Goal: Task Accomplishment & Management: Complete application form

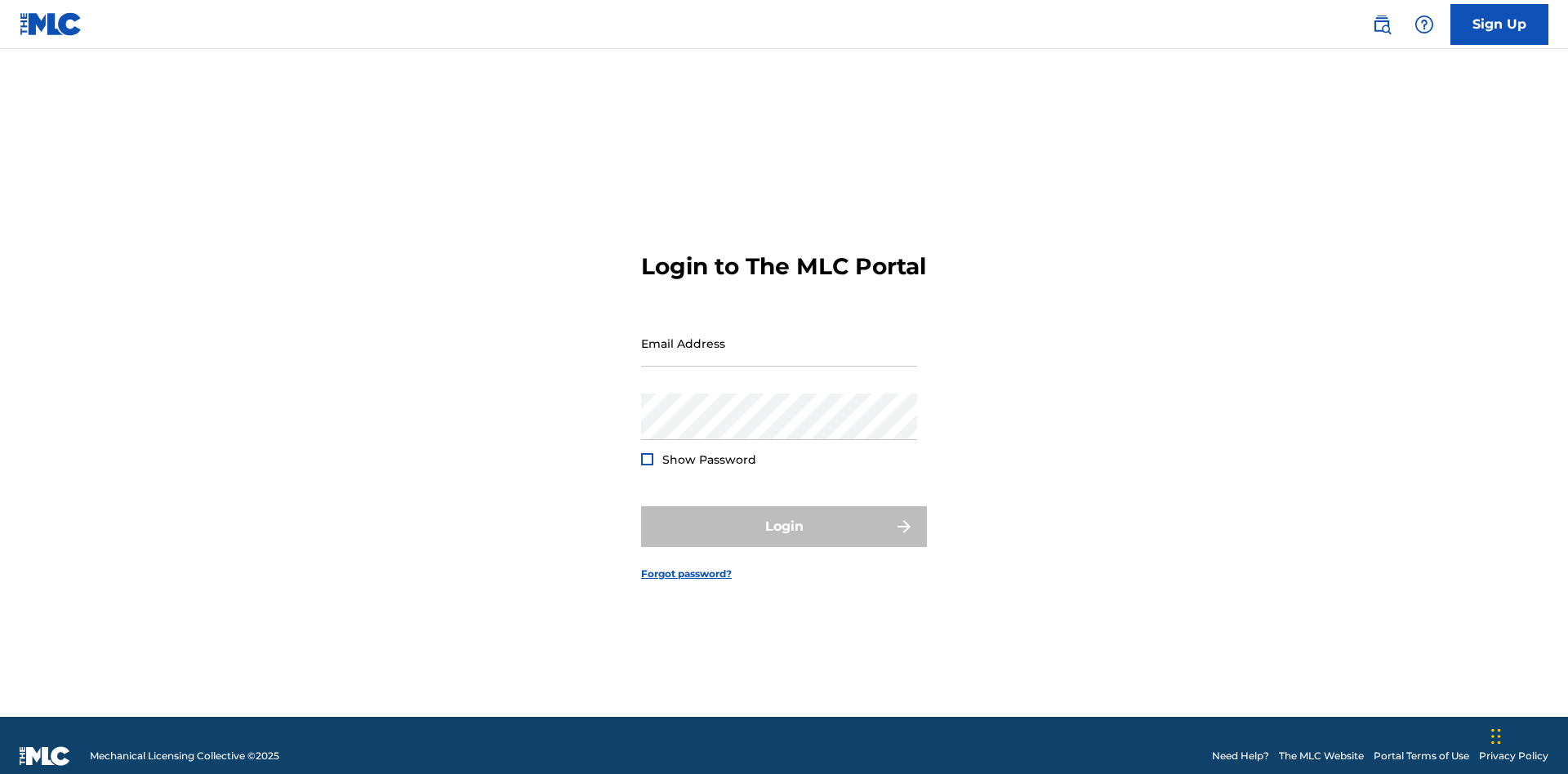
scroll to position [21, 0]
click at [779, 336] on input "Email Address" at bounding box center [778, 344] width 276 height 47
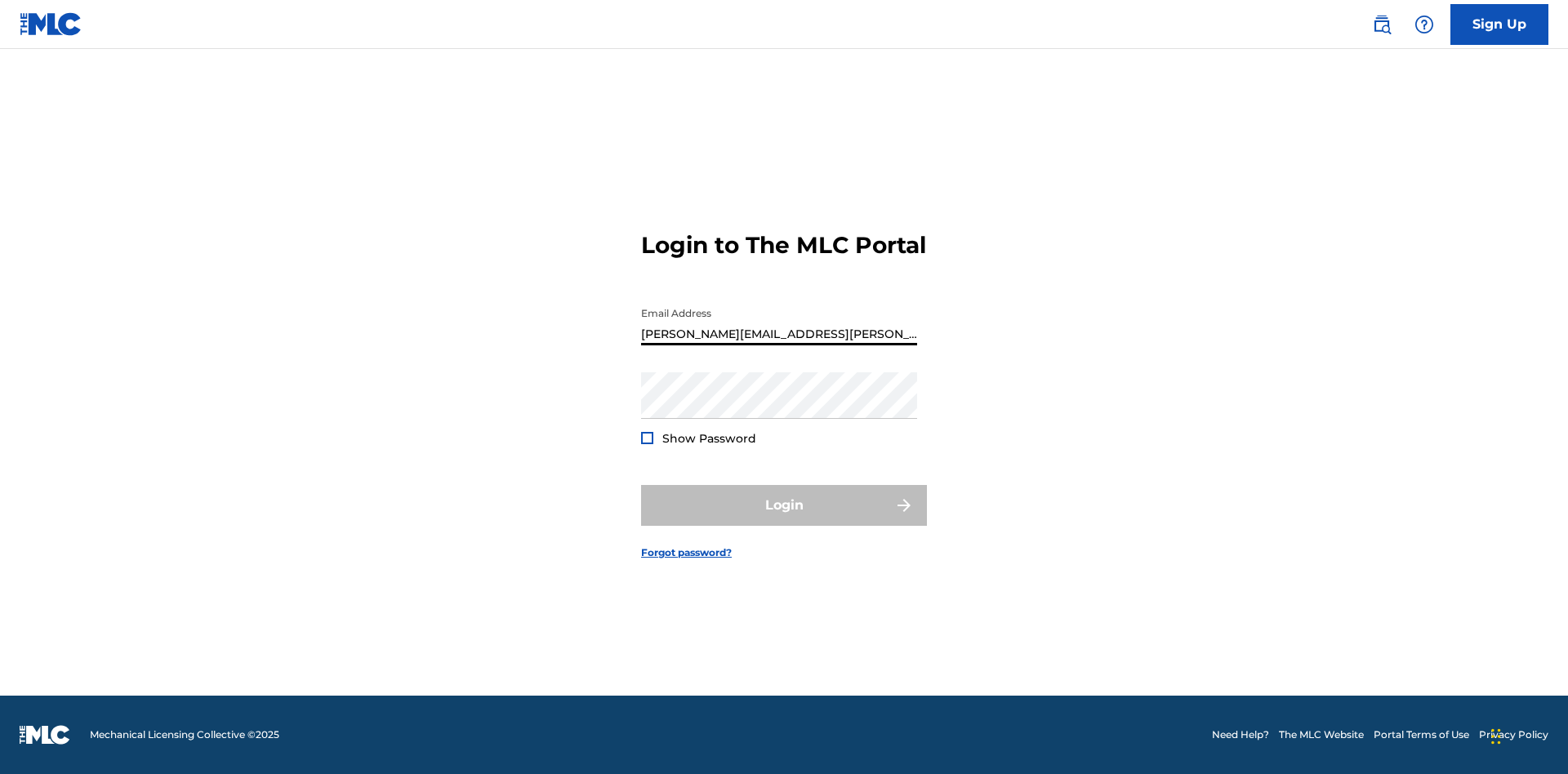
type input "Krystal.Ribble@themlc.com"
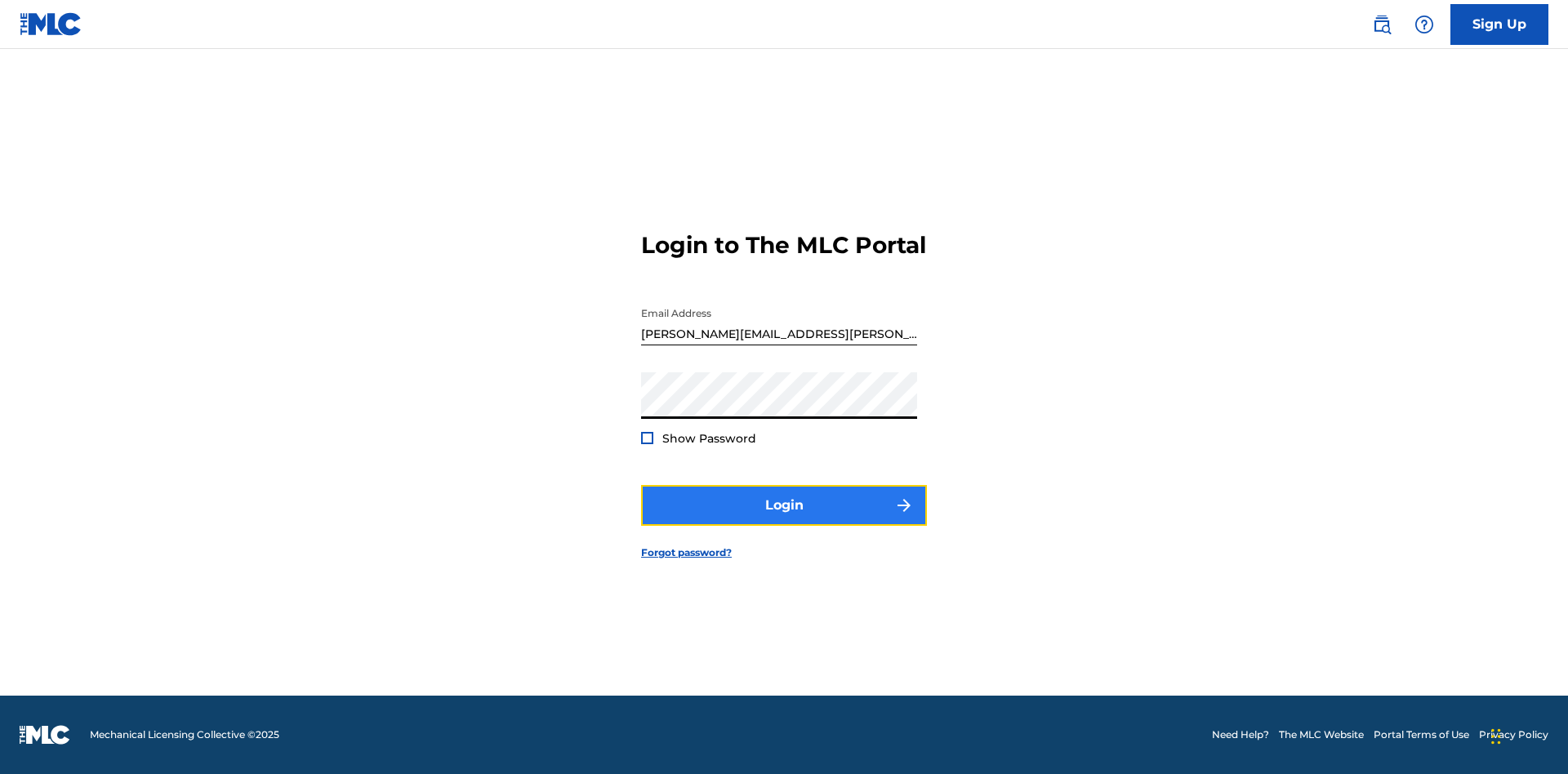
click at [784, 519] on button "Login" at bounding box center [783, 505] width 285 height 41
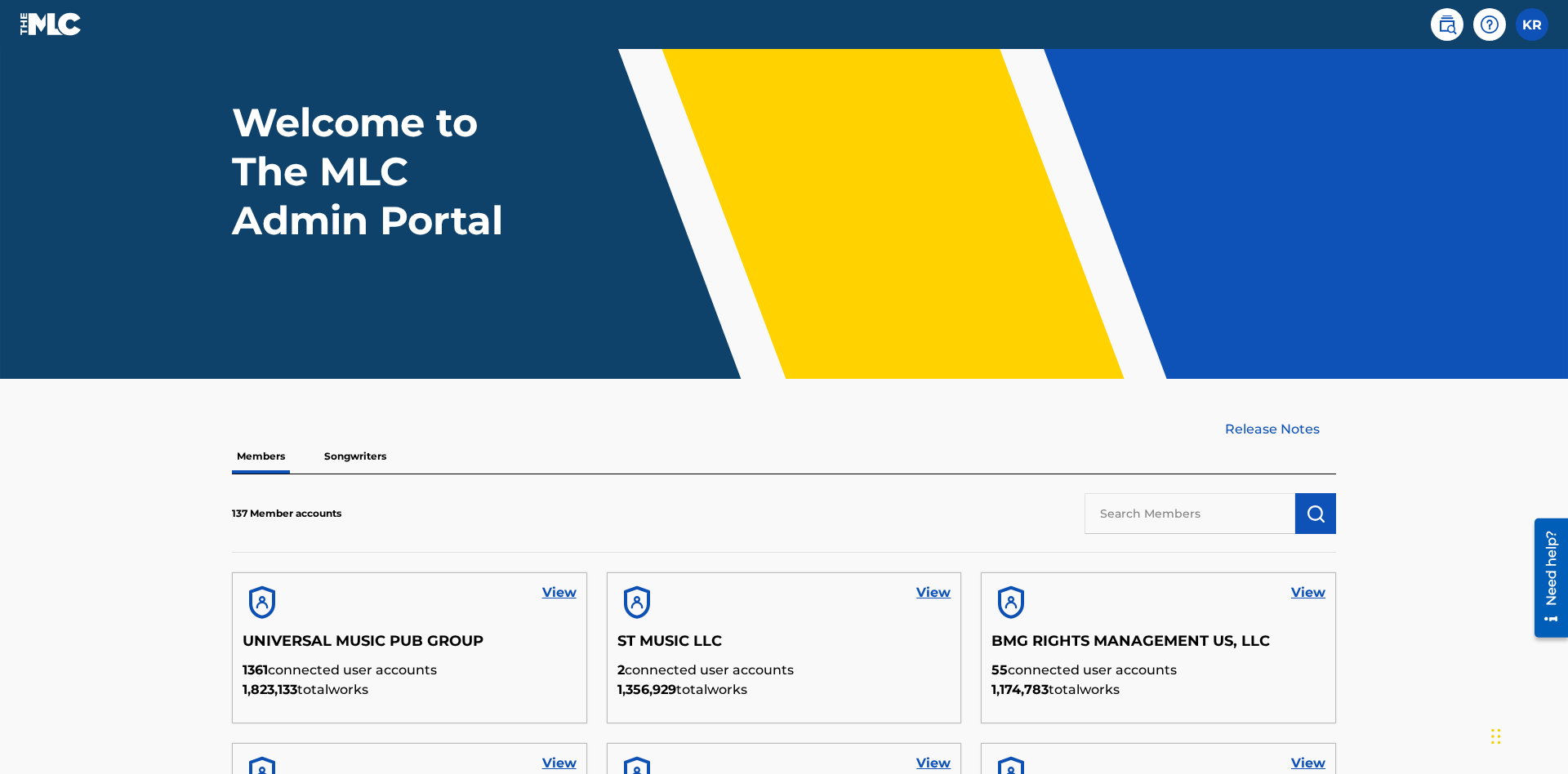
click at [1190, 493] on input "text" at bounding box center [1189, 513] width 210 height 41
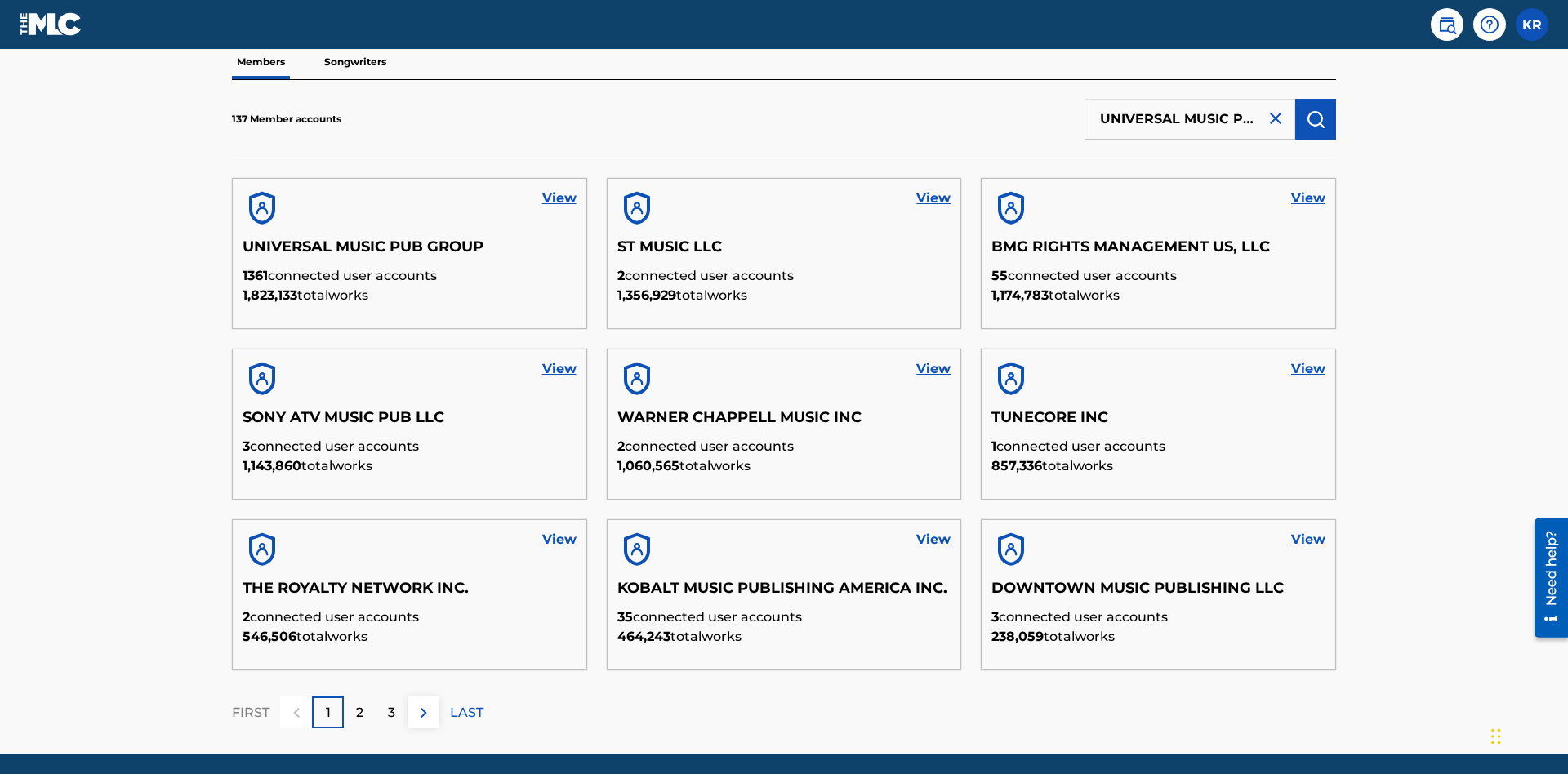
scroll to position [0, 53]
type input "UNIVERSAL MUSIC PUB GROUP"
click at [1316, 109] on img "submit" at bounding box center [1316, 119] width 19 height 19
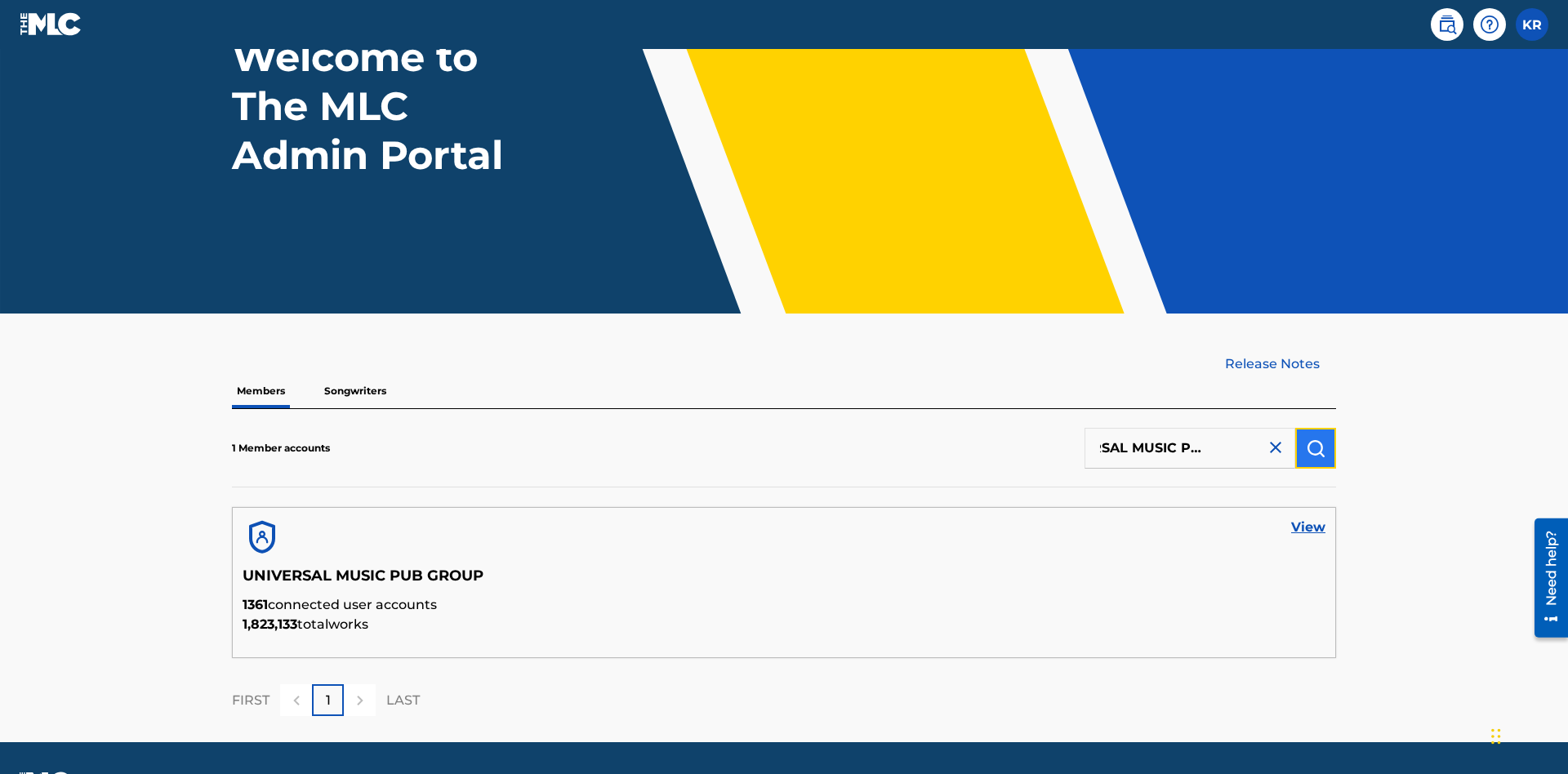
scroll to position [182, 0]
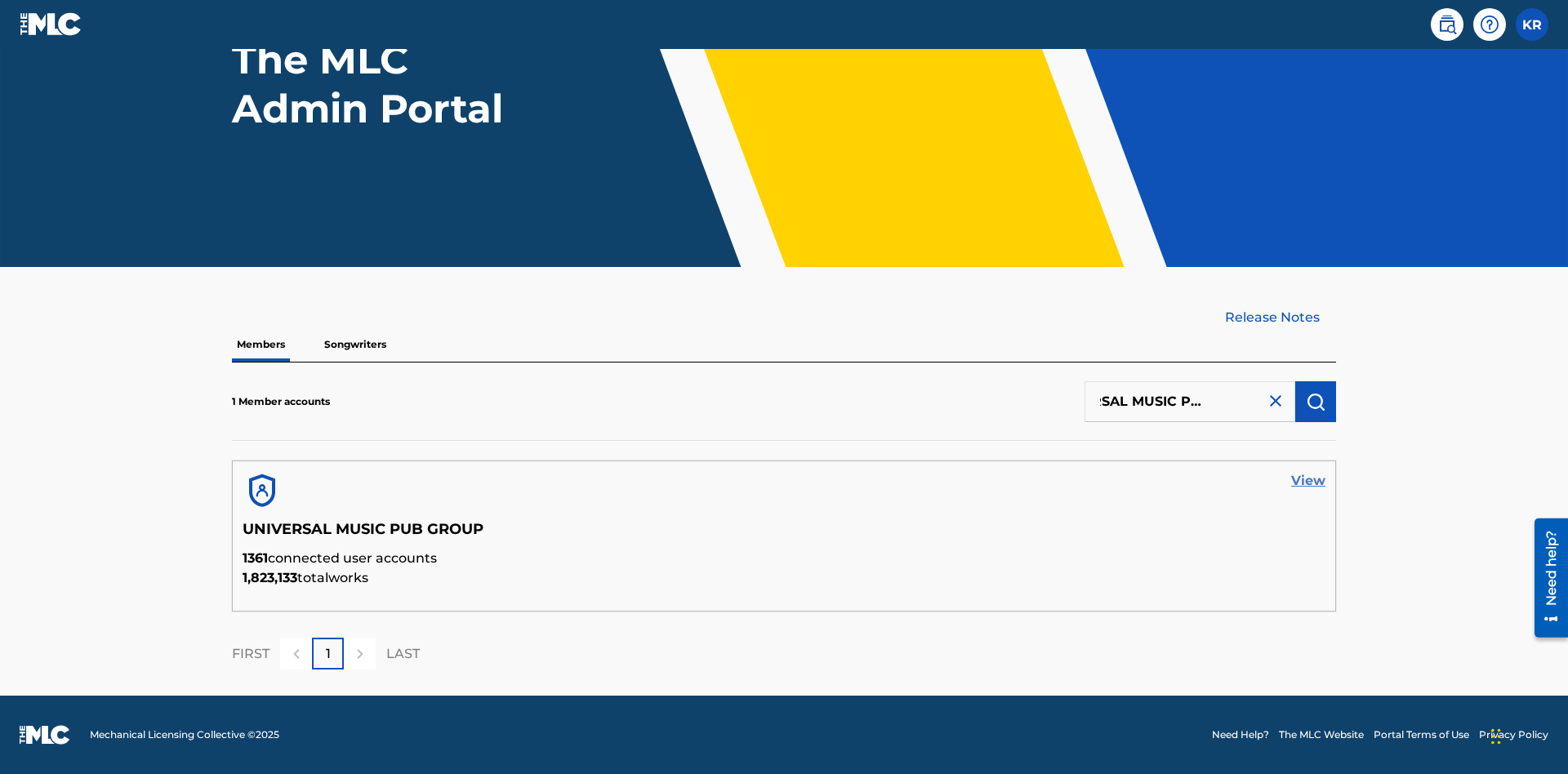
click at [1308, 481] on link "View" at bounding box center [1308, 481] width 34 height 19
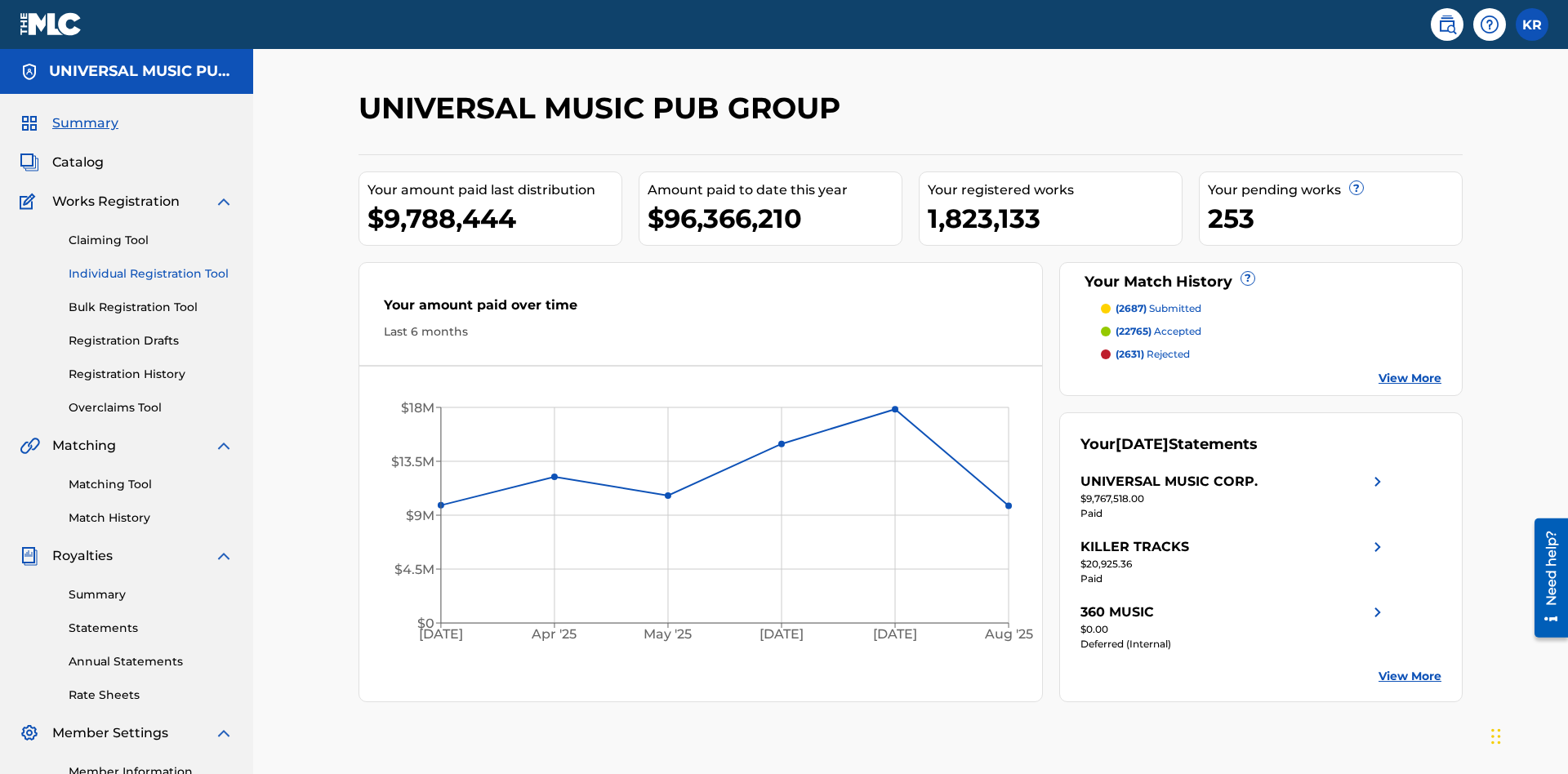
click at [151, 266] on link "Individual Registration Tool" at bounding box center [150, 275] width 165 height 18
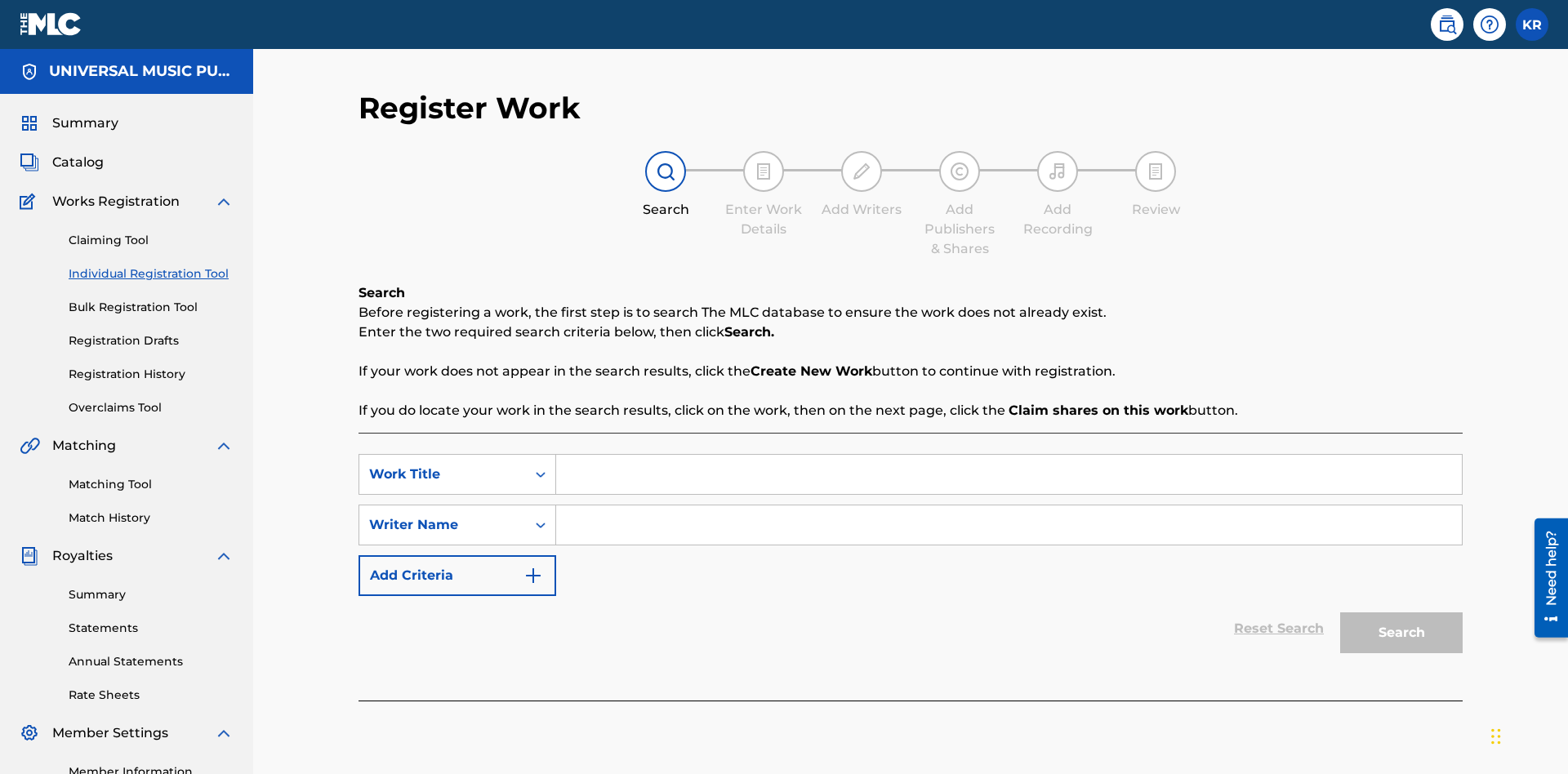
scroll to position [204, 0]
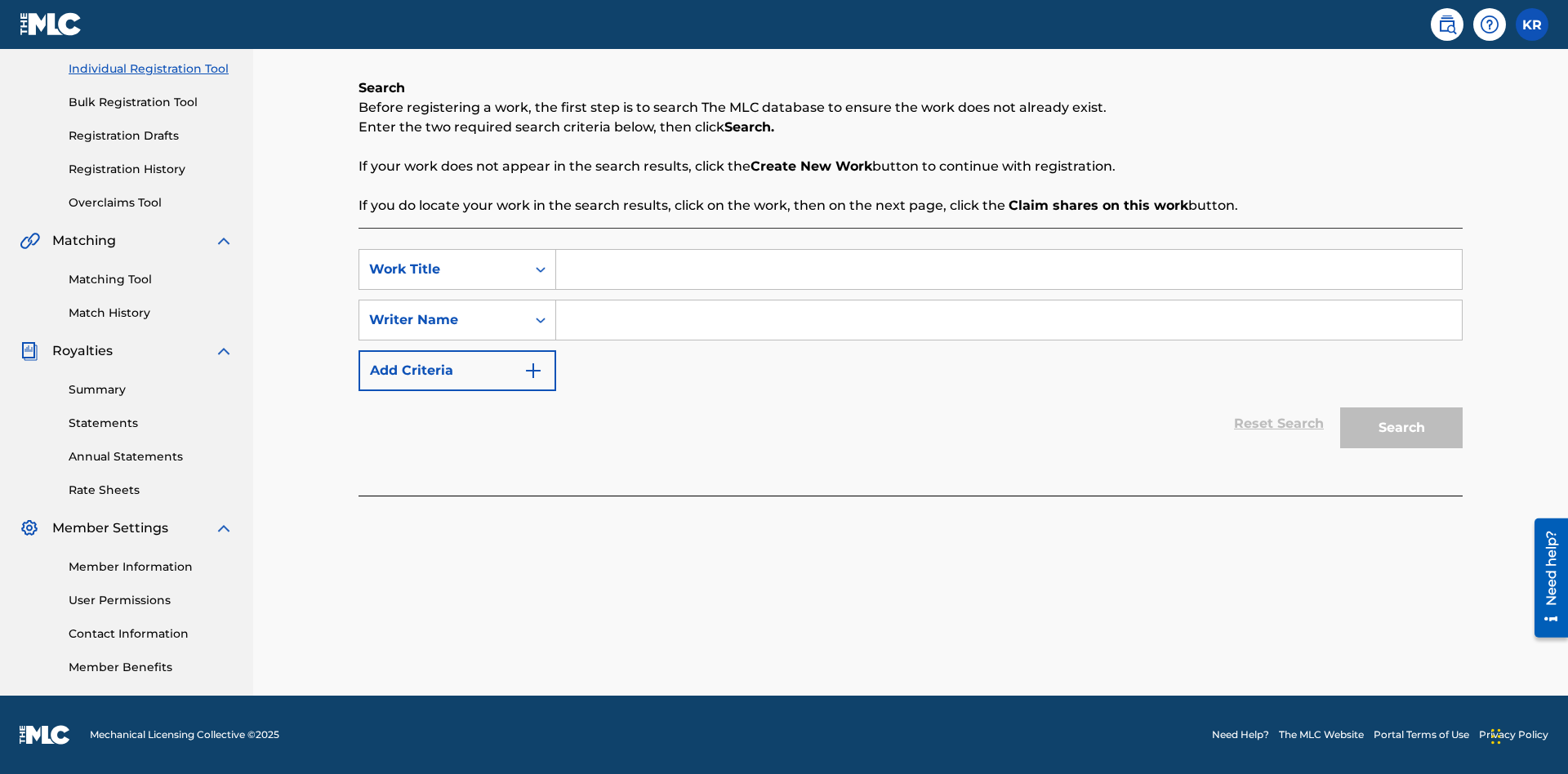
click at [1009, 270] on input "Search Form" at bounding box center [1009, 270] width 906 height 39
type input "My Favorite Dummy Music Work"
click at [1009, 320] on input "Search Form" at bounding box center [1009, 320] width 906 height 39
type input "QWERTYUIOP"
click at [1401, 427] on button "Search" at bounding box center [1401, 427] width 123 height 41
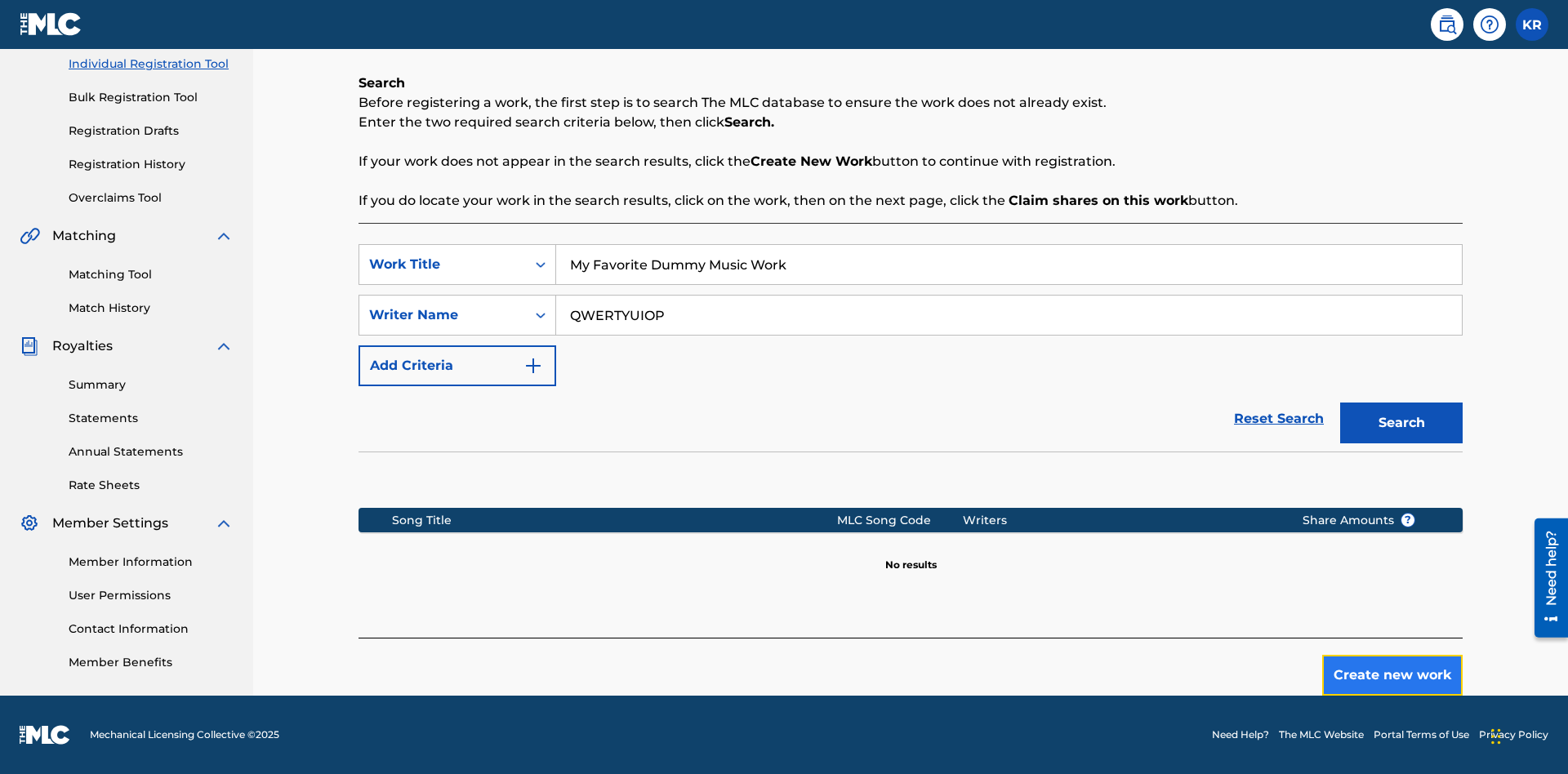
click at [1393, 675] on button "Create new work" at bounding box center [1392, 675] width 140 height 41
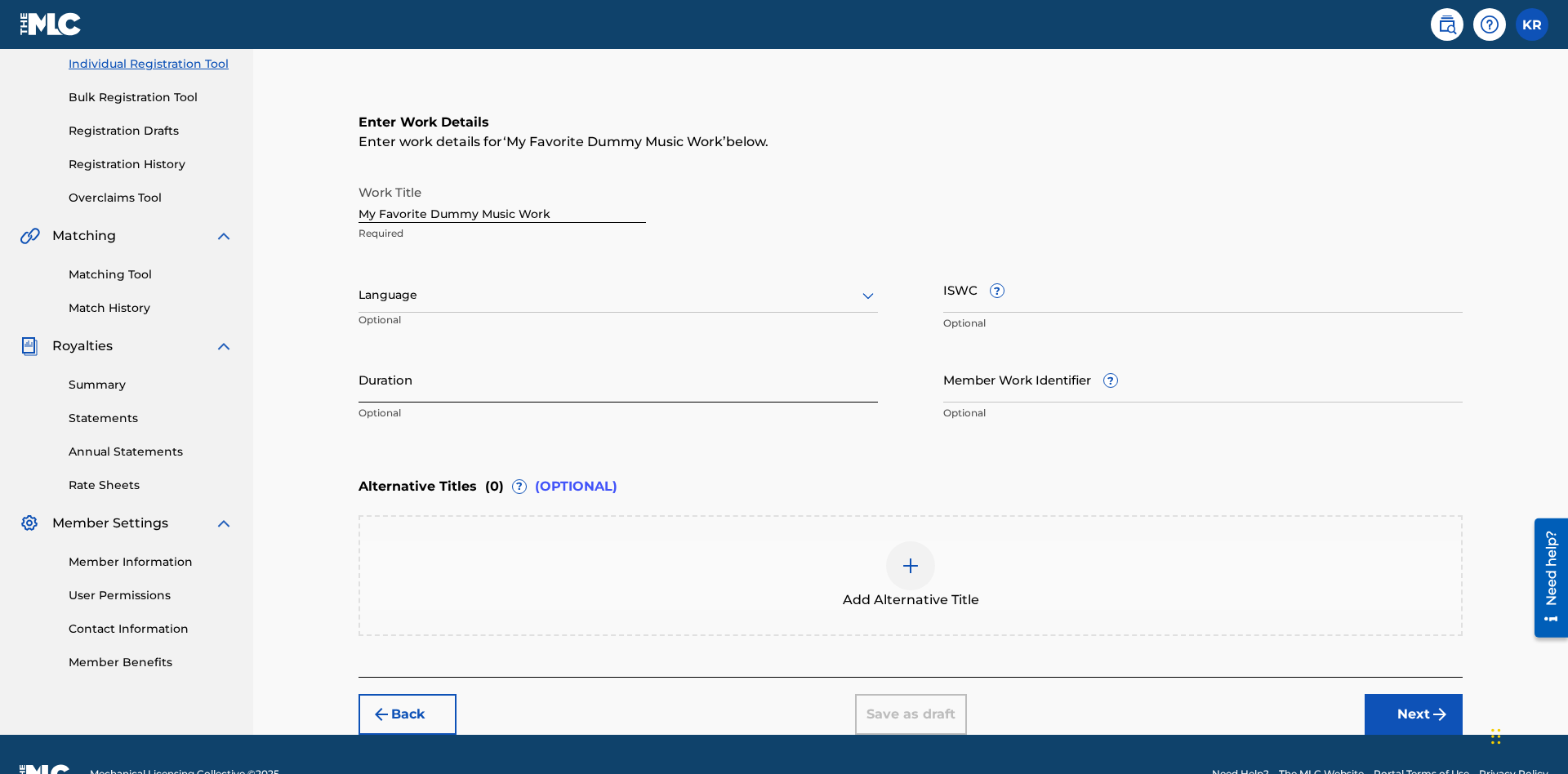
click at [618, 356] on input "Duration" at bounding box center [617, 380] width 519 height 47
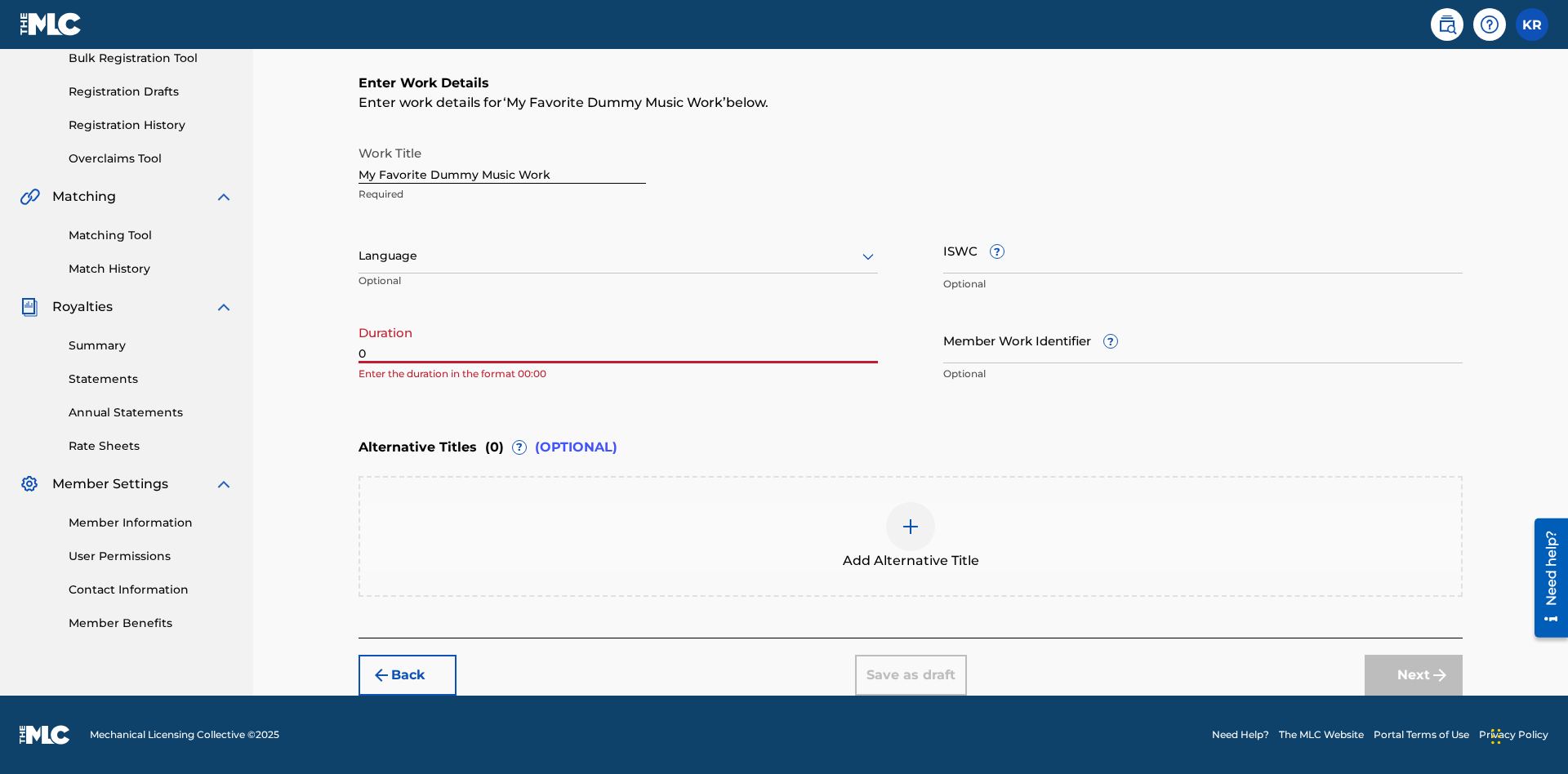
click at [618, 340] on input "0" at bounding box center [617, 340] width 519 height 47
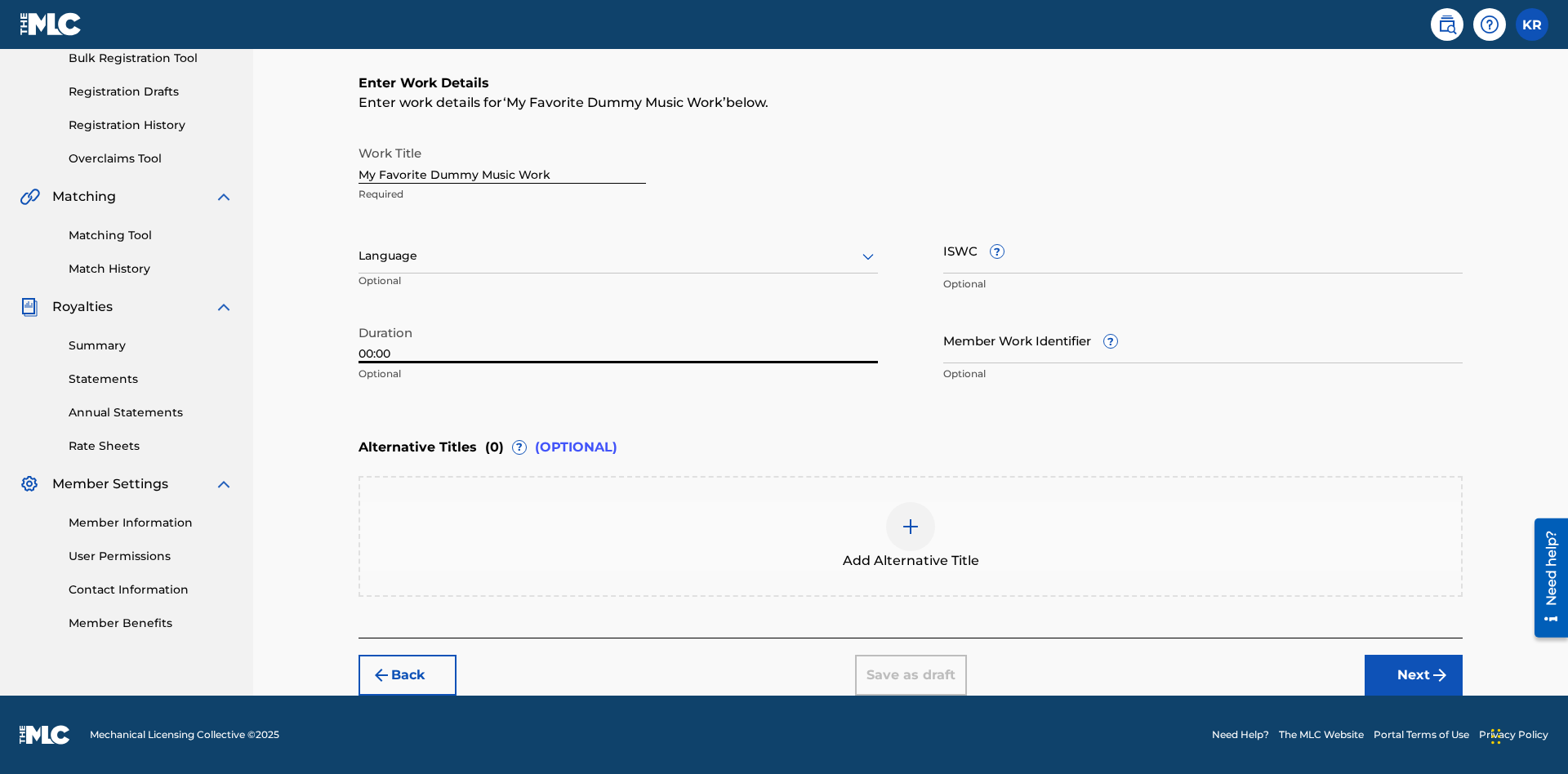
type input "00:00"
click at [868, 256] on icon at bounding box center [868, 256] width 19 height 19
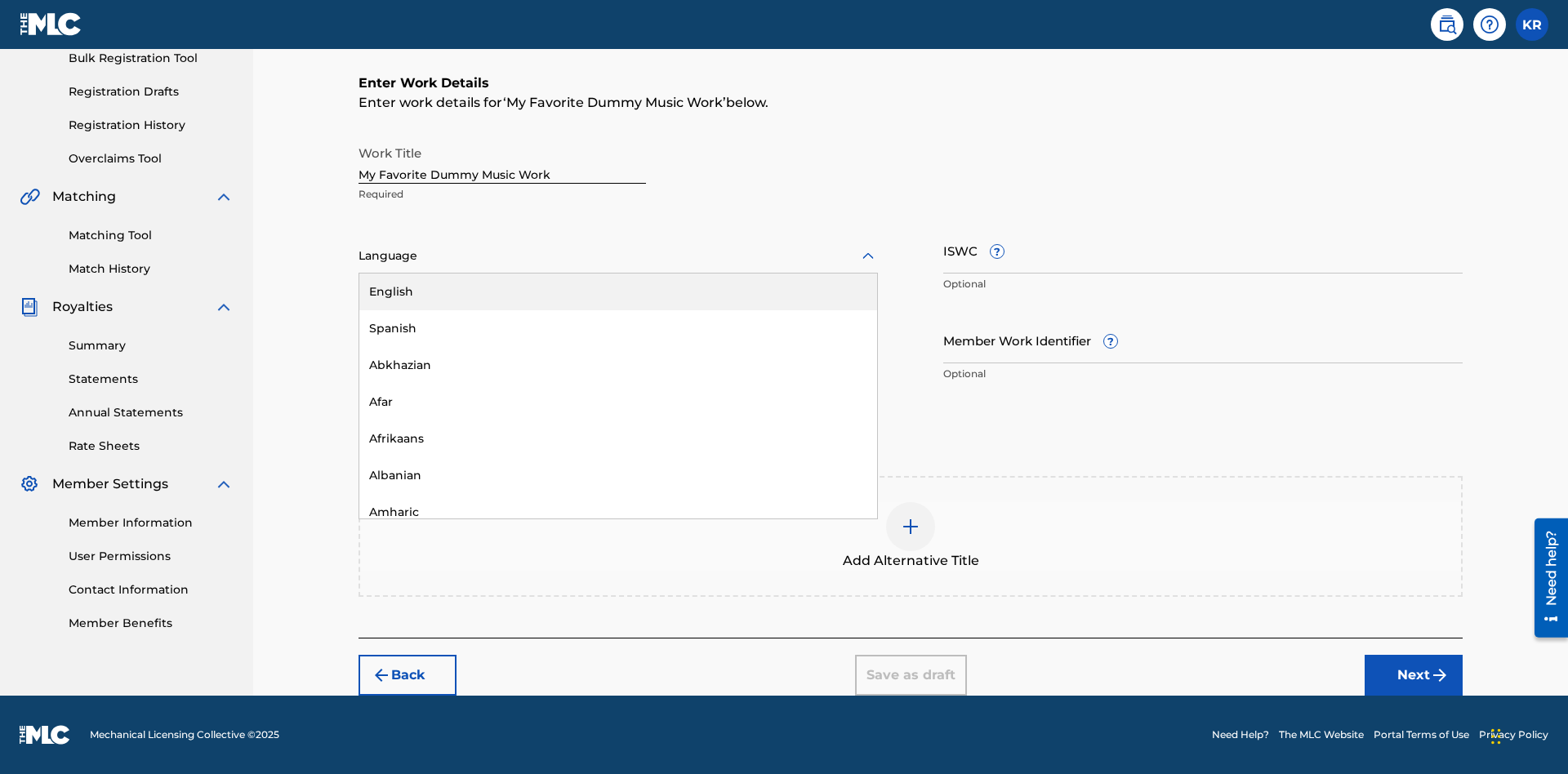
click at [618, 328] on div "Spanish" at bounding box center [618, 329] width 518 height 37
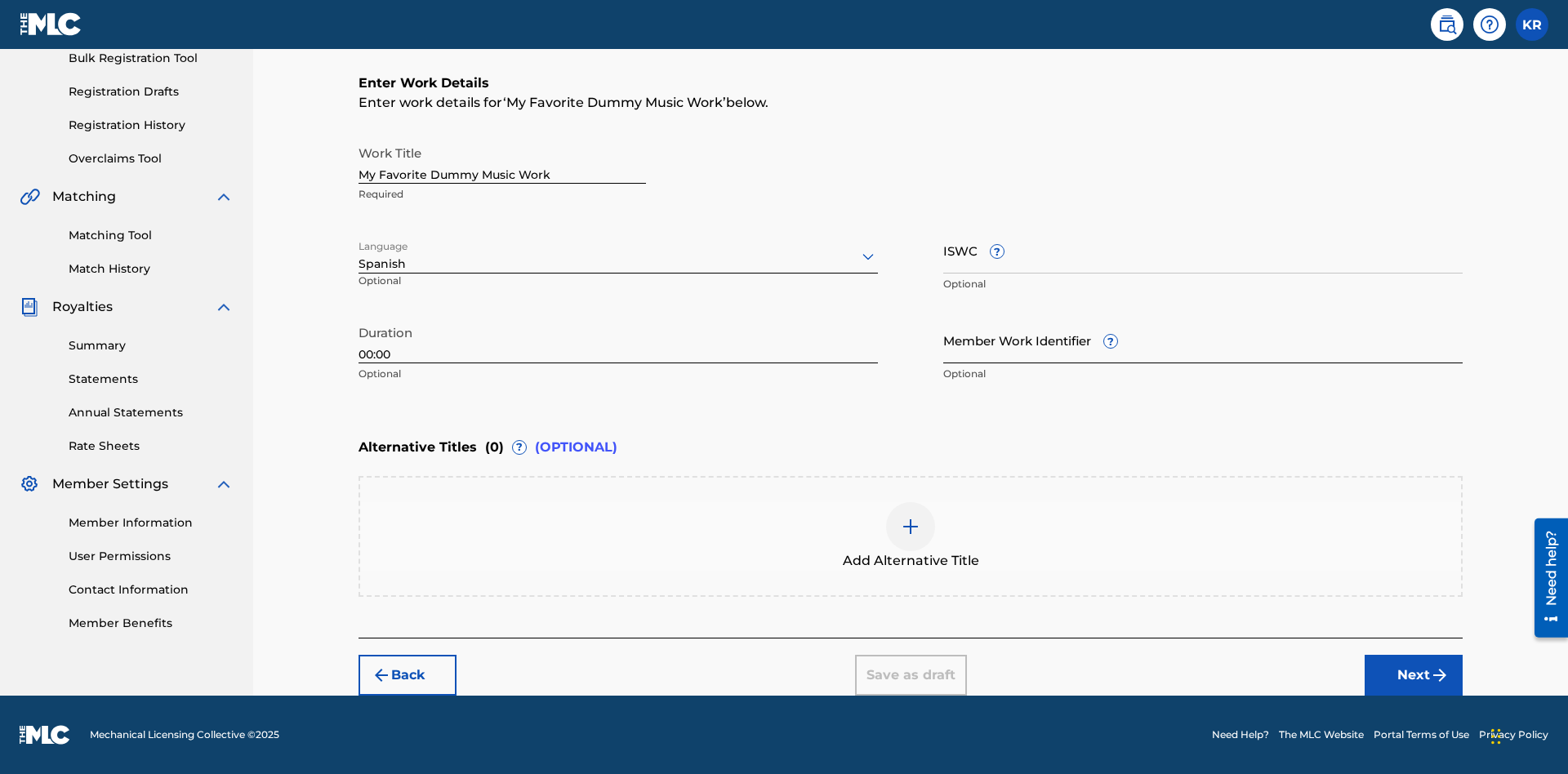
click at [1203, 340] on input "Member Work Identifier ?" at bounding box center [1202, 340] width 519 height 47
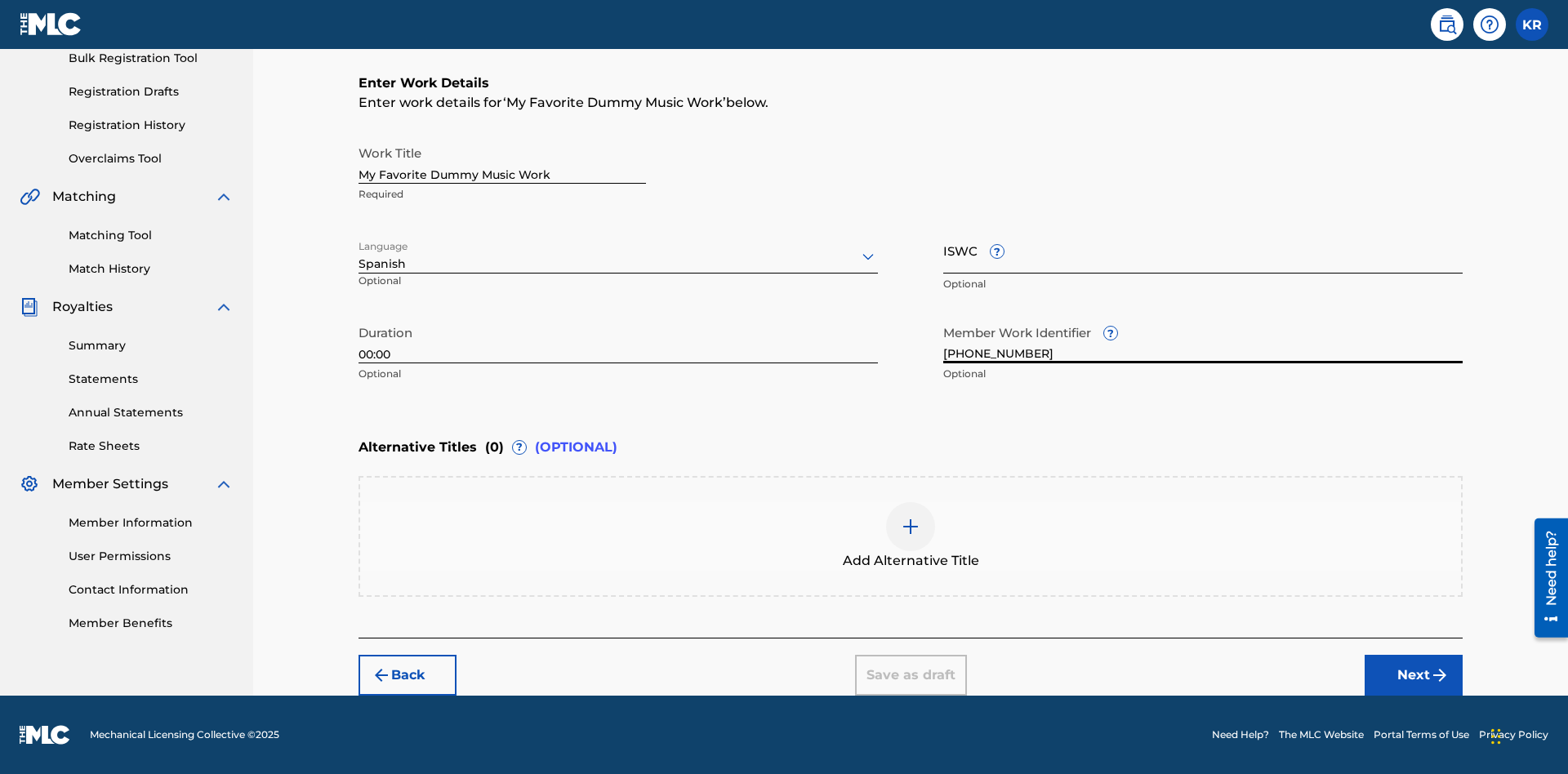
type input "2025.09.28.04"
click at [1203, 250] on input "ISWC ?" at bounding box center [1202, 250] width 519 height 47
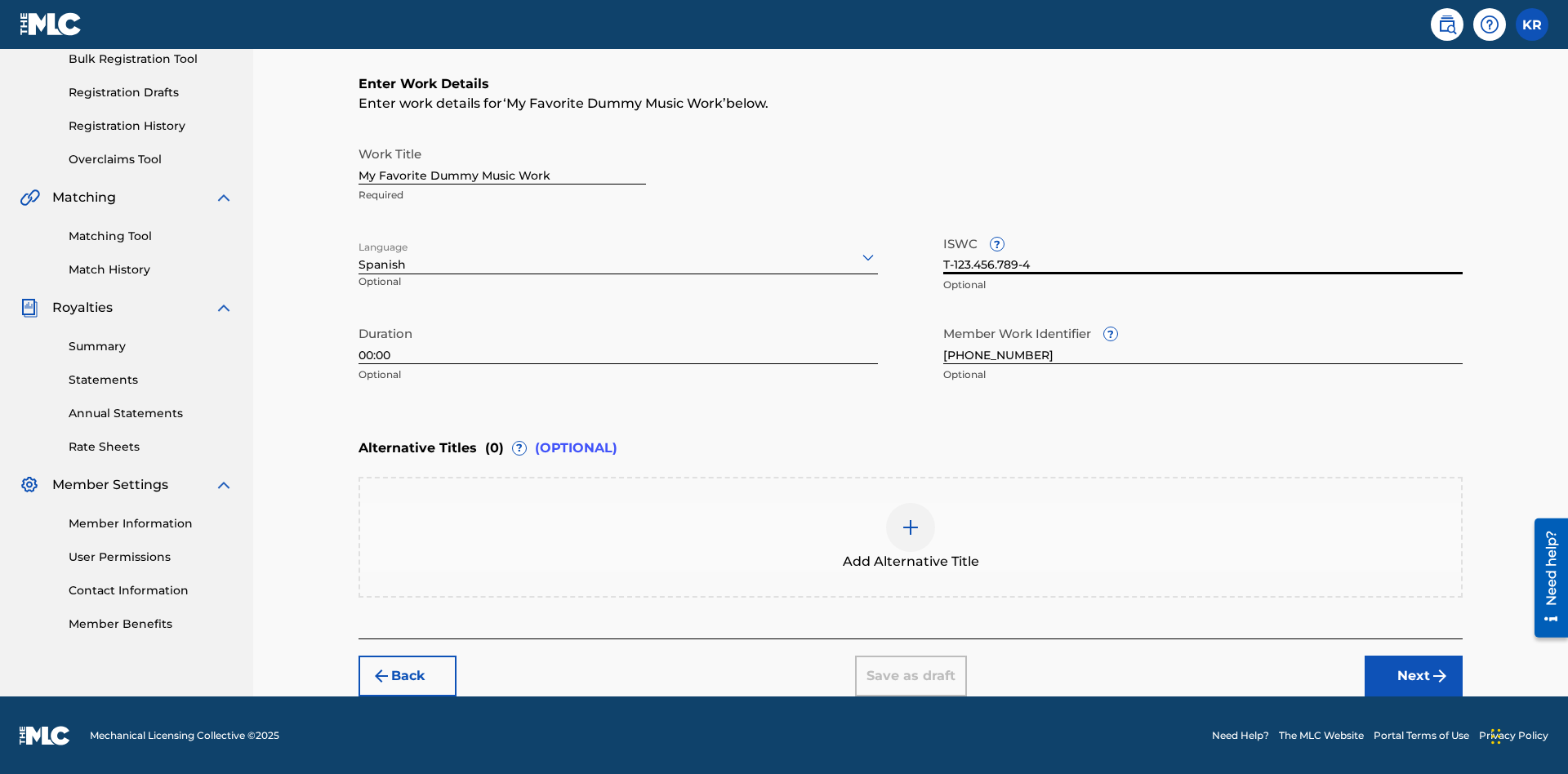
scroll to position [248, 0]
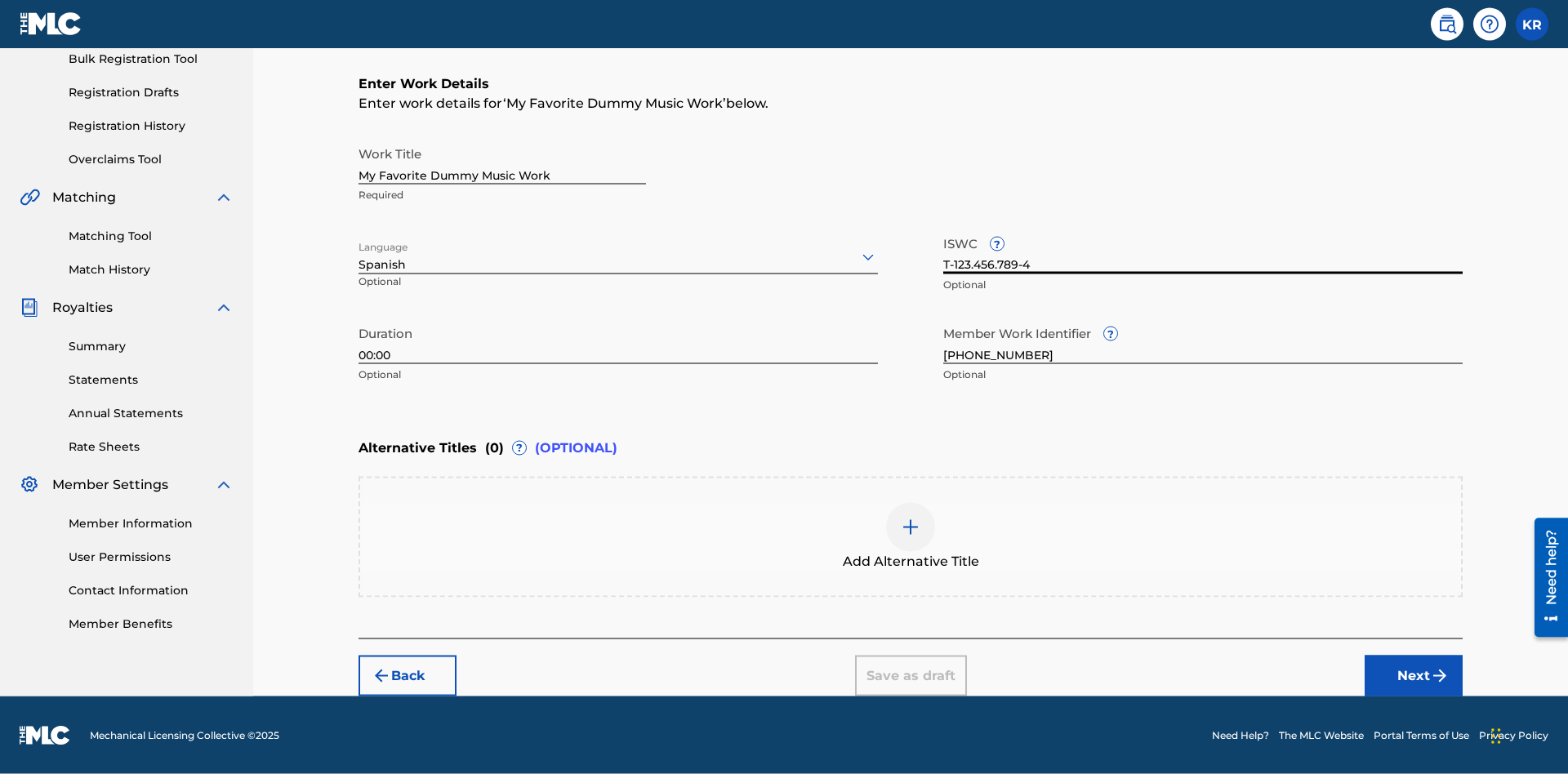
type input "T-123.456.789-4"
click at [911, 535] on img at bounding box center [911, 528] width 19 height 19
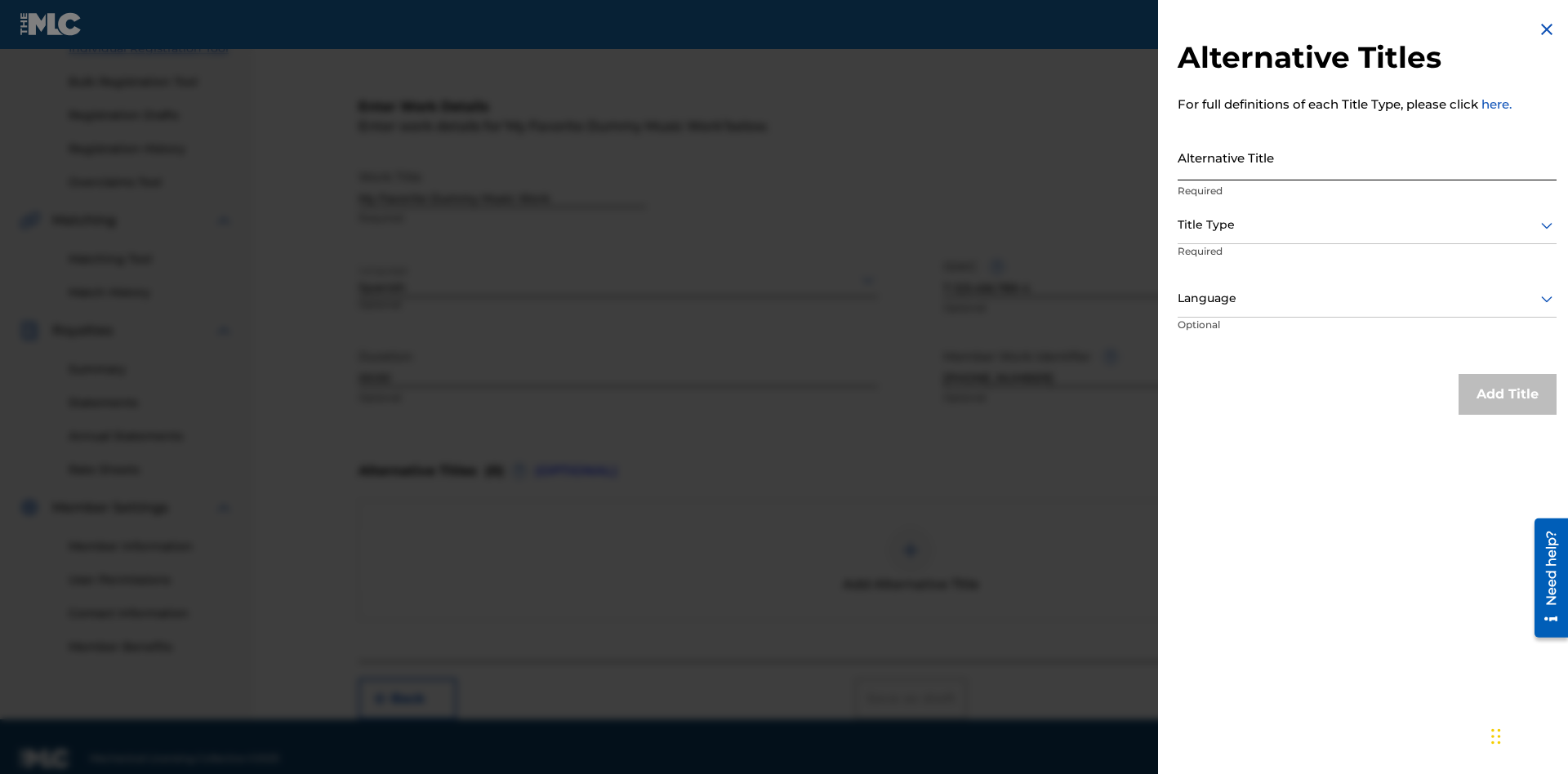
click at [1367, 157] on input "Alternative Title" at bounding box center [1366, 158] width 379 height 47
type input "Alt Title"
click at [1367, 225] on div at bounding box center [1366, 225] width 379 height 20
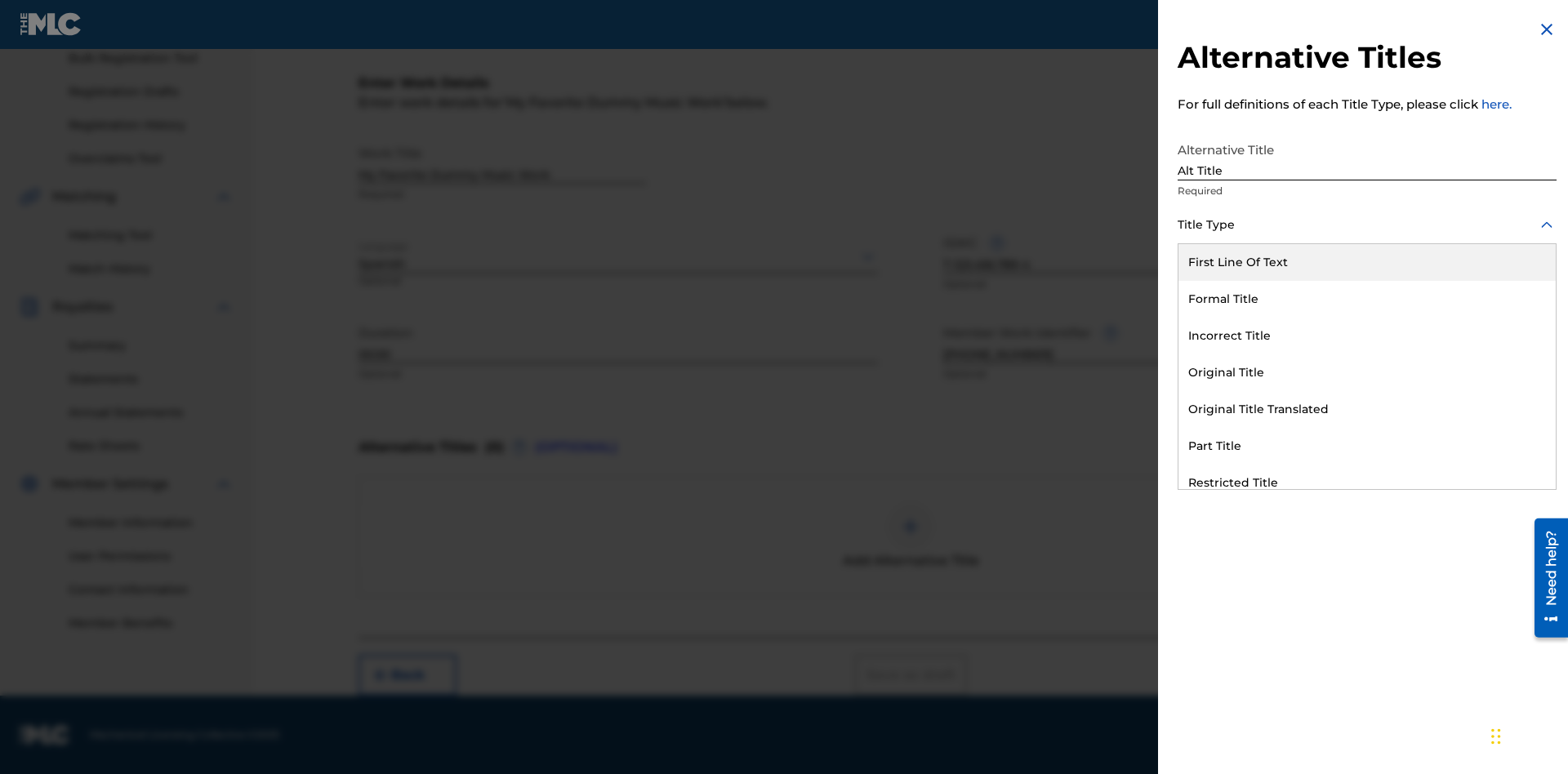
click at [1367, 372] on div "Original Title" at bounding box center [1366, 373] width 377 height 37
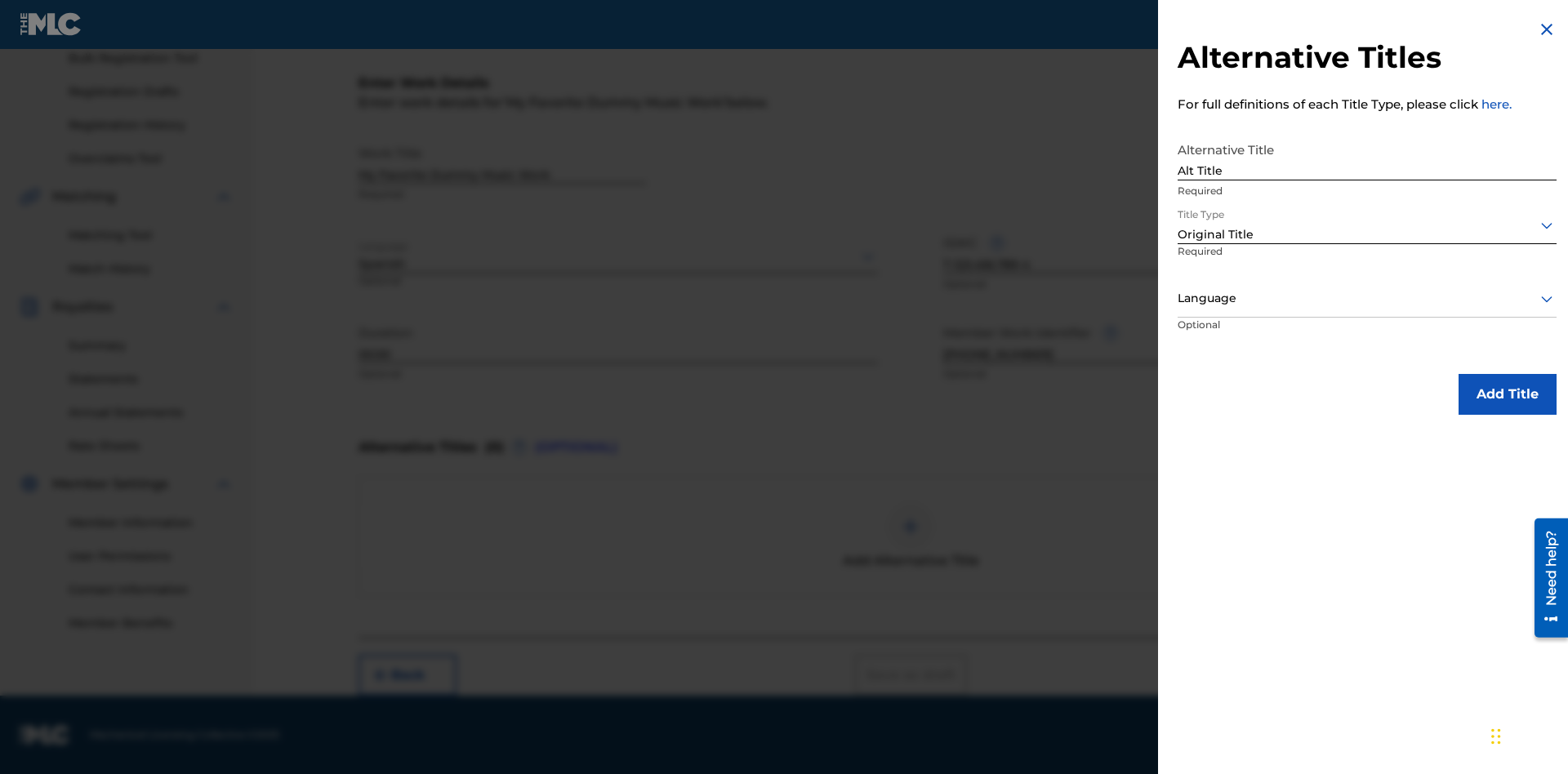
click at [1367, 298] on div at bounding box center [1366, 298] width 379 height 20
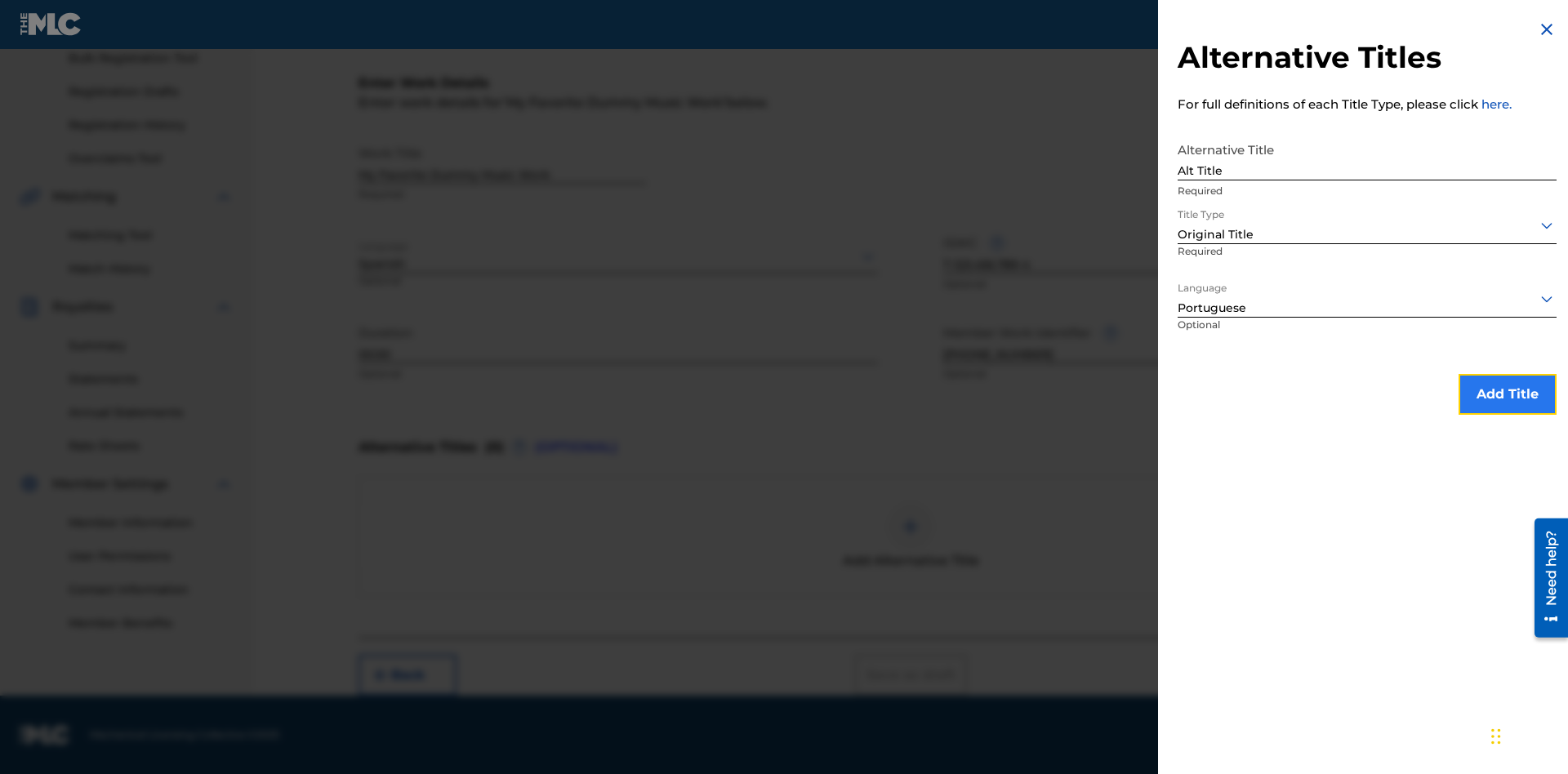
click at [1508, 393] on button "Add Title" at bounding box center [1508, 394] width 98 height 41
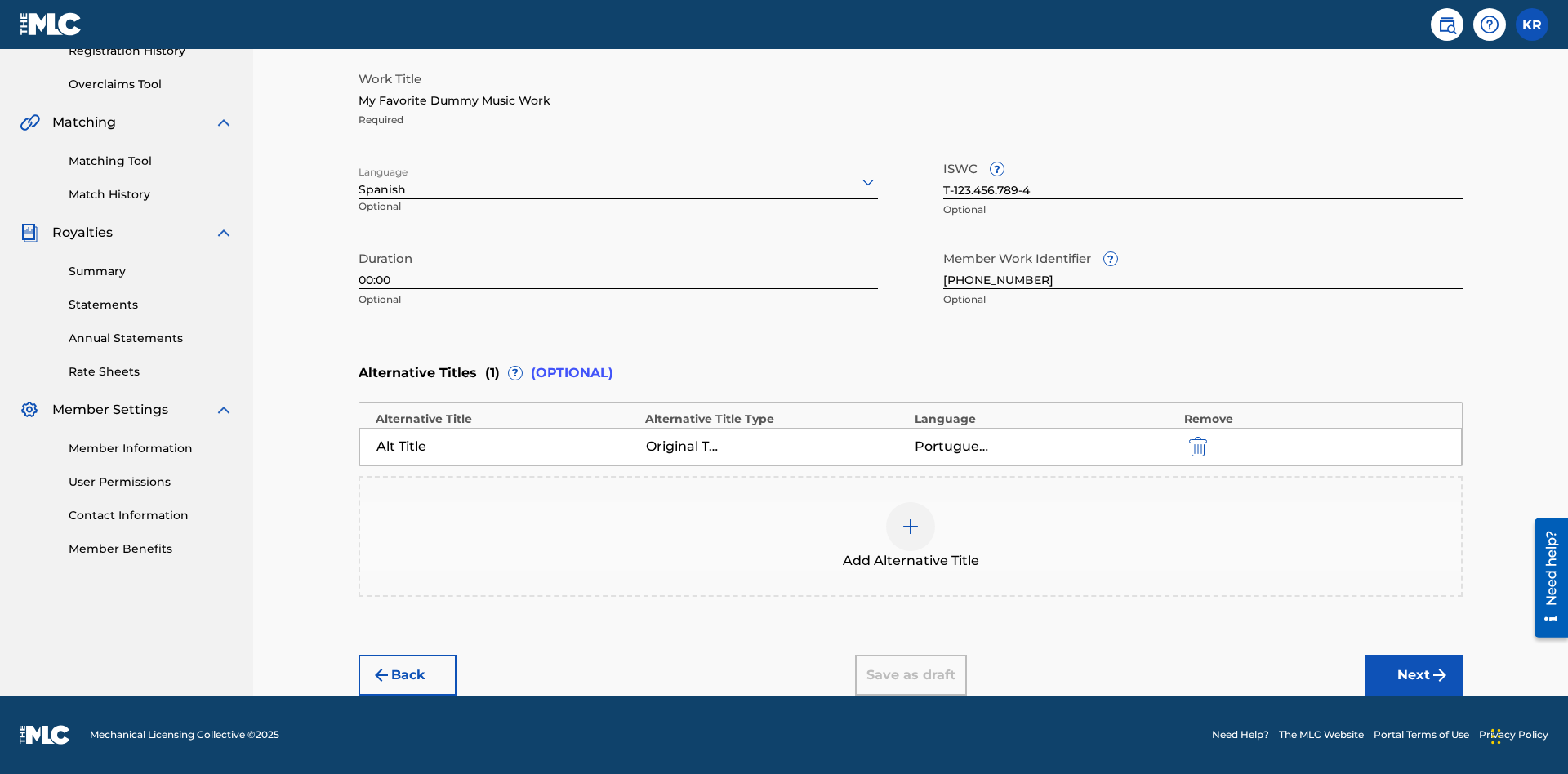
click at [911, 536] on div at bounding box center [911, 527] width 49 height 49
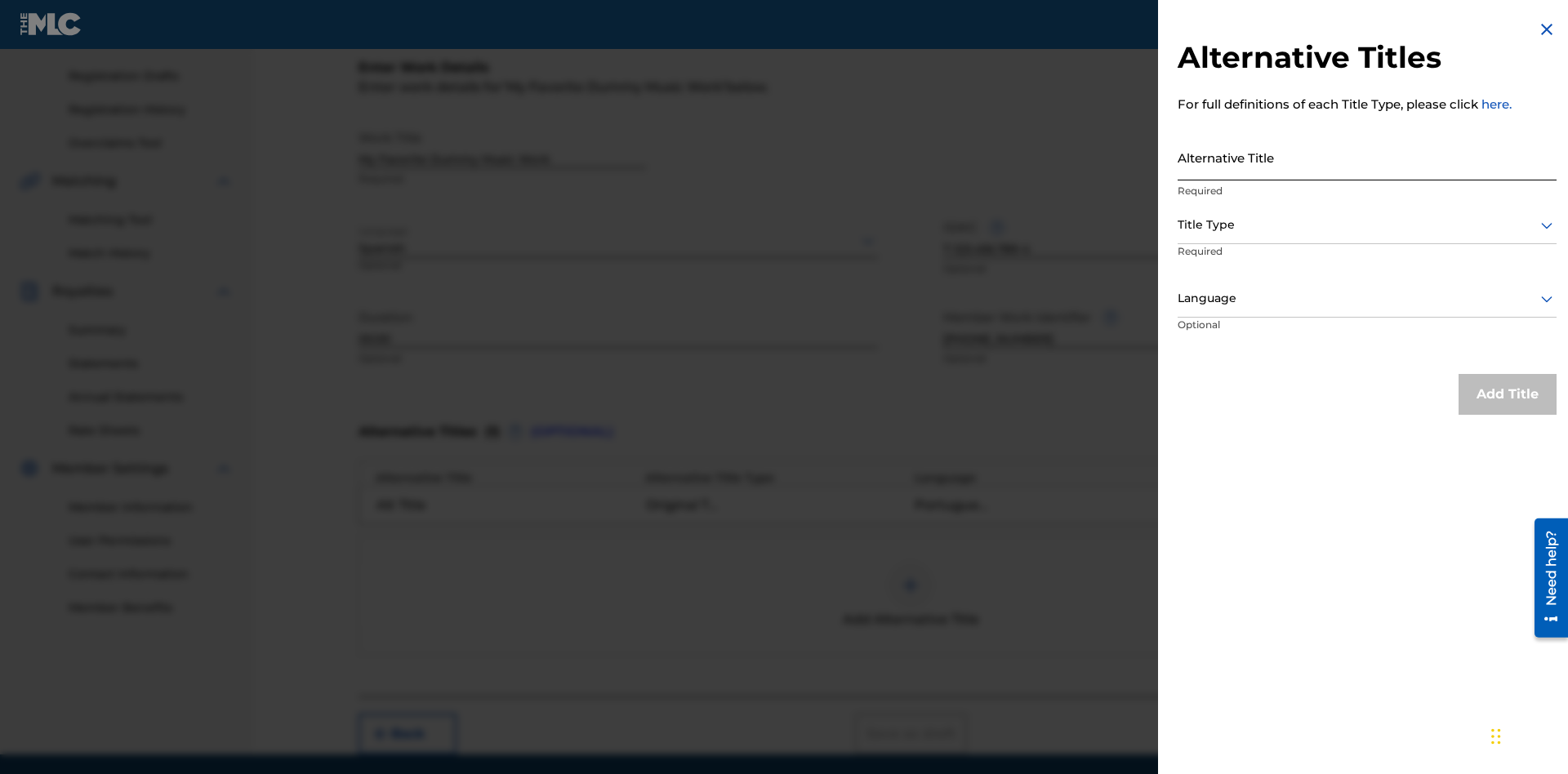
click at [1367, 157] on input "Alternative Title" at bounding box center [1366, 158] width 379 height 47
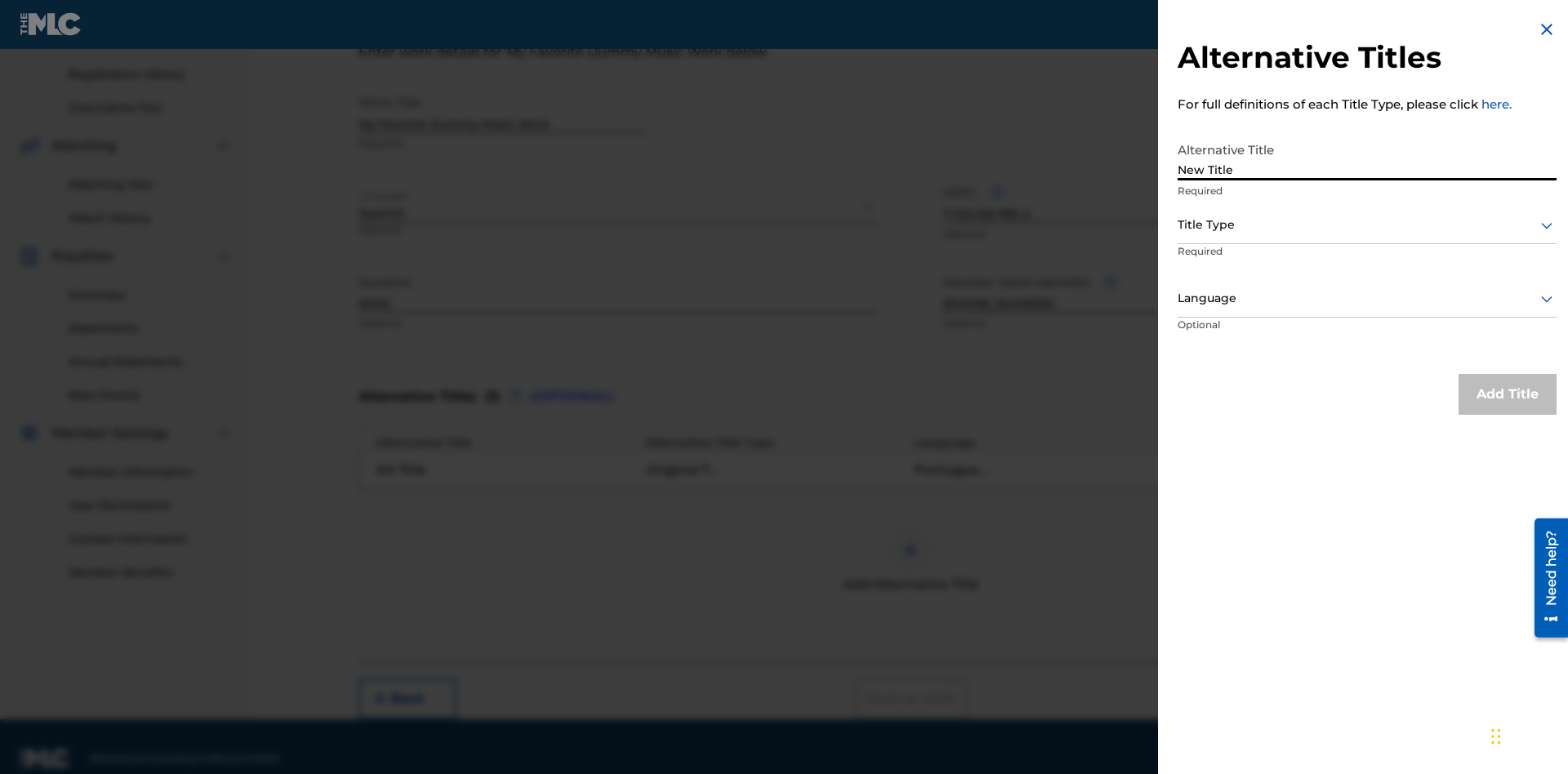
type input "New Title"
click at [1367, 225] on div at bounding box center [1366, 225] width 379 height 20
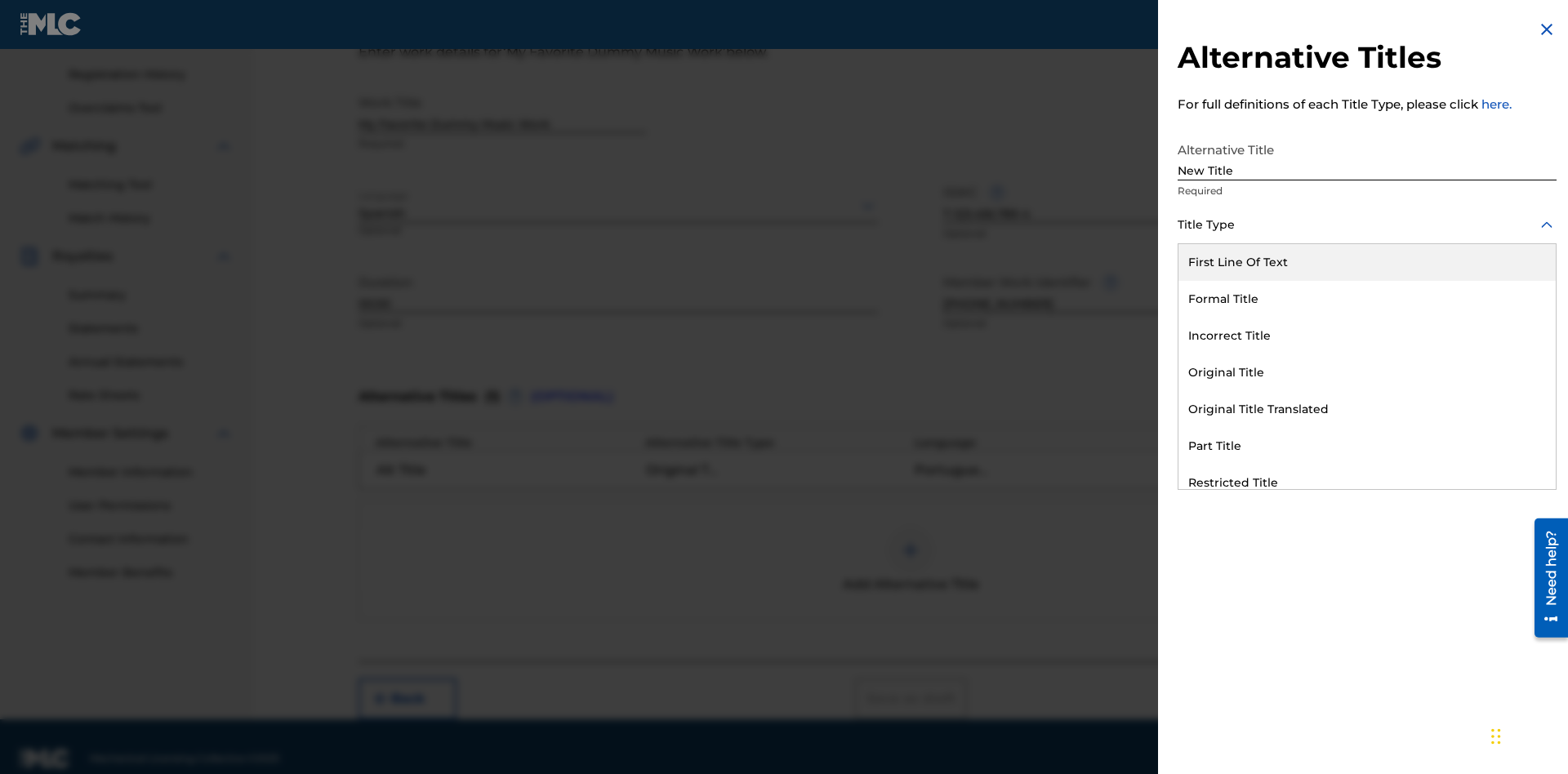
scroll to position [323, 0]
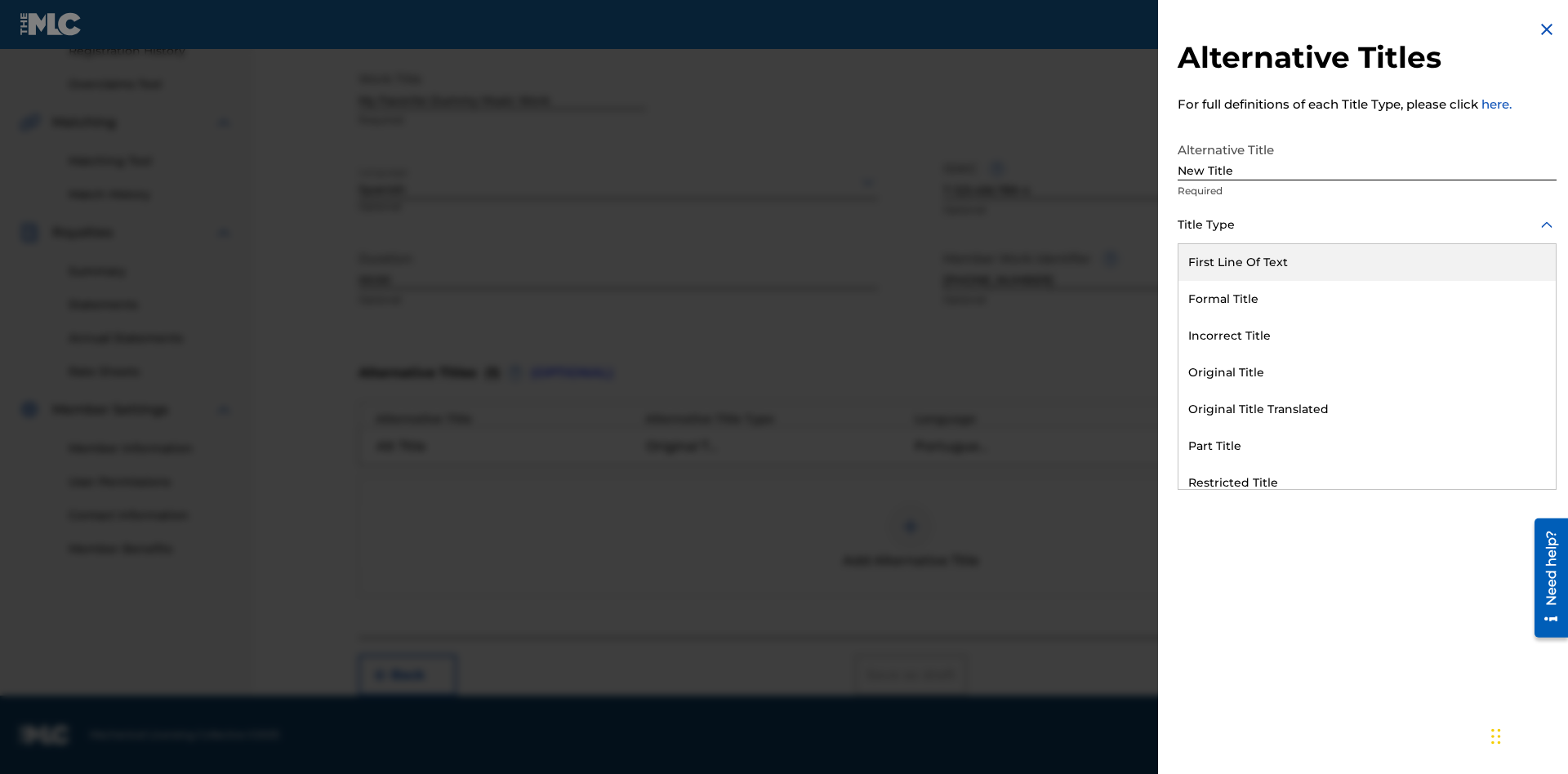
click at [1367, 336] on div "Incorrect Title" at bounding box center [1366, 336] width 377 height 37
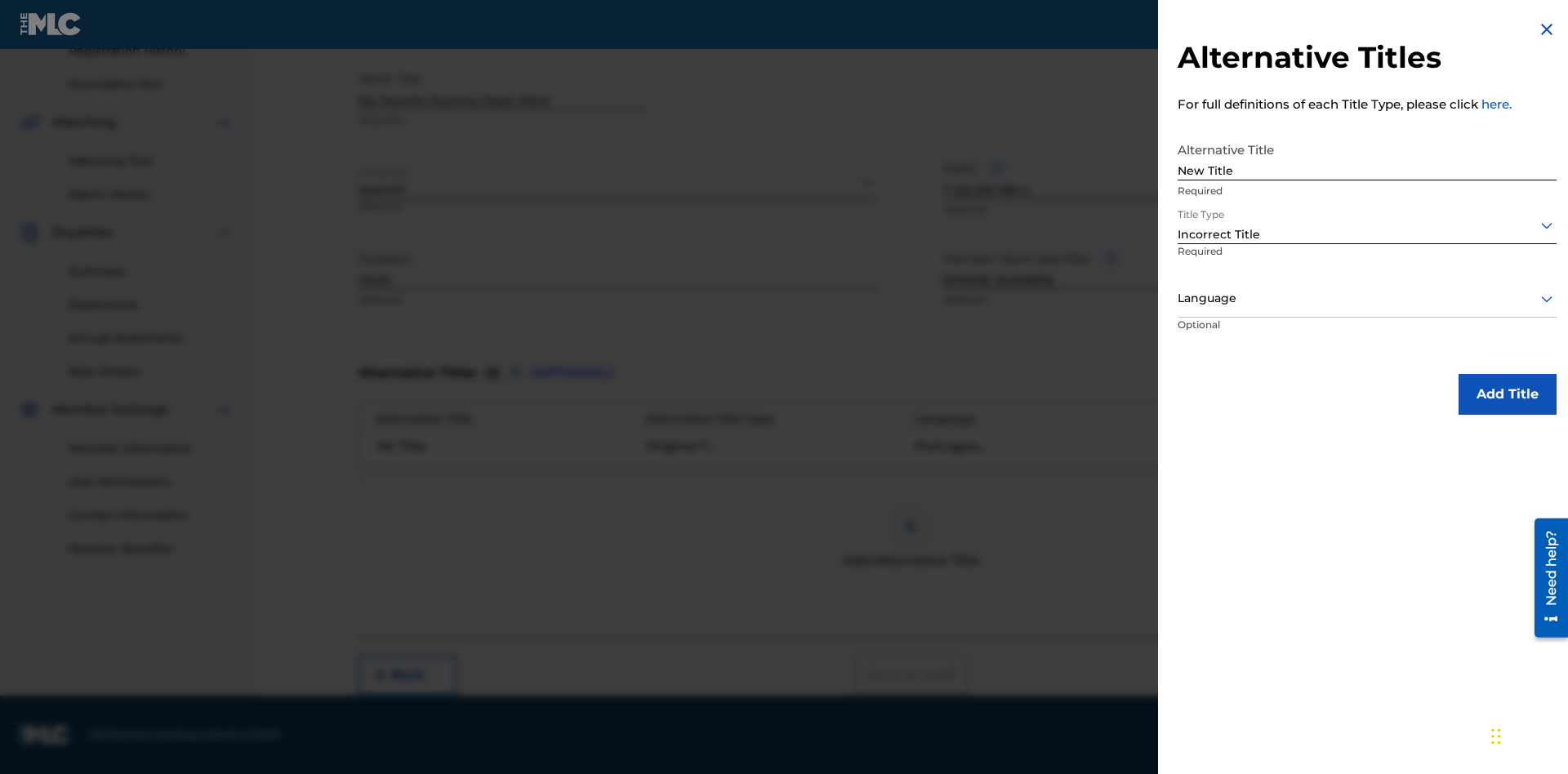
click at [1367, 298] on div at bounding box center [1366, 298] width 379 height 20
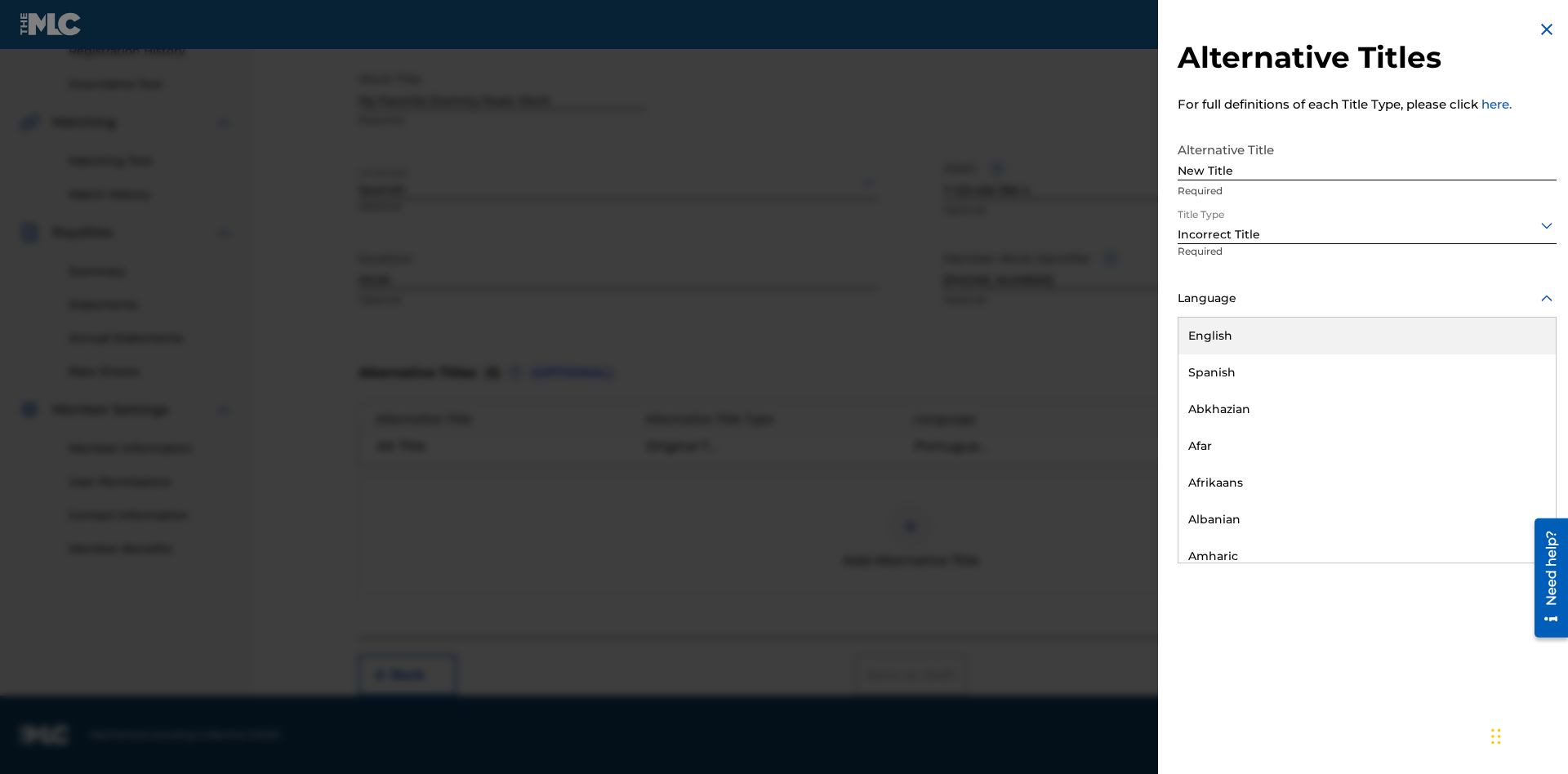
click at [1367, 336] on div "English" at bounding box center [1366, 336] width 377 height 37
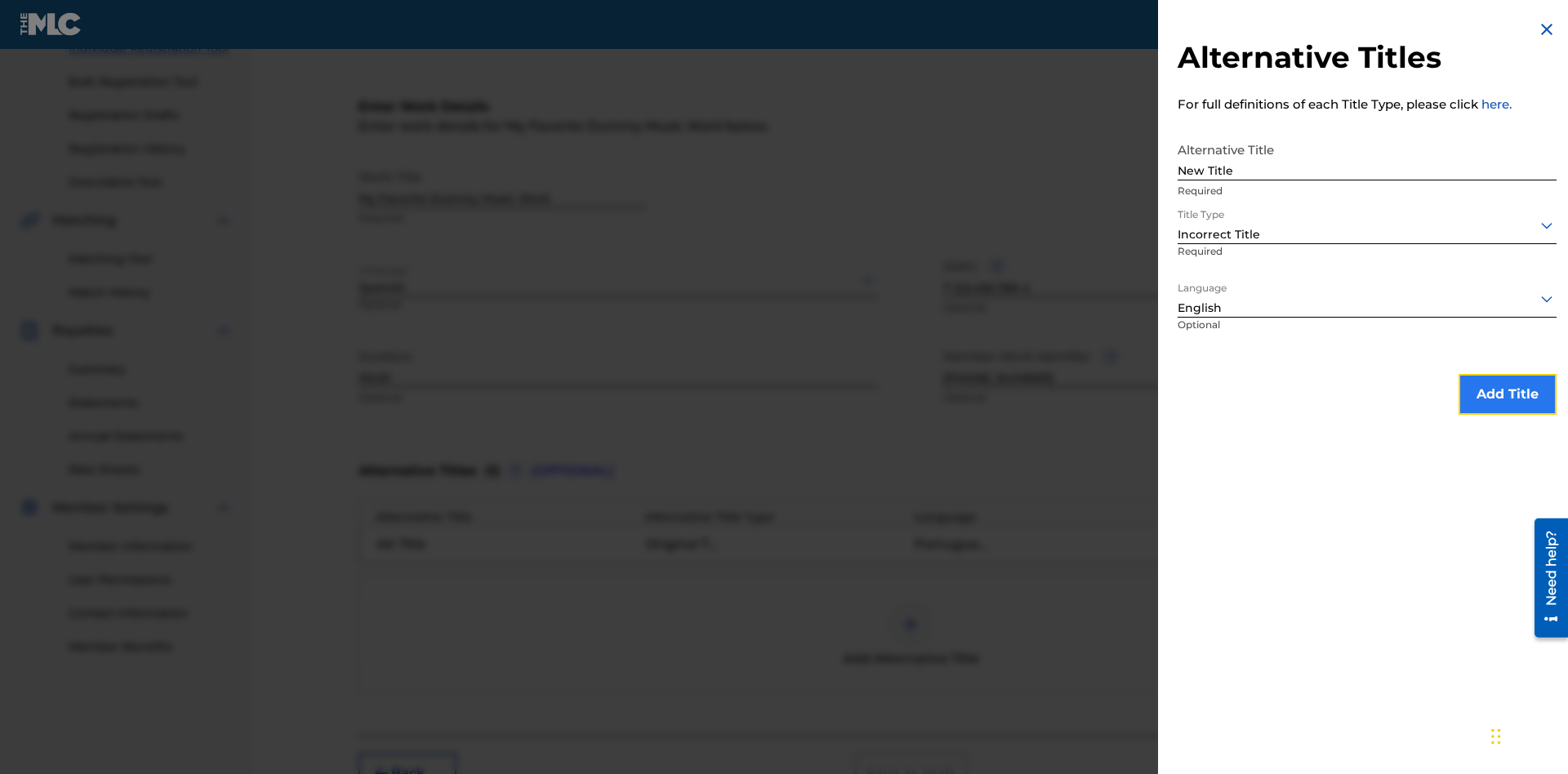
click at [1508, 393] on button "Add Title" at bounding box center [1508, 394] width 98 height 41
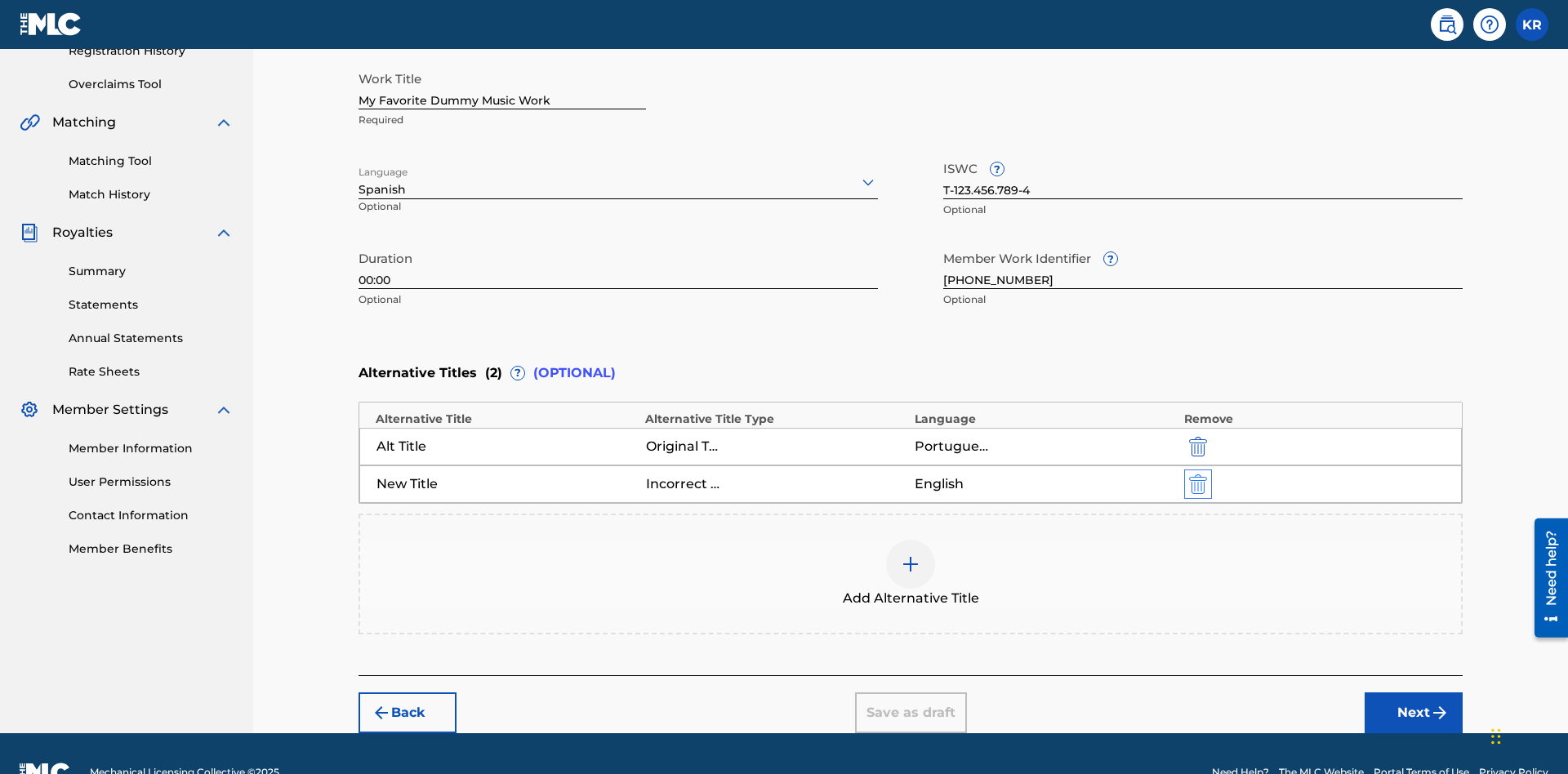
click at [1196, 474] on img "submit" at bounding box center [1198, 484] width 18 height 19
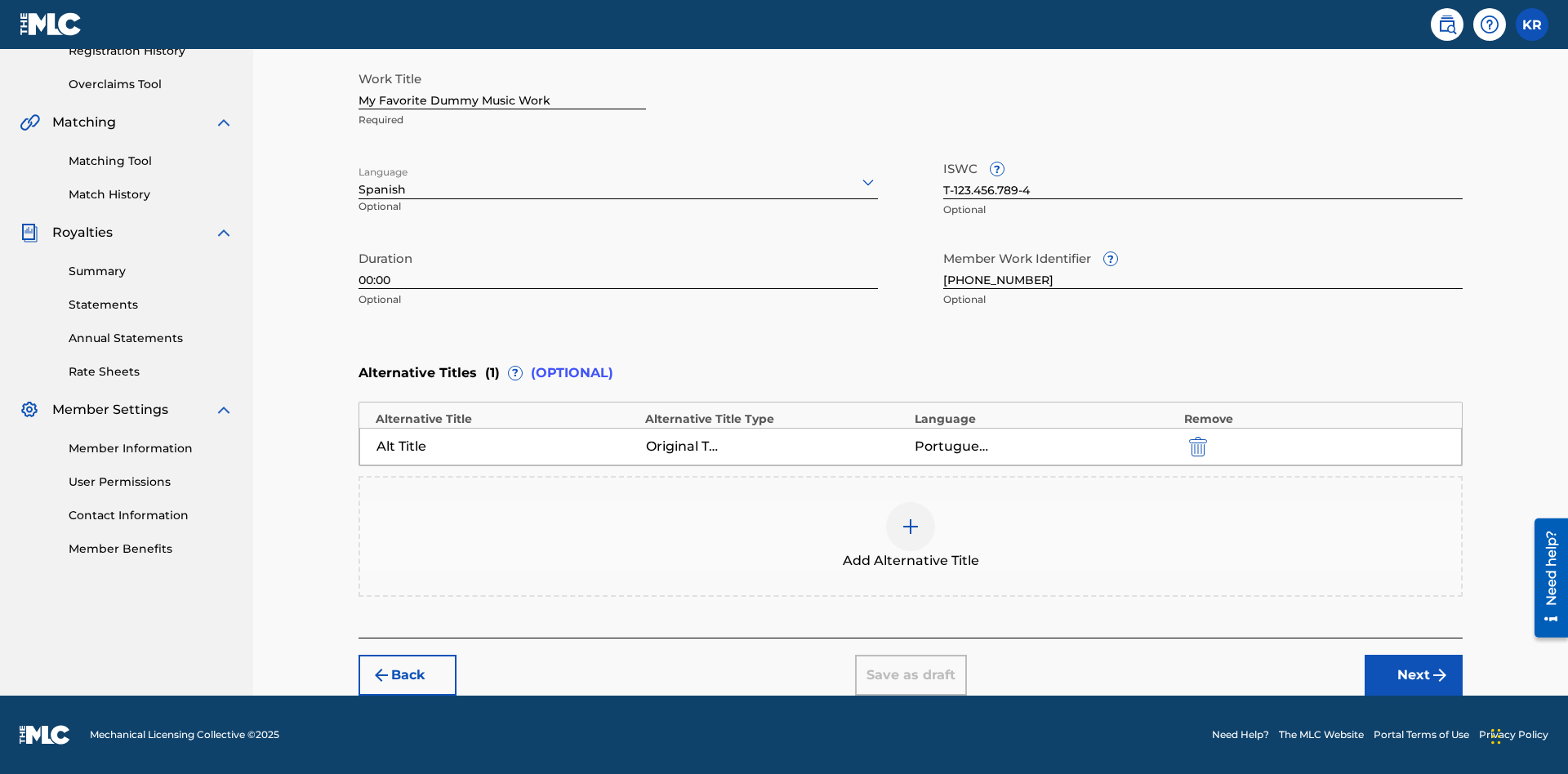
click at [911, 536] on div at bounding box center [911, 527] width 49 height 49
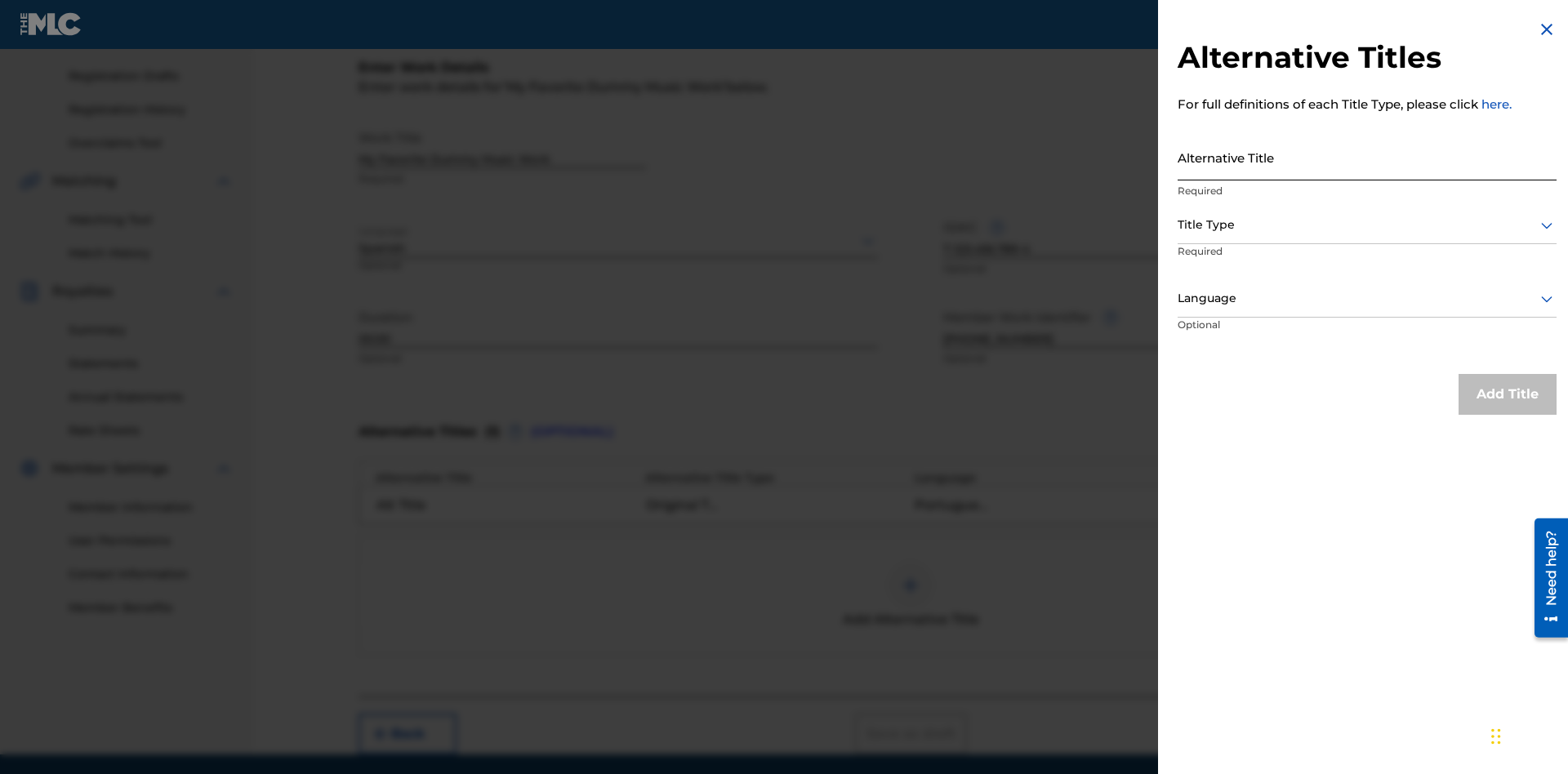
click at [1367, 157] on input "Alternative Title" at bounding box center [1366, 158] width 379 height 47
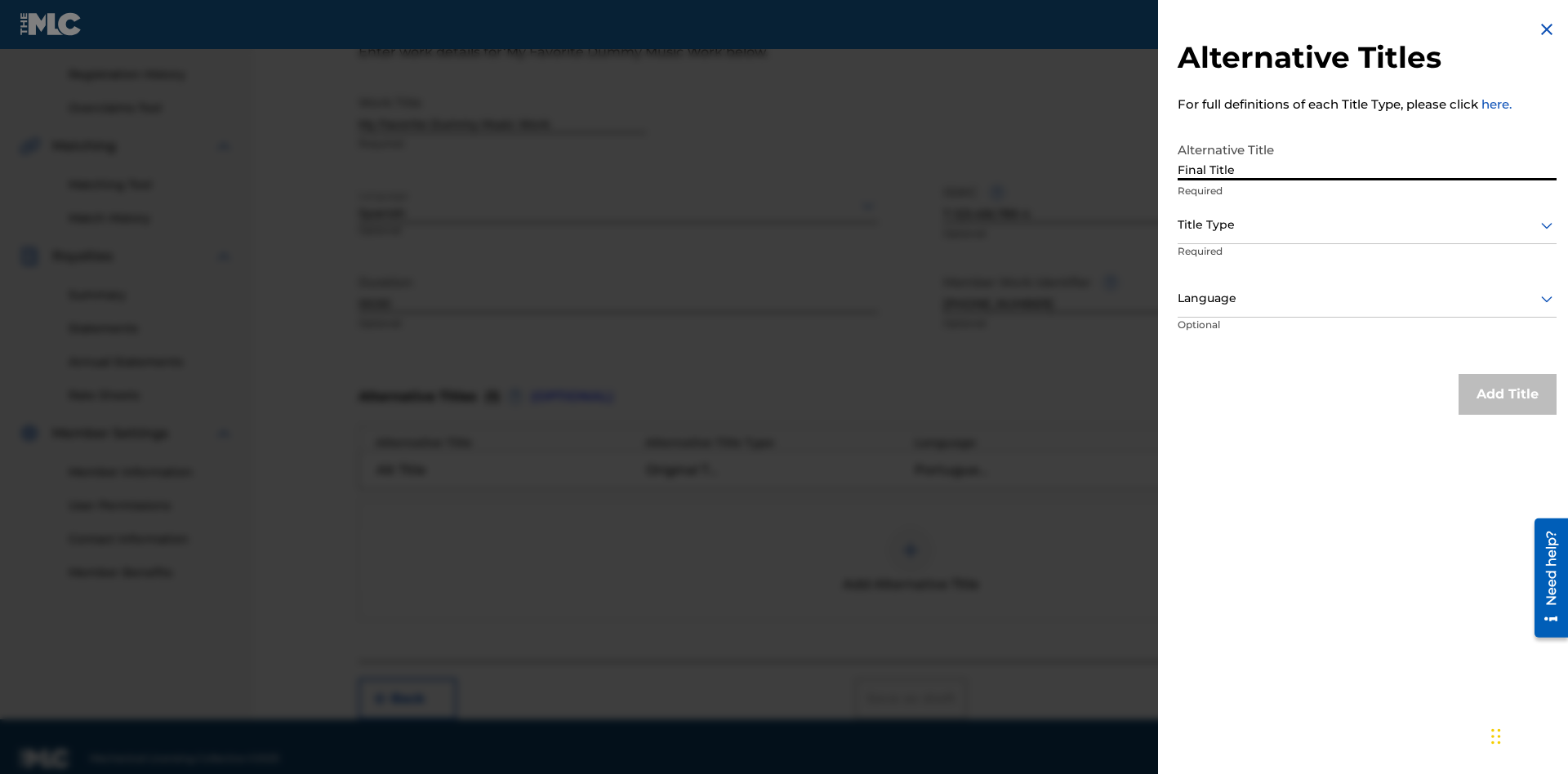
type input "Final Title"
click at [1367, 225] on div at bounding box center [1366, 225] width 379 height 20
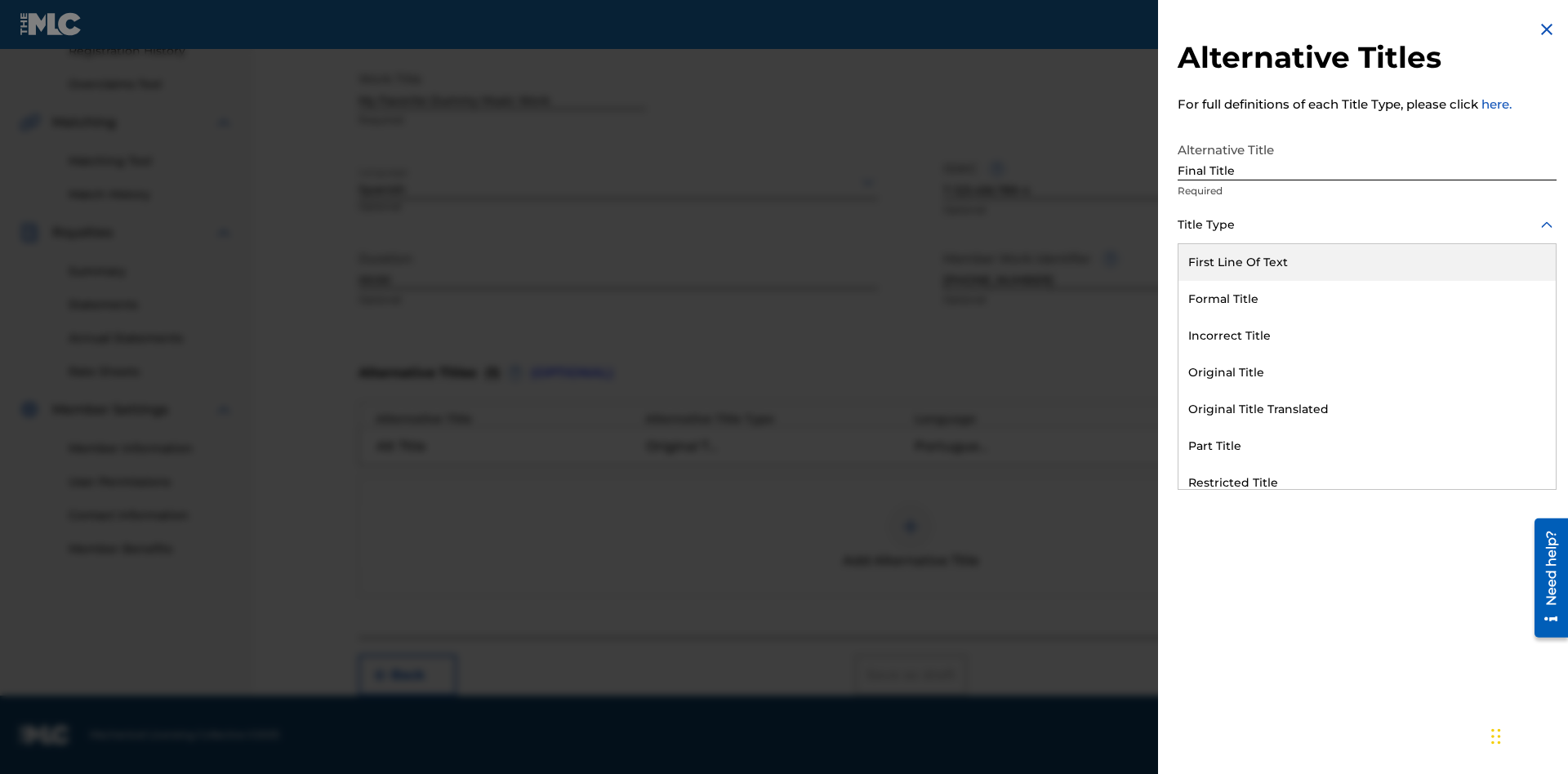
click at [1367, 446] on div "Part Title" at bounding box center [1366, 446] width 377 height 37
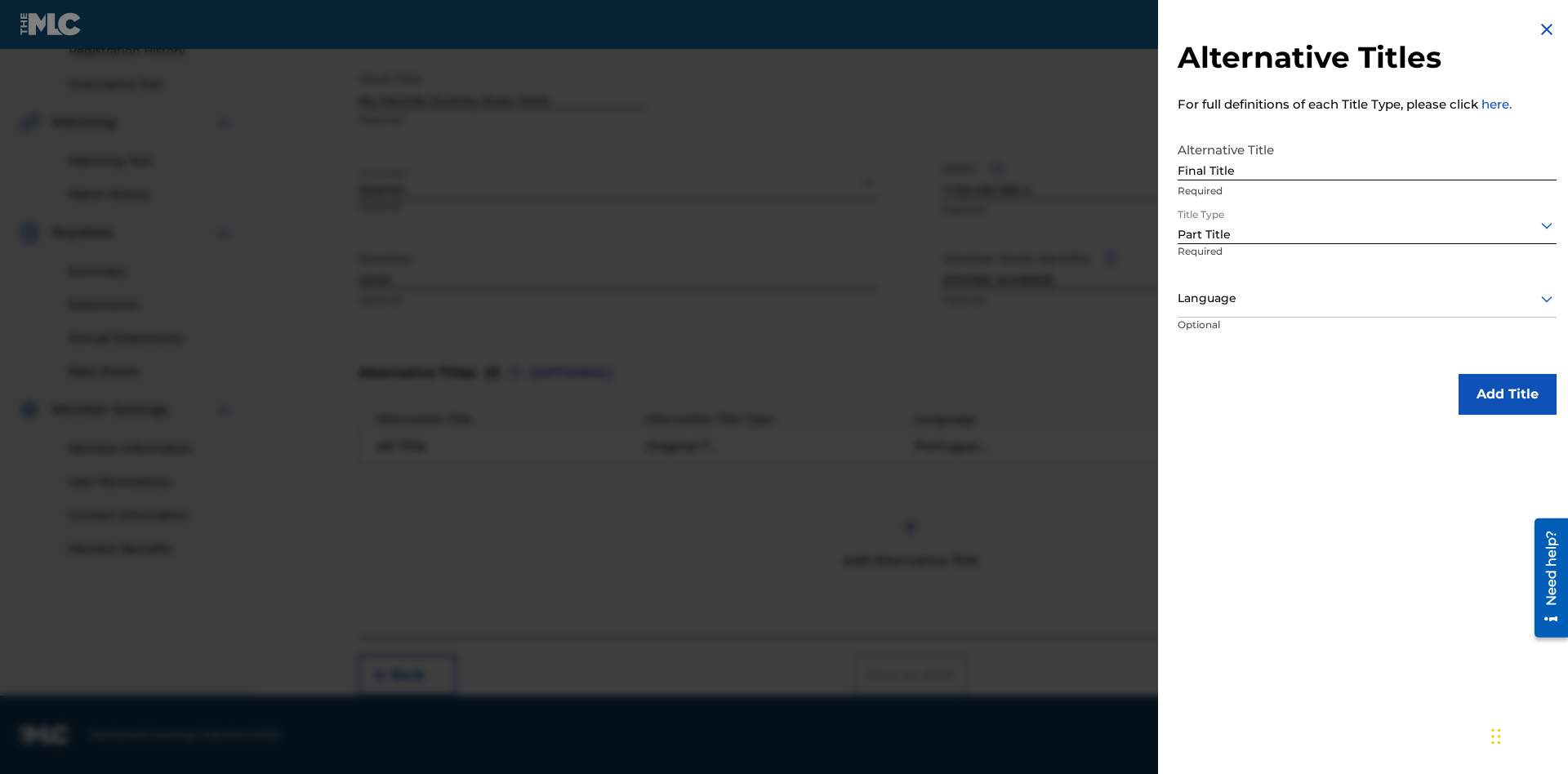
click at [1367, 298] on div at bounding box center [1366, 298] width 379 height 20
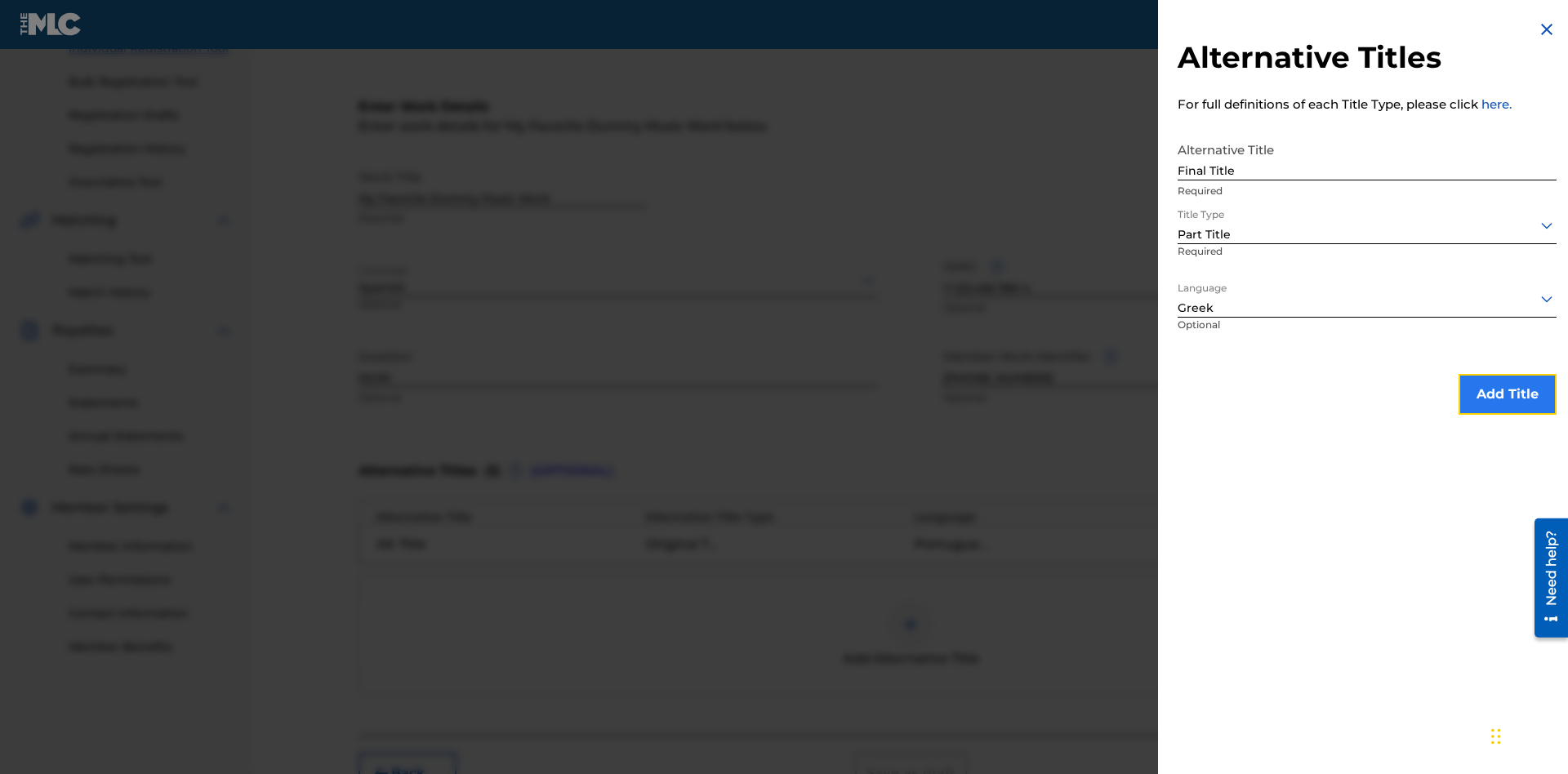
click at [1508, 393] on button "Add Title" at bounding box center [1508, 394] width 98 height 41
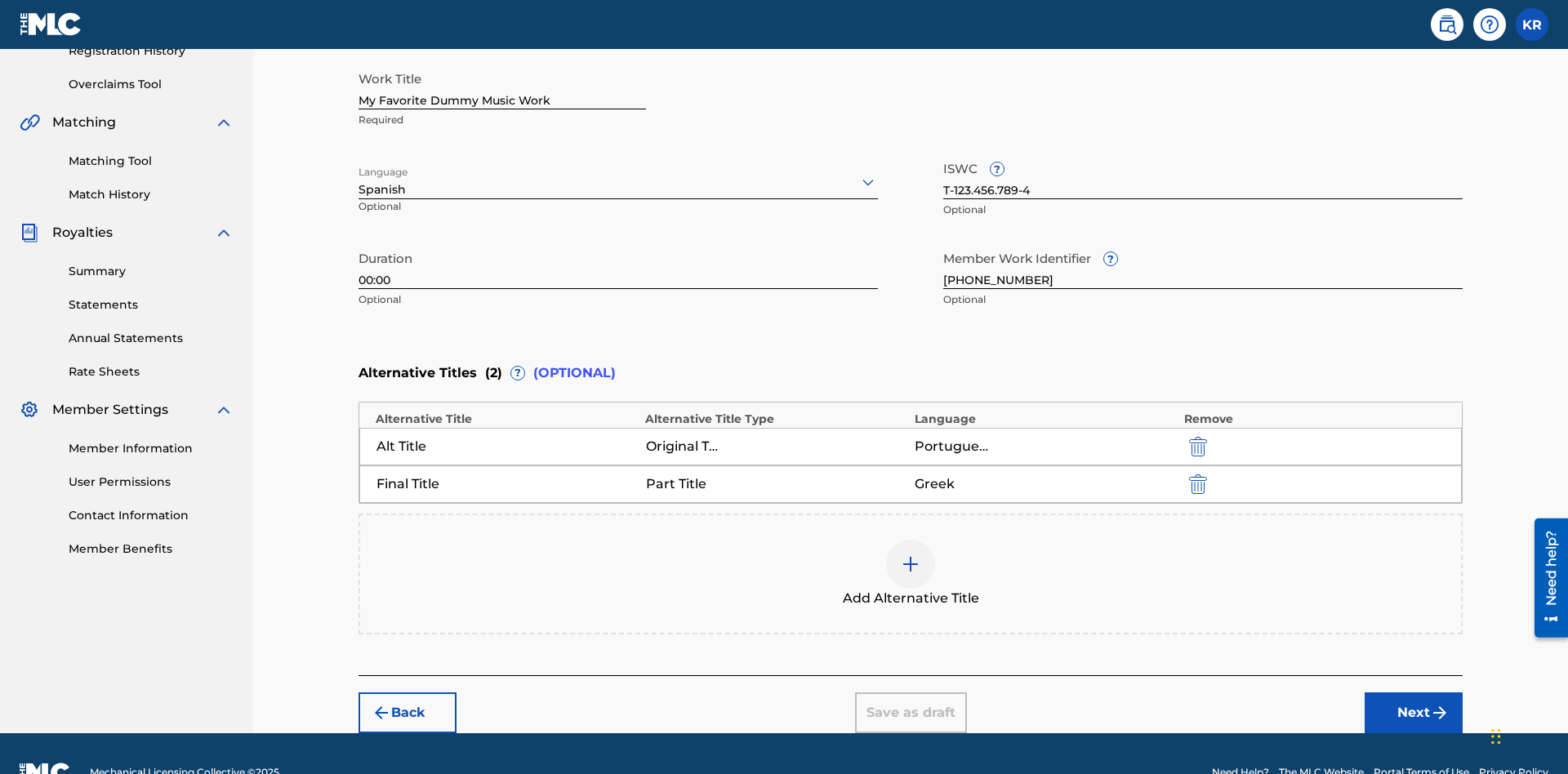
scroll to position [361, 0]
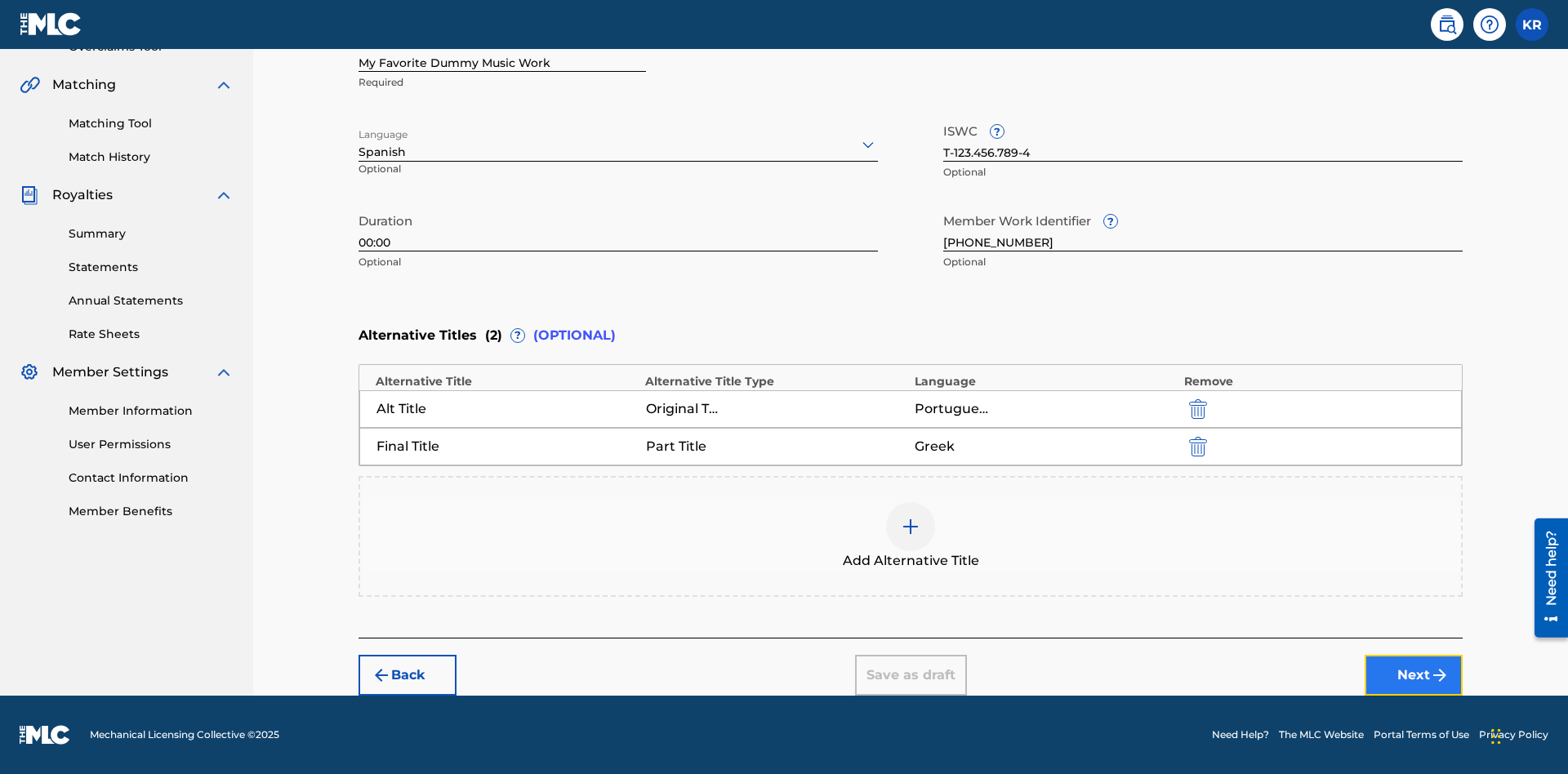
click at [1413, 675] on button "Next" at bounding box center [1413, 675] width 98 height 41
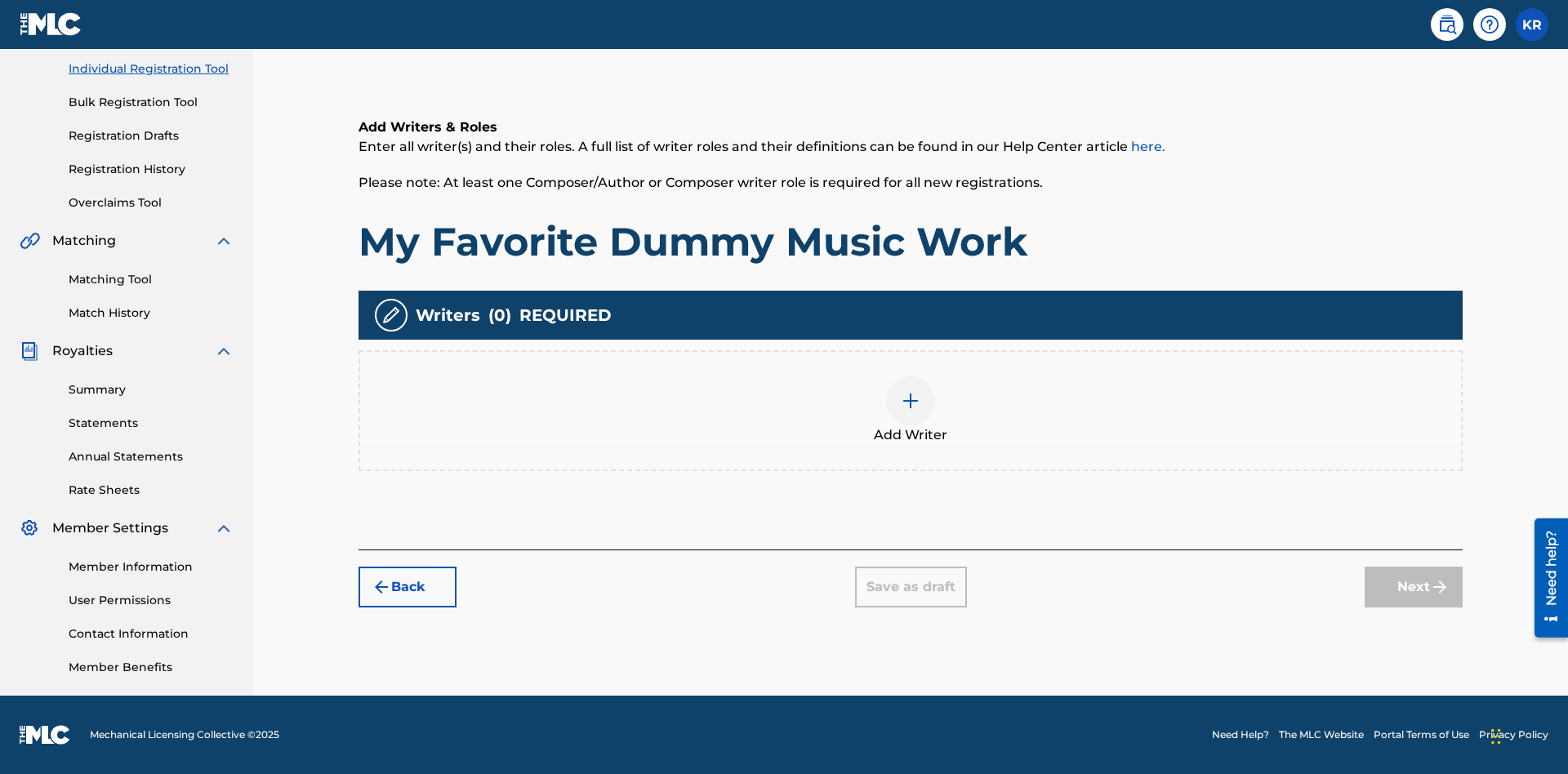
scroll to position [204, 0]
click at [911, 410] on img at bounding box center [911, 401] width 19 height 19
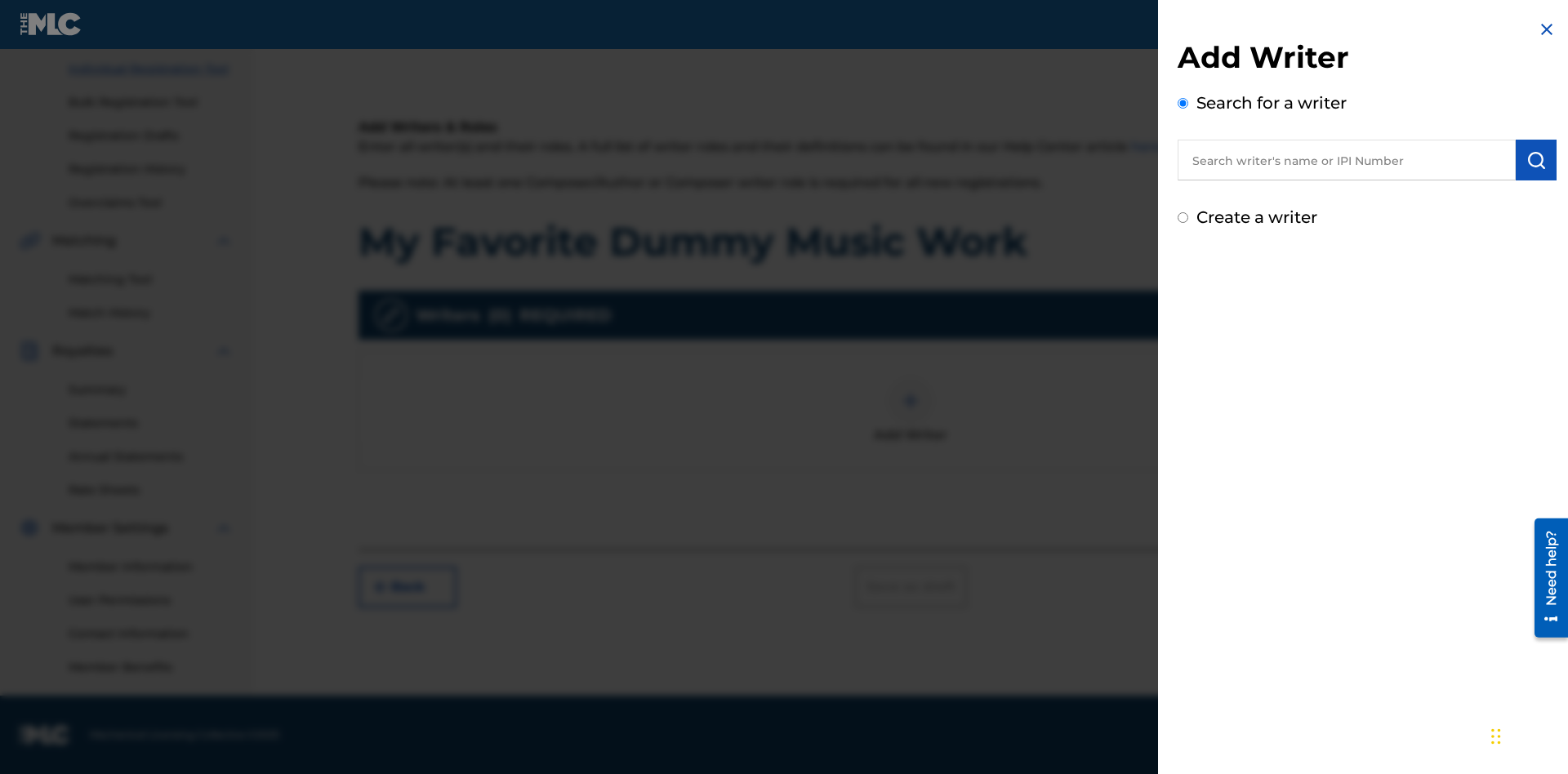
click at [1347, 160] on input "text" at bounding box center [1346, 160] width 338 height 41
type input "Test2025.09.28.04.29.57"
click at [1536, 160] on img "submit" at bounding box center [1536, 160] width 19 height 19
click at [1183, 287] on input "Create a writer" at bounding box center [1182, 286] width 11 height 11
radio input "false"
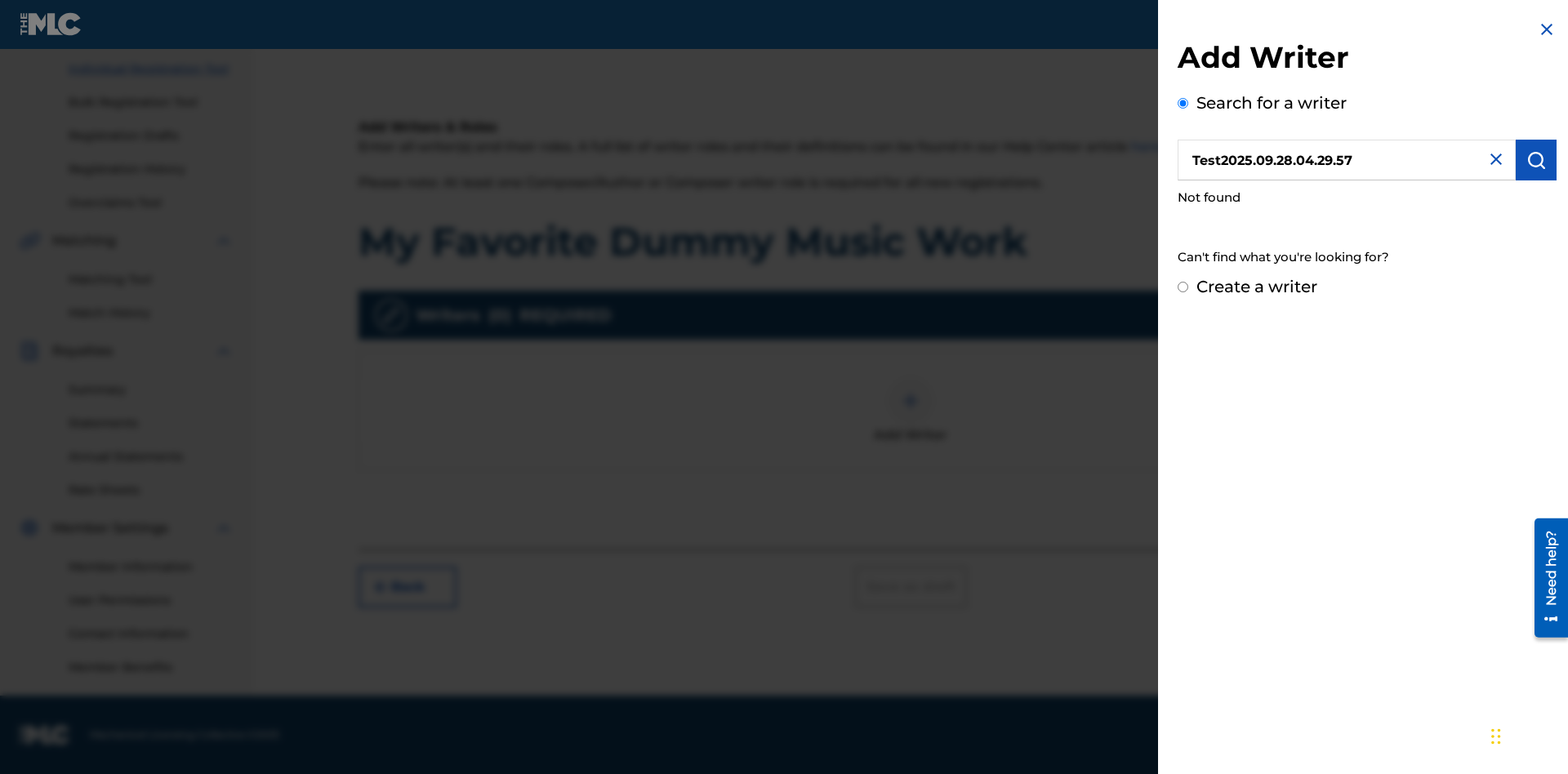
radio input "false"
radio input "true"
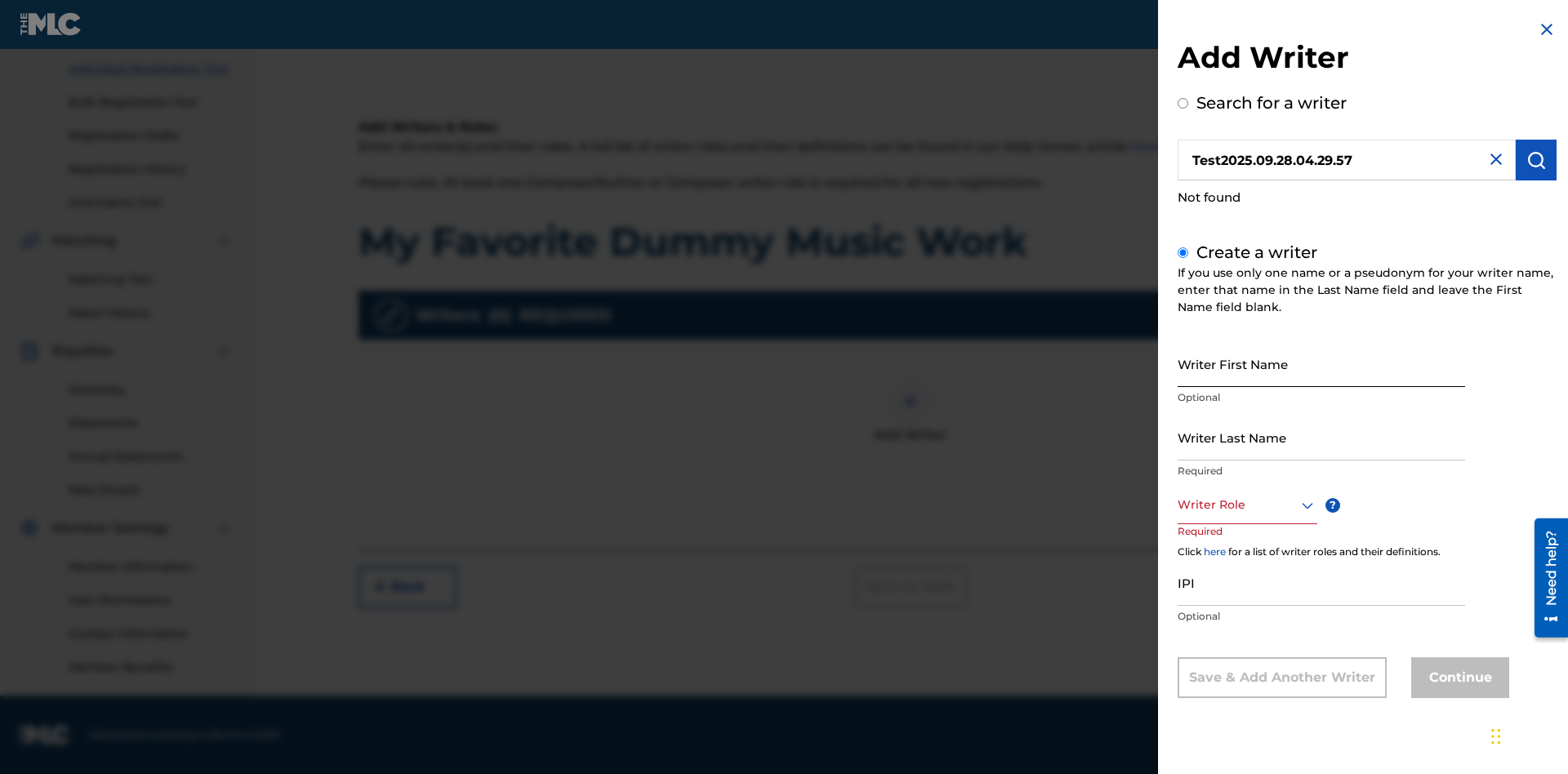
click at [1322, 363] on input "Writer First Name" at bounding box center [1321, 364] width 287 height 47
type input "Test2025.09.28.04.29.58"
click at [1322, 437] on input "Writer Last Name" at bounding box center [1321, 437] width 287 height 47
type input "Test2025.09.28.04.29.59"
click at [1247, 504] on div at bounding box center [1247, 504] width 139 height 20
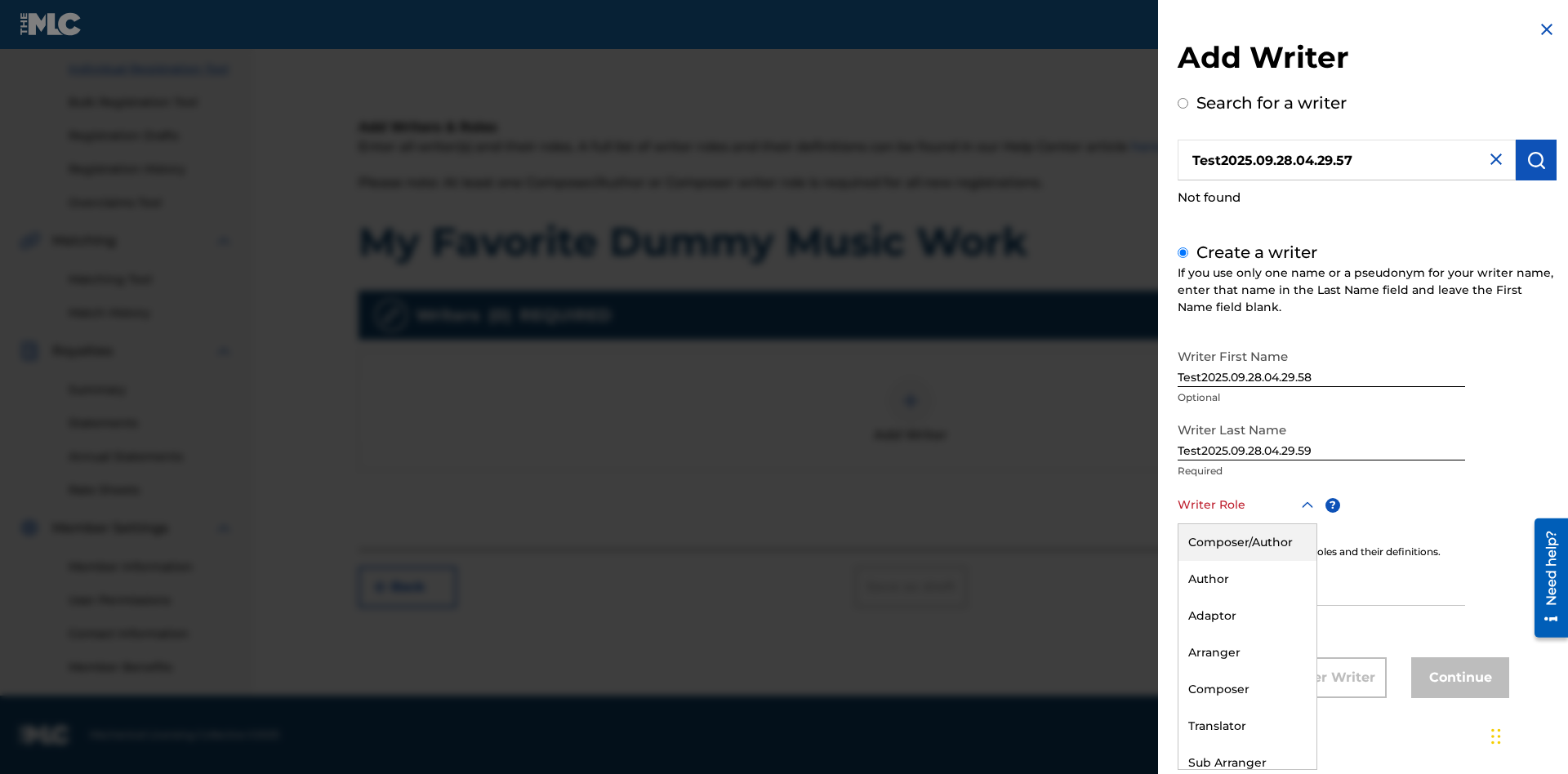
click at [1247, 578] on div "Author" at bounding box center [1248, 579] width 138 height 37
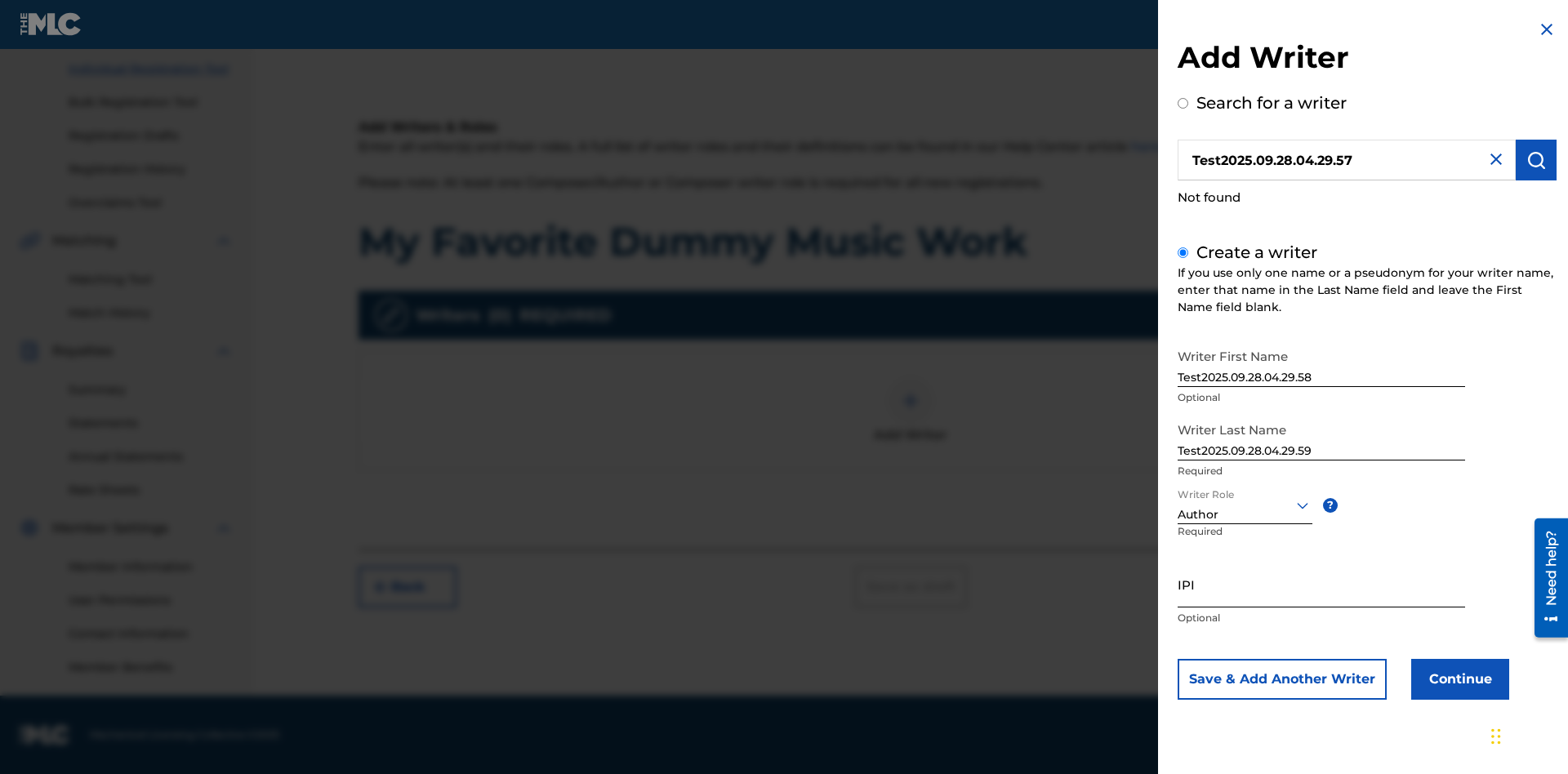
click at [1322, 584] on input "IPI" at bounding box center [1321, 584] width 287 height 47
type input "595839777"
click at [1458, 679] on button "Continue" at bounding box center [1460, 680] width 98 height 41
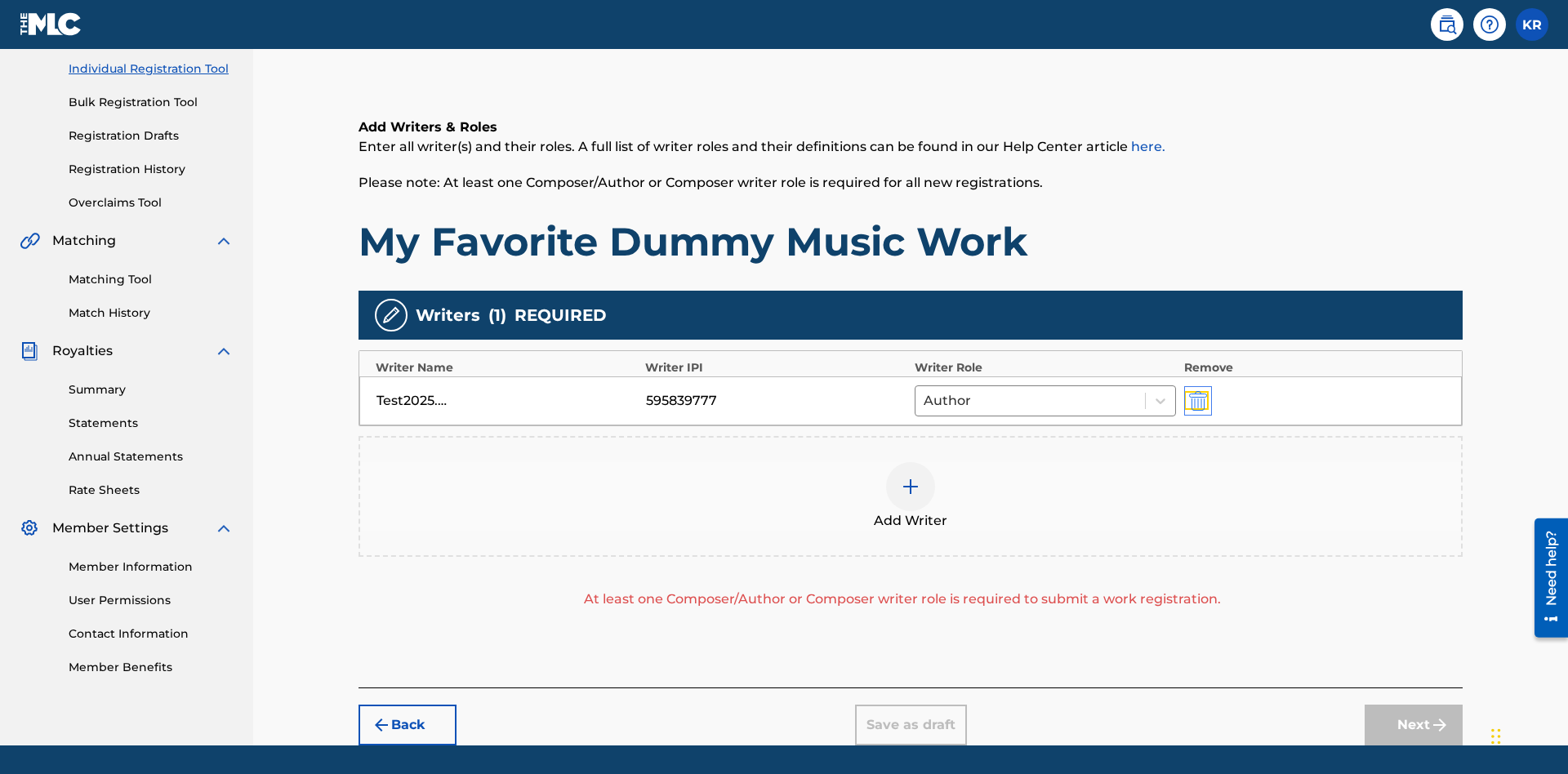
click at [1196, 391] on img "submit" at bounding box center [1198, 401] width 18 height 19
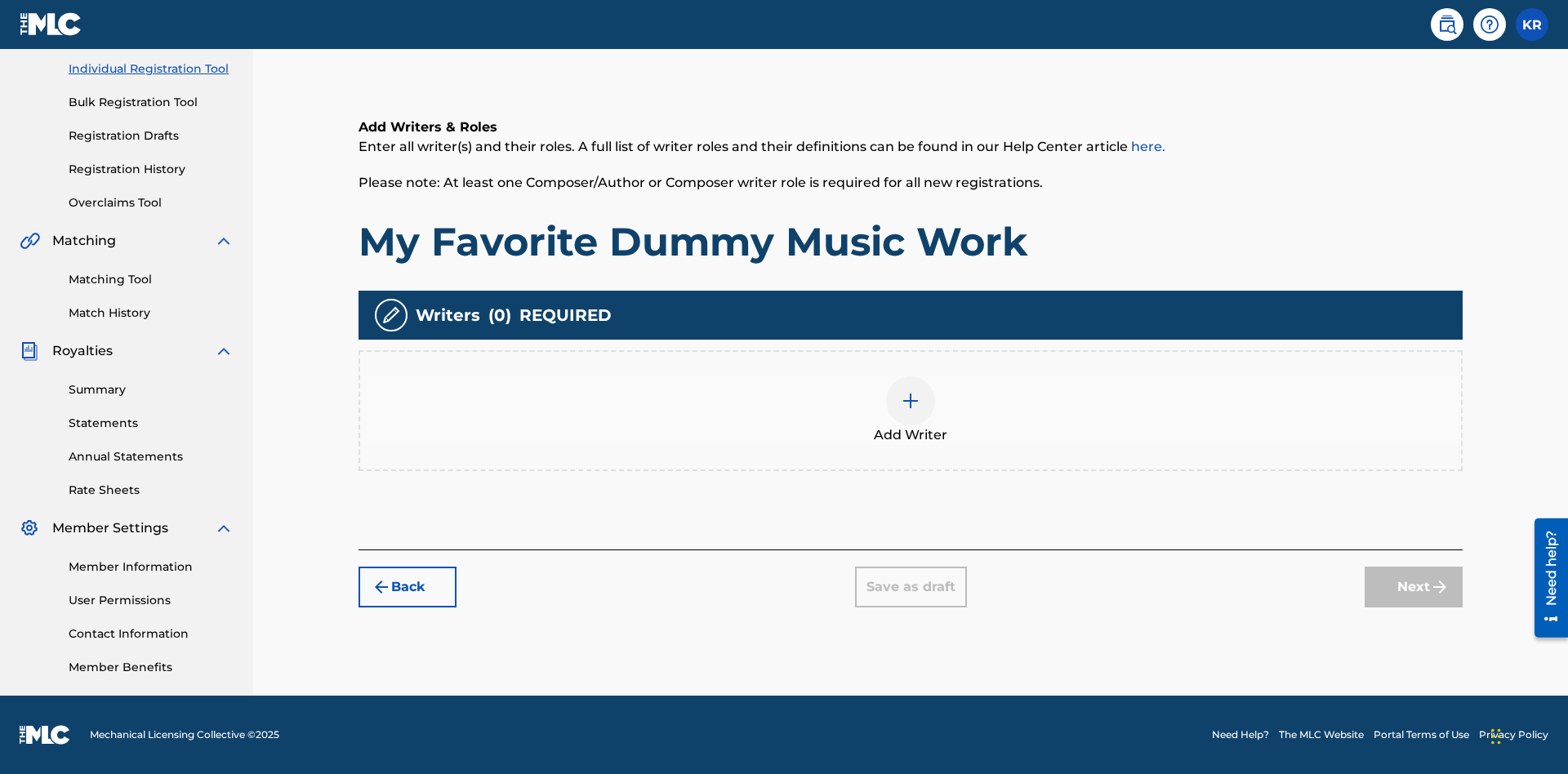
click at [911, 410] on img at bounding box center [911, 401] width 19 height 19
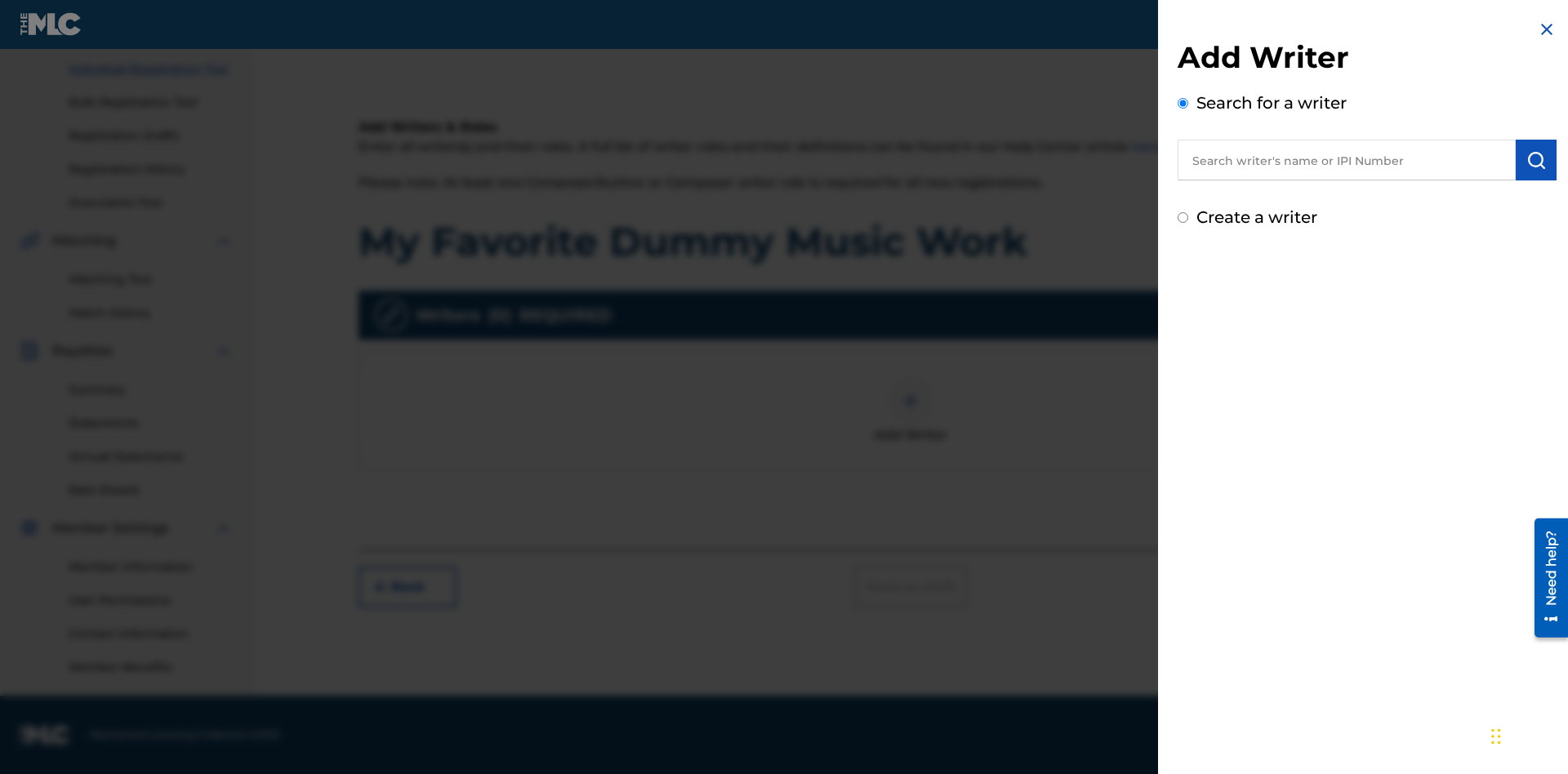
click at [1347, 160] on input "text" at bounding box center [1346, 160] width 338 height 41
type input "MAXWELL BERKOWITZ"
click at [1536, 160] on img "submit" at bounding box center [1536, 160] width 19 height 19
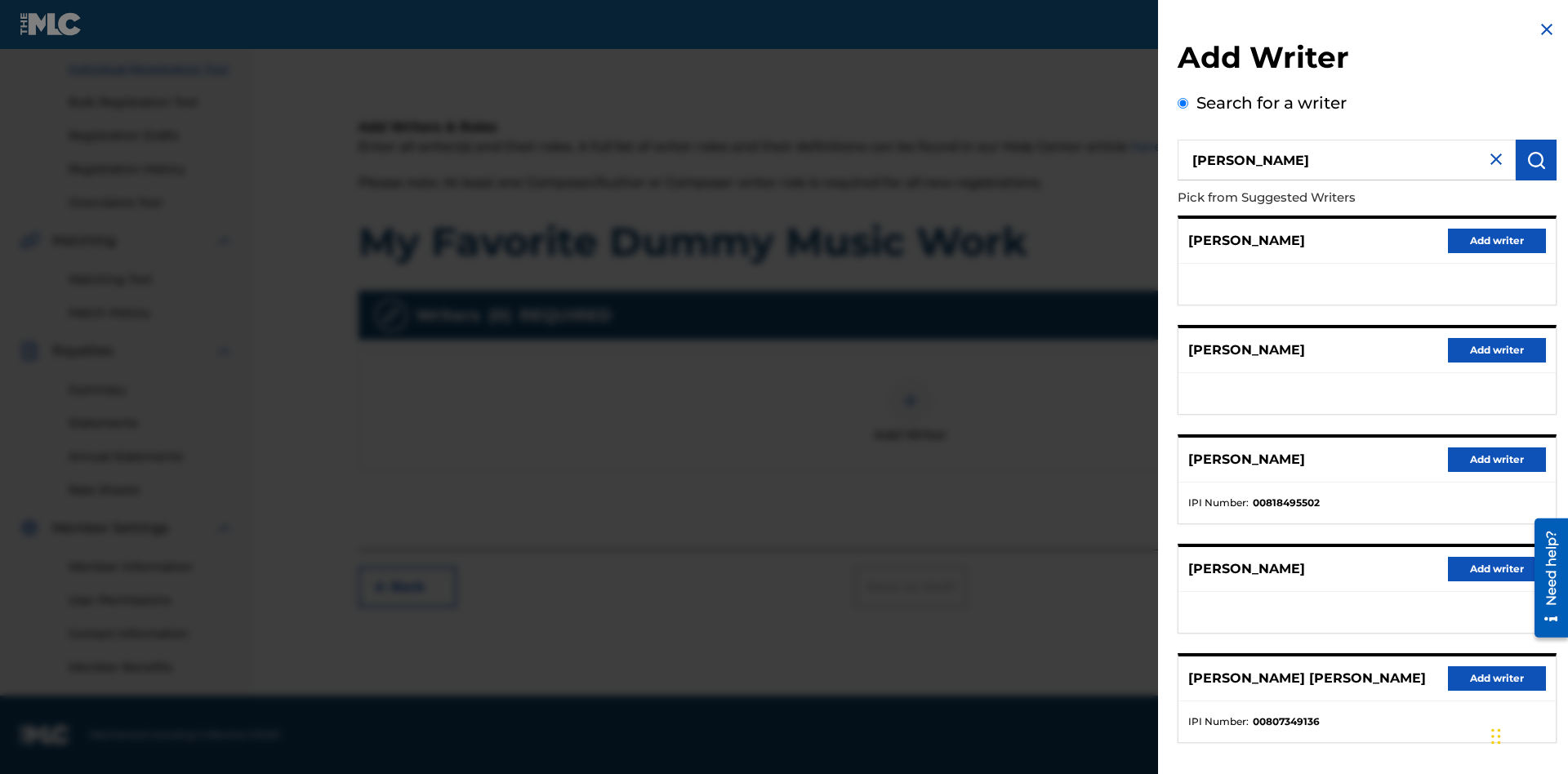
radio input "false"
radio input "true"
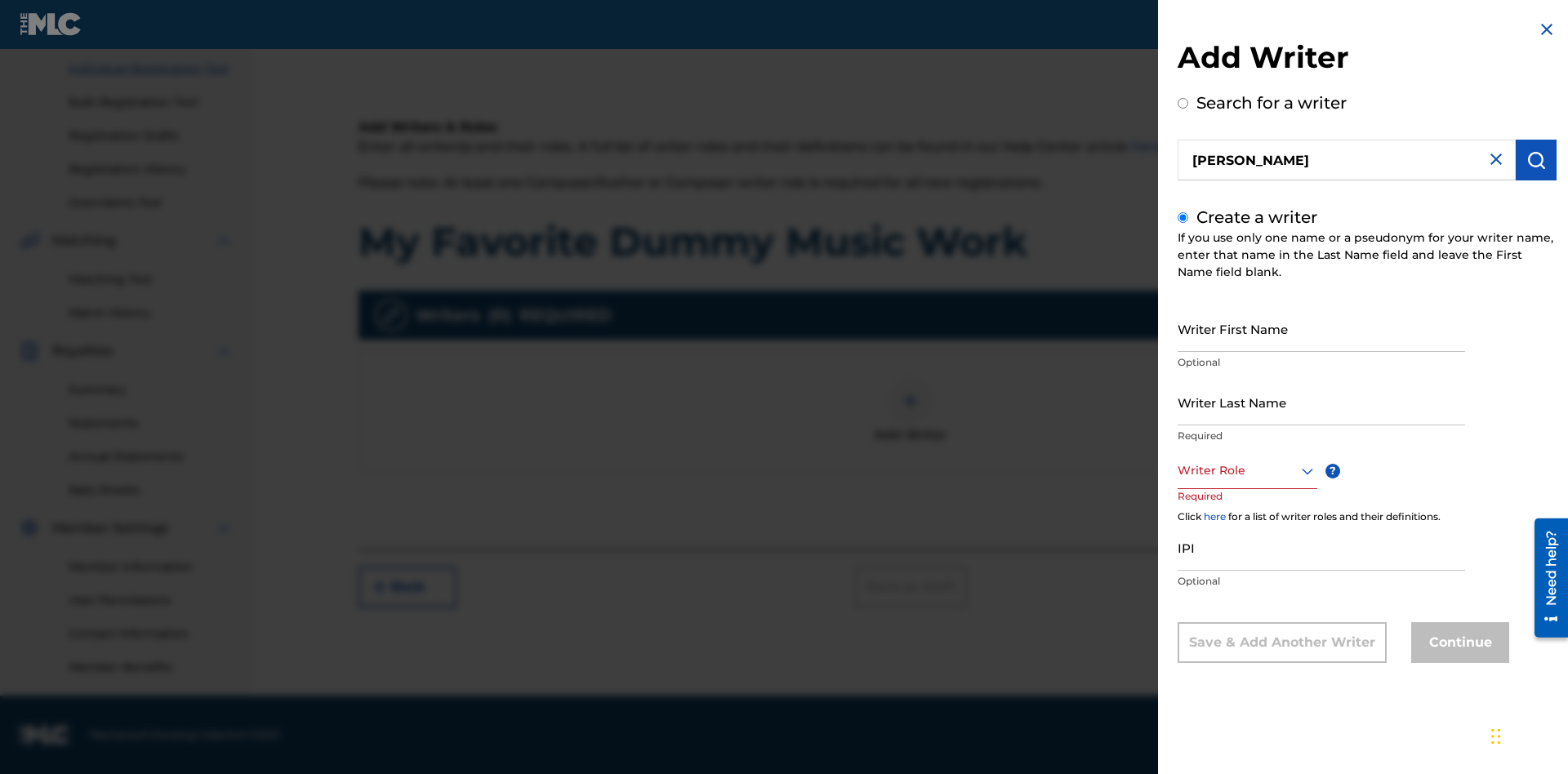
scroll to position [0, 0]
click at [1322, 328] on input "Writer First Name" at bounding box center [1321, 329] width 287 height 47
type input "MAXWELL"
click at [1322, 402] on input "Writer Last Name" at bounding box center [1321, 402] width 287 height 47
type input "BERKOWITZ"
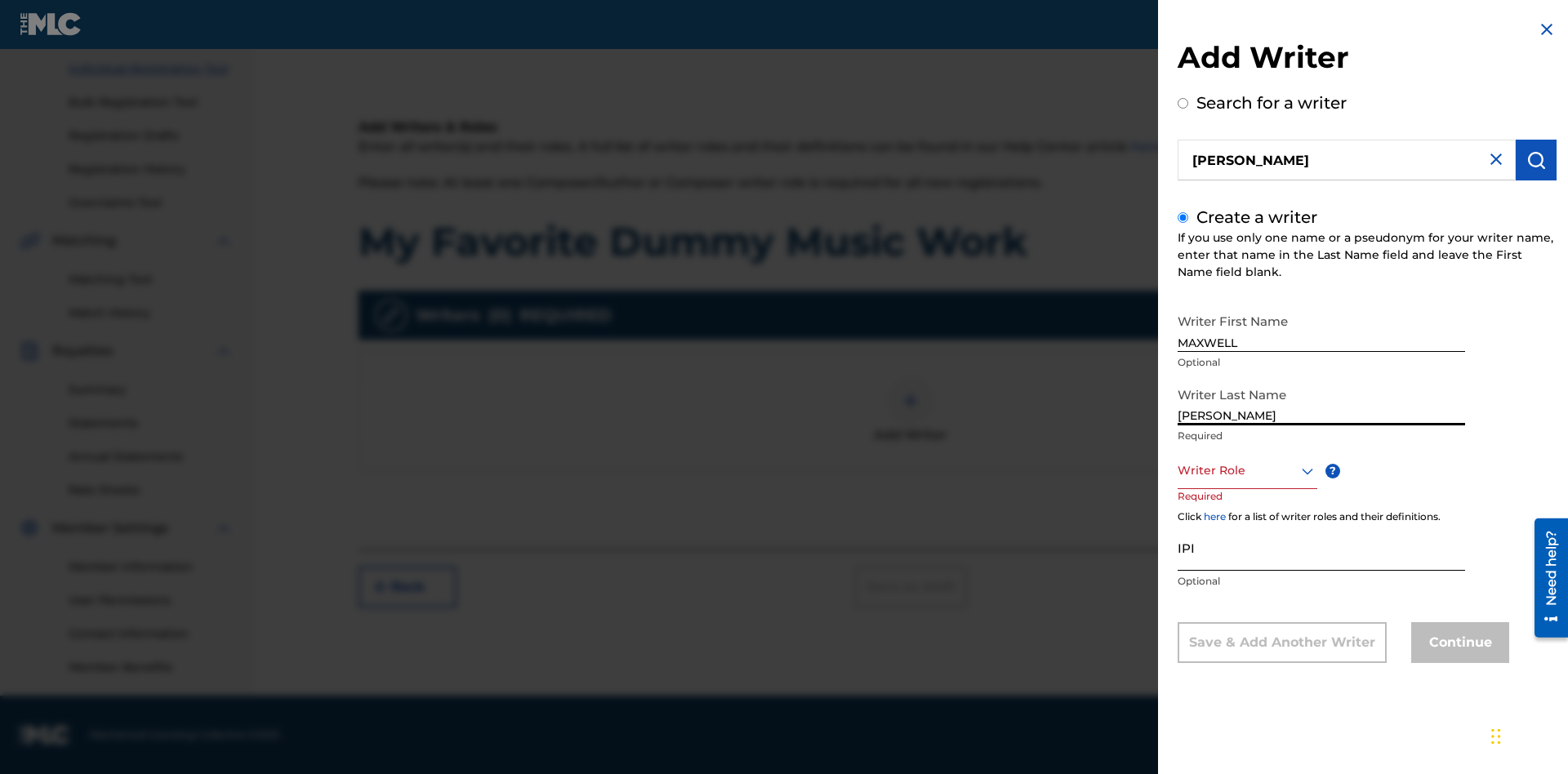
click at [1322, 547] on input "IPI" at bounding box center [1321, 547] width 287 height 47
type input "00807349136"
click at [1247, 470] on div at bounding box center [1247, 470] width 139 height 20
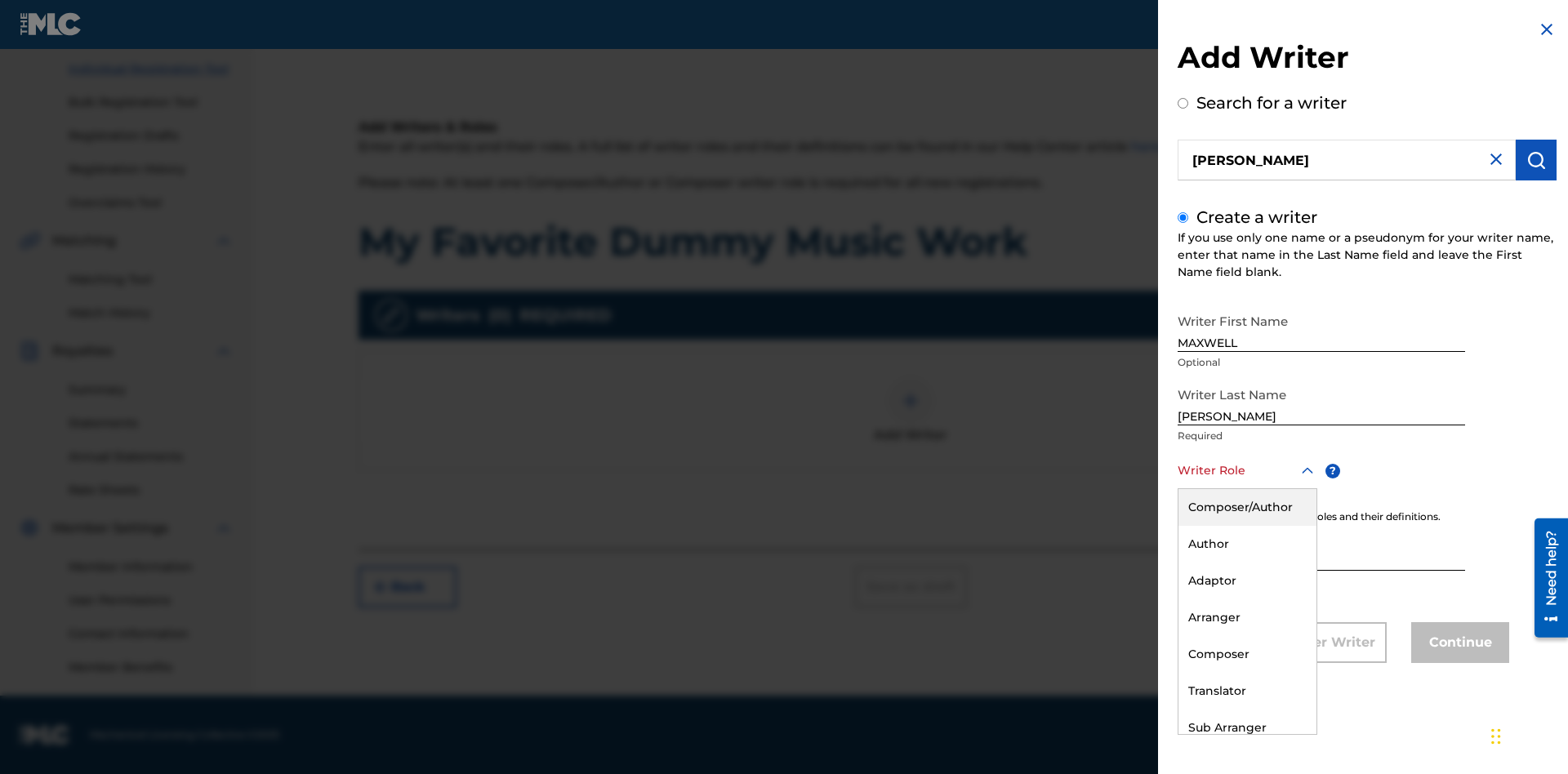
click at [1247, 654] on div "Composer" at bounding box center [1248, 654] width 138 height 37
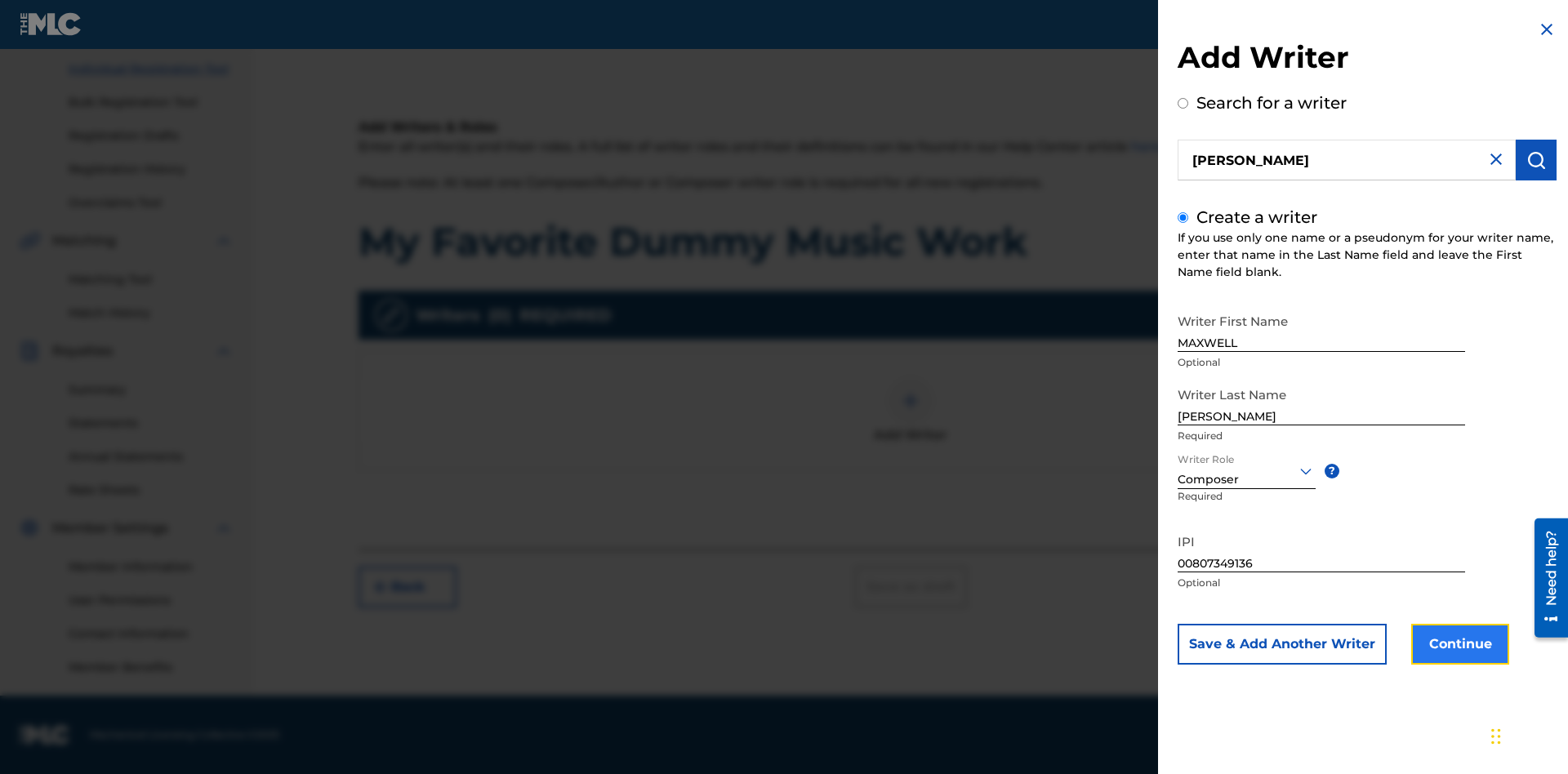
click at [1458, 645] on button "Continue" at bounding box center [1460, 645] width 98 height 41
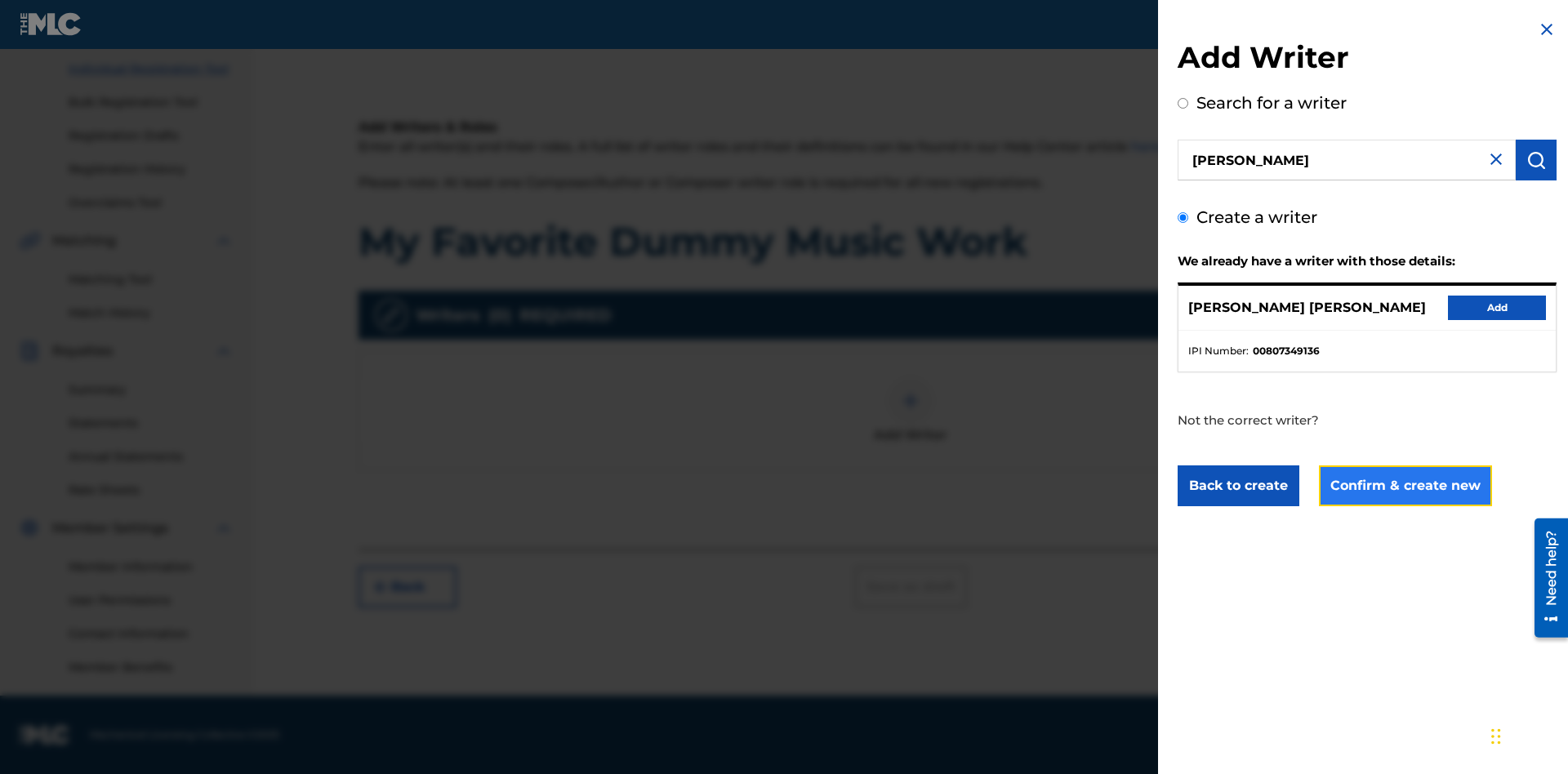
click at [1403, 486] on button "Confirm & create new" at bounding box center [1405, 486] width 173 height 41
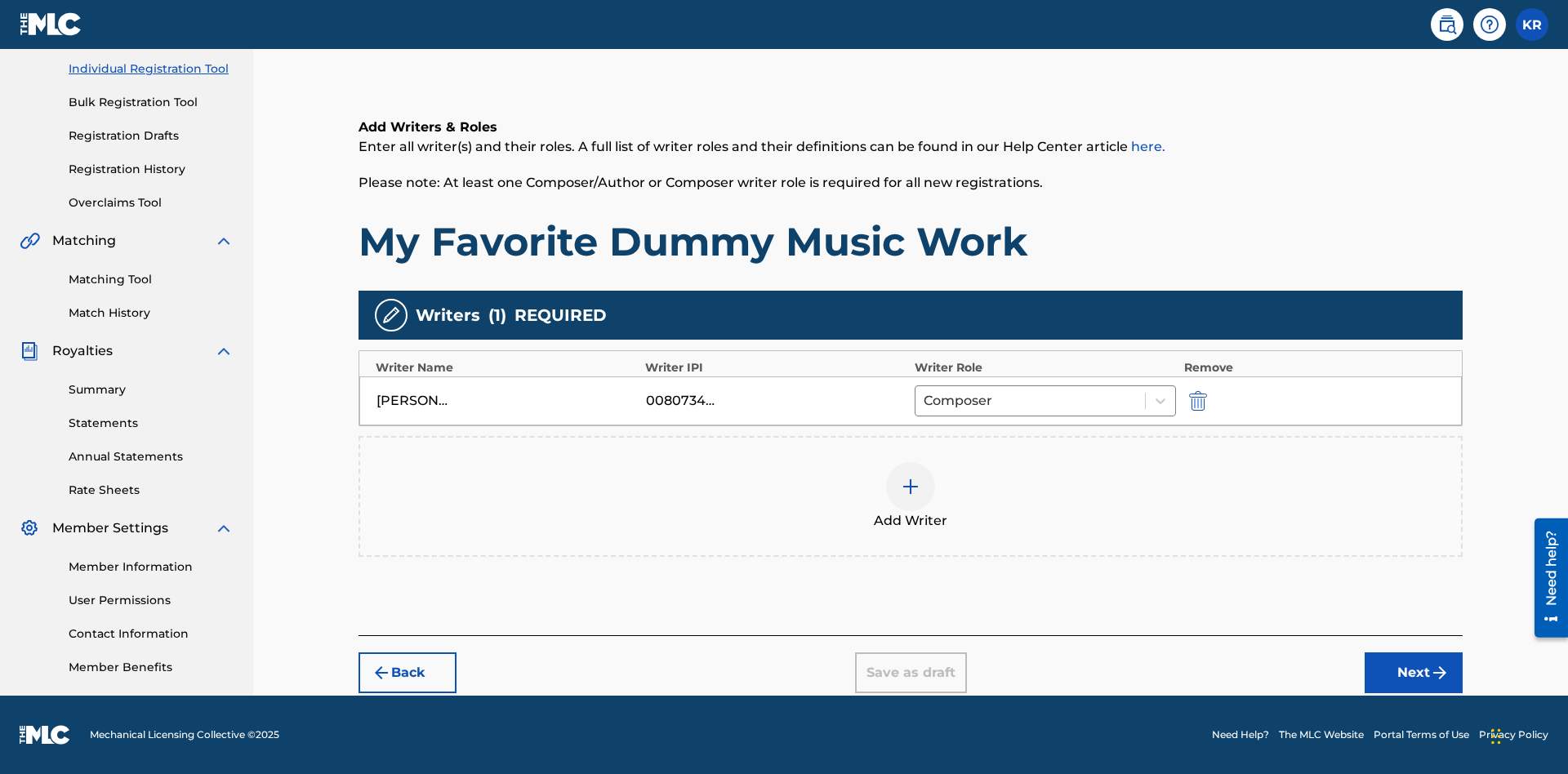
click at [911, 497] on div at bounding box center [911, 487] width 49 height 49
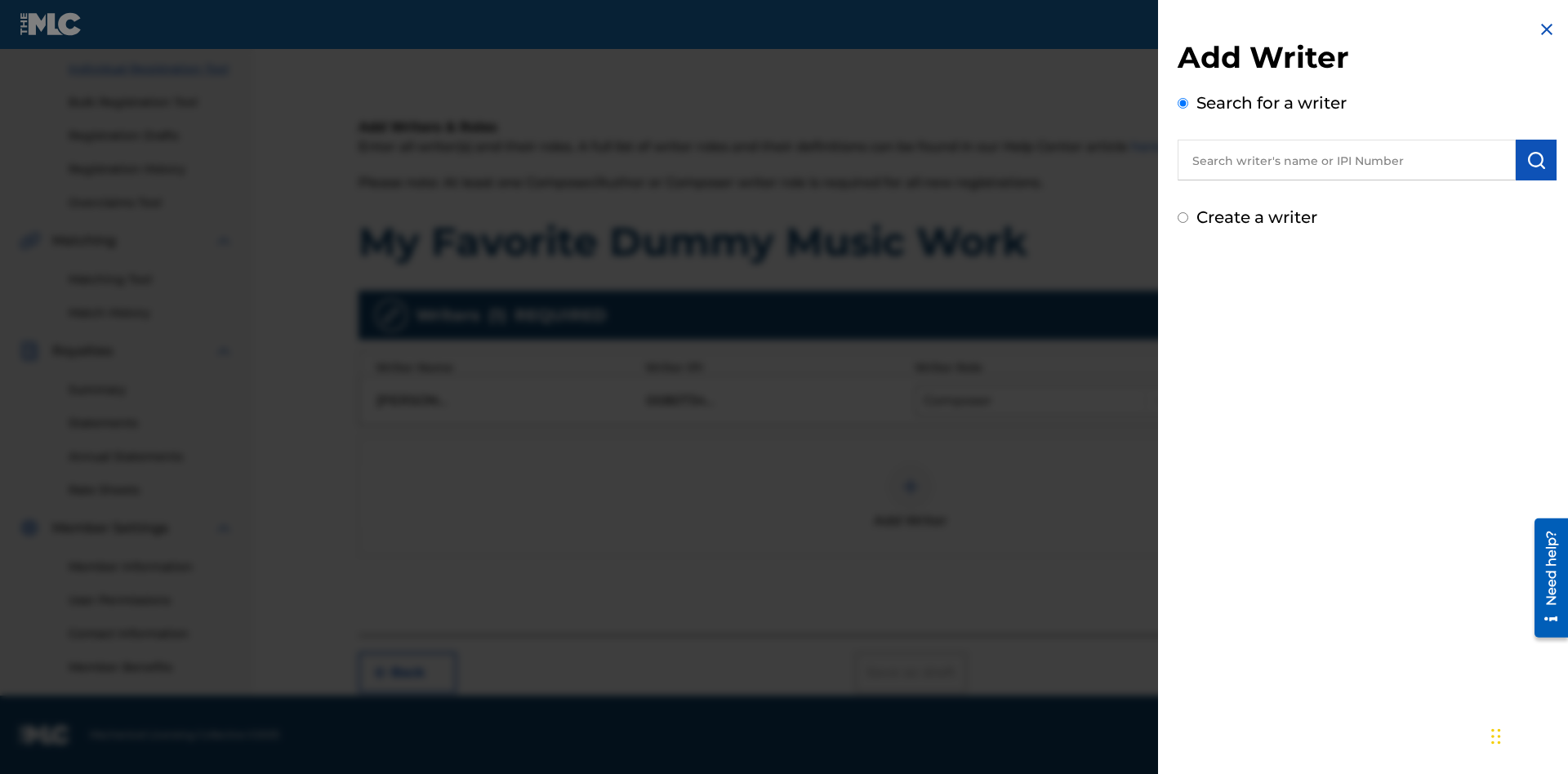
click at [1347, 160] on input "text" at bounding box center [1346, 160] width 338 height 41
type input "MARK STEVEN BERKOWITZ"
click at [1536, 160] on img "submit" at bounding box center [1536, 160] width 19 height 19
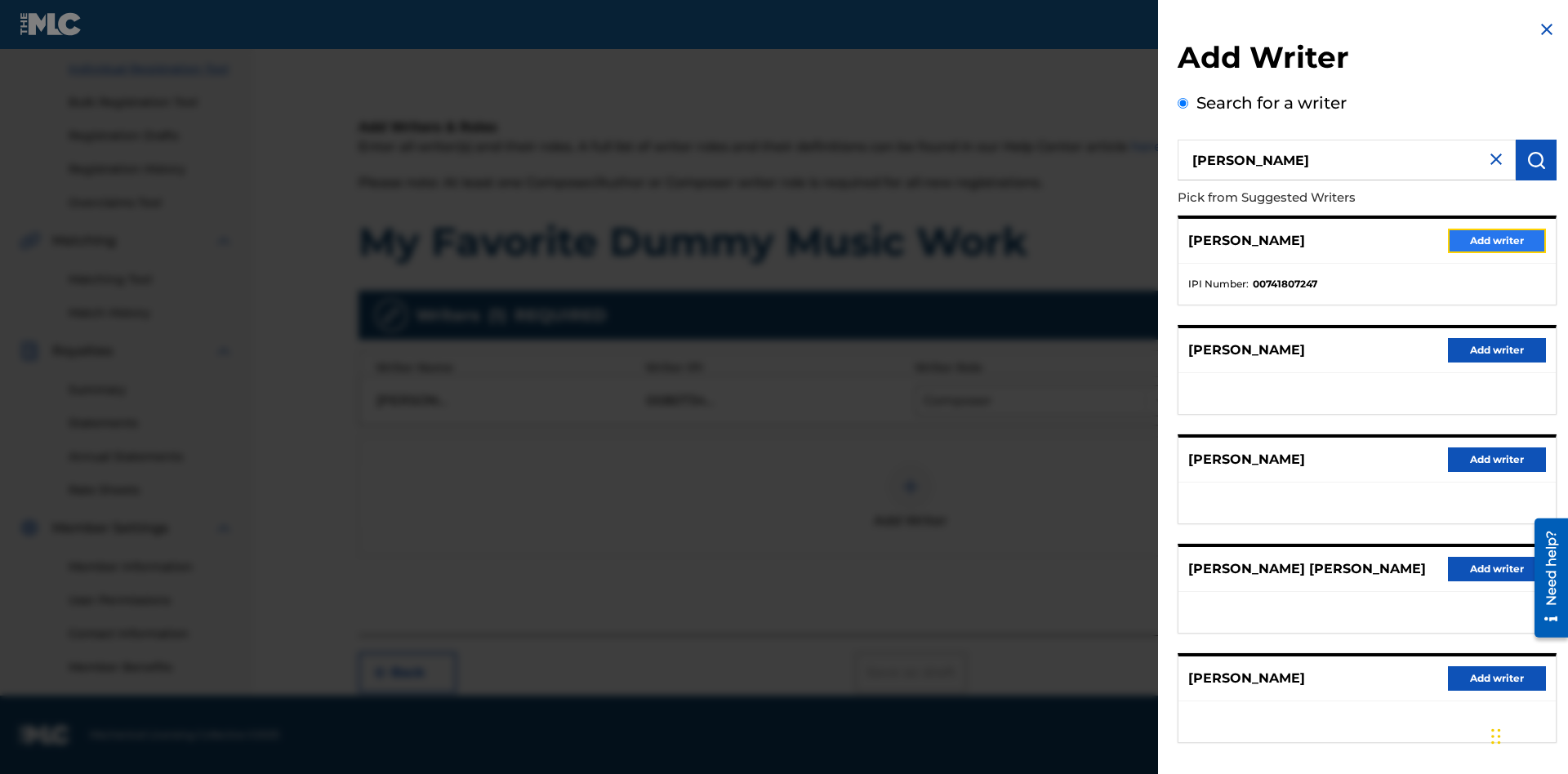
click at [1497, 240] on button "Add writer" at bounding box center [1497, 240] width 98 height 24
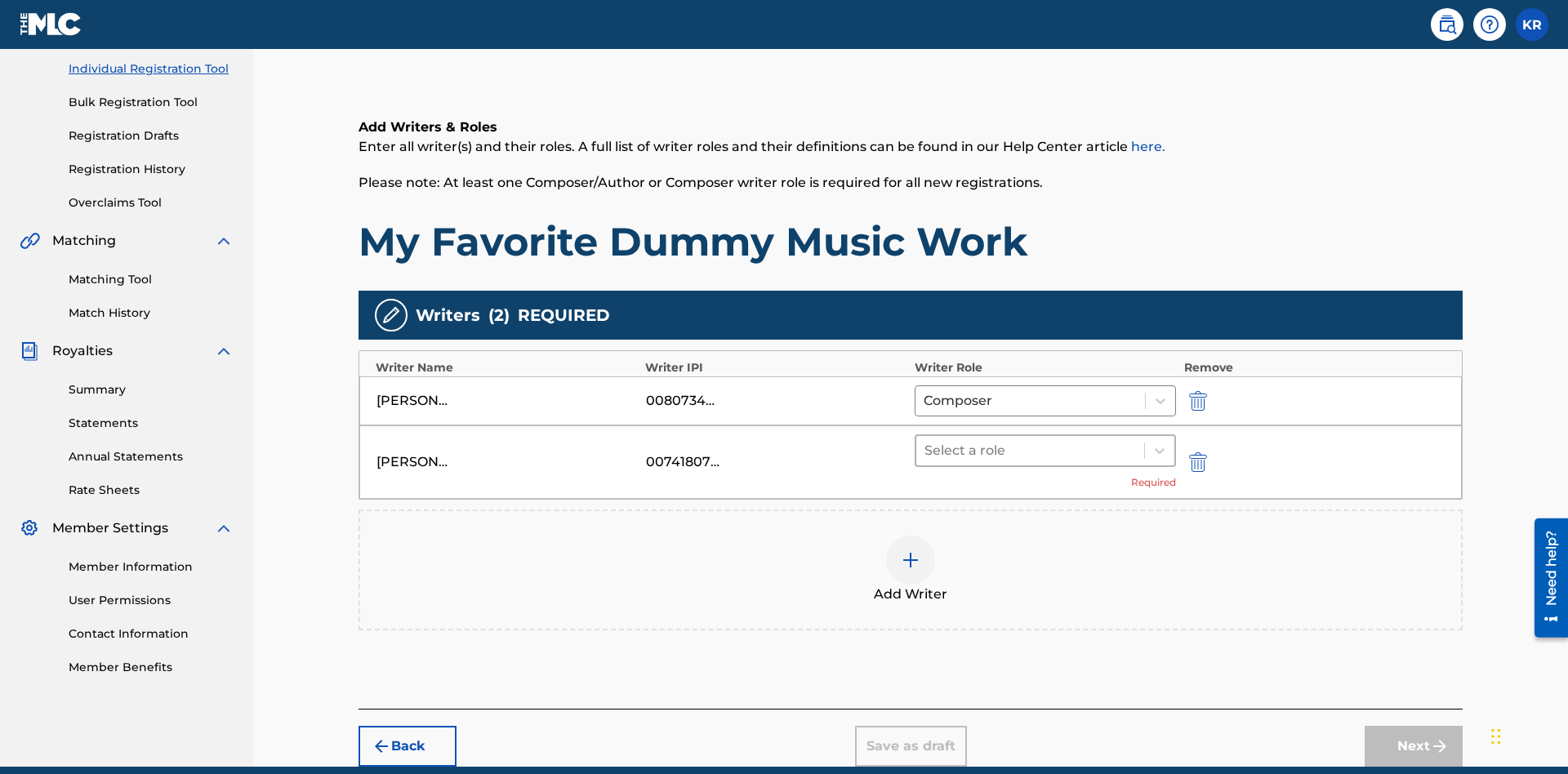
click at [926, 441] on input "text" at bounding box center [925, 451] width 3 height 19
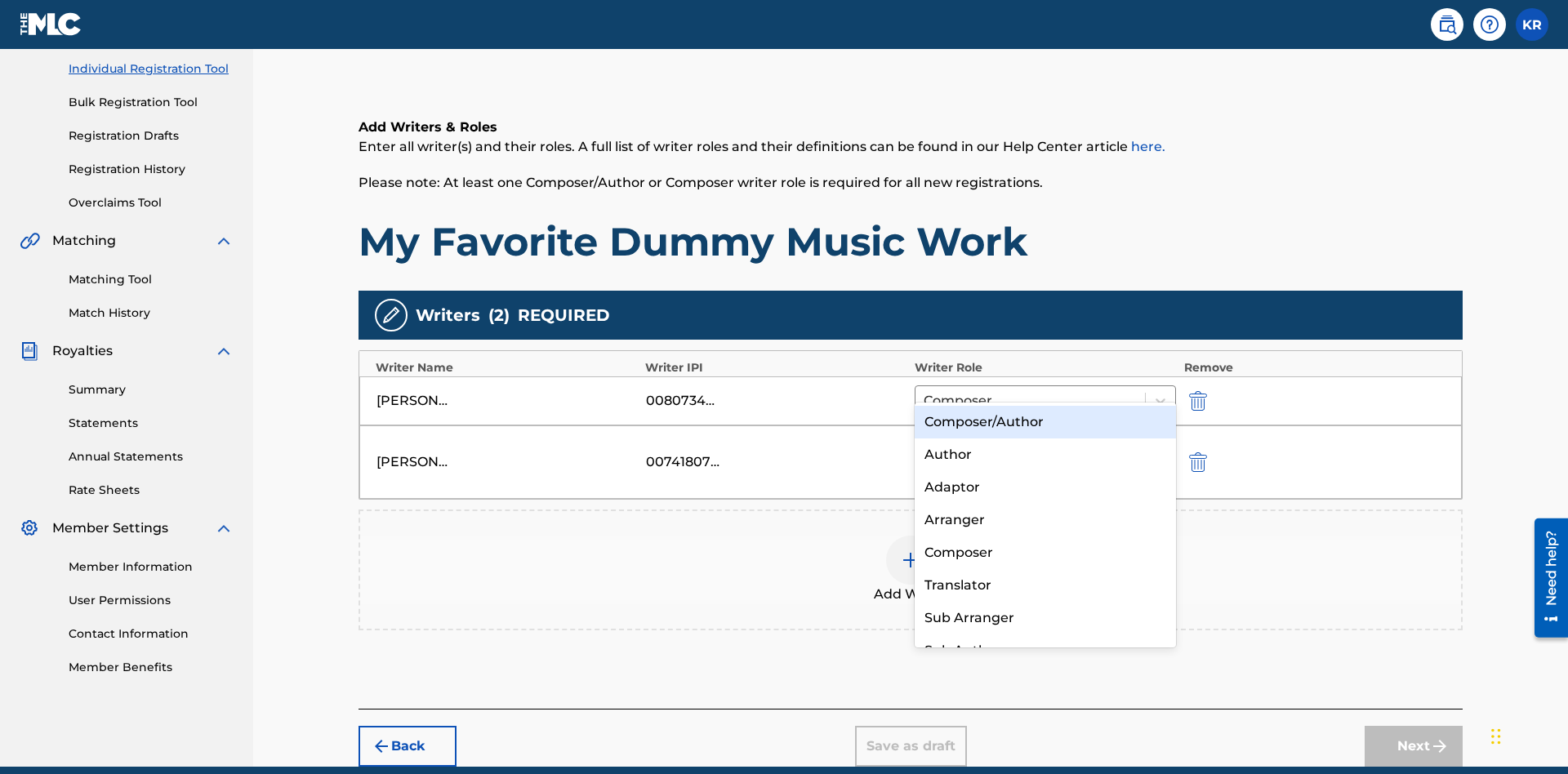
scroll to position [276, 0]
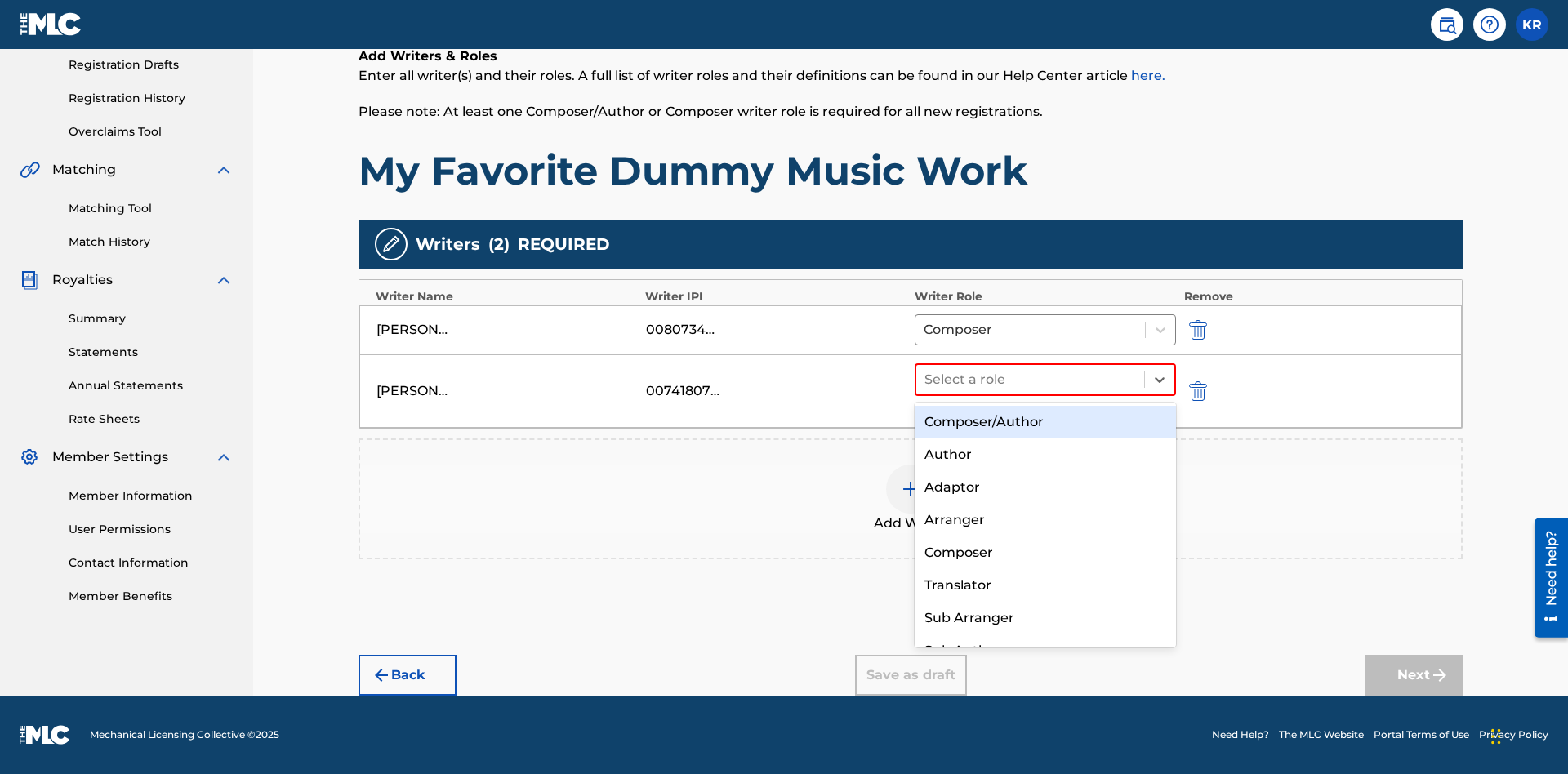
click at [1044, 584] on div "Translator" at bounding box center [1045, 585] width 261 height 33
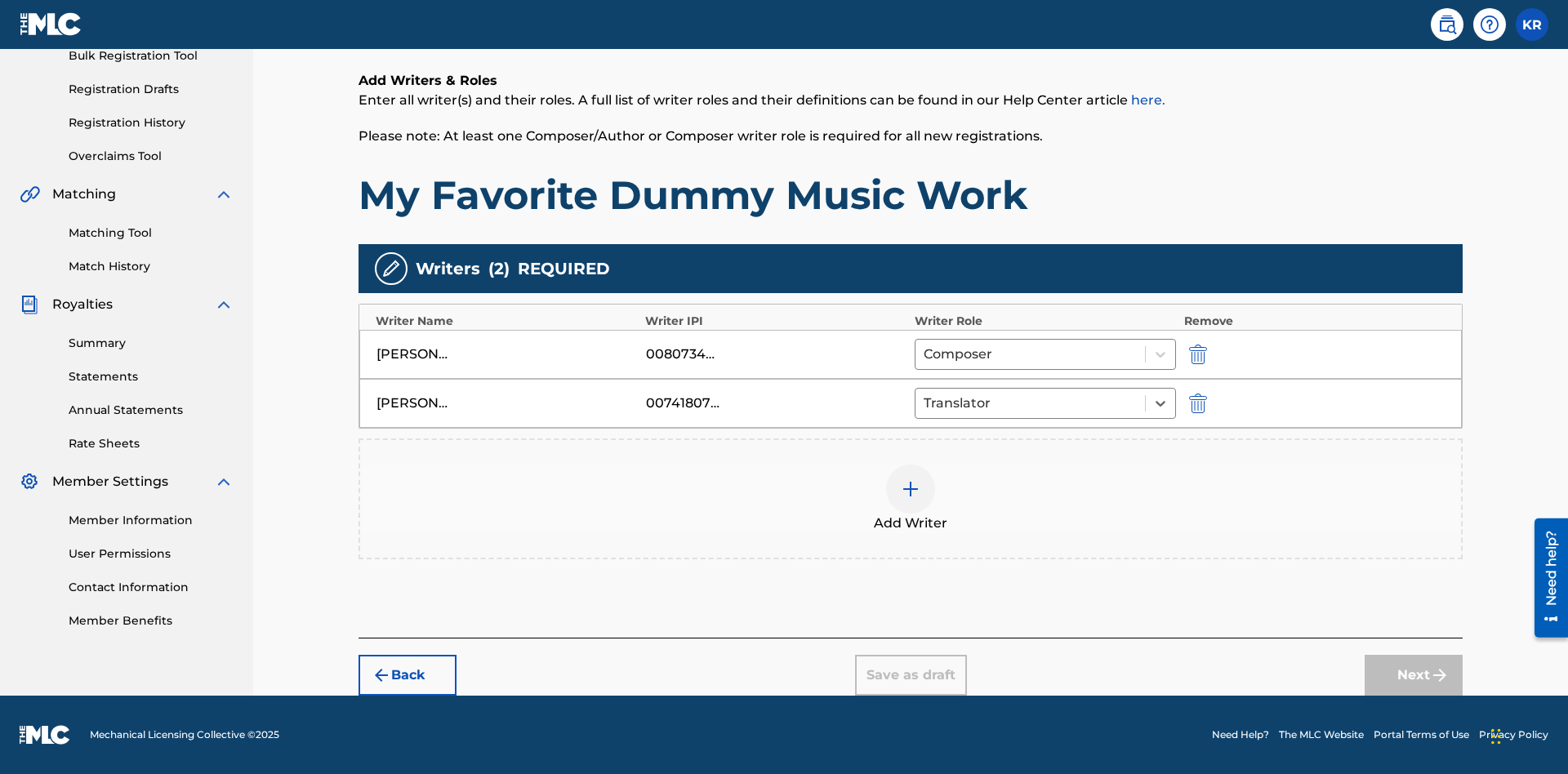
scroll to position [251, 0]
click at [911, 498] on div at bounding box center [911, 489] width 49 height 49
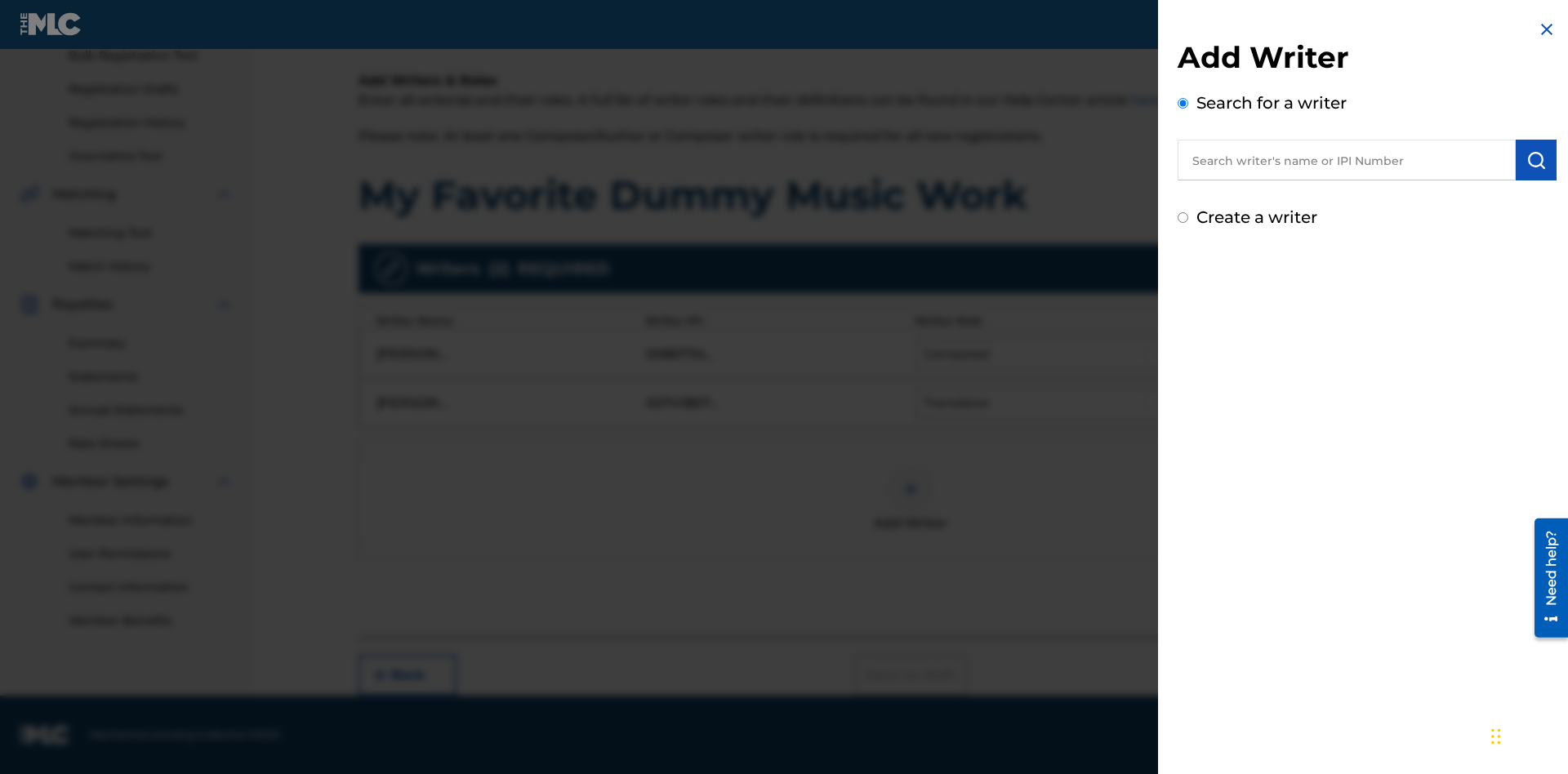
click at [1347, 160] on input "text" at bounding box center [1346, 160] width 338 height 41
type input "Test2025.09.28.04.31.04"
click at [1536, 160] on img "submit" at bounding box center [1536, 160] width 19 height 19
click at [1183, 287] on input "Create a writer" at bounding box center [1182, 286] width 11 height 11
radio input "false"
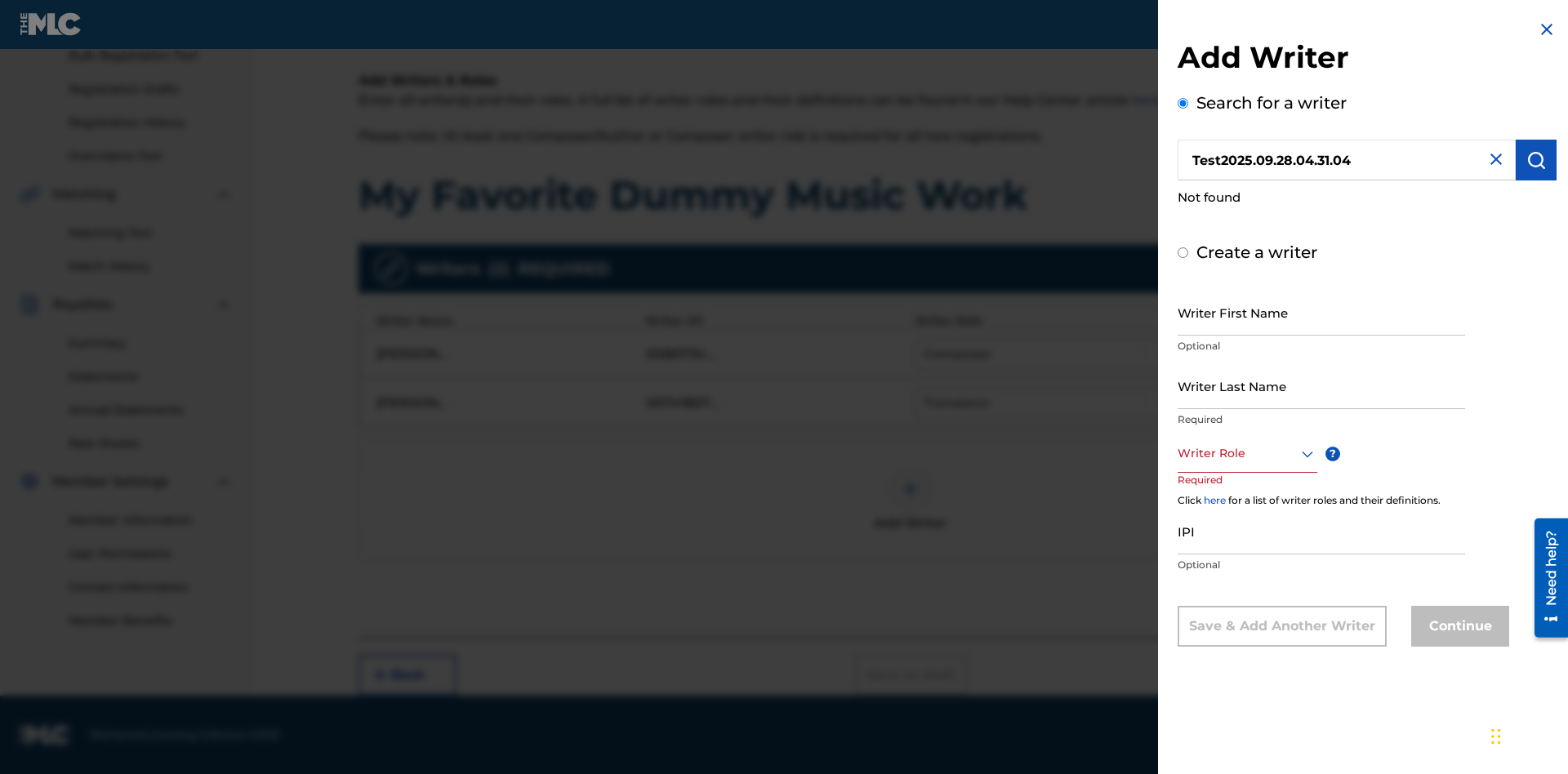
radio input "false"
radio input "true"
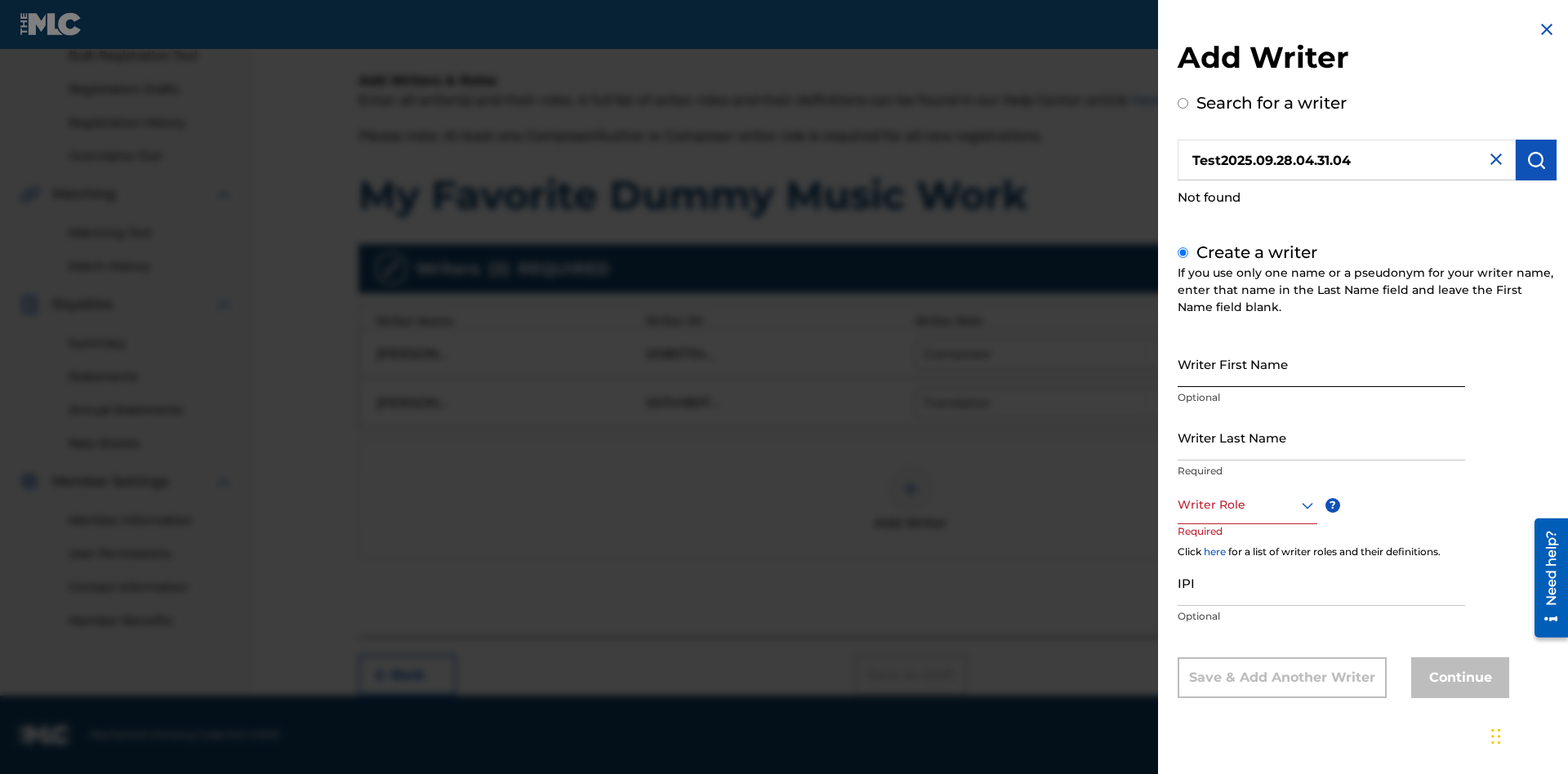
click at [1322, 363] on input "Writer First Name" at bounding box center [1321, 364] width 287 height 47
type input "Test2025.09.28.04.31.05"
click at [1322, 437] on input "Writer Last Name" at bounding box center [1321, 437] width 287 height 47
type input "Test2025.09.28.04.31.06"
click at [1247, 504] on div at bounding box center [1247, 504] width 139 height 20
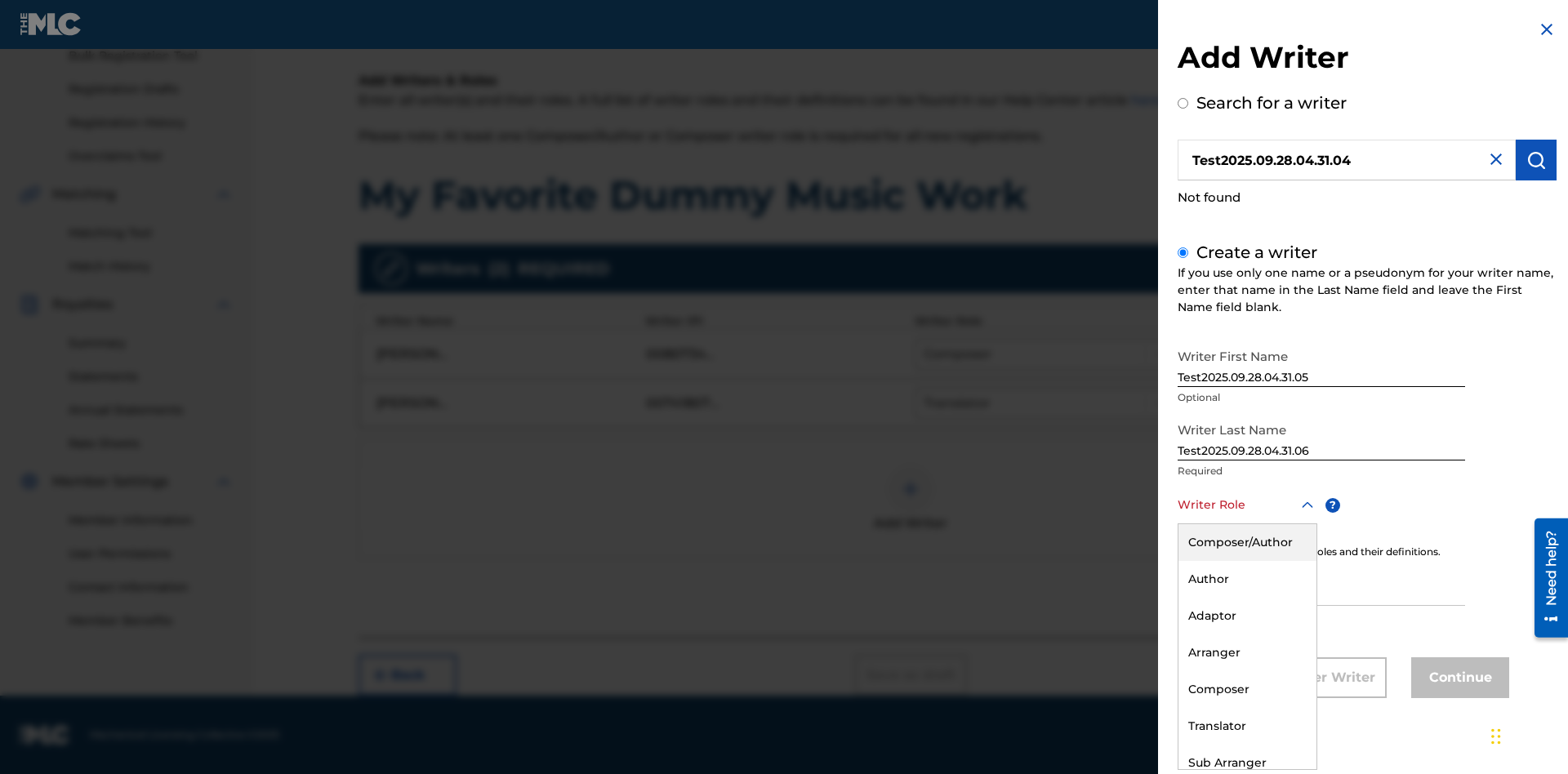
click at [1247, 725] on div "Translator" at bounding box center [1248, 726] width 138 height 37
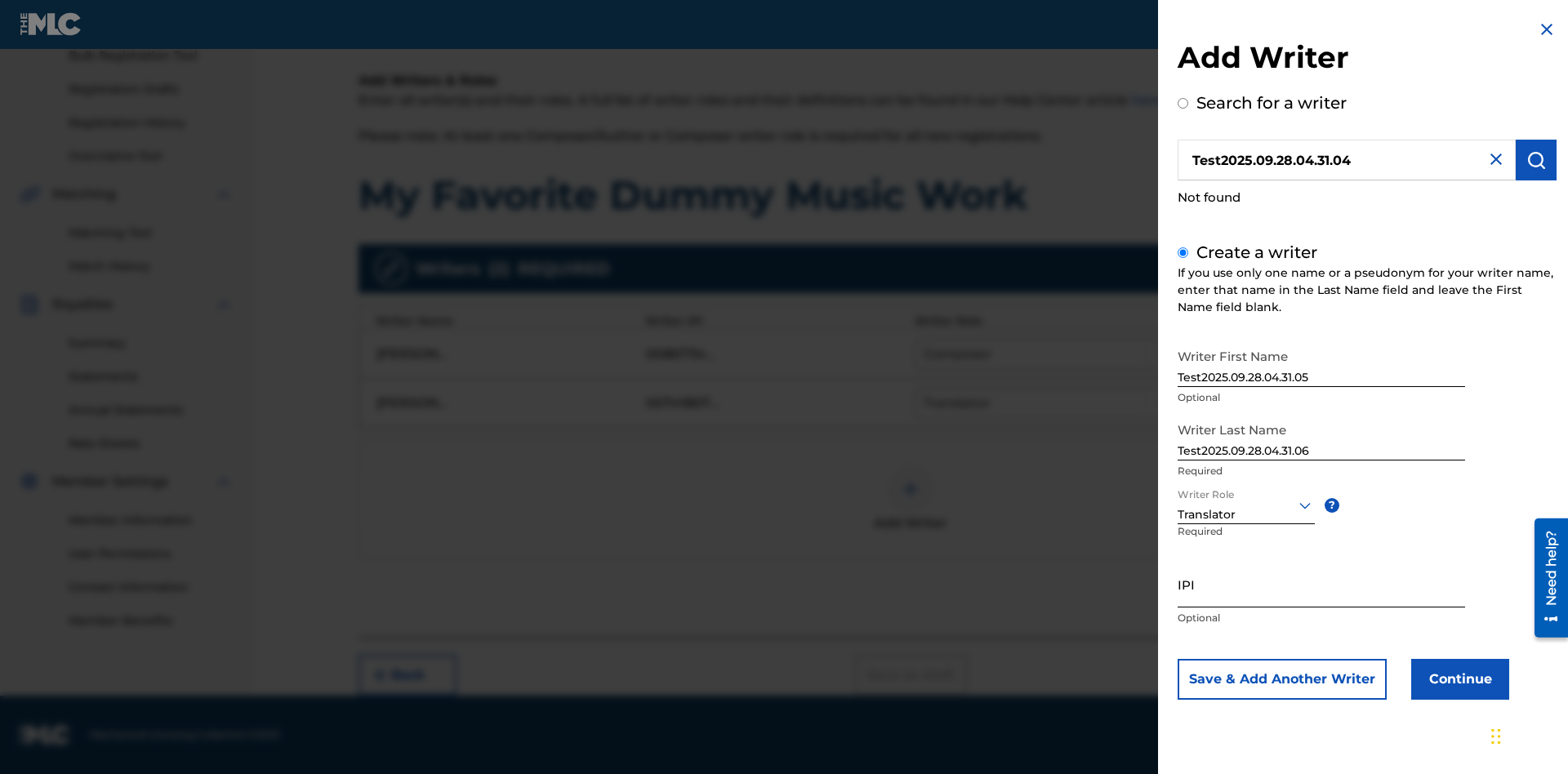
click at [1322, 584] on input "IPI" at bounding box center [1321, 584] width 287 height 47
type input "595839777"
click at [1458, 679] on button "Continue" at bounding box center [1460, 680] width 98 height 41
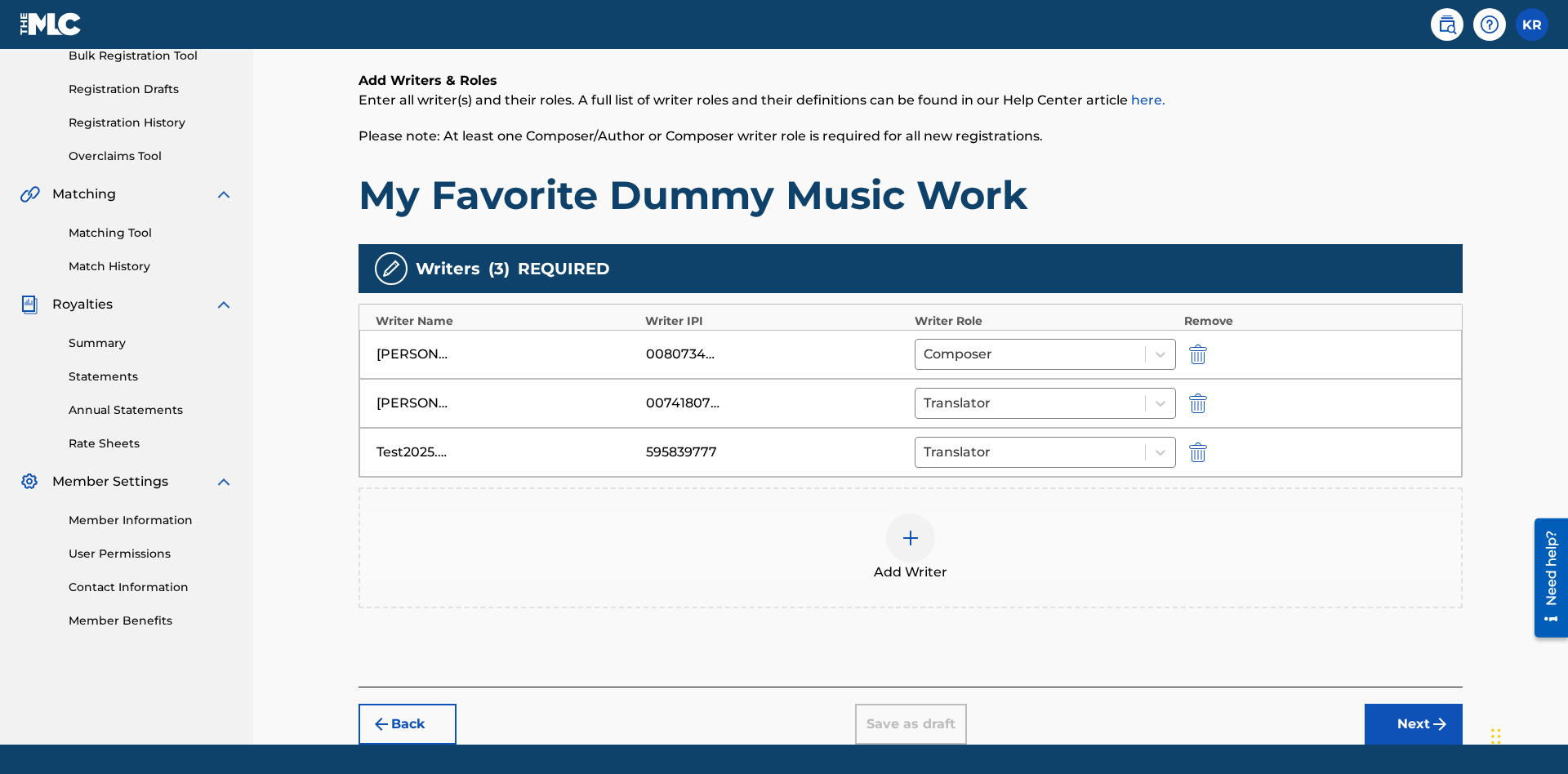
scroll to position [301, 0]
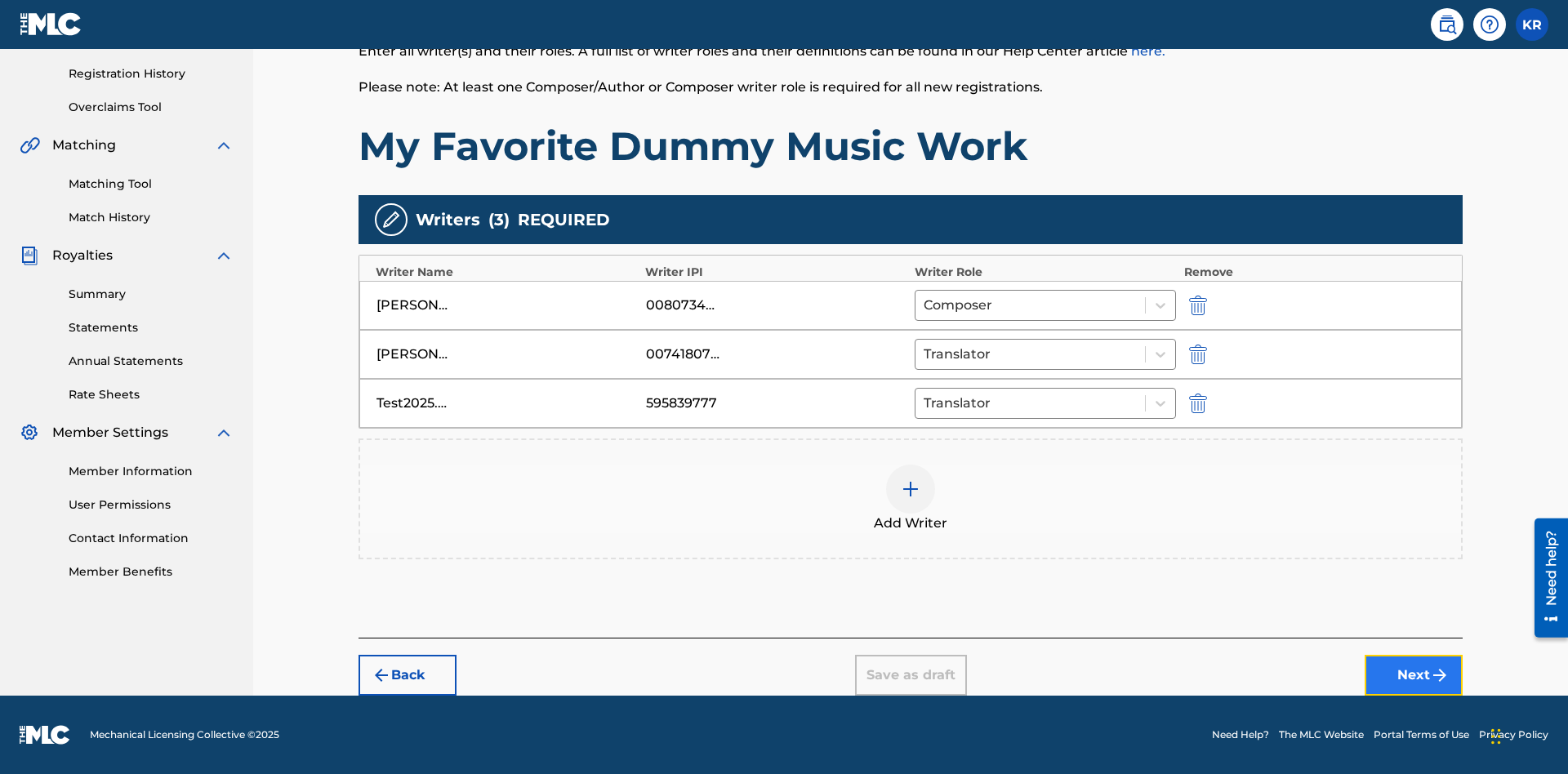
click at [1413, 675] on button "Next" at bounding box center [1413, 675] width 98 height 41
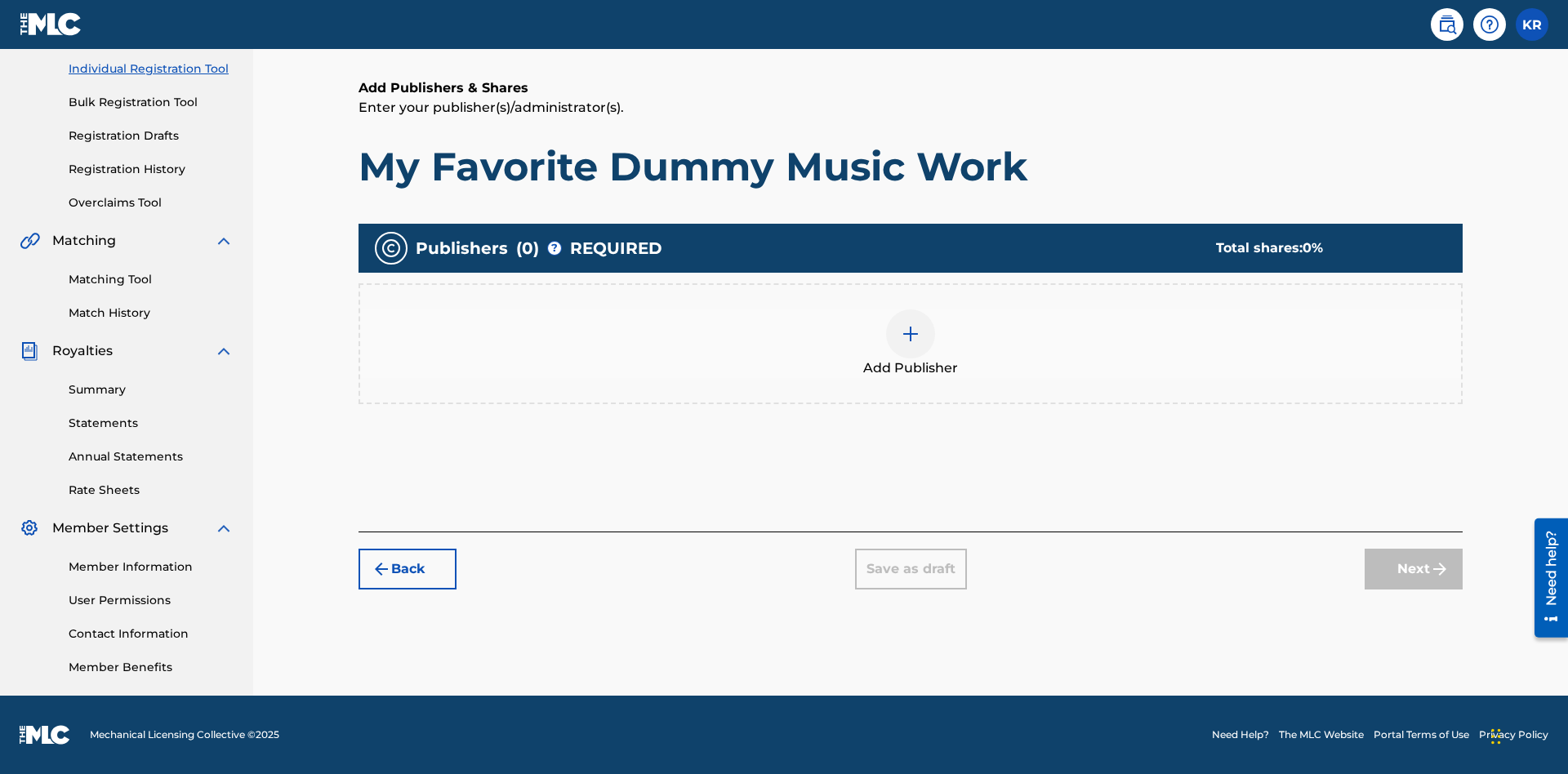
click at [911, 333] on img at bounding box center [911, 334] width 19 height 19
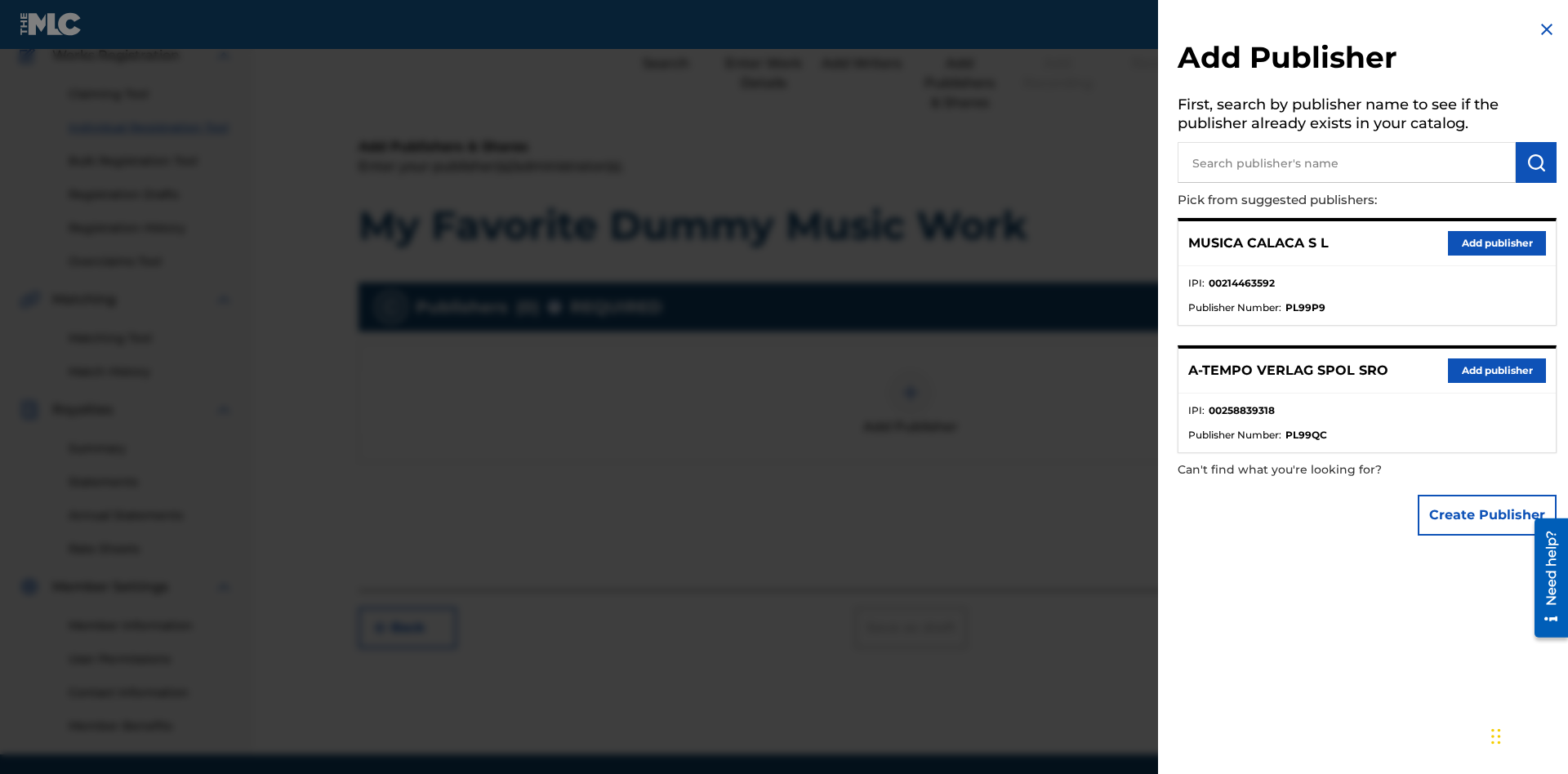
click at [1347, 163] on input "text" at bounding box center [1346, 163] width 338 height 41
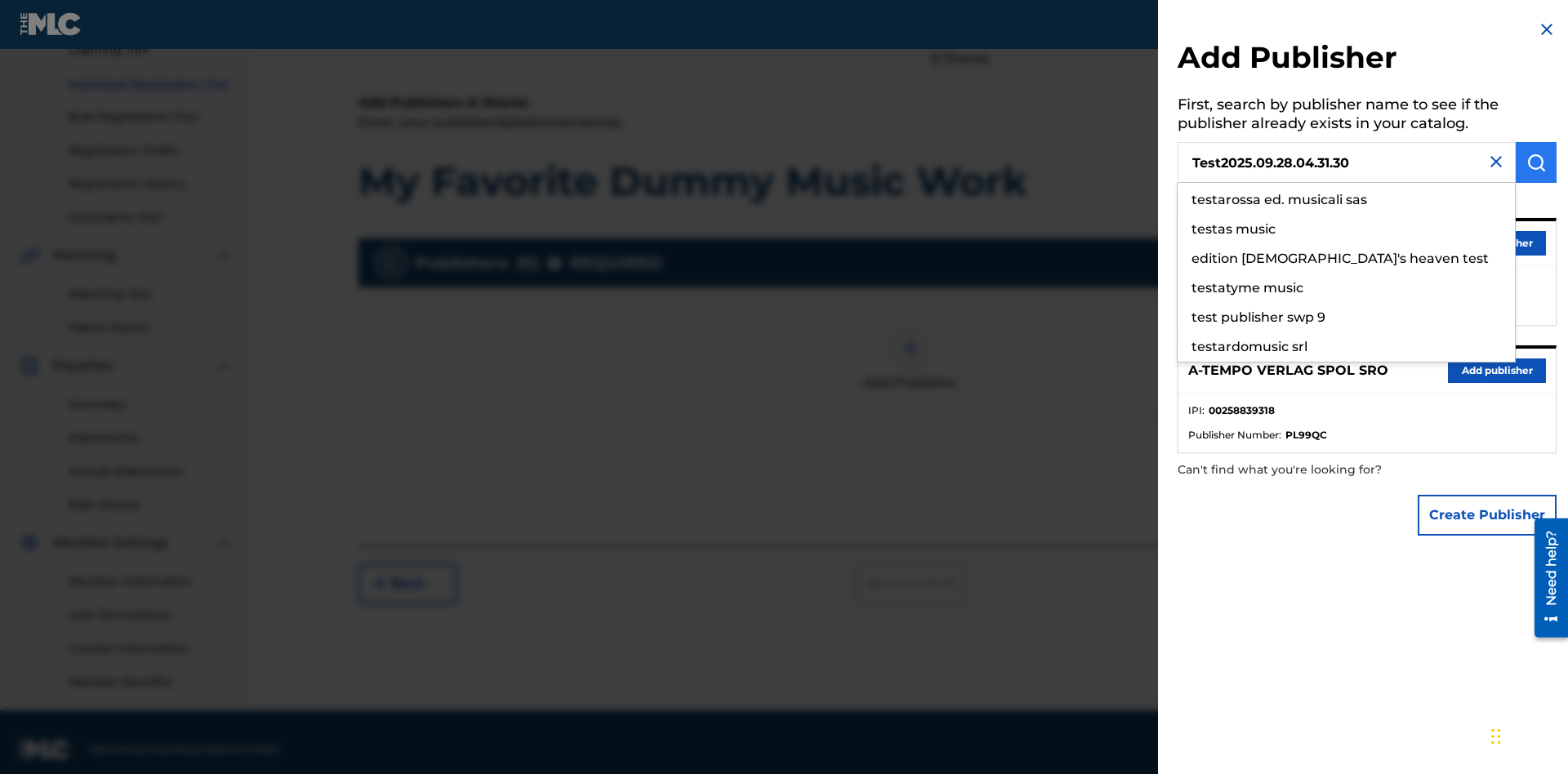
type input "Test2025.09.28.04.31.30"
click at [1536, 163] on img "submit" at bounding box center [1536, 163] width 19 height 19
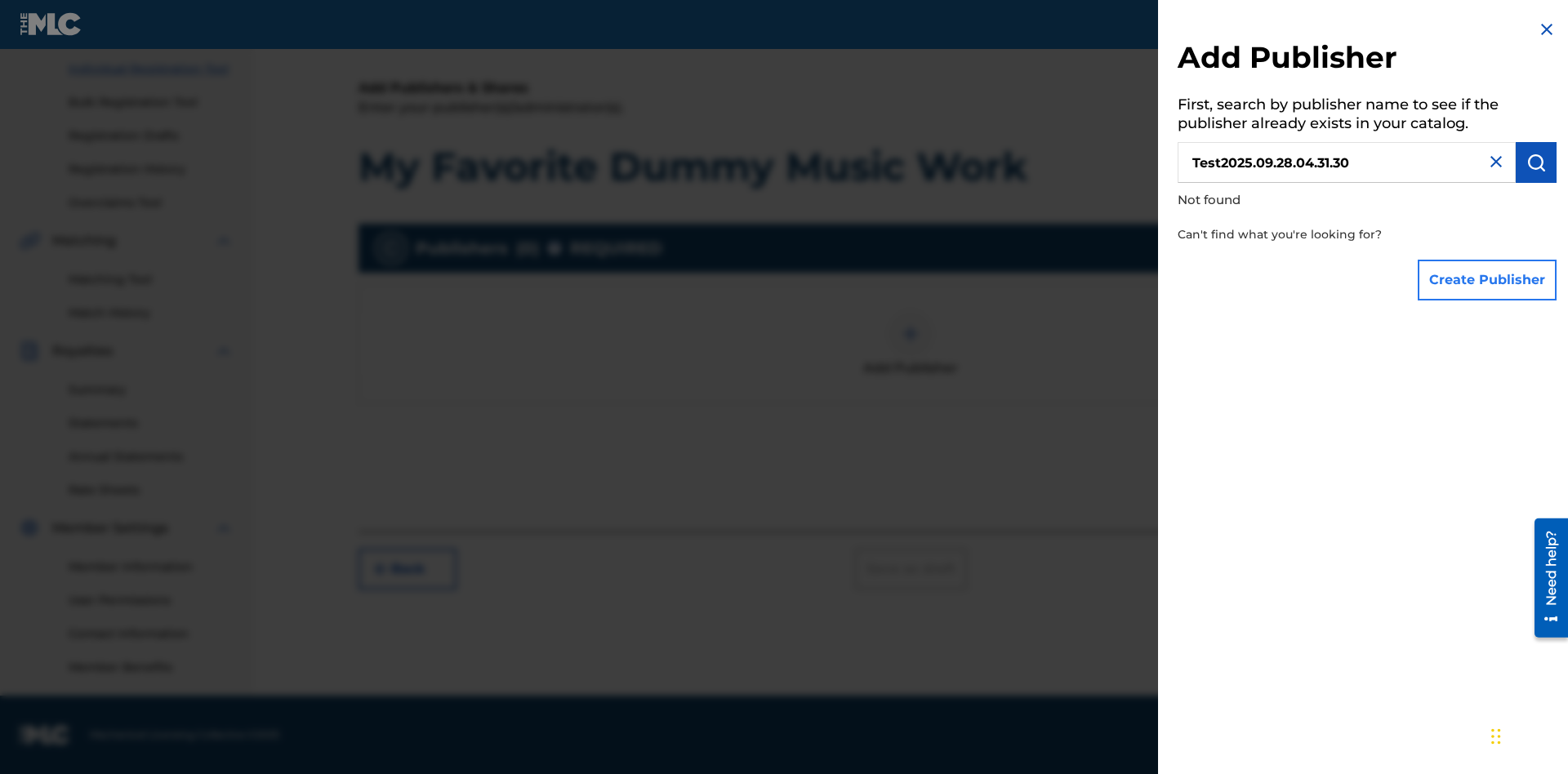
click at [1488, 279] on button "Create Publisher" at bounding box center [1487, 280] width 139 height 41
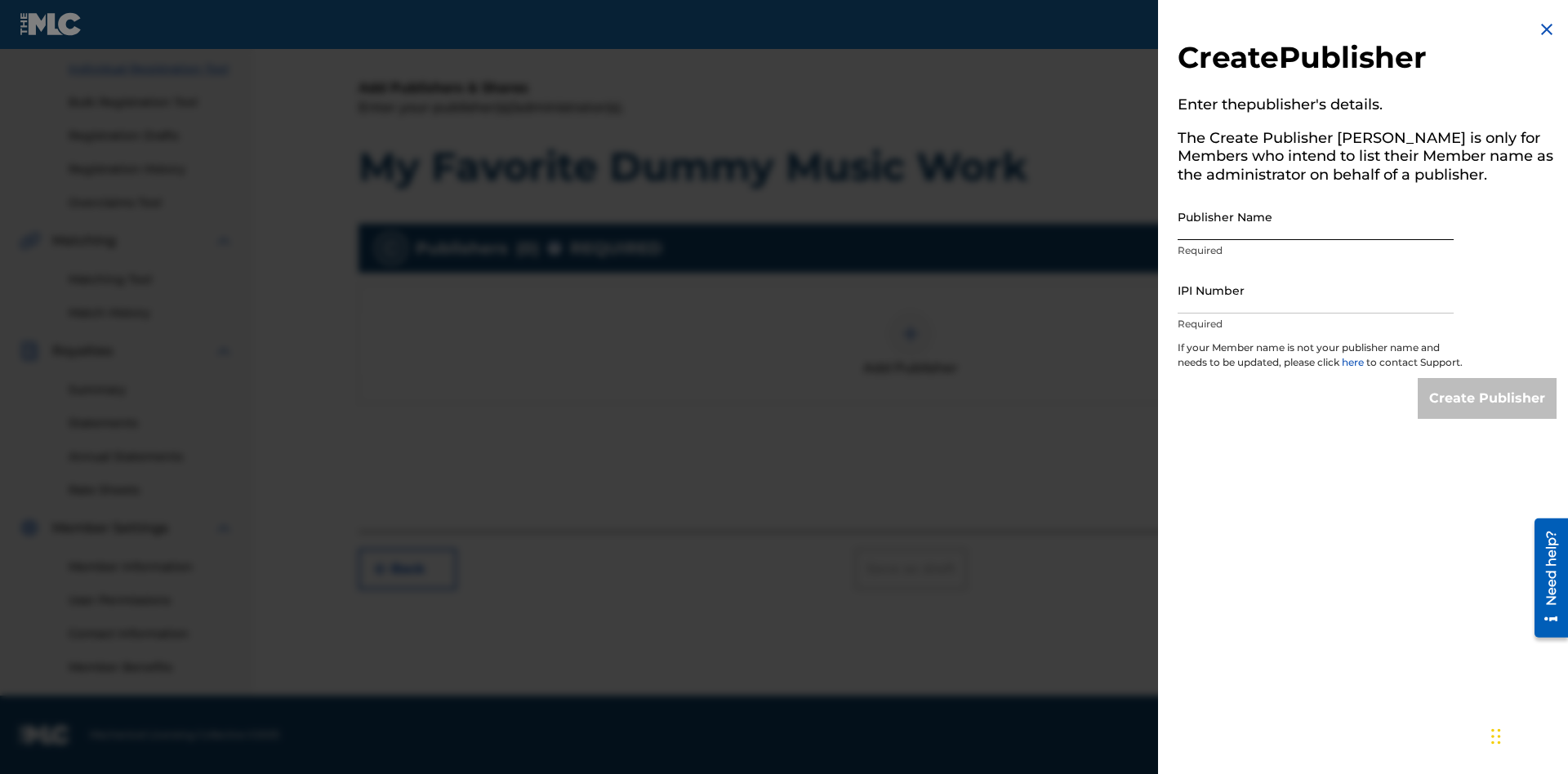
click at [1316, 216] on input "Publisher Name" at bounding box center [1315, 217] width 276 height 47
type input "Test2025.09.28.04.31.34"
click at [1316, 290] on input "IPI Number" at bounding box center [1315, 290] width 276 height 47
type input "00595839777"
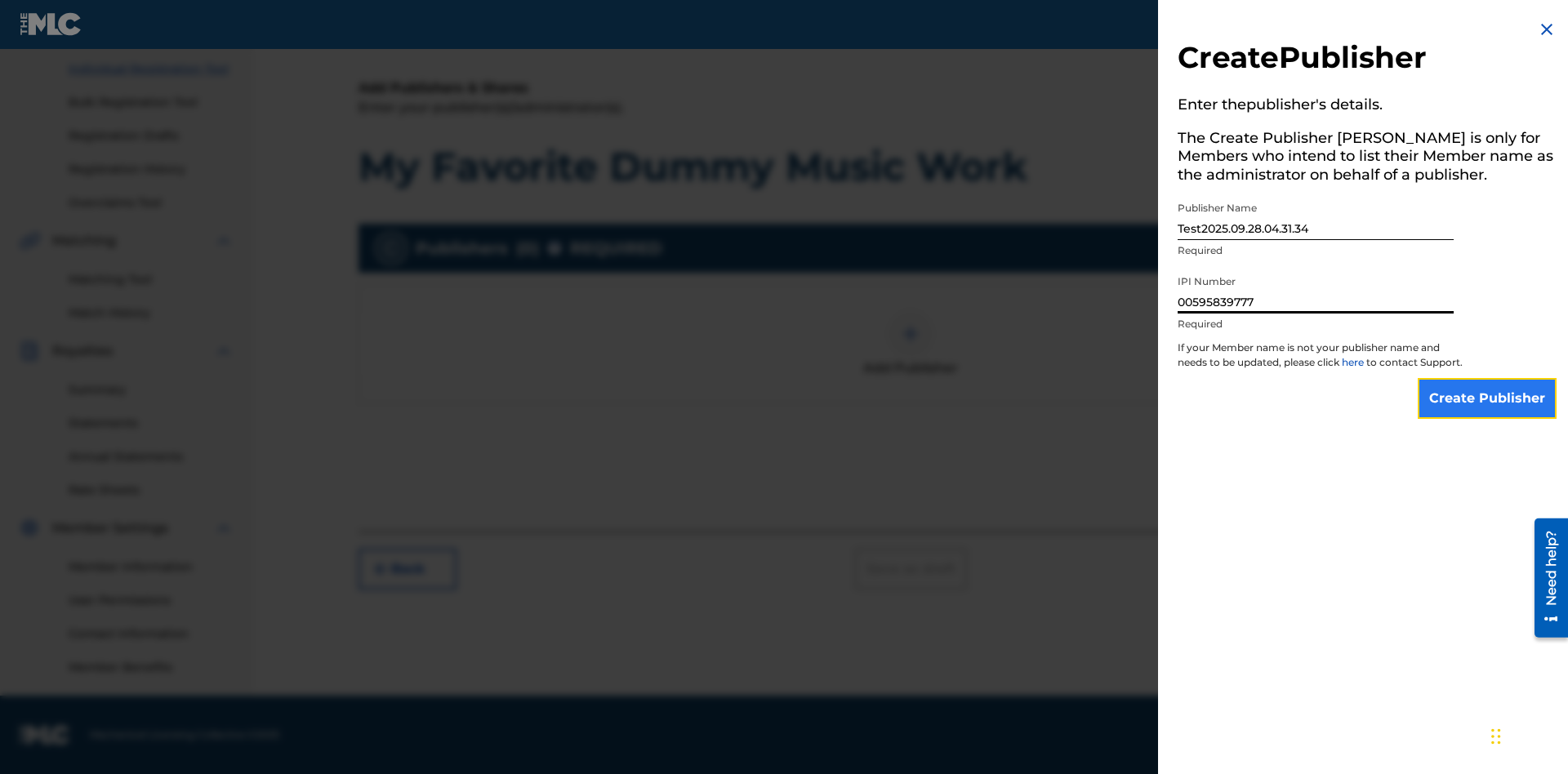
click at [1488, 413] on input "Create Publisher" at bounding box center [1487, 398] width 139 height 41
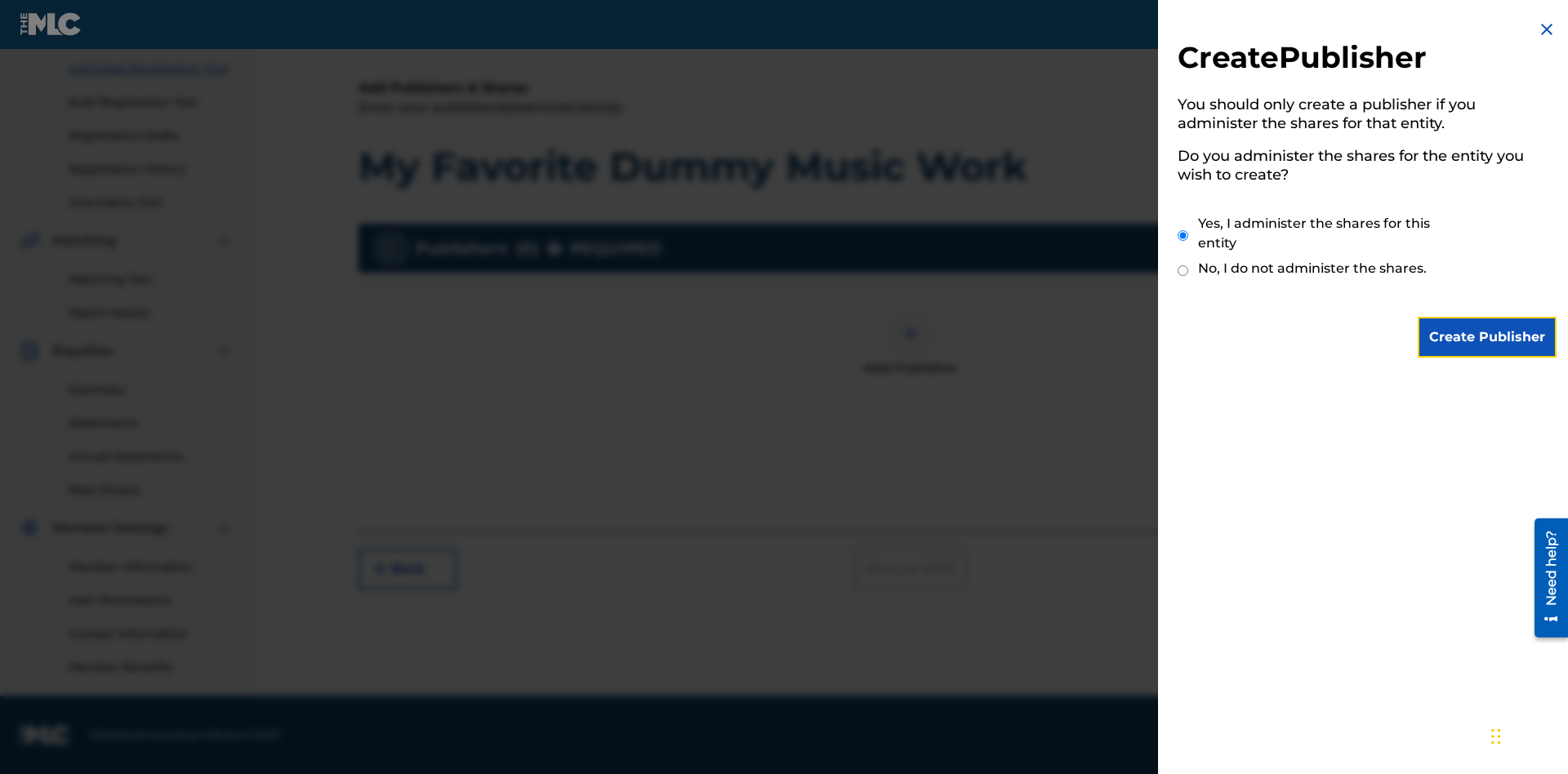
click at [1183, 235] on input "Yes, I administer the shares for this entity" at bounding box center [1182, 236] width 11 height 35
click at [1488, 337] on input "Create Publisher" at bounding box center [1487, 337] width 139 height 41
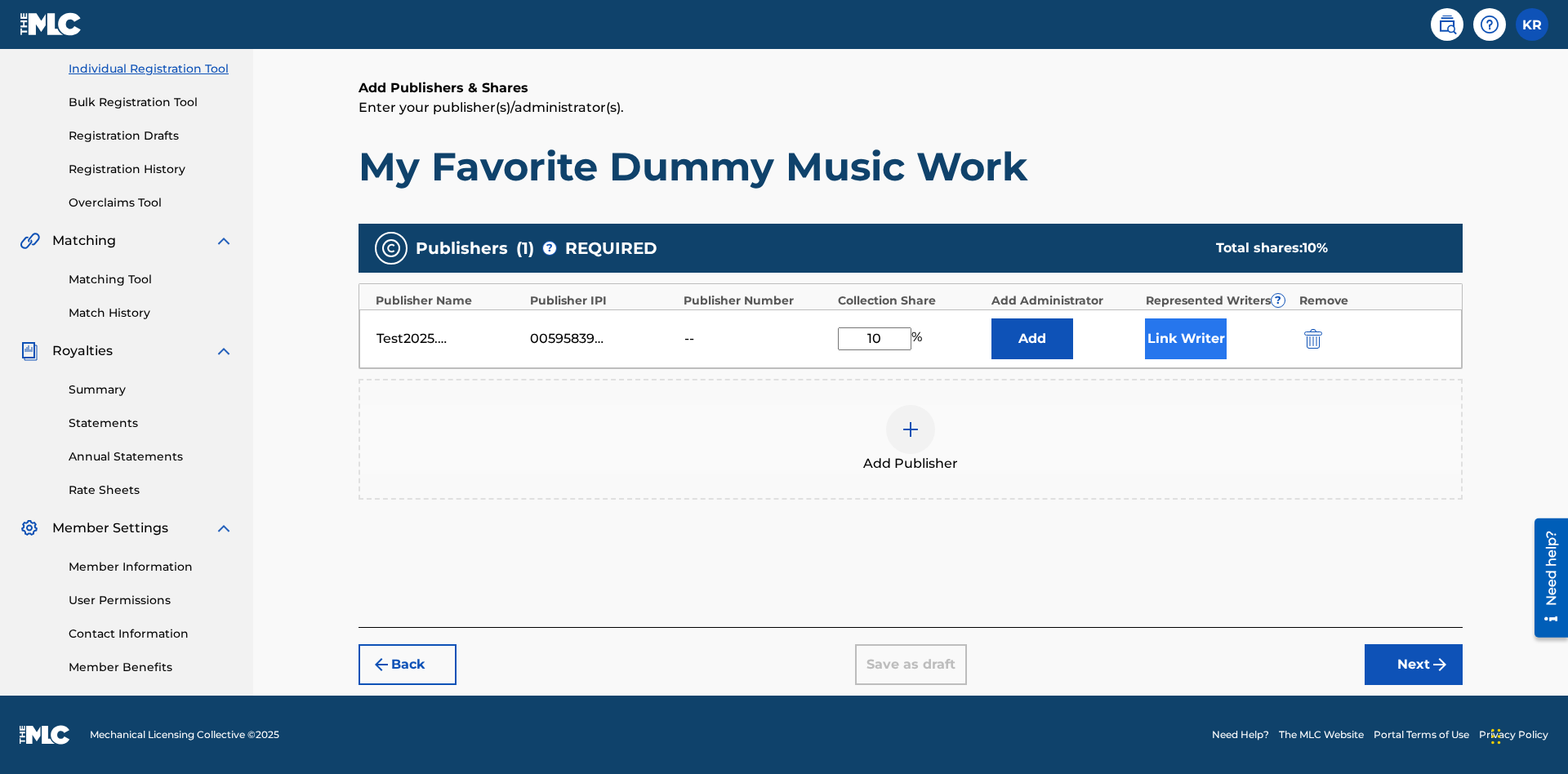
type input "10"
click at [1185, 338] on button "Link Writer" at bounding box center [1186, 339] width 82 height 41
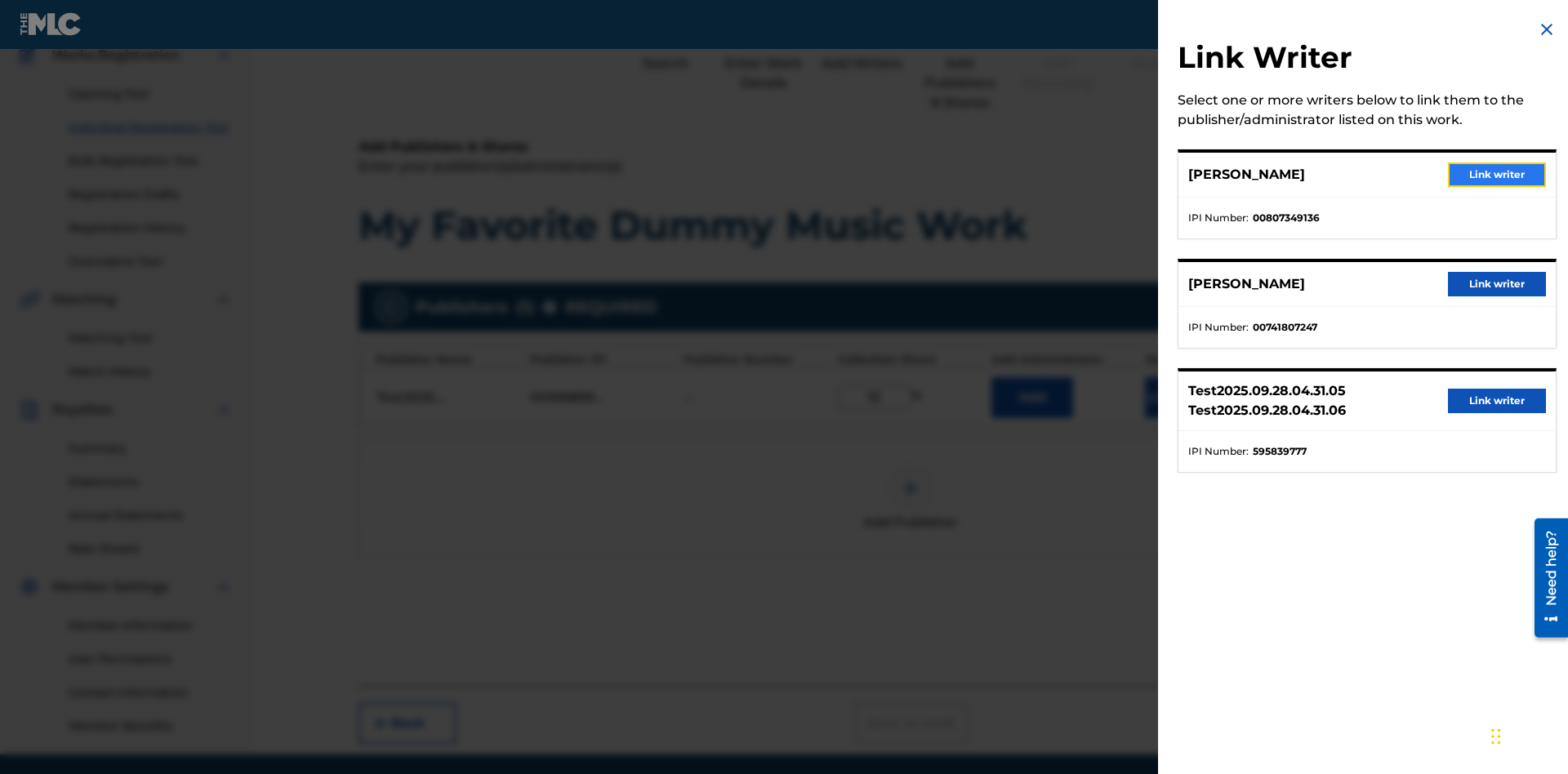
click at [1497, 174] on button "Link writer" at bounding box center [1497, 174] width 98 height 24
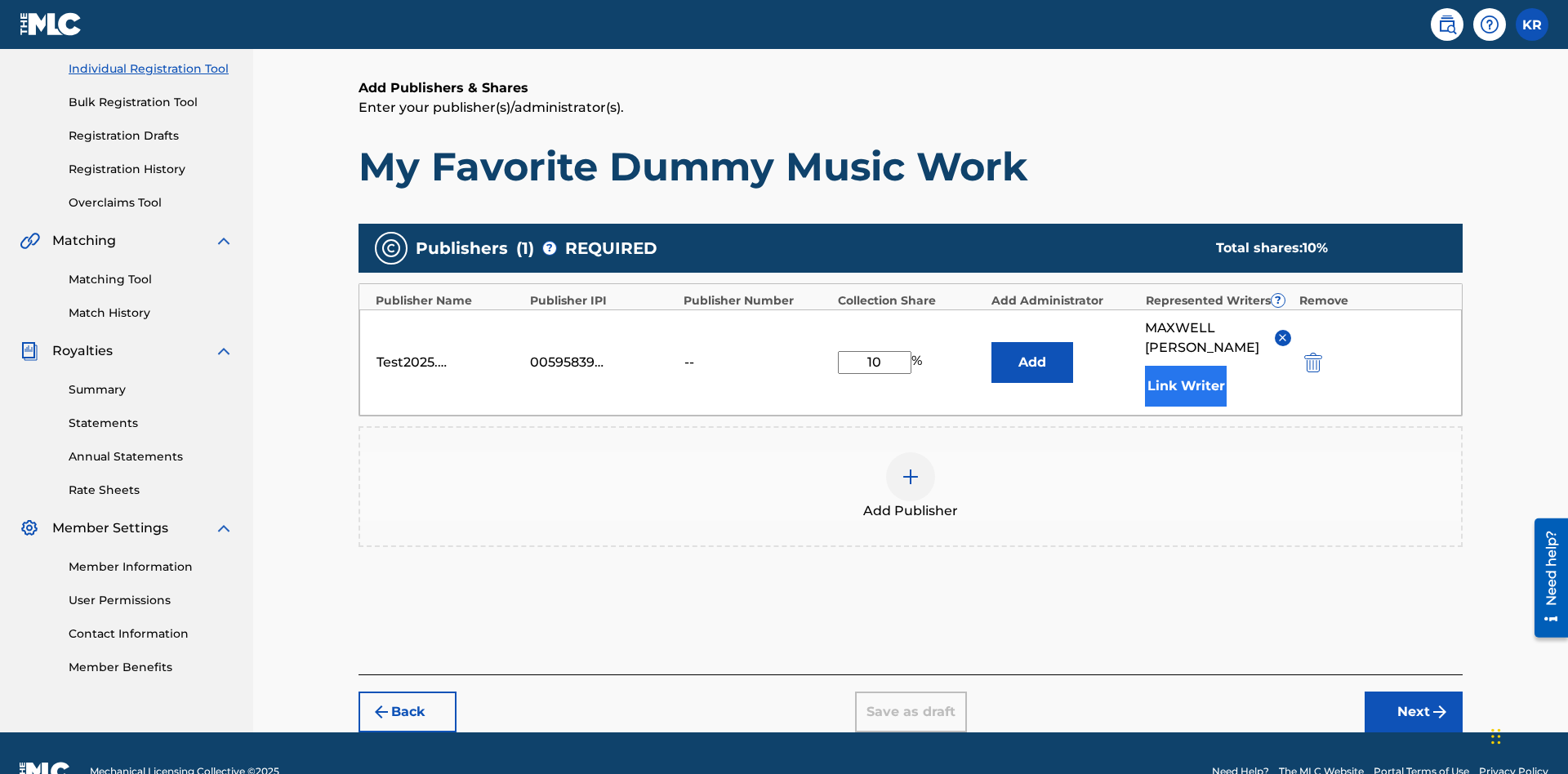
click at [1185, 366] on button "Link Writer" at bounding box center [1186, 387] width 82 height 41
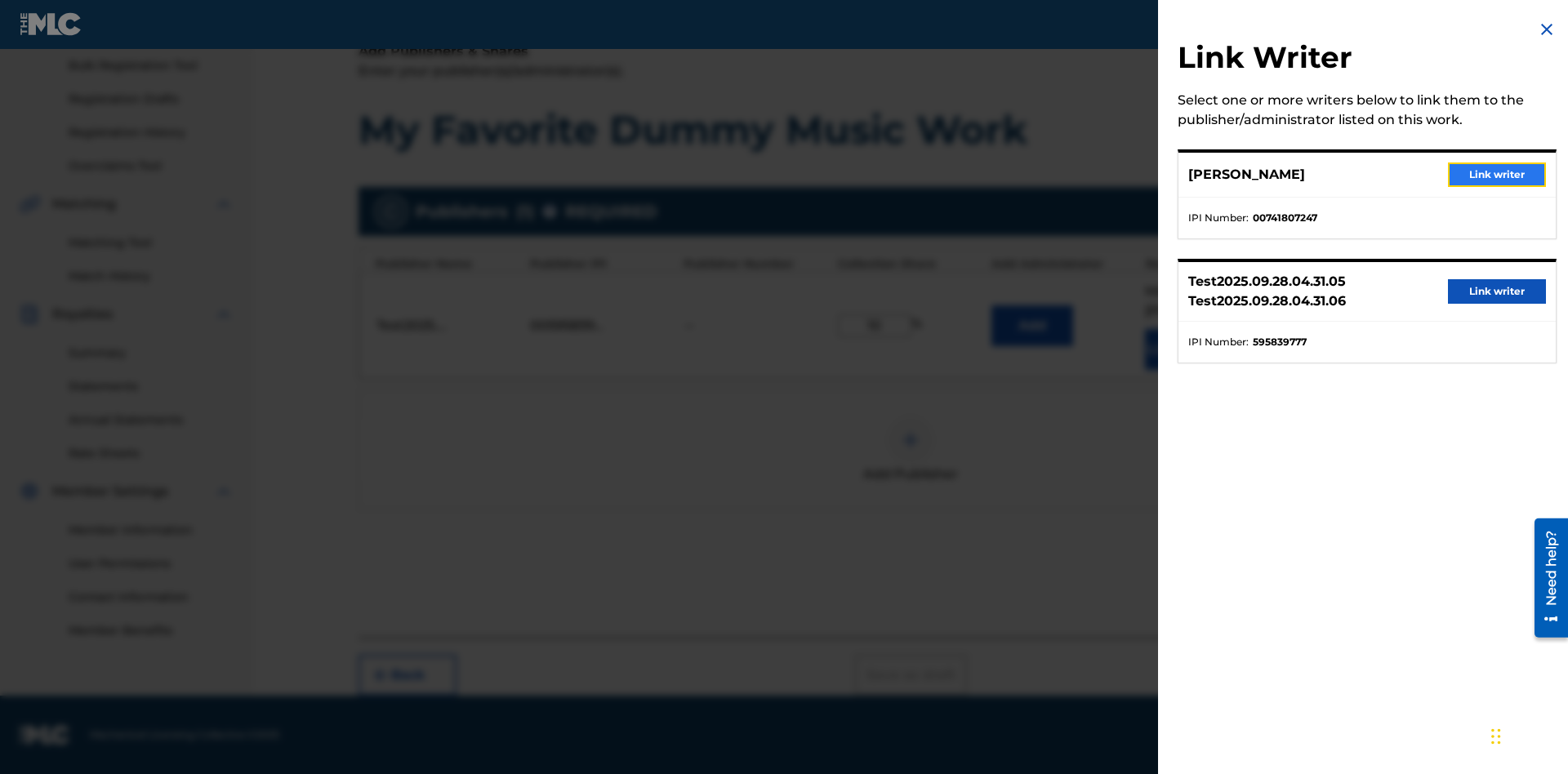
click at [1497, 174] on button "Link writer" at bounding box center [1497, 174] width 98 height 24
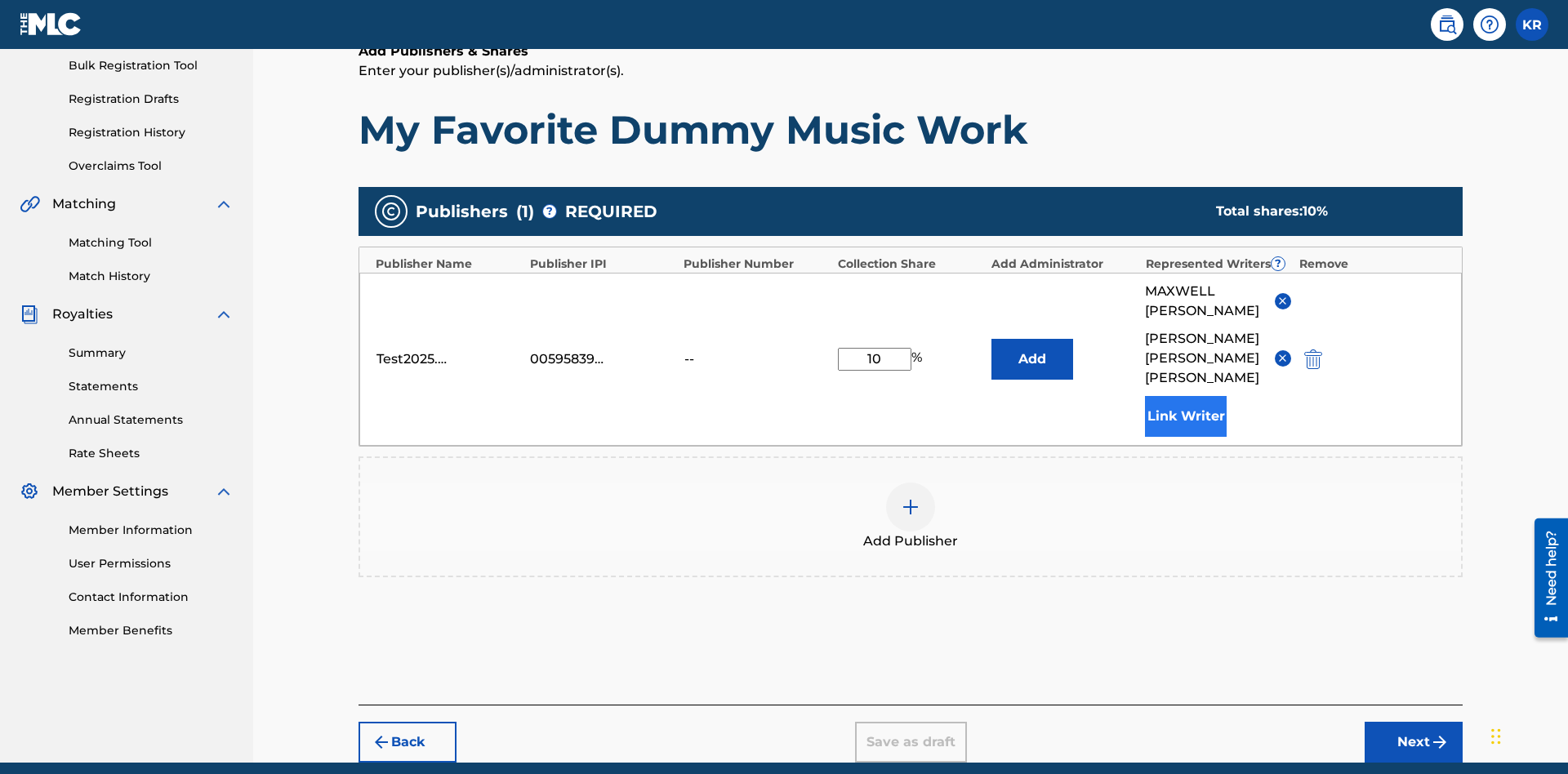
click at [1185, 396] on button "Link Writer" at bounding box center [1186, 417] width 82 height 41
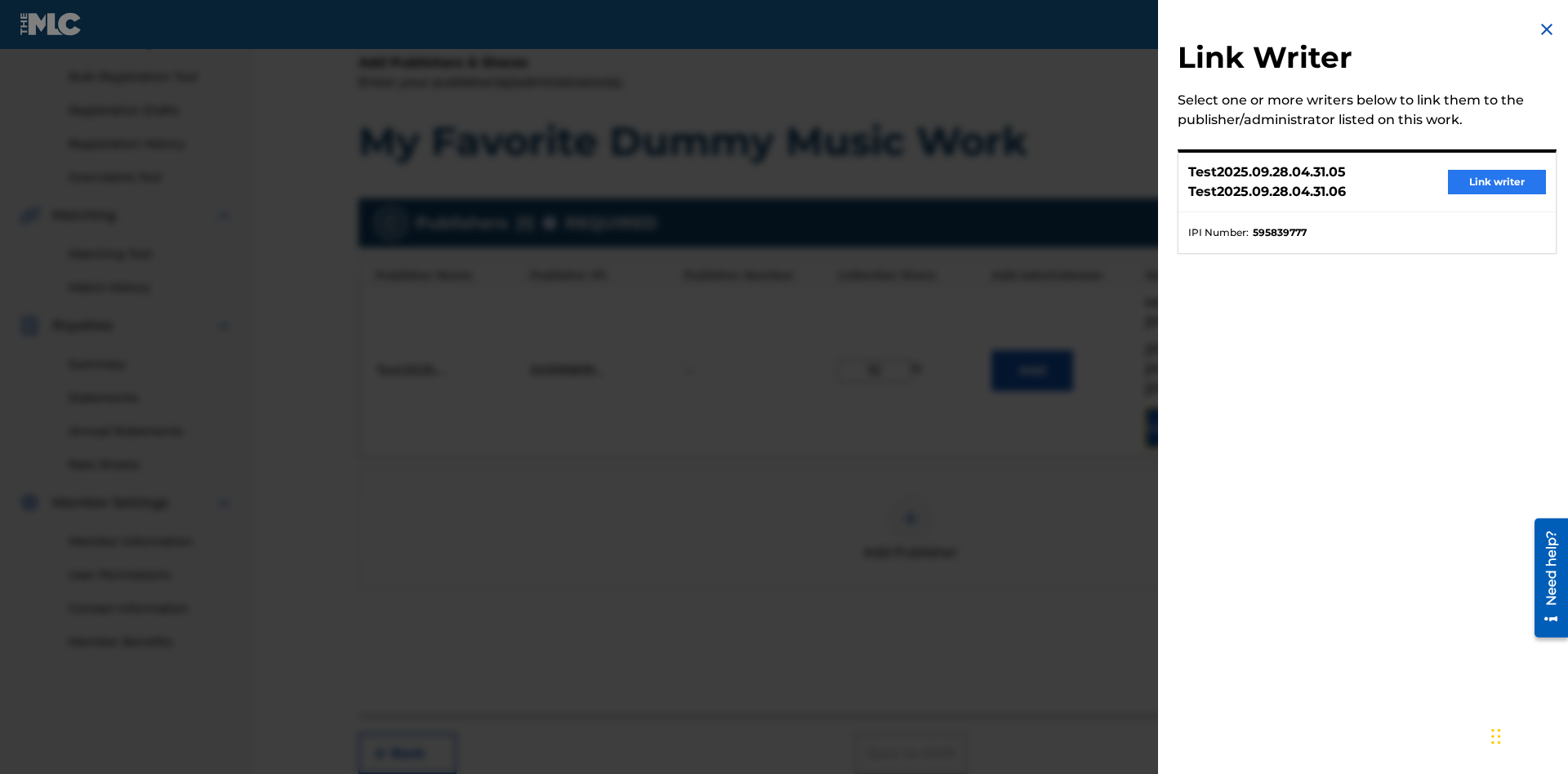
click at [1497, 182] on button "Link writer" at bounding box center [1497, 181] width 98 height 24
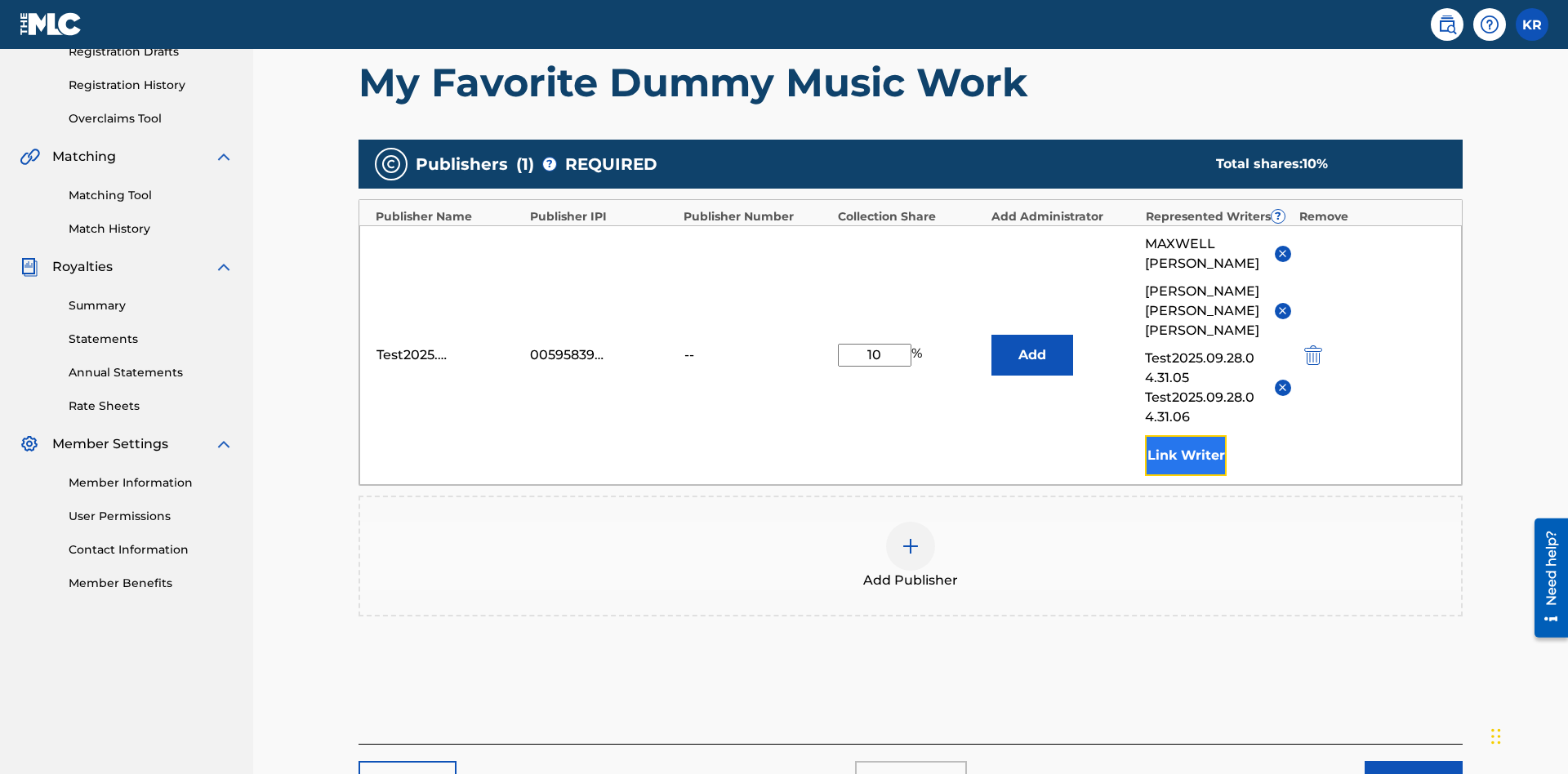
click at [1185, 435] on button "Link Writer" at bounding box center [1186, 456] width 82 height 41
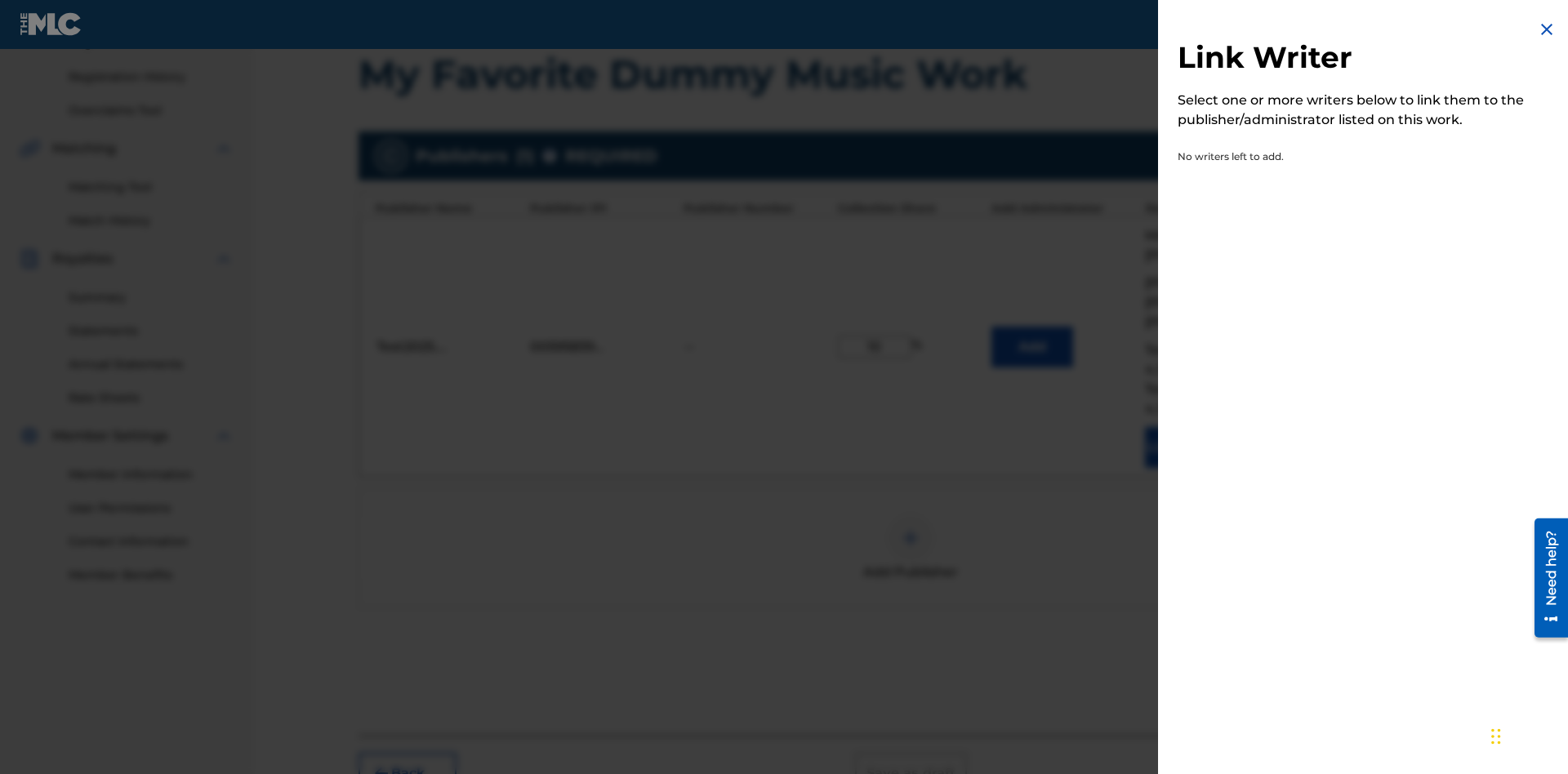
click at [1547, 29] on img at bounding box center [1547, 29] width 19 height 19
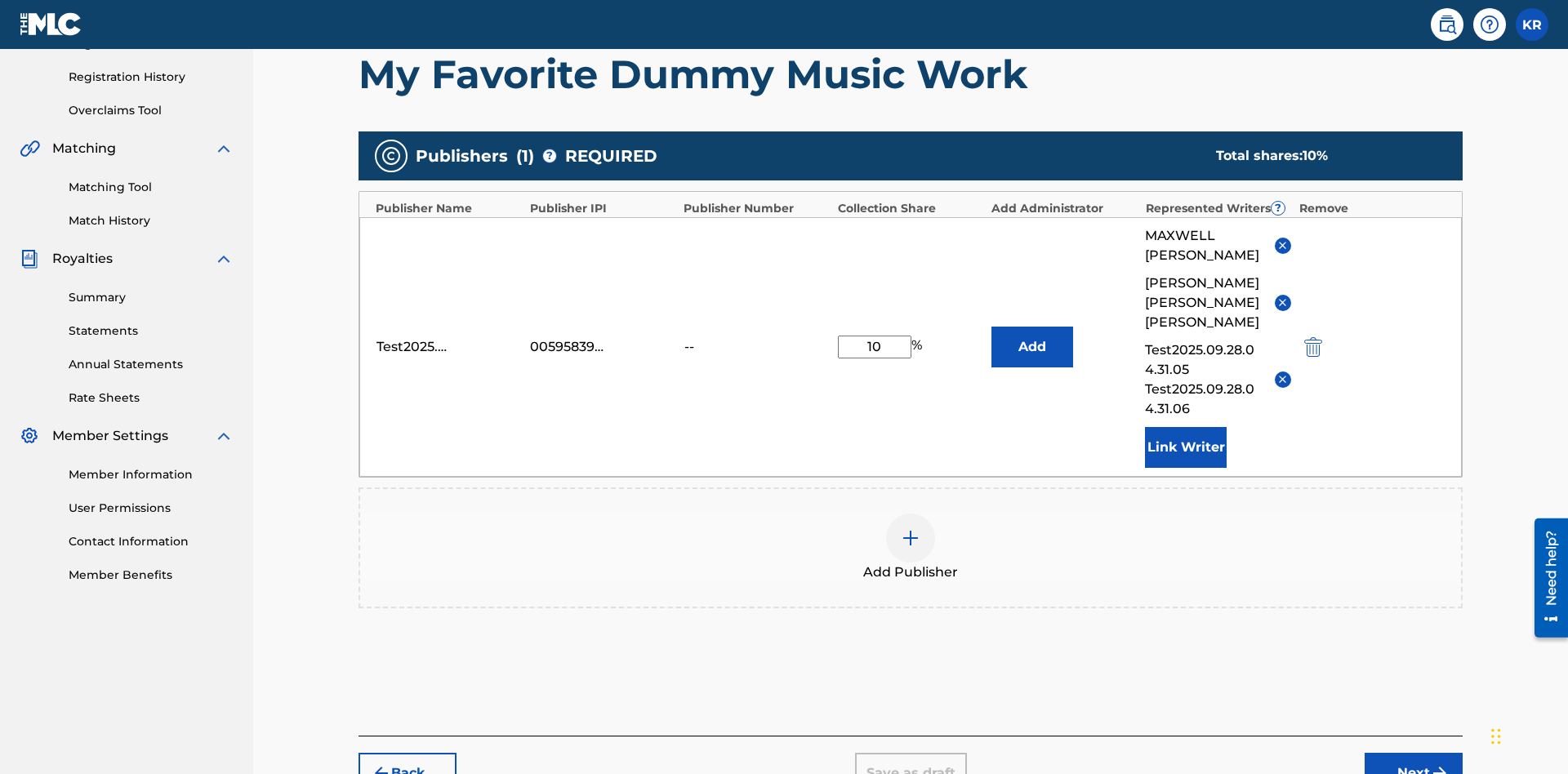
scroll to position [376, 0]
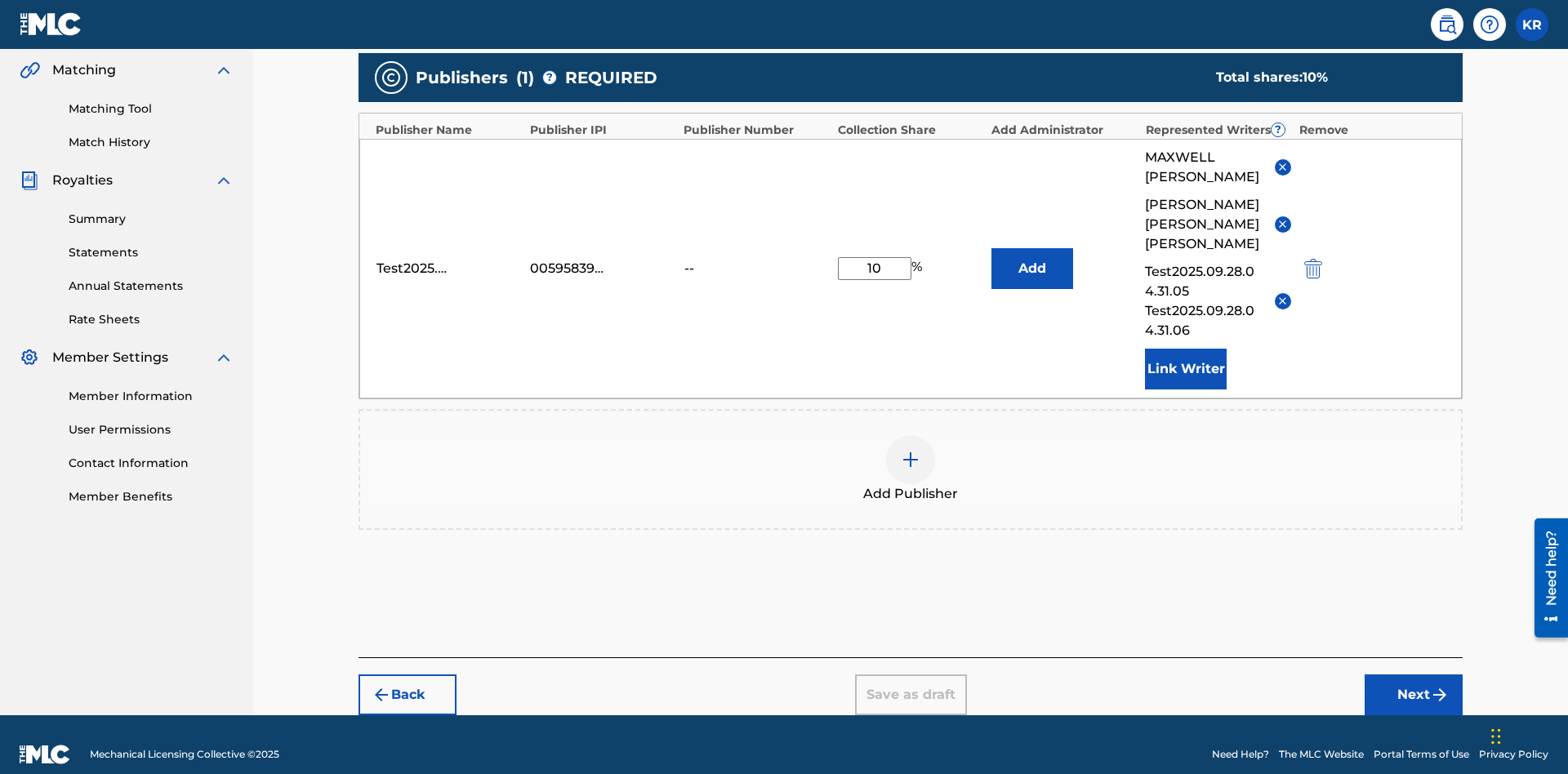
click at [911, 450] on img at bounding box center [911, 460] width 19 height 19
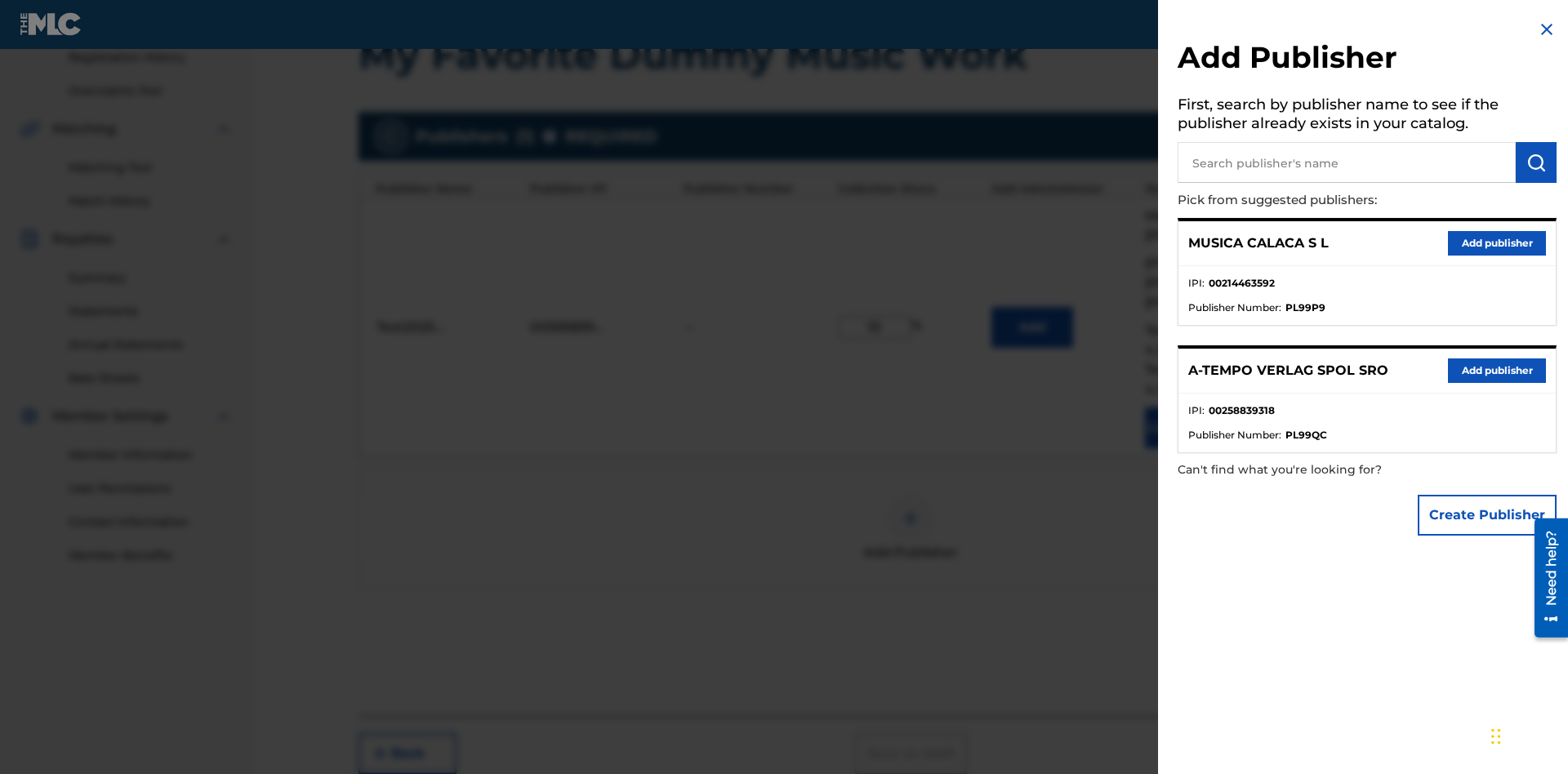
click at [1347, 163] on input "text" at bounding box center [1346, 163] width 338 height 41
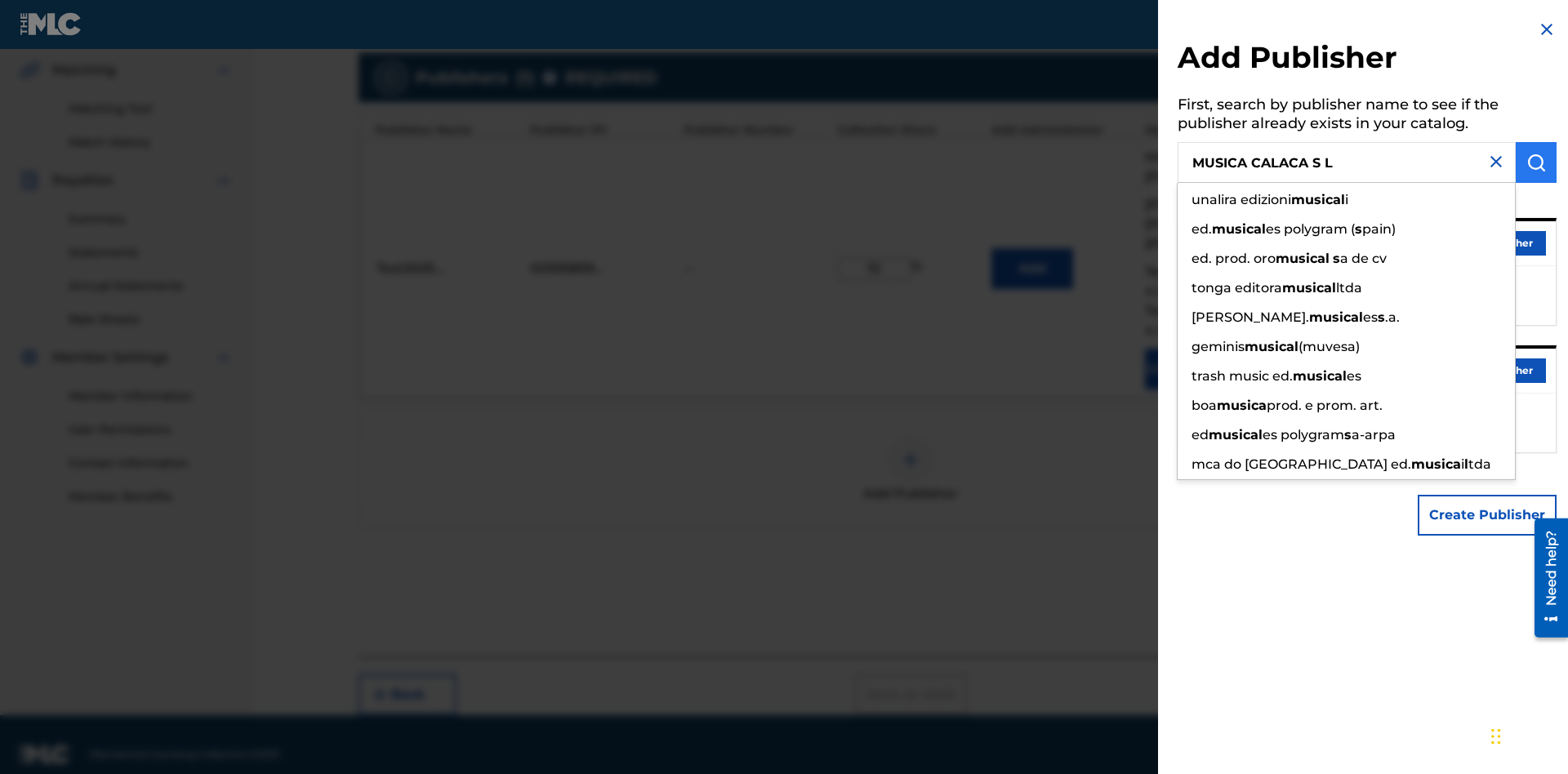
type input "MUSICA CALACA S L"
click at [1536, 163] on img "submit" at bounding box center [1536, 163] width 19 height 19
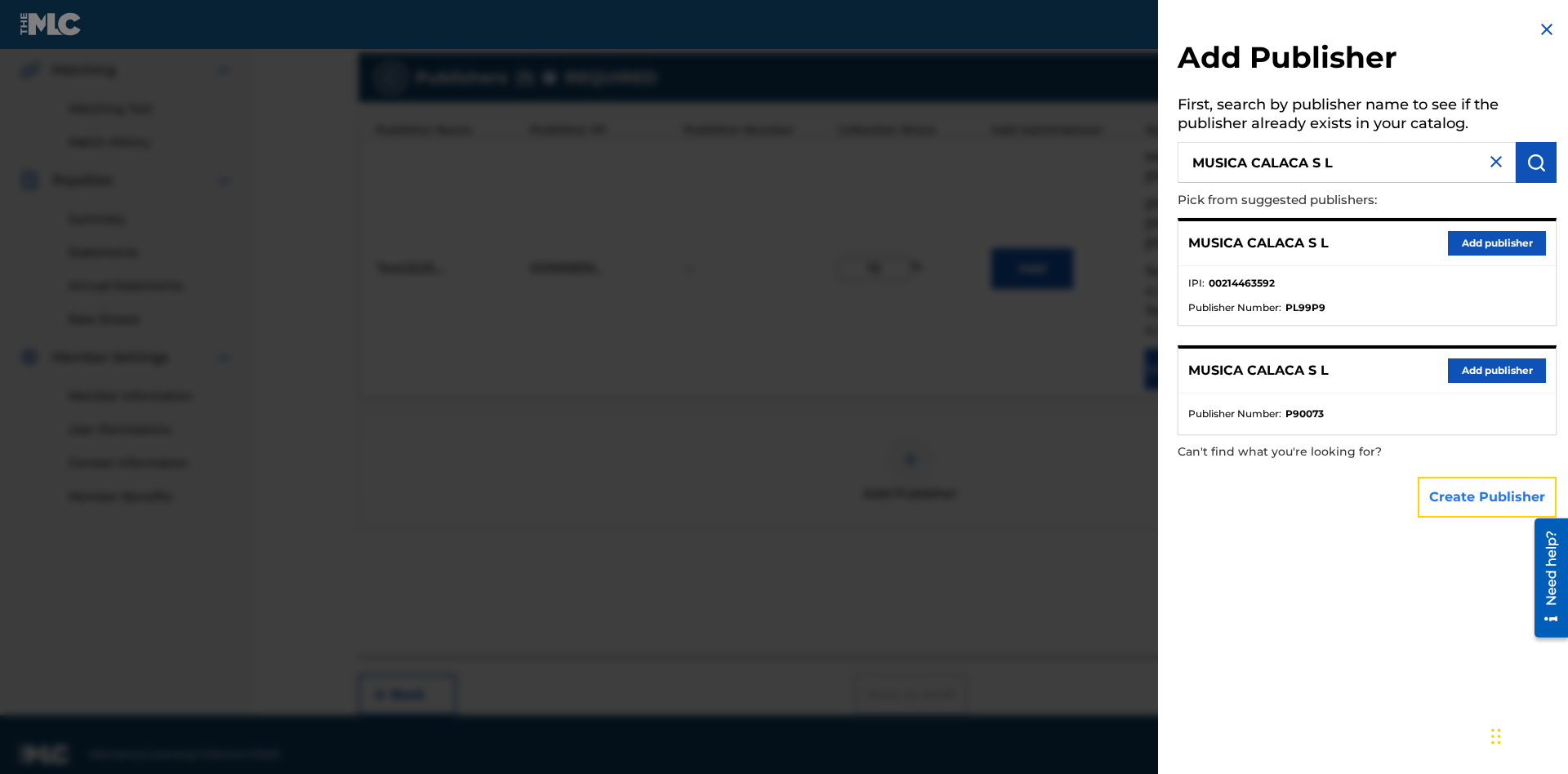
click at [1488, 497] on button "Create Publisher" at bounding box center [1487, 498] width 139 height 41
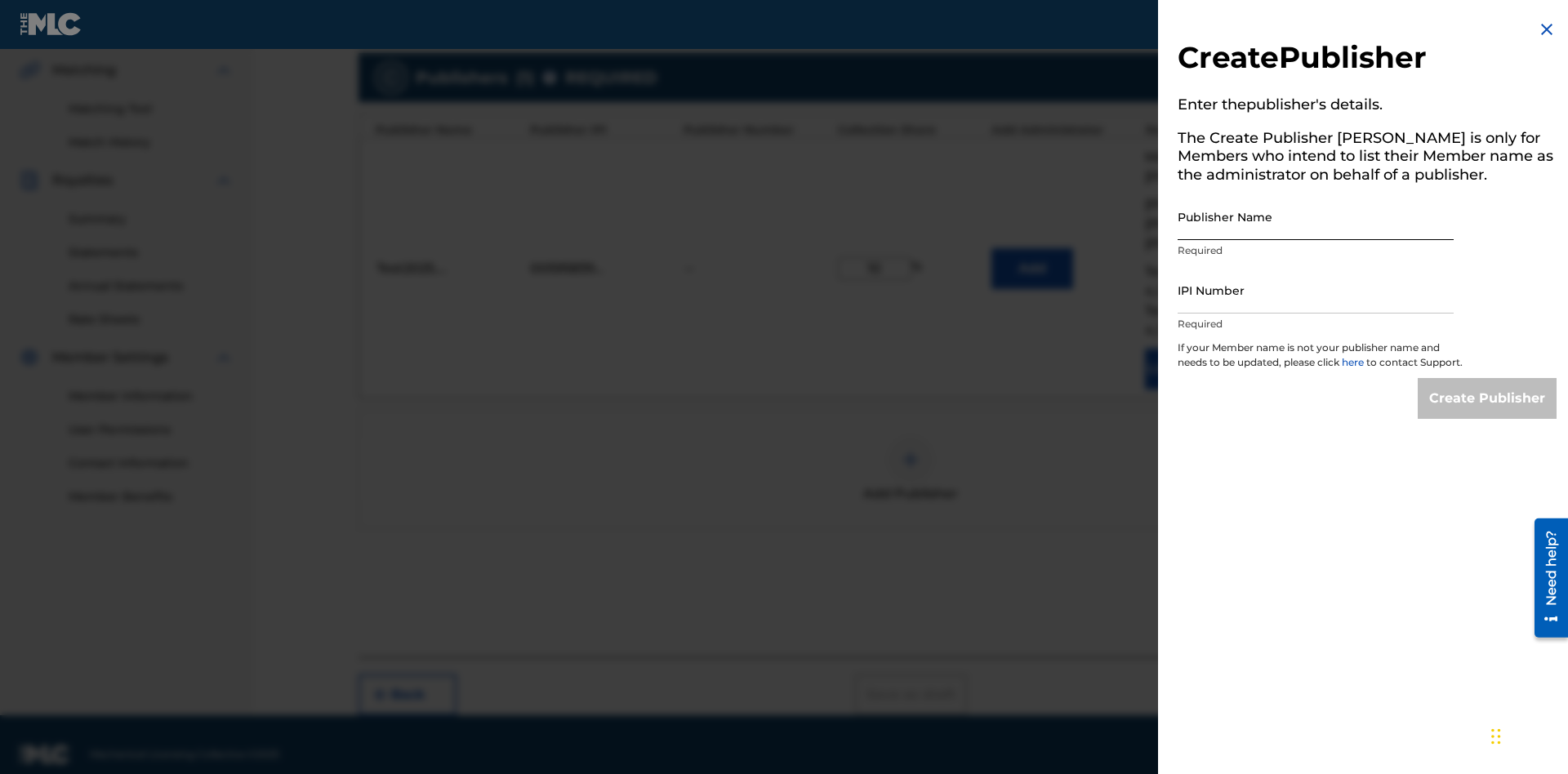
click at [1316, 216] on input "Publisher Name" at bounding box center [1315, 217] width 276 height 47
type input "MUSICA CALACA S L"
click at [1316, 290] on input "IPI Number" at bounding box center [1315, 290] width 276 height 47
type input "00214463592"
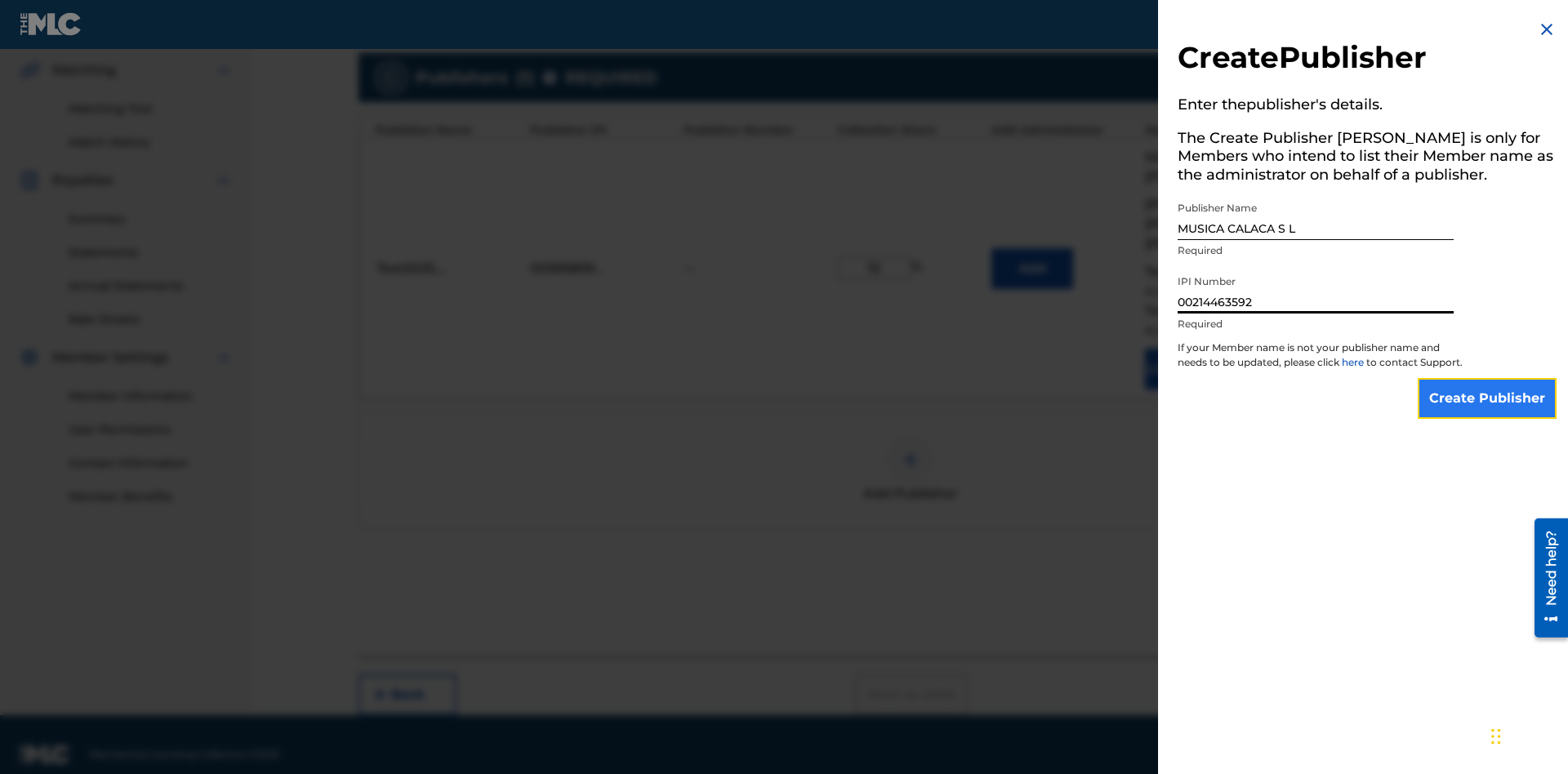
click at [1488, 413] on input "Create Publisher" at bounding box center [1487, 398] width 139 height 41
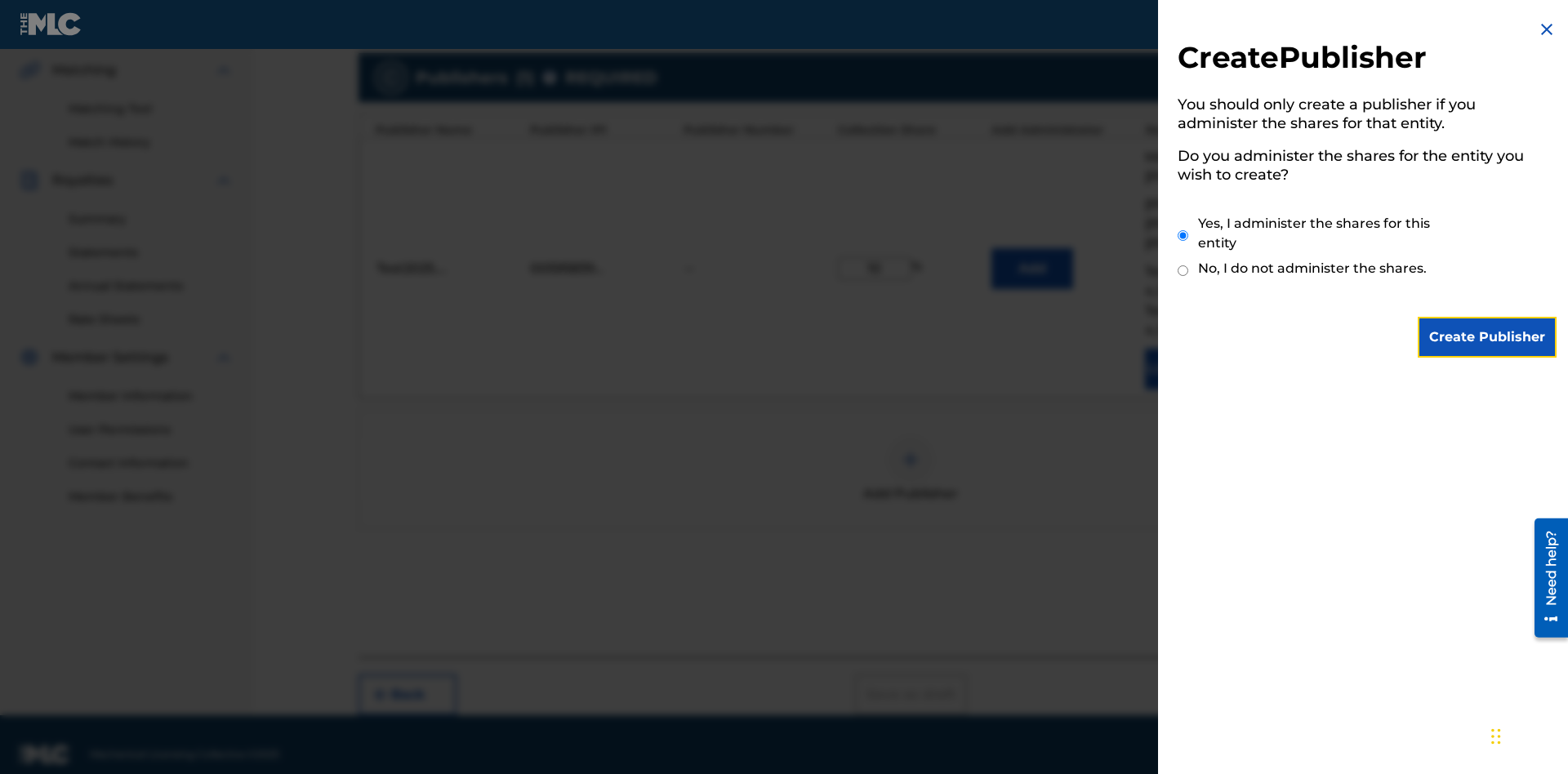
click at [1183, 235] on input "Yes, I administer the shares for this entity" at bounding box center [1182, 236] width 11 height 35
click at [1488, 337] on input "Create Publisher" at bounding box center [1487, 337] width 139 height 41
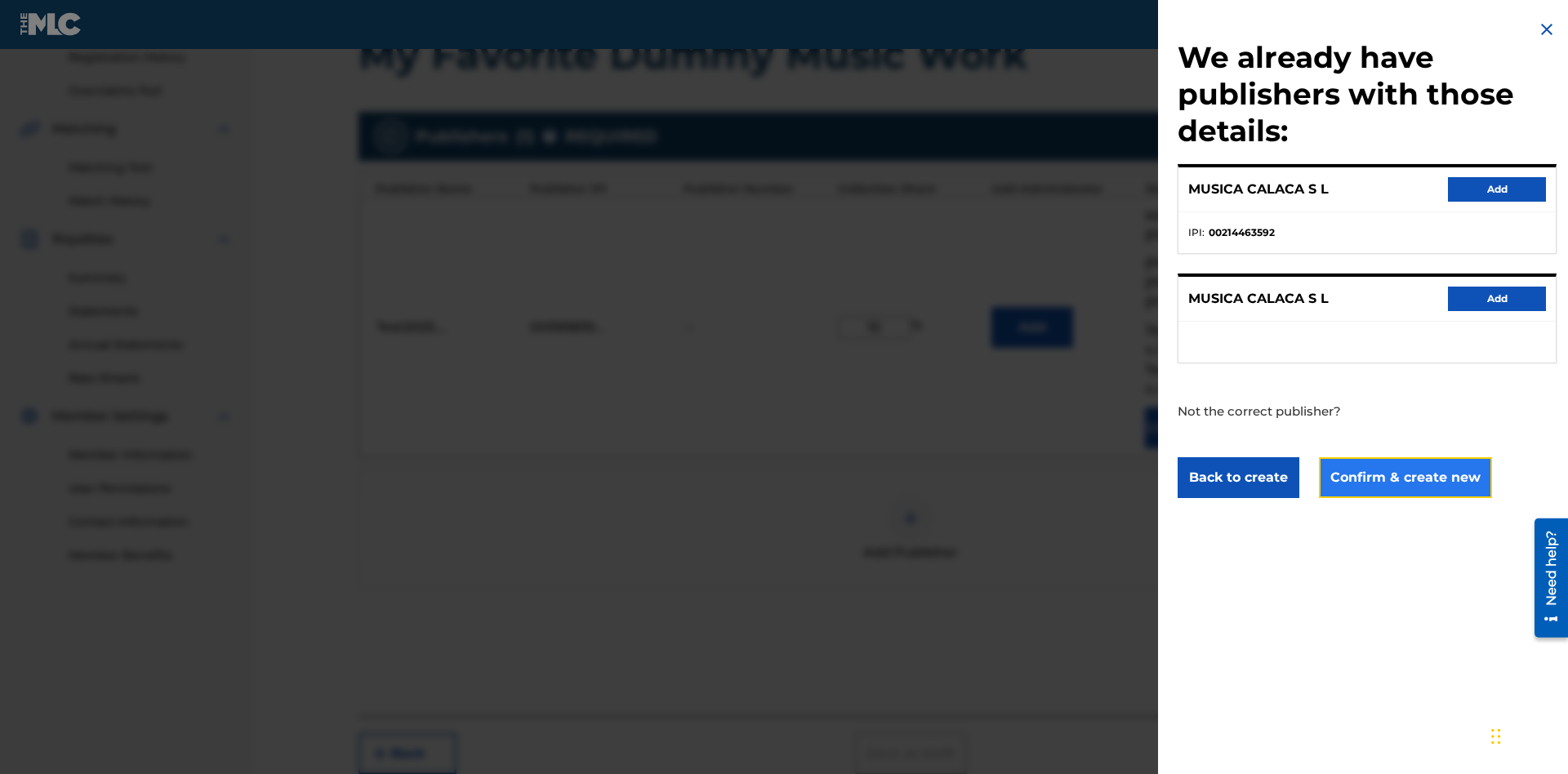
click at [1403, 477] on button "Confirm & create new" at bounding box center [1405, 478] width 173 height 41
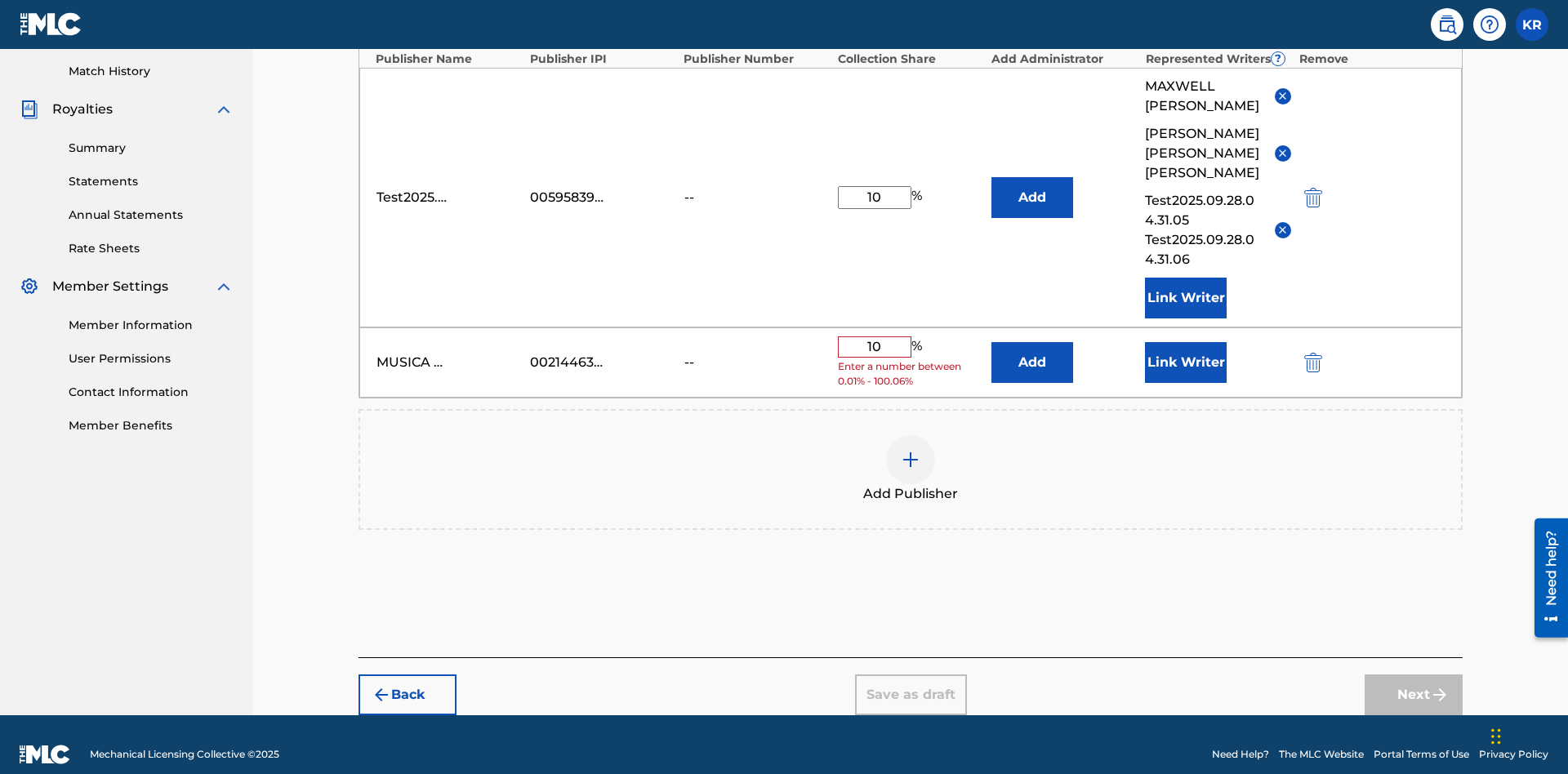
scroll to position [434, 0]
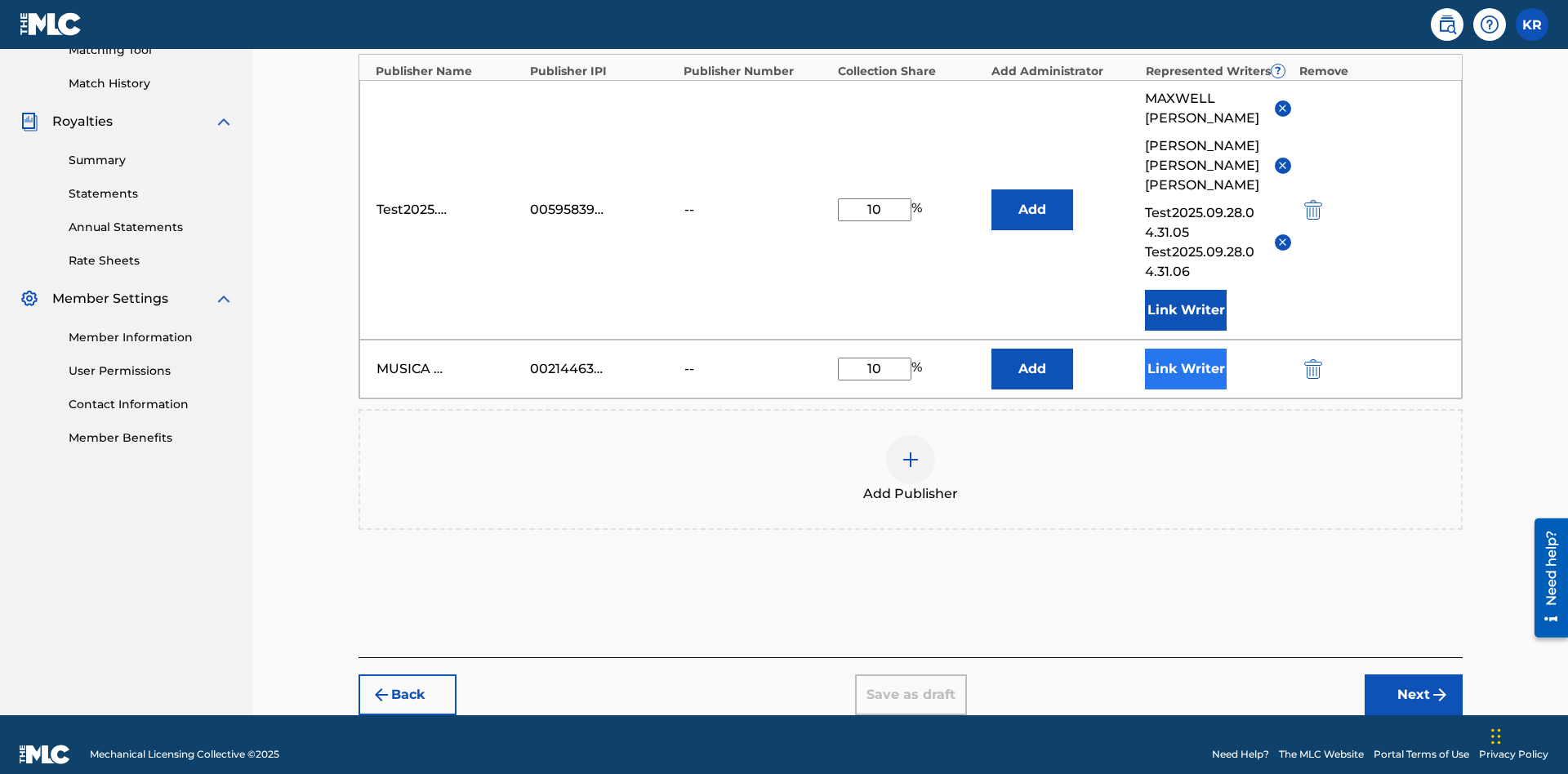
type input "10"
click at [1185, 349] on button "Link Writer" at bounding box center [1186, 369] width 82 height 41
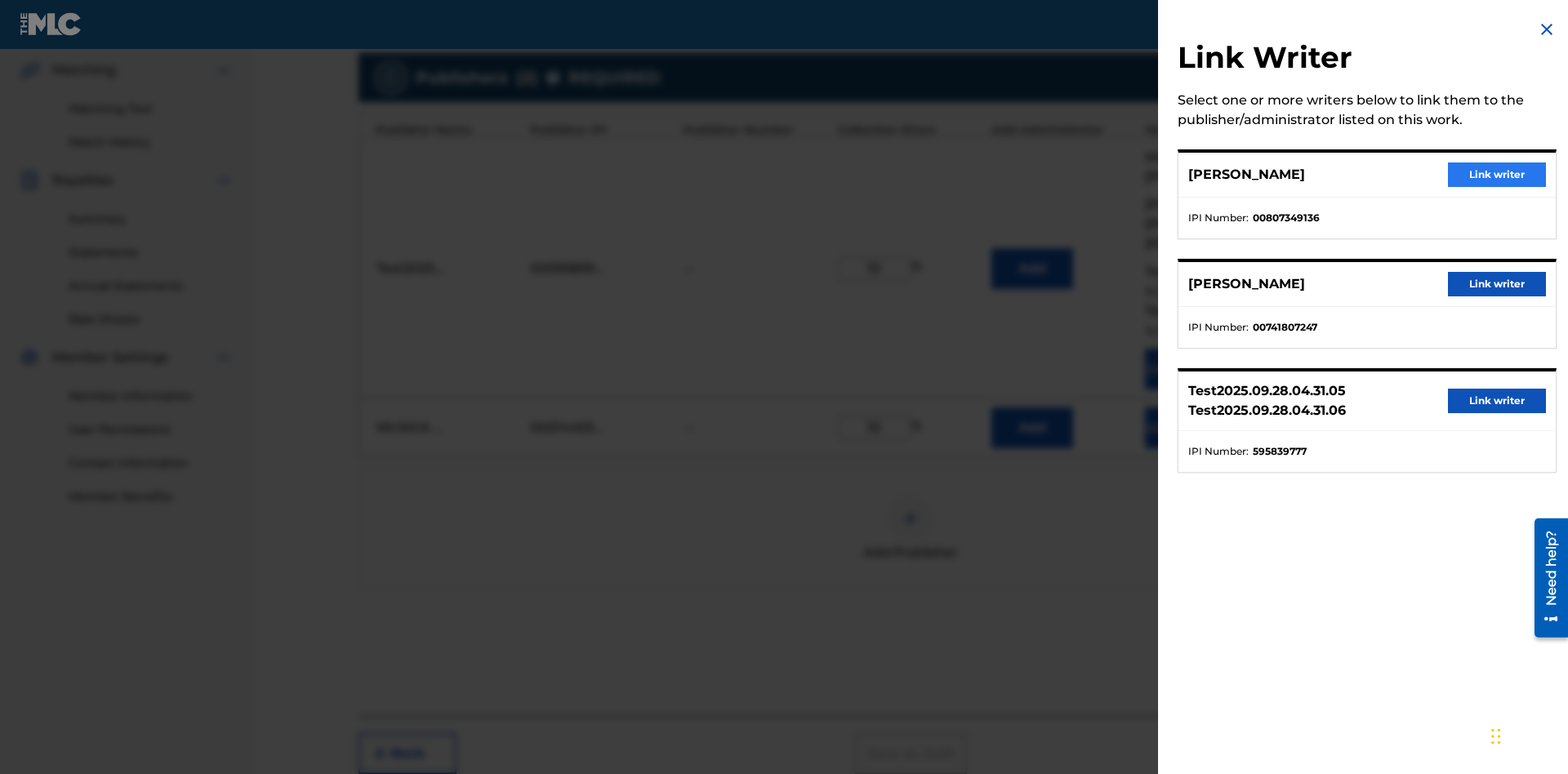
click at [1497, 174] on button "Link writer" at bounding box center [1497, 174] width 98 height 24
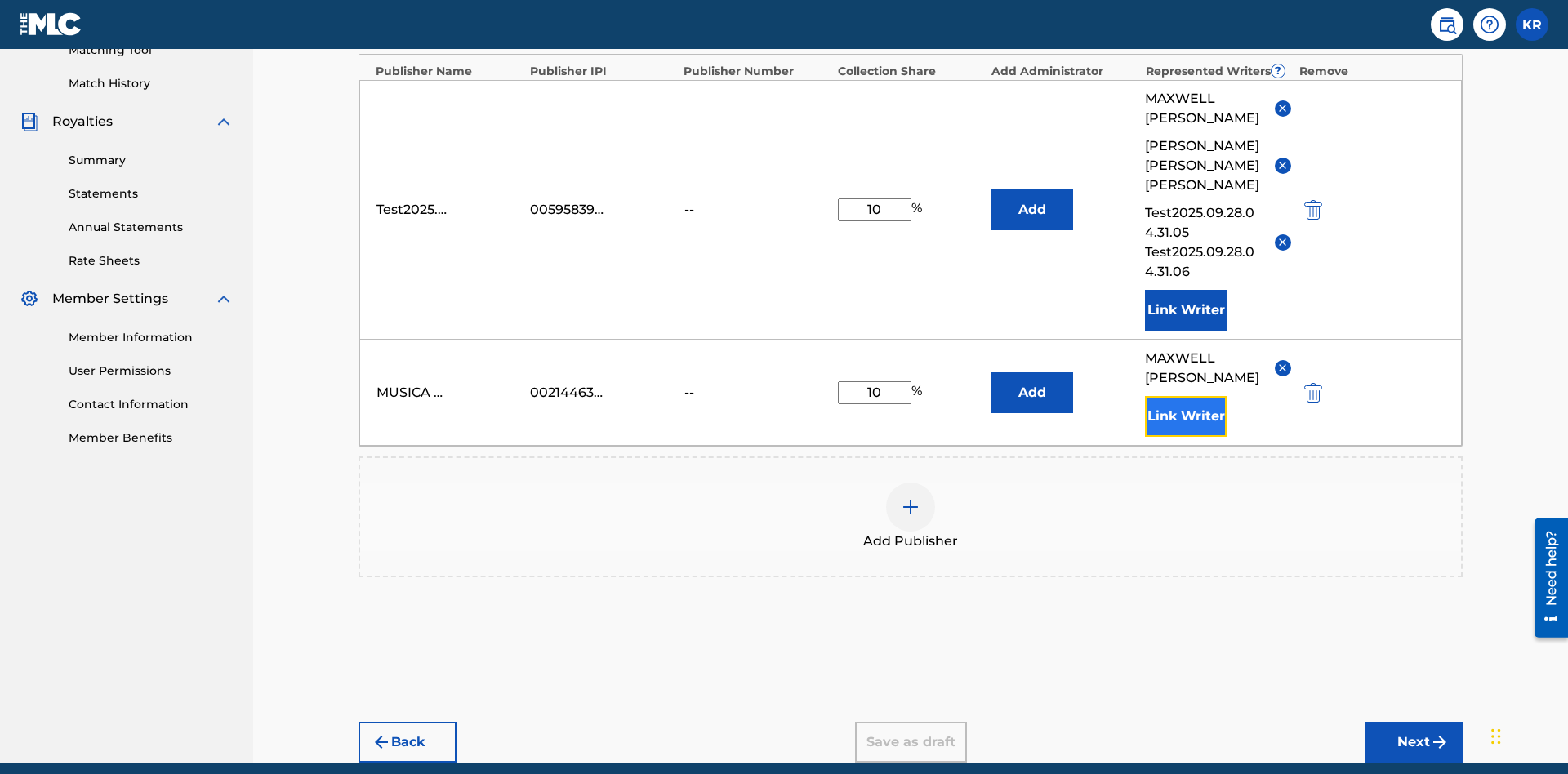
click at [1185, 396] on button "Link Writer" at bounding box center [1186, 417] width 82 height 41
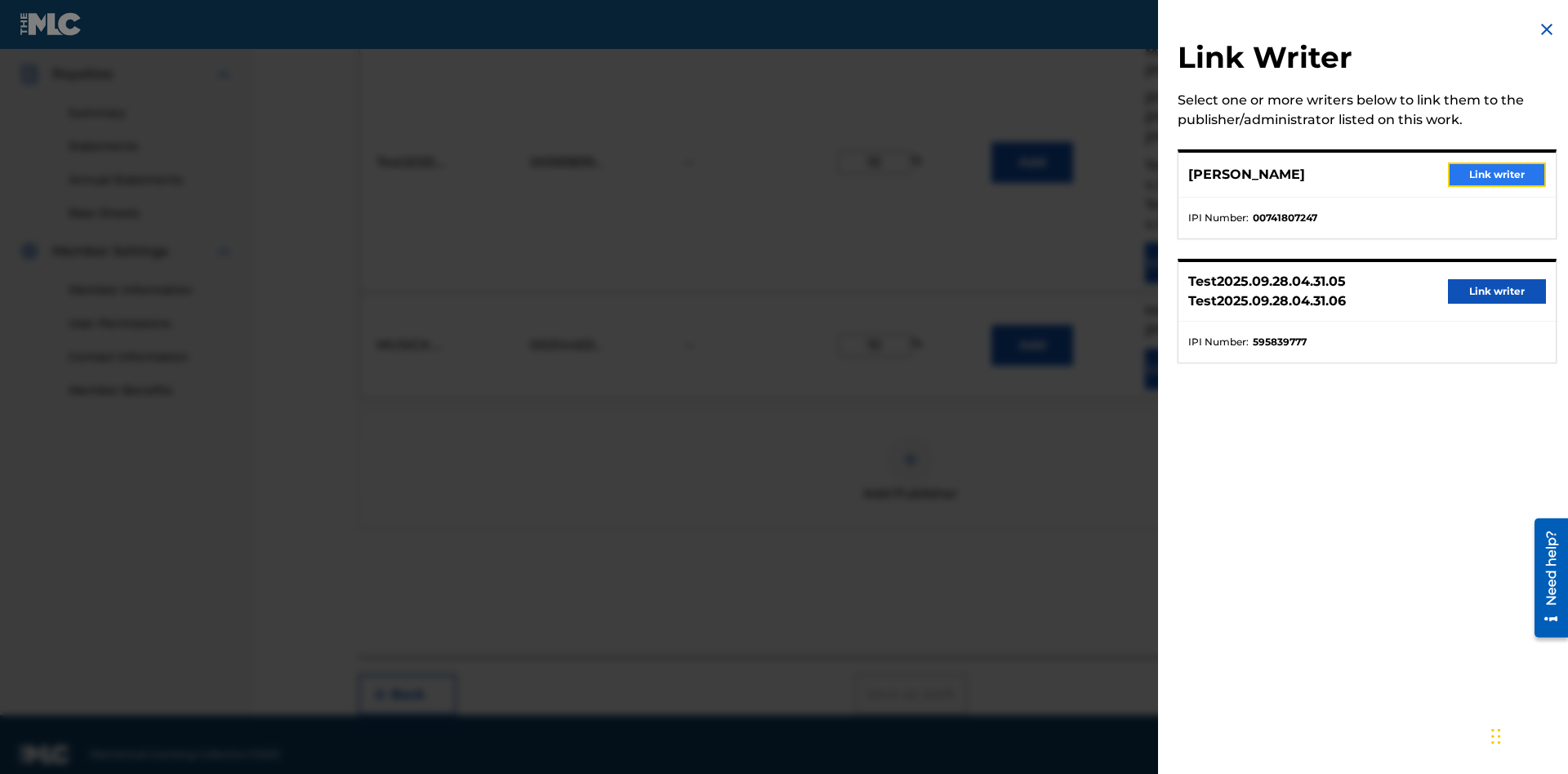
click at [1497, 174] on button "Link writer" at bounding box center [1497, 174] width 98 height 24
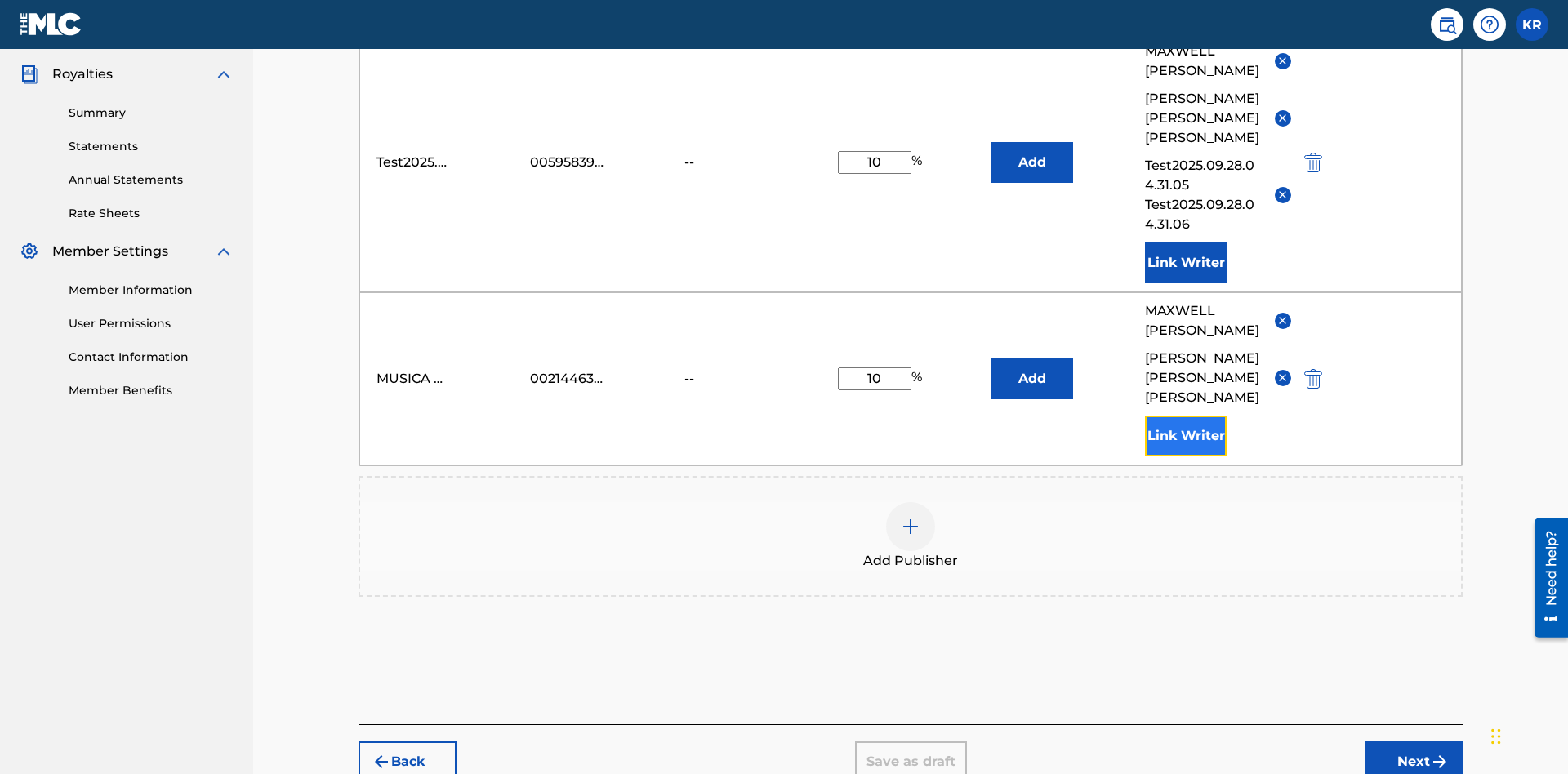
click at [1185, 416] on button "Link Writer" at bounding box center [1186, 436] width 82 height 41
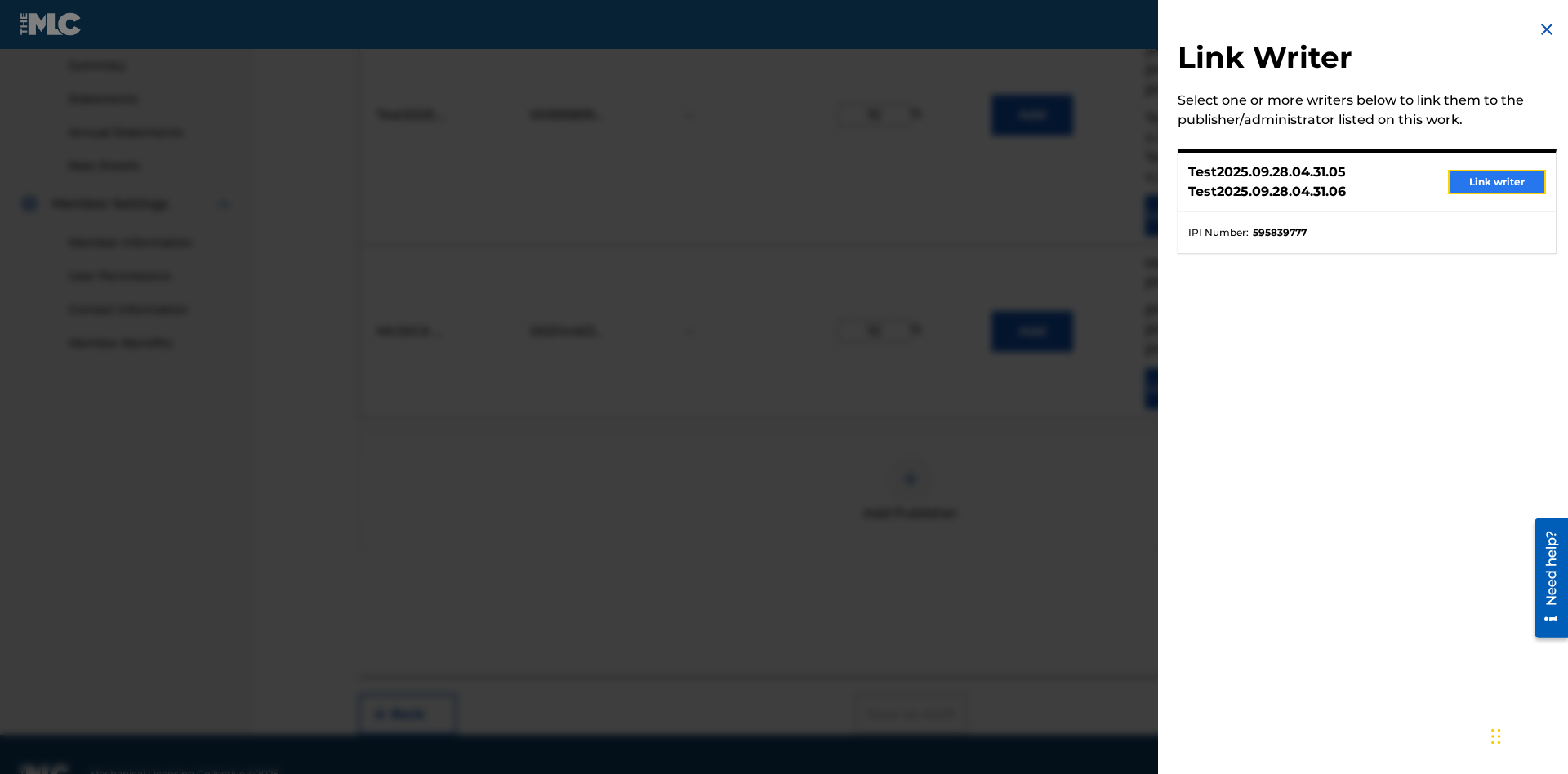
click at [1497, 182] on button "Link writer" at bounding box center [1497, 181] width 98 height 24
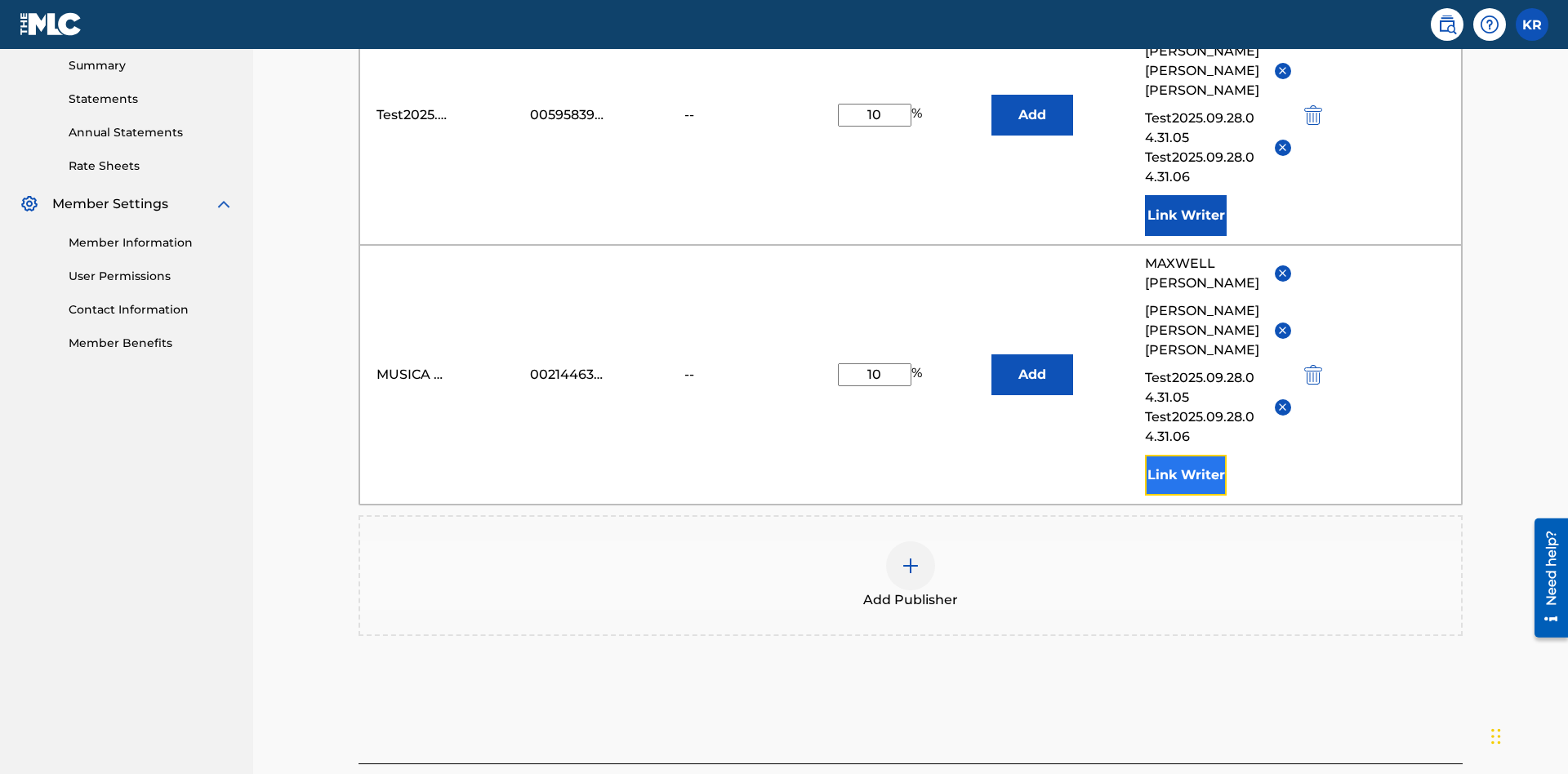
click at [1185, 455] on button "Link Writer" at bounding box center [1186, 475] width 82 height 41
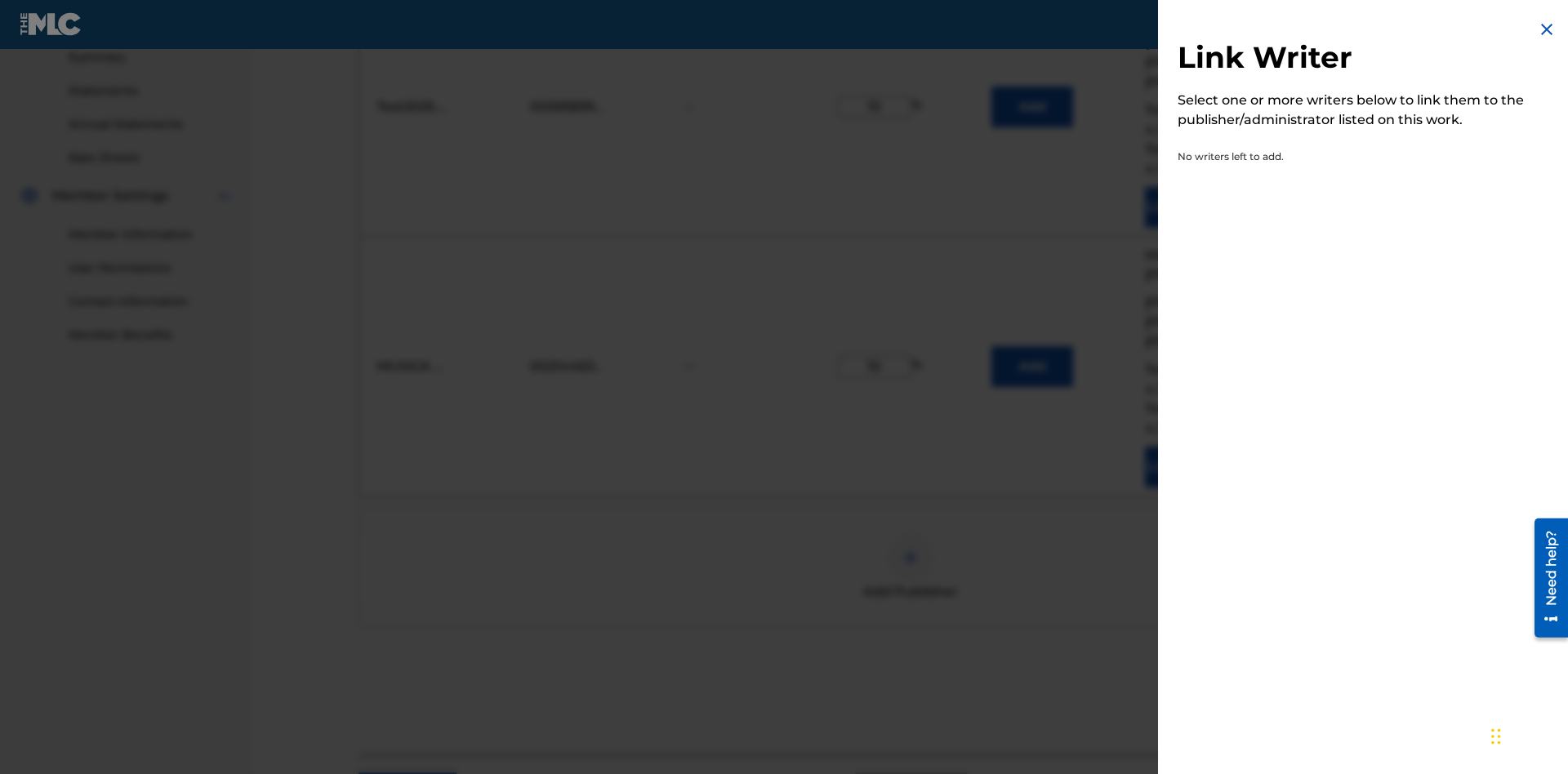
click at [1547, 29] on img at bounding box center [1547, 29] width 19 height 19
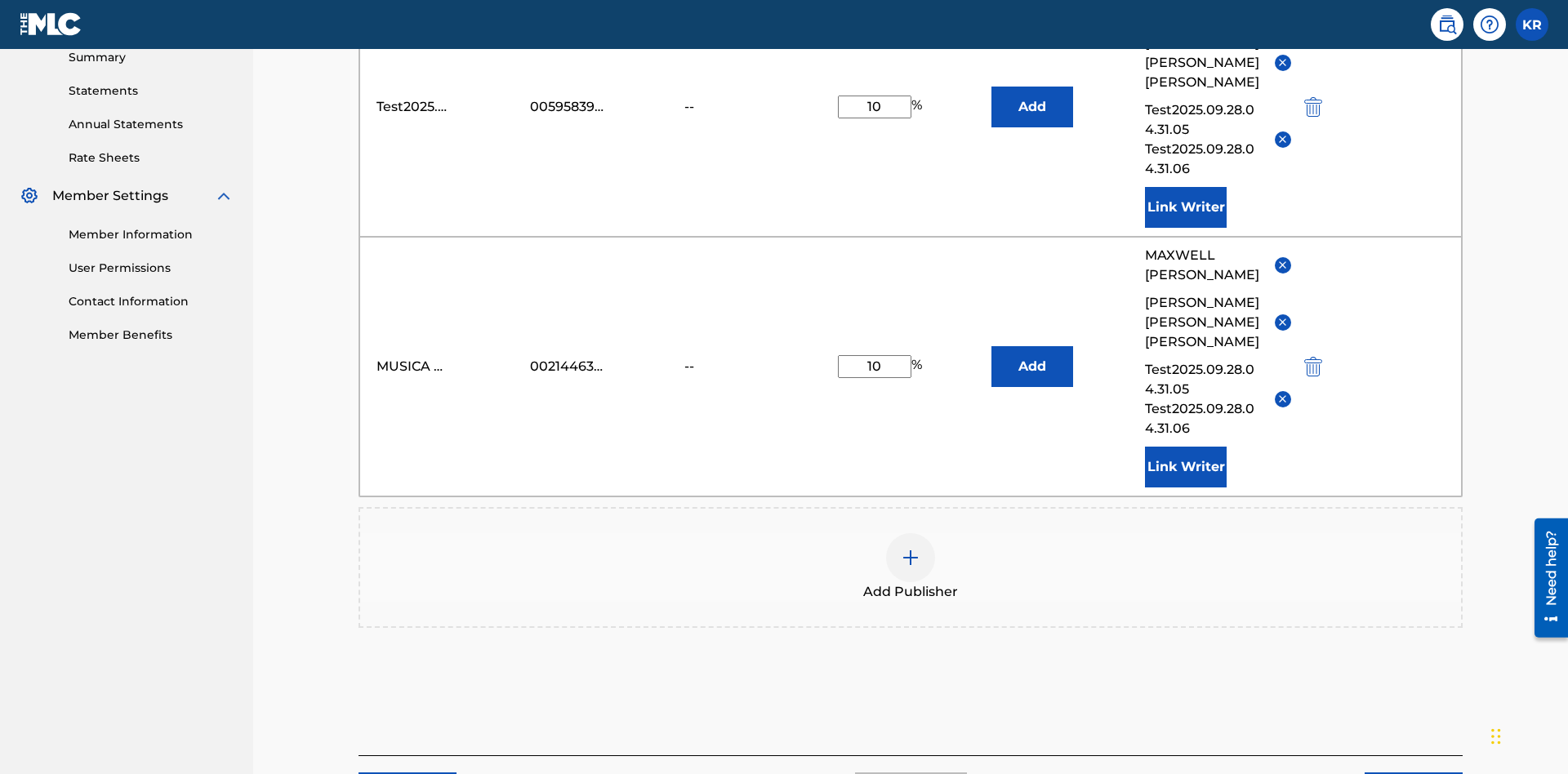
scroll to position [615, 0]
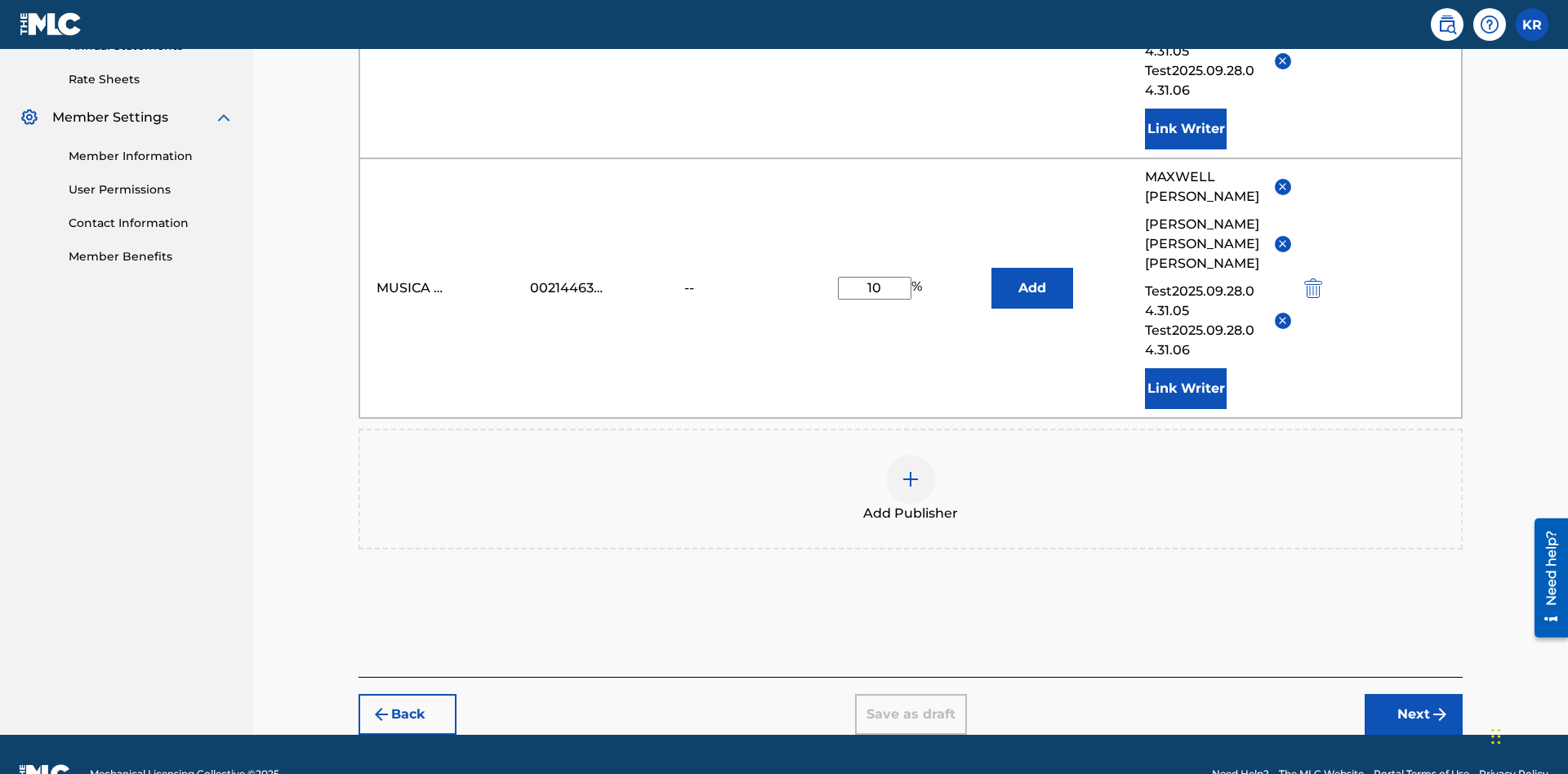
click at [911, 469] on img at bounding box center [911, 479] width 19 height 19
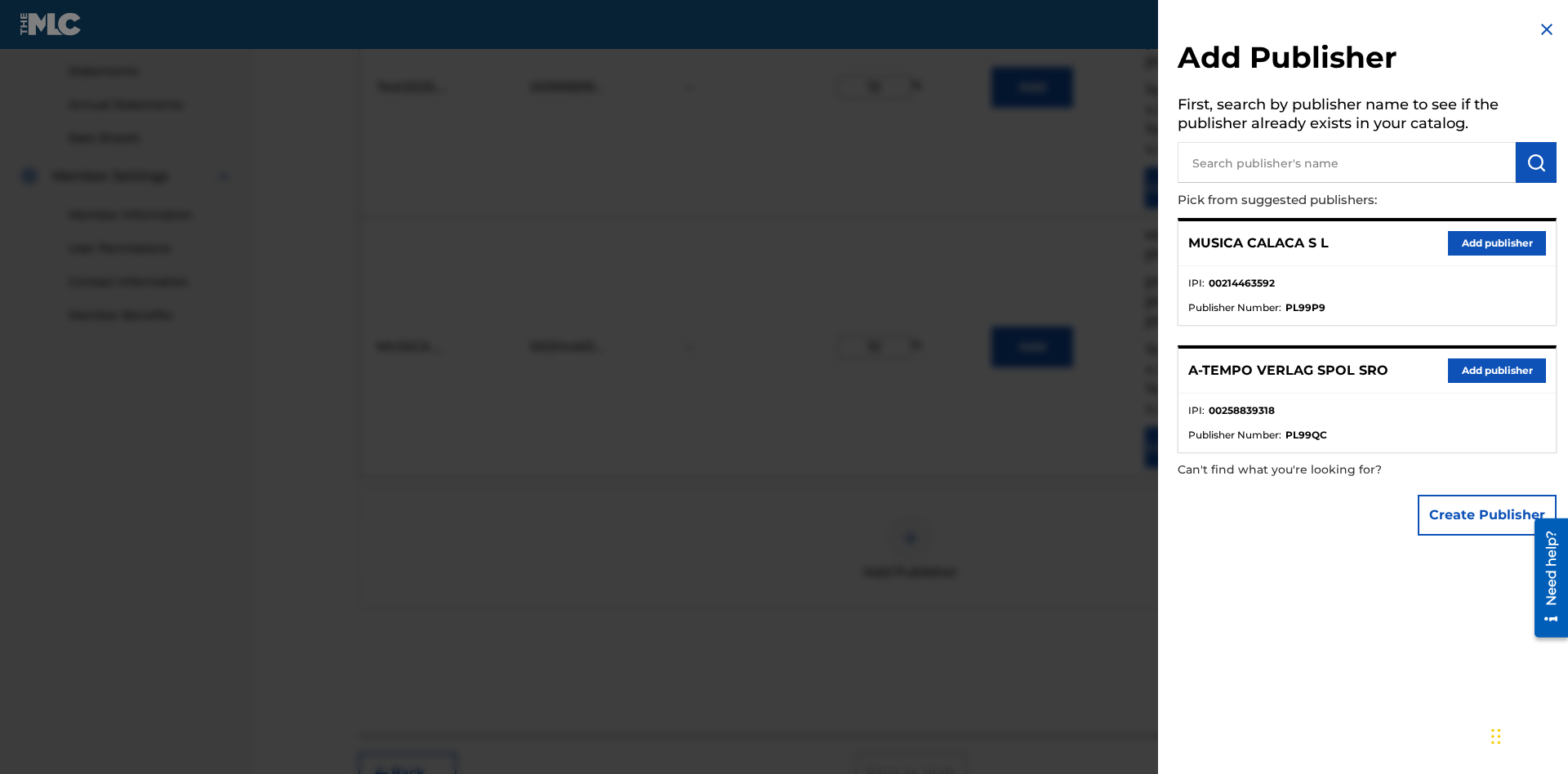
click at [1347, 163] on input "text" at bounding box center [1346, 163] width 338 height 41
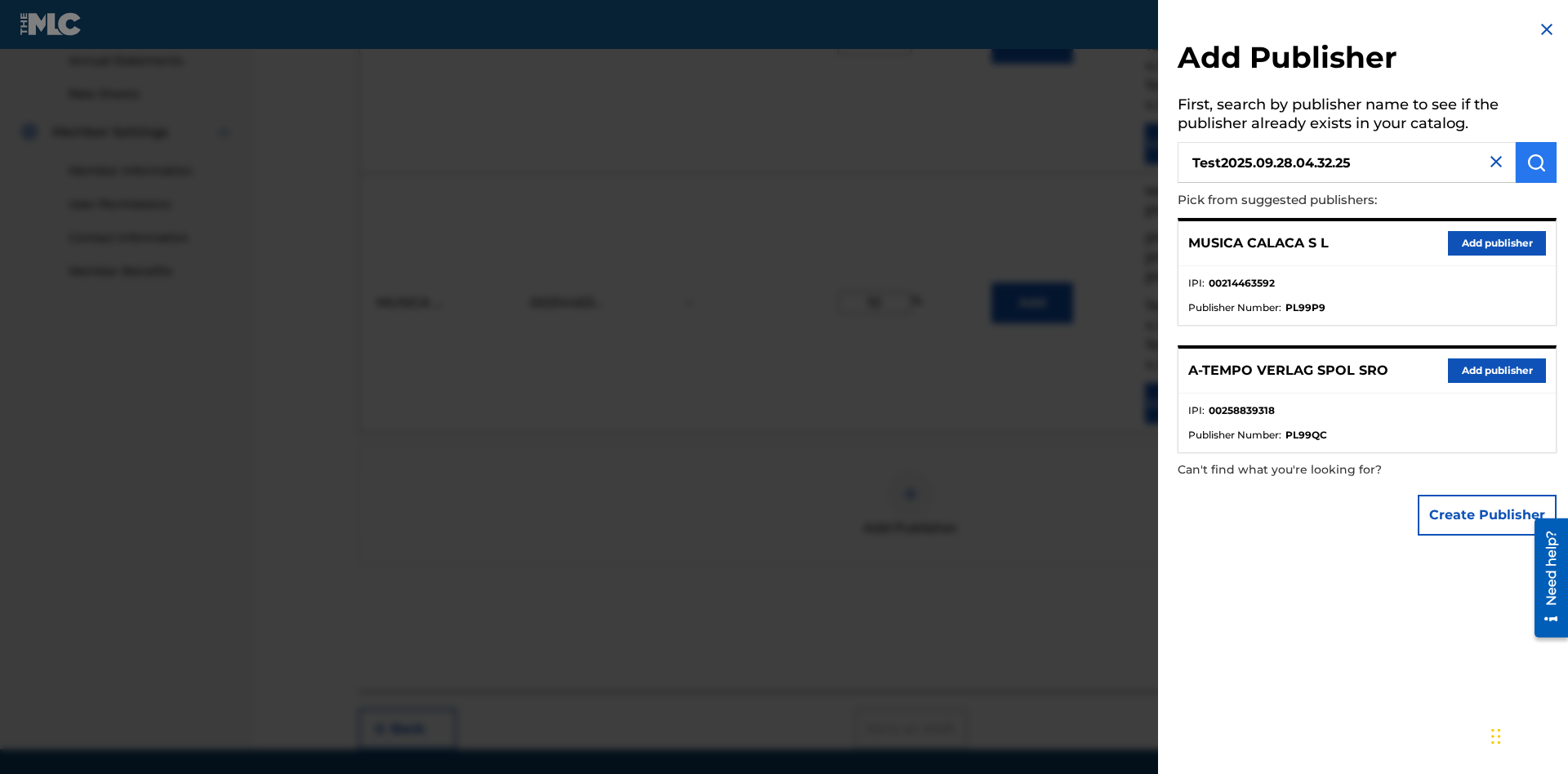
type input "Test2025.09.28.04.32.25"
click at [1536, 163] on img "submit" at bounding box center [1536, 163] width 19 height 19
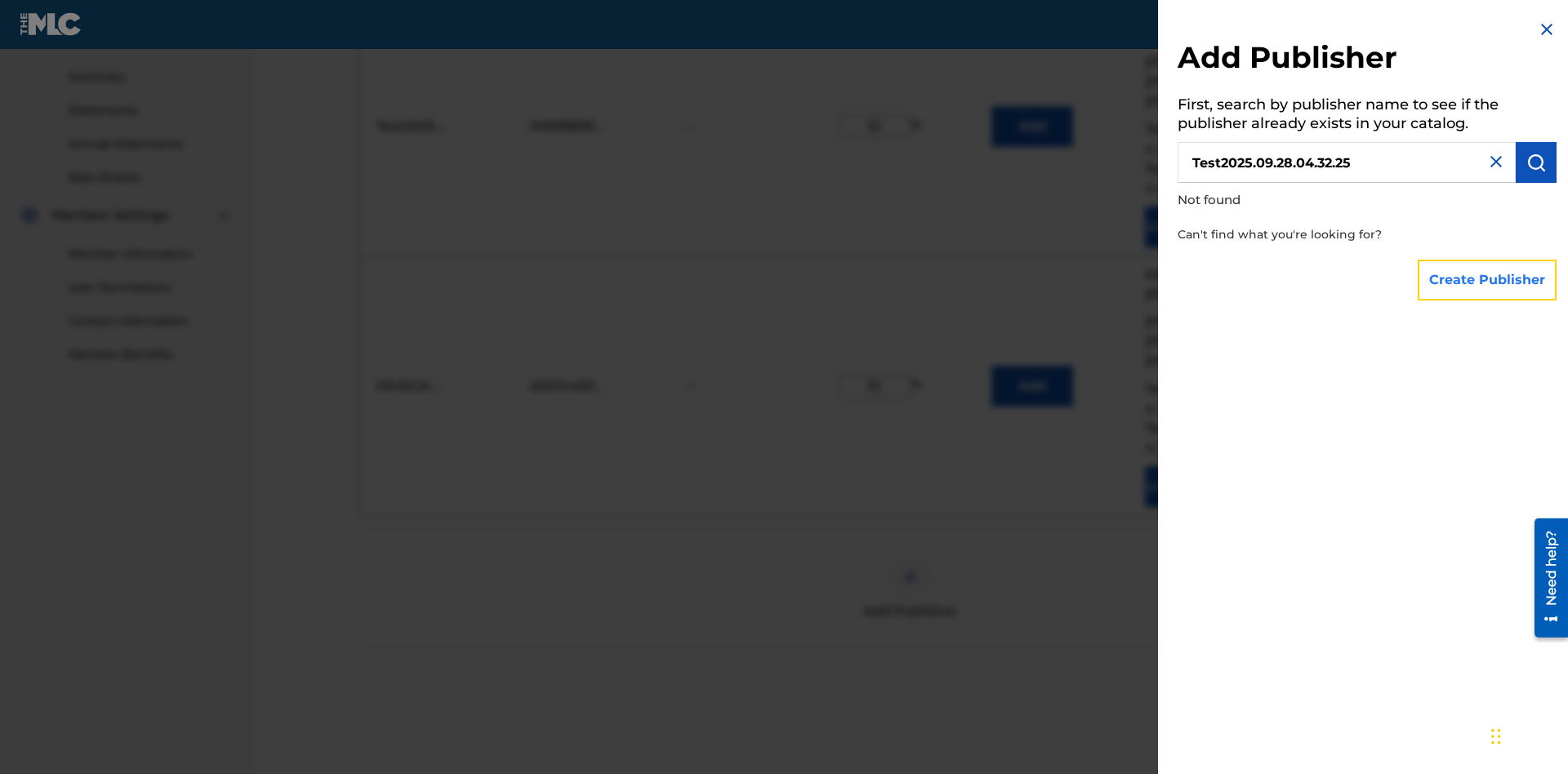
click at [1488, 279] on button "Create Publisher" at bounding box center [1487, 280] width 139 height 41
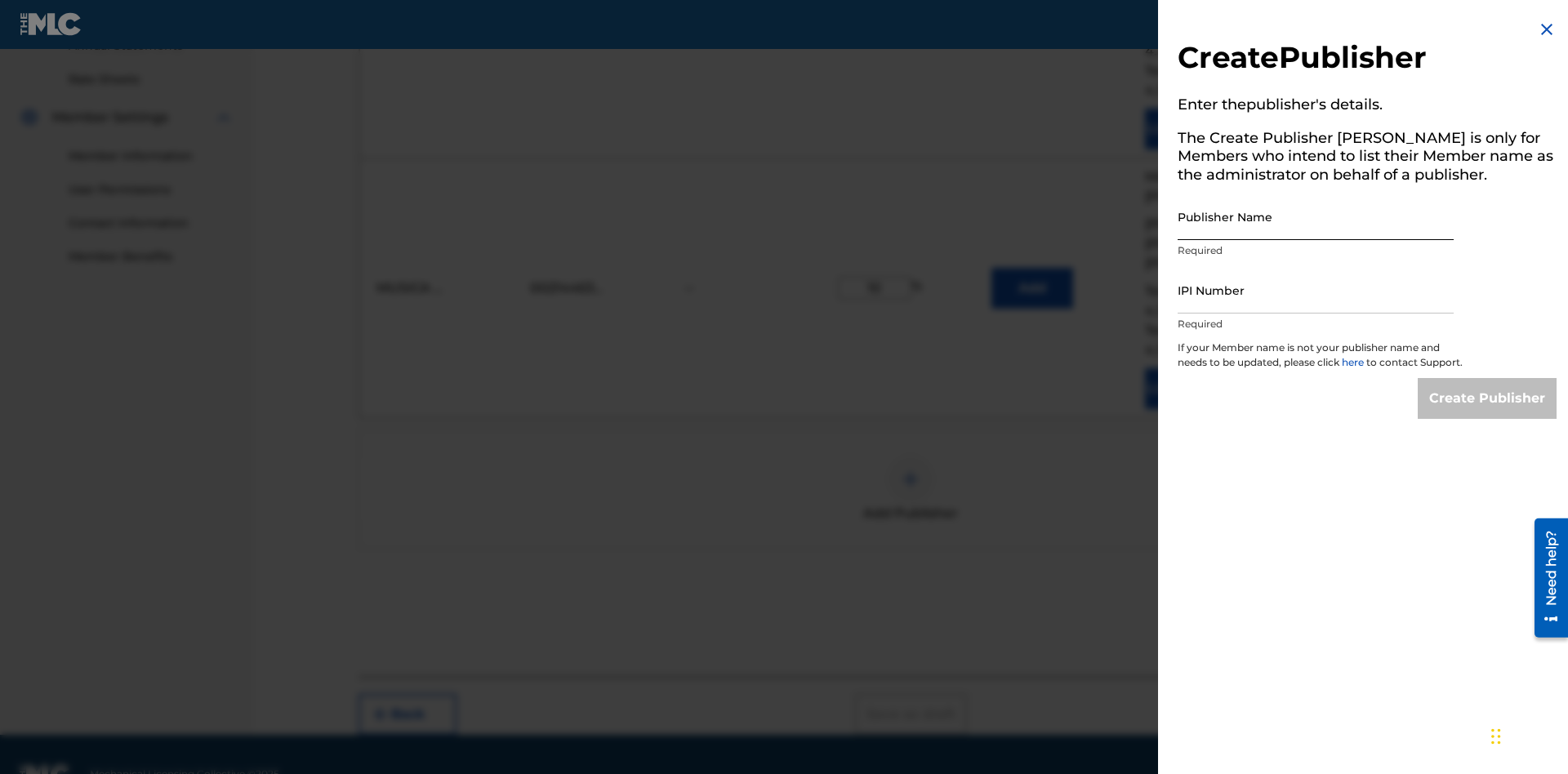
click at [1316, 216] on input "Publisher Name" at bounding box center [1315, 217] width 276 height 47
type input "Test2025.09.28.04.32.30"
click at [1316, 290] on input "IPI Number" at bounding box center [1315, 290] width 276 height 47
type input "00595839777"
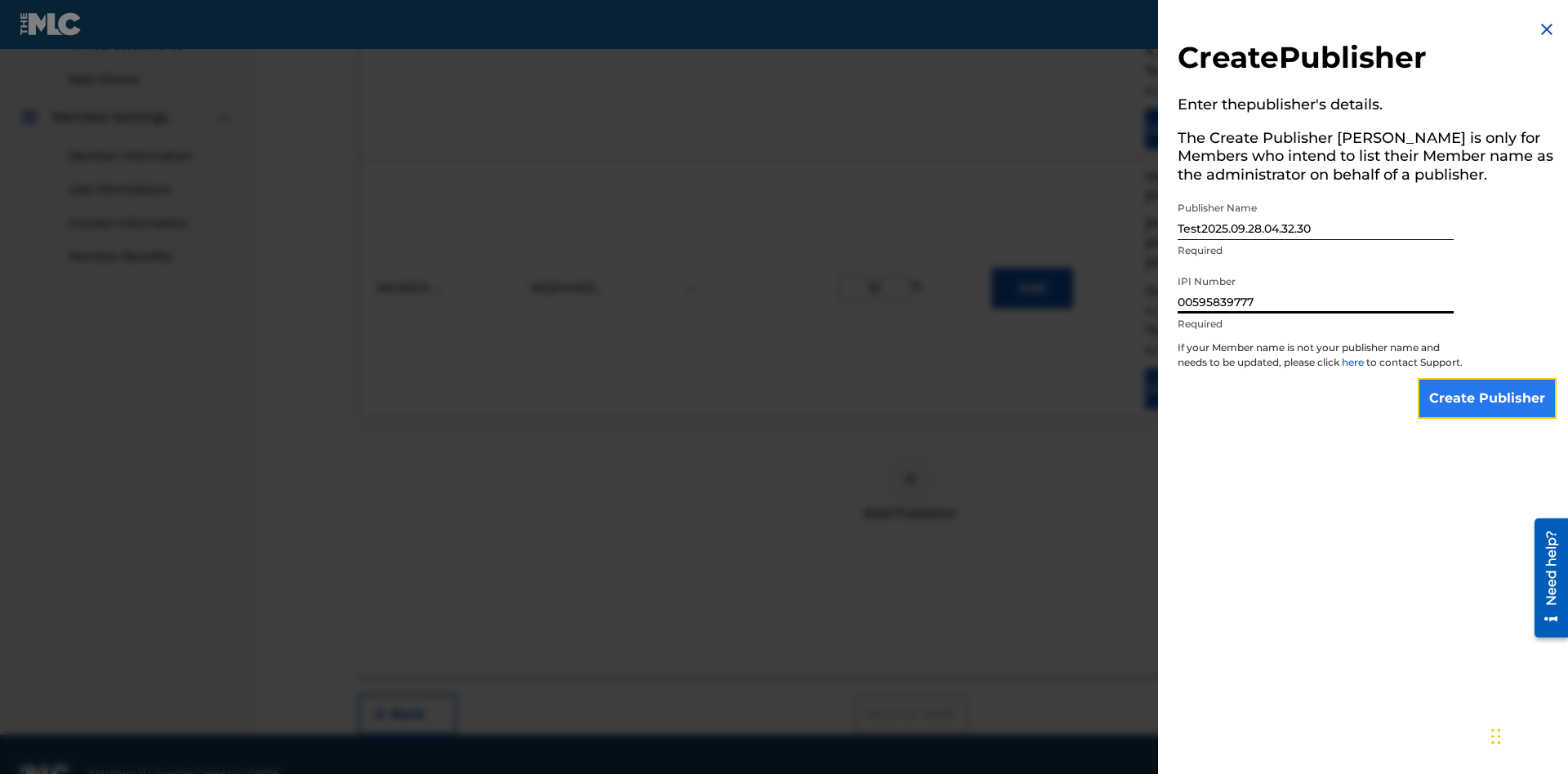
click at [1488, 413] on input "Create Publisher" at bounding box center [1487, 398] width 139 height 41
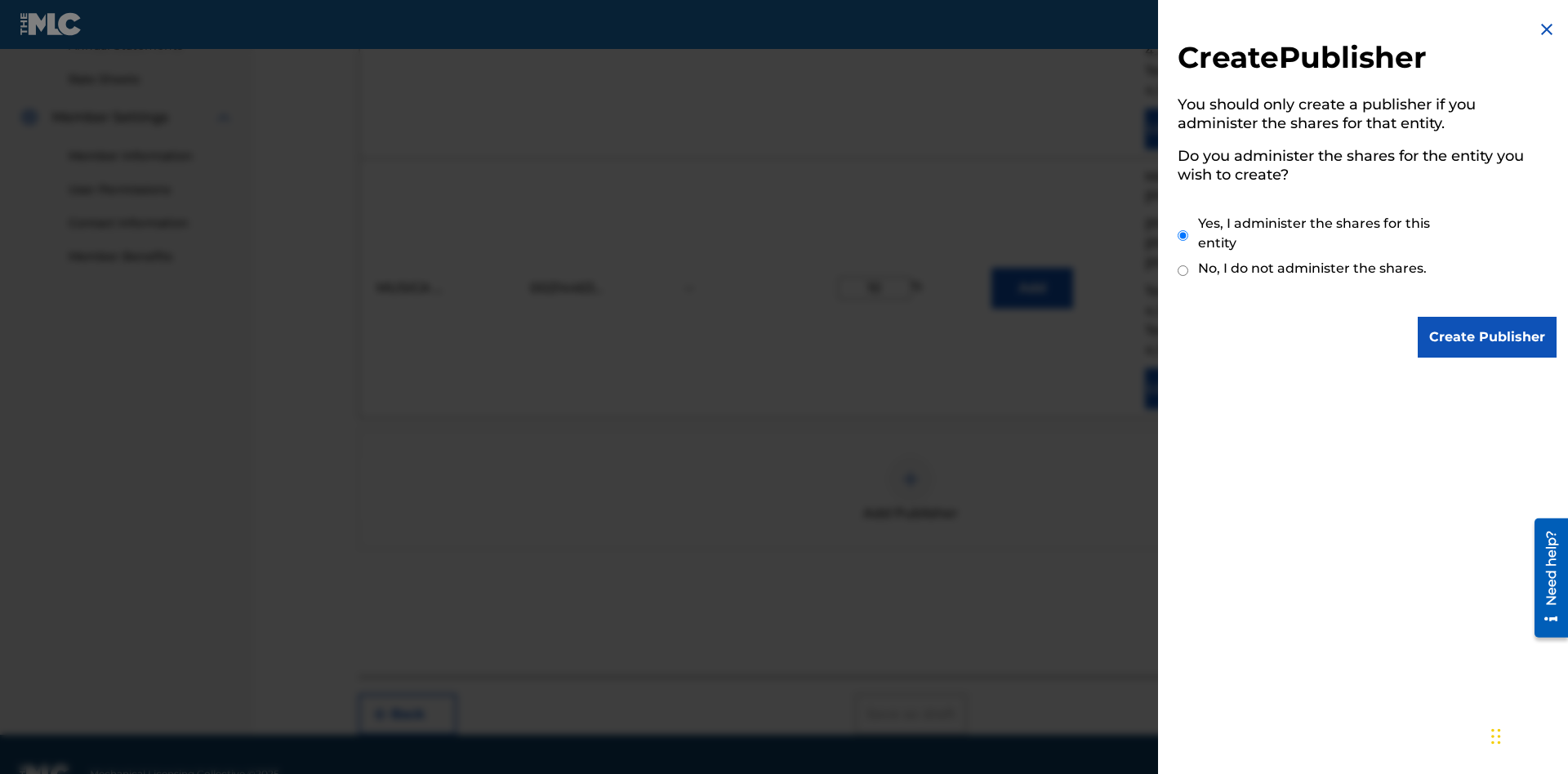
click at [1183, 235] on input "Yes, I administer the shares for this entity" at bounding box center [1182, 236] width 11 height 35
click at [1488, 337] on input "Create Publisher" at bounding box center [1487, 337] width 139 height 41
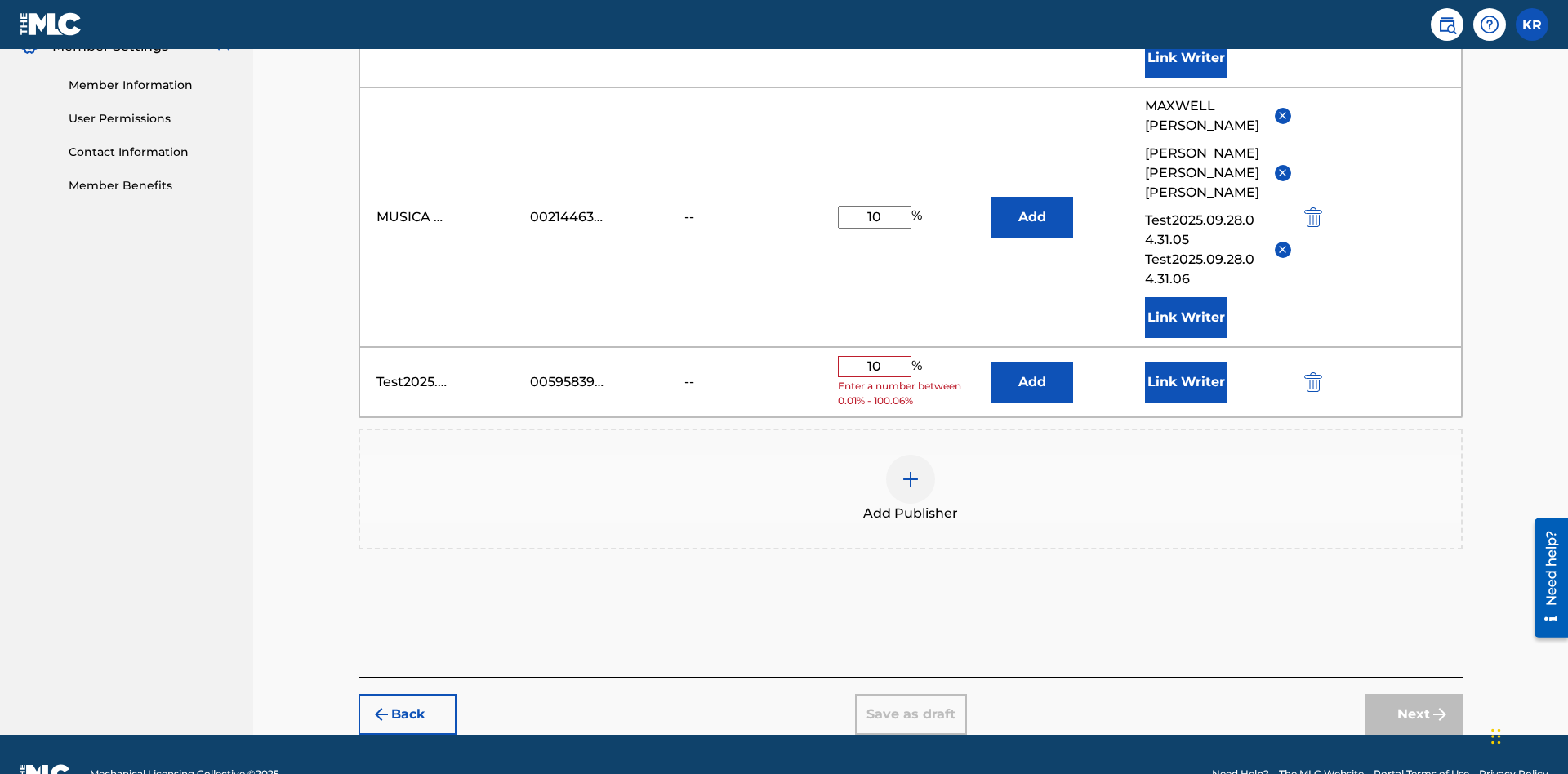
scroll to position [675, 0]
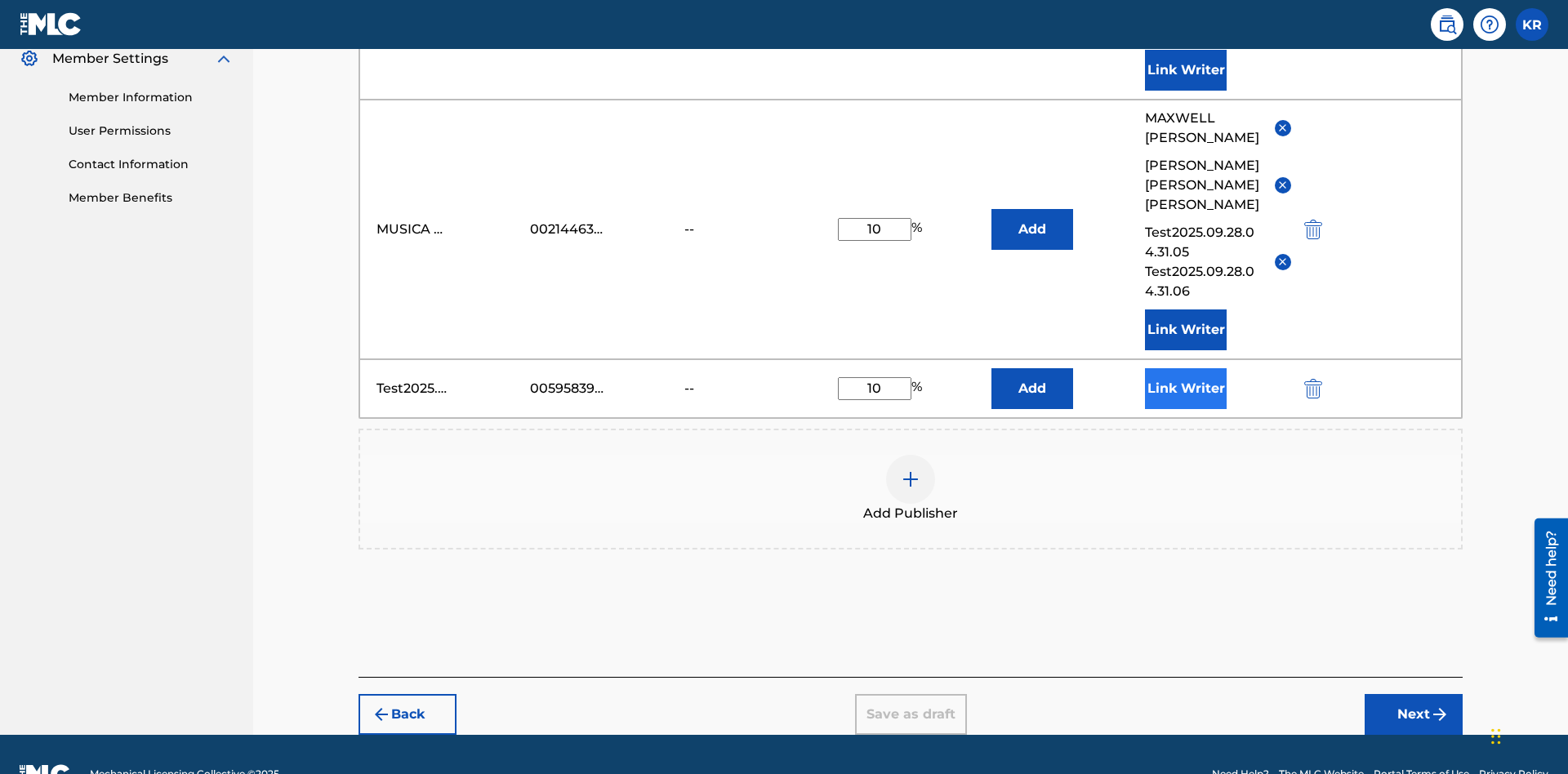
type input "10"
click at [1185, 368] on button "Link Writer" at bounding box center [1186, 388] width 82 height 41
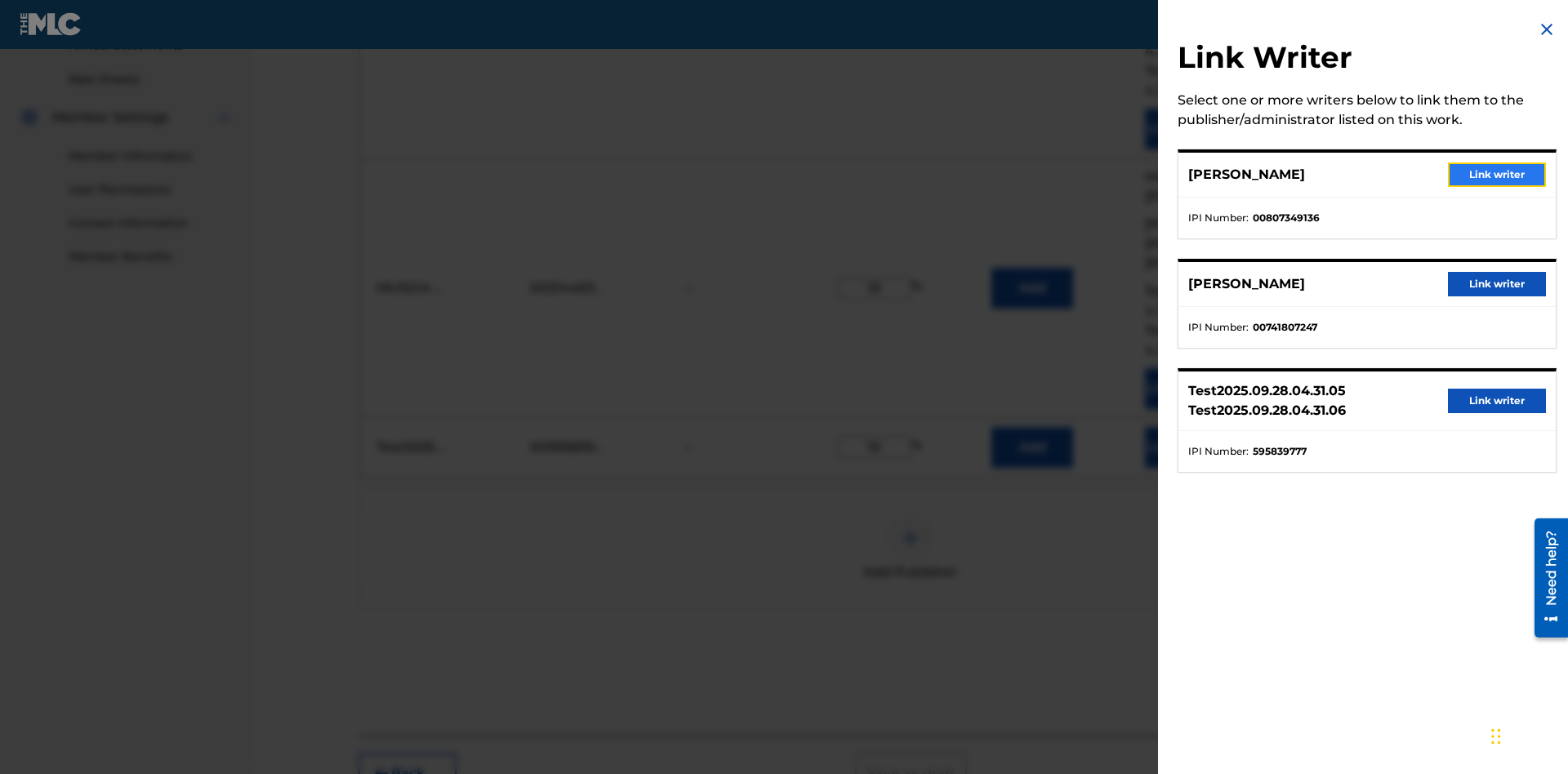
click at [1497, 174] on button "Link writer" at bounding box center [1497, 174] width 98 height 24
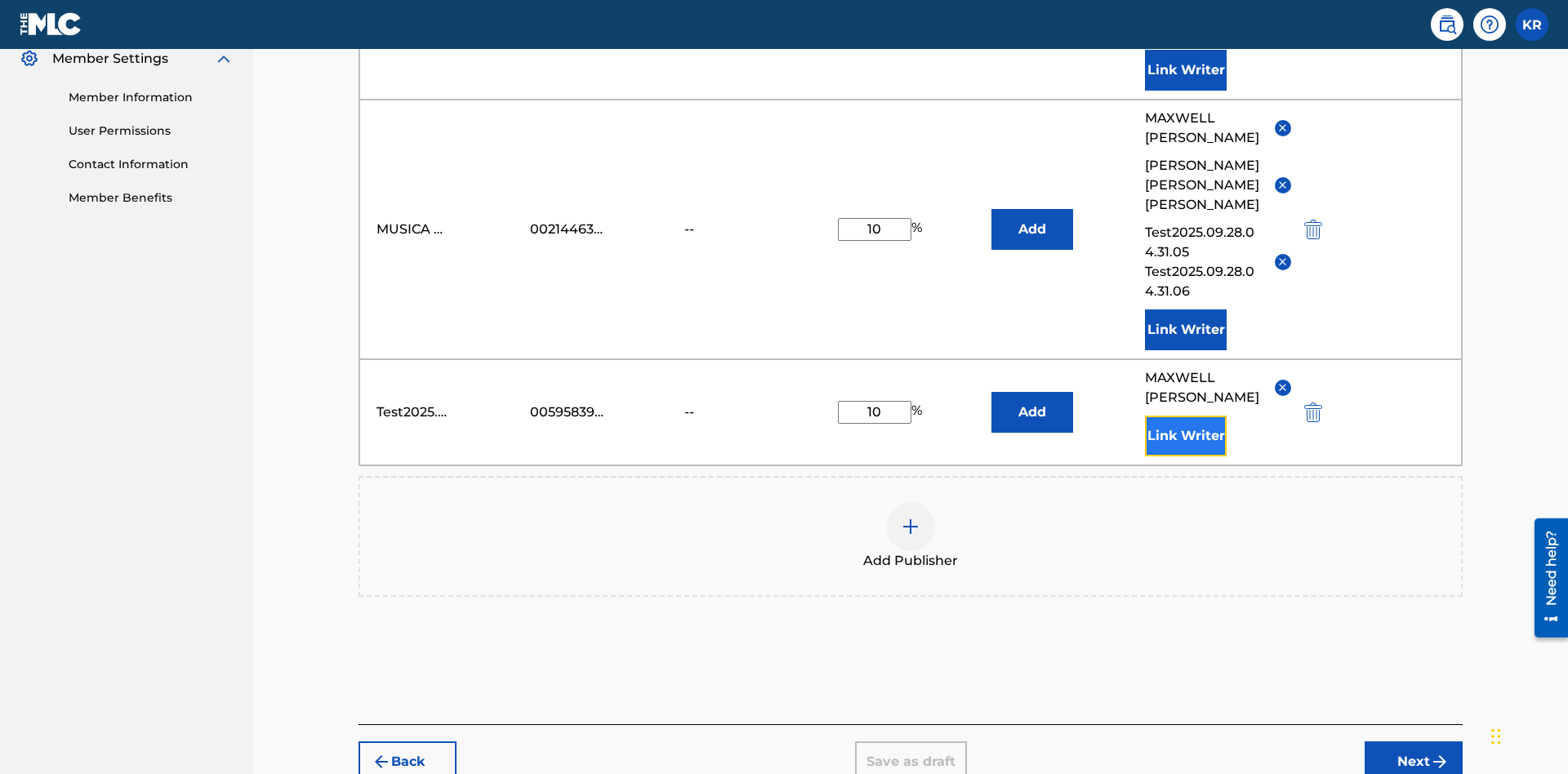
click at [1185, 416] on button "Link Writer" at bounding box center [1186, 436] width 82 height 41
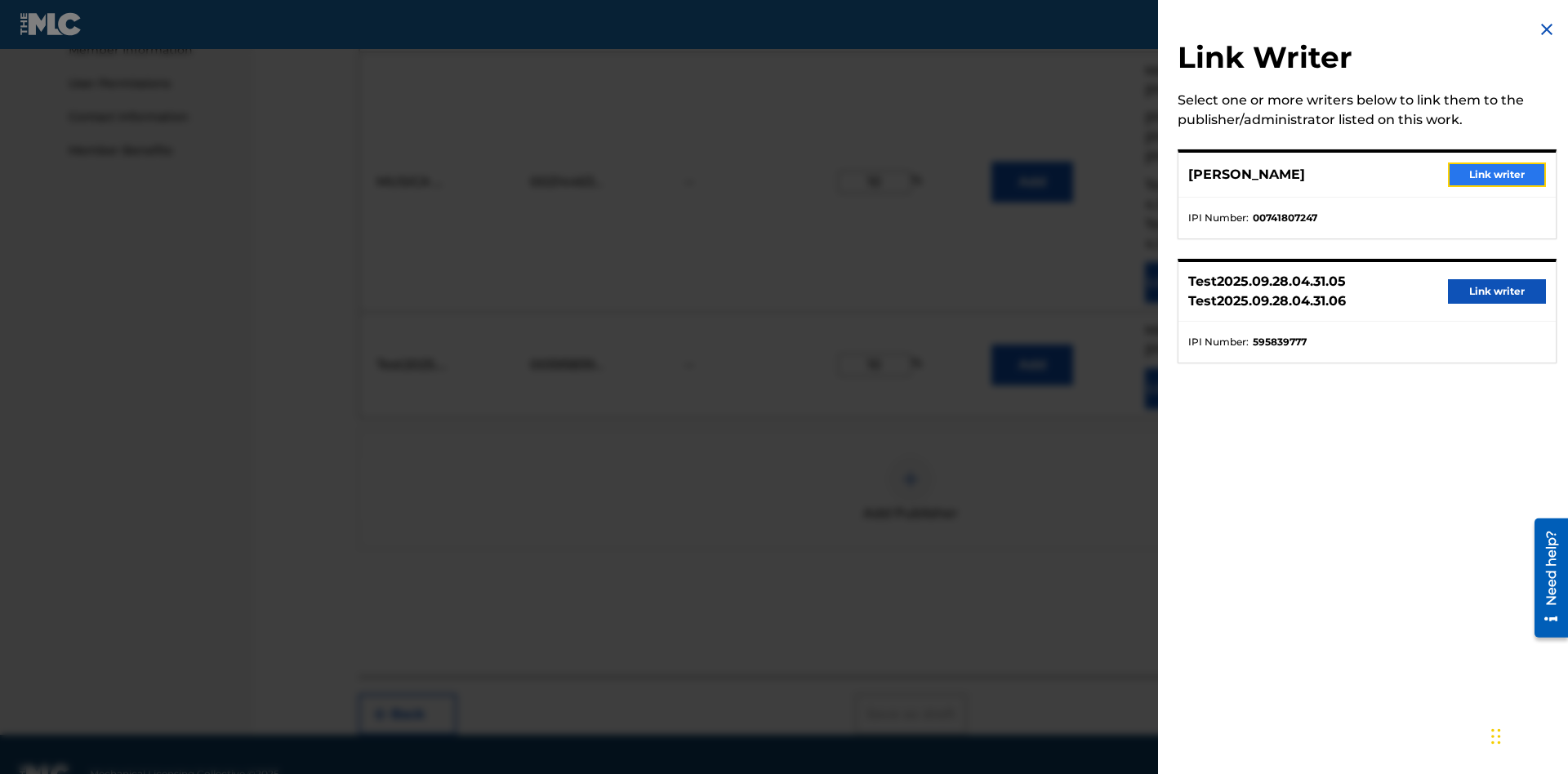
click at [1497, 174] on button "Link writer" at bounding box center [1497, 174] width 98 height 24
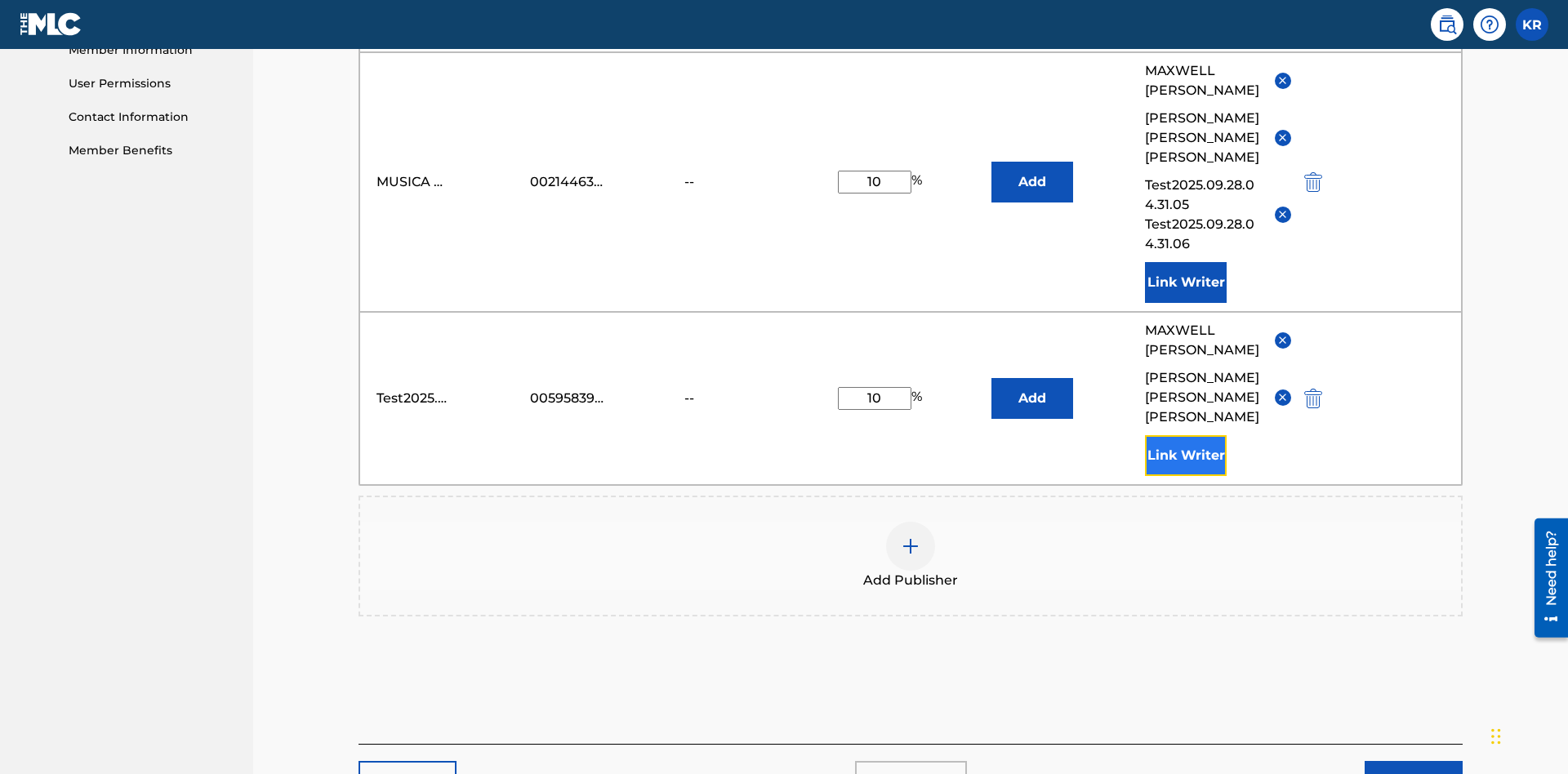
click at [1185, 435] on button "Link Writer" at bounding box center [1186, 456] width 82 height 41
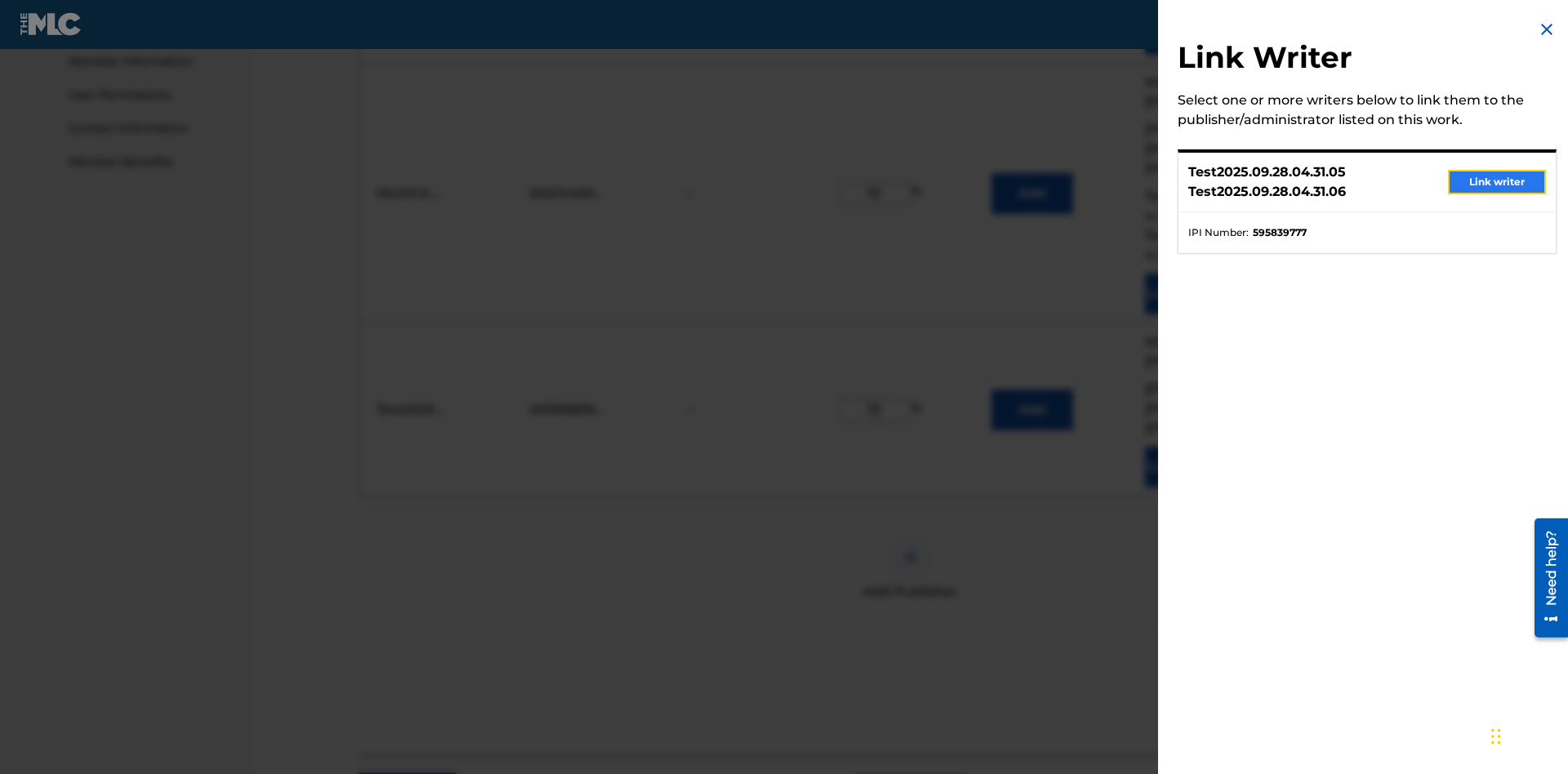
click at [1497, 182] on button "Link writer" at bounding box center [1497, 181] width 98 height 24
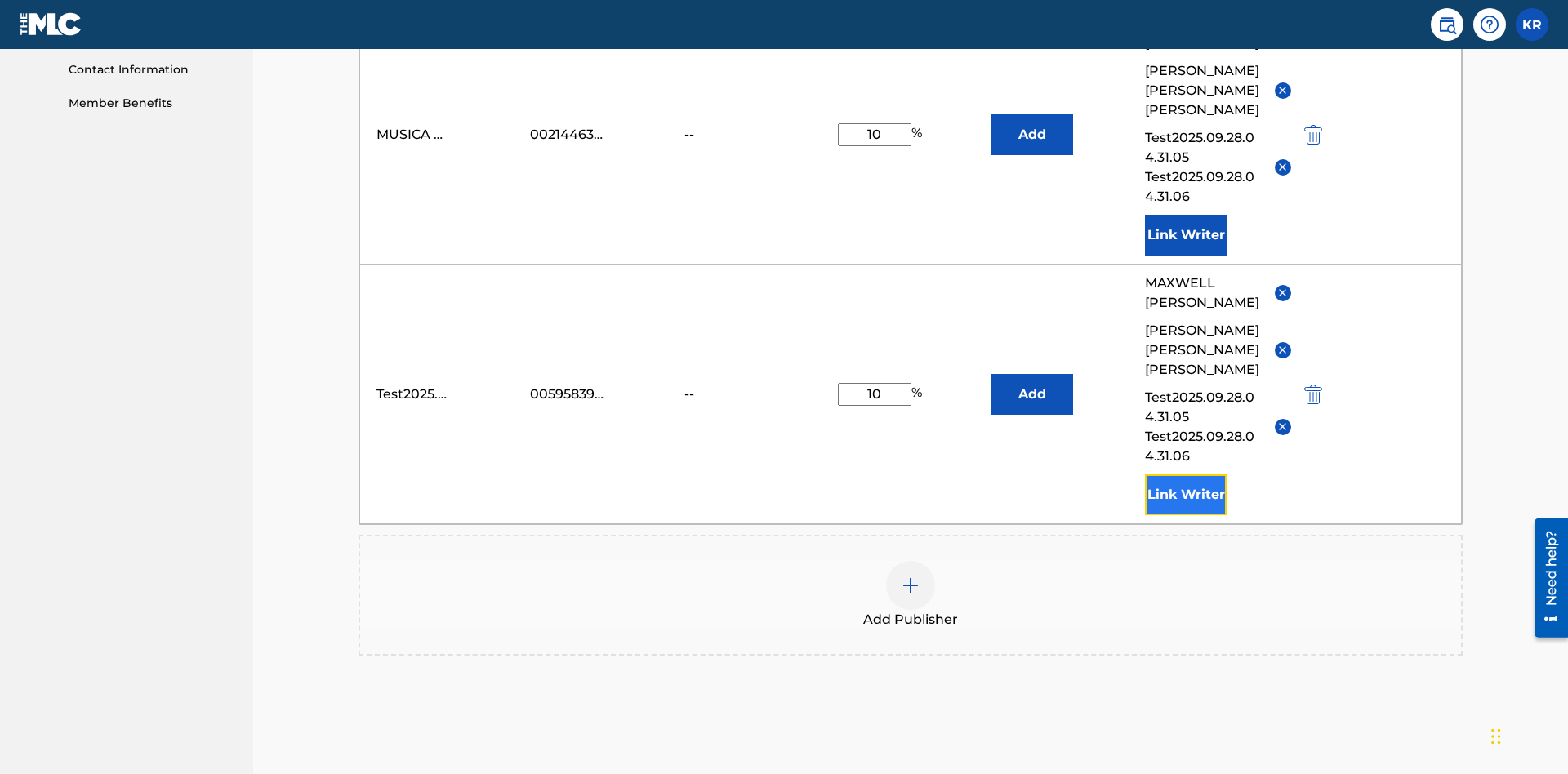
click at [1185, 474] on button "Link Writer" at bounding box center [1186, 495] width 82 height 41
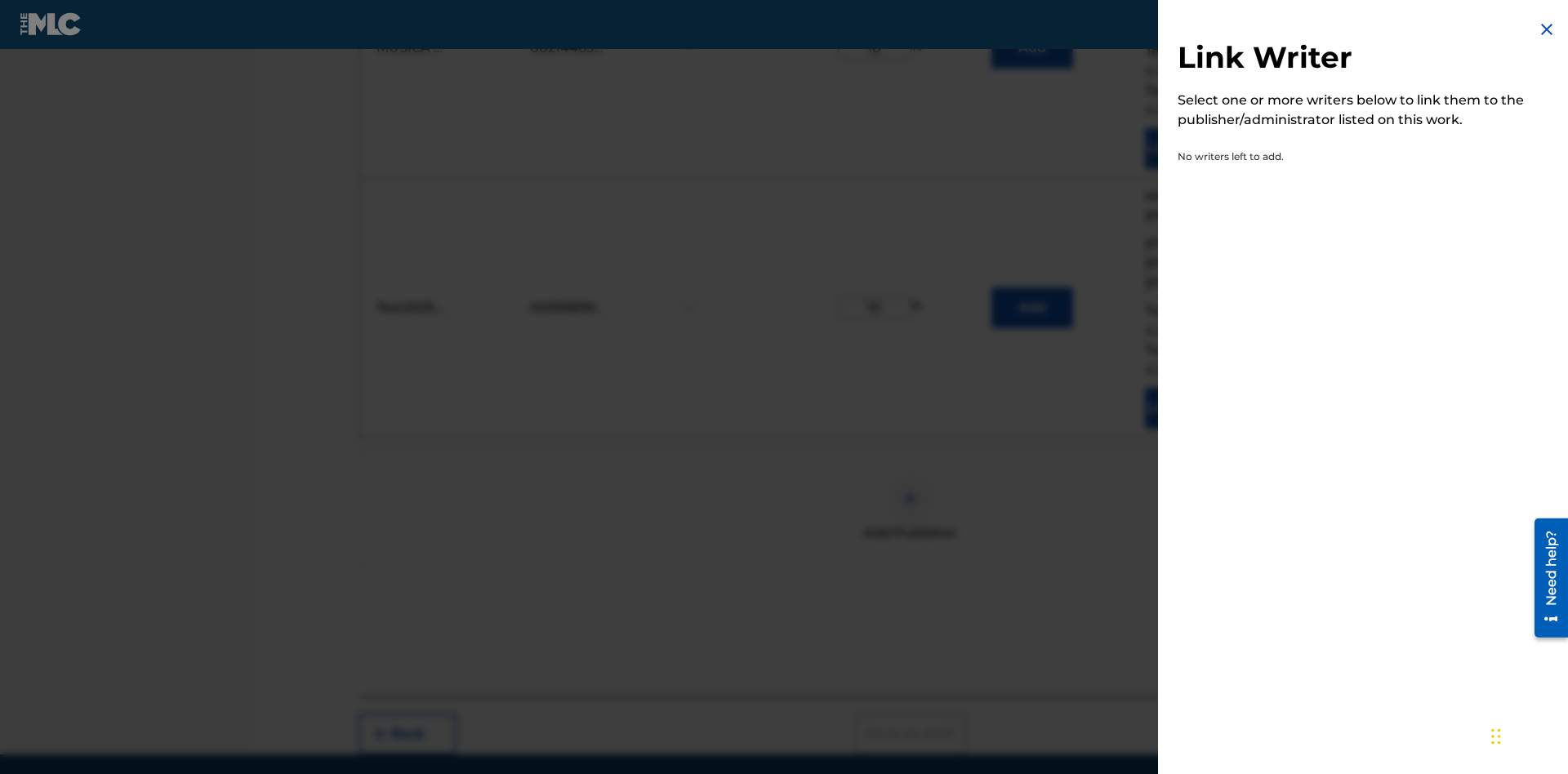
click at [1547, 29] on img at bounding box center [1547, 29] width 19 height 19
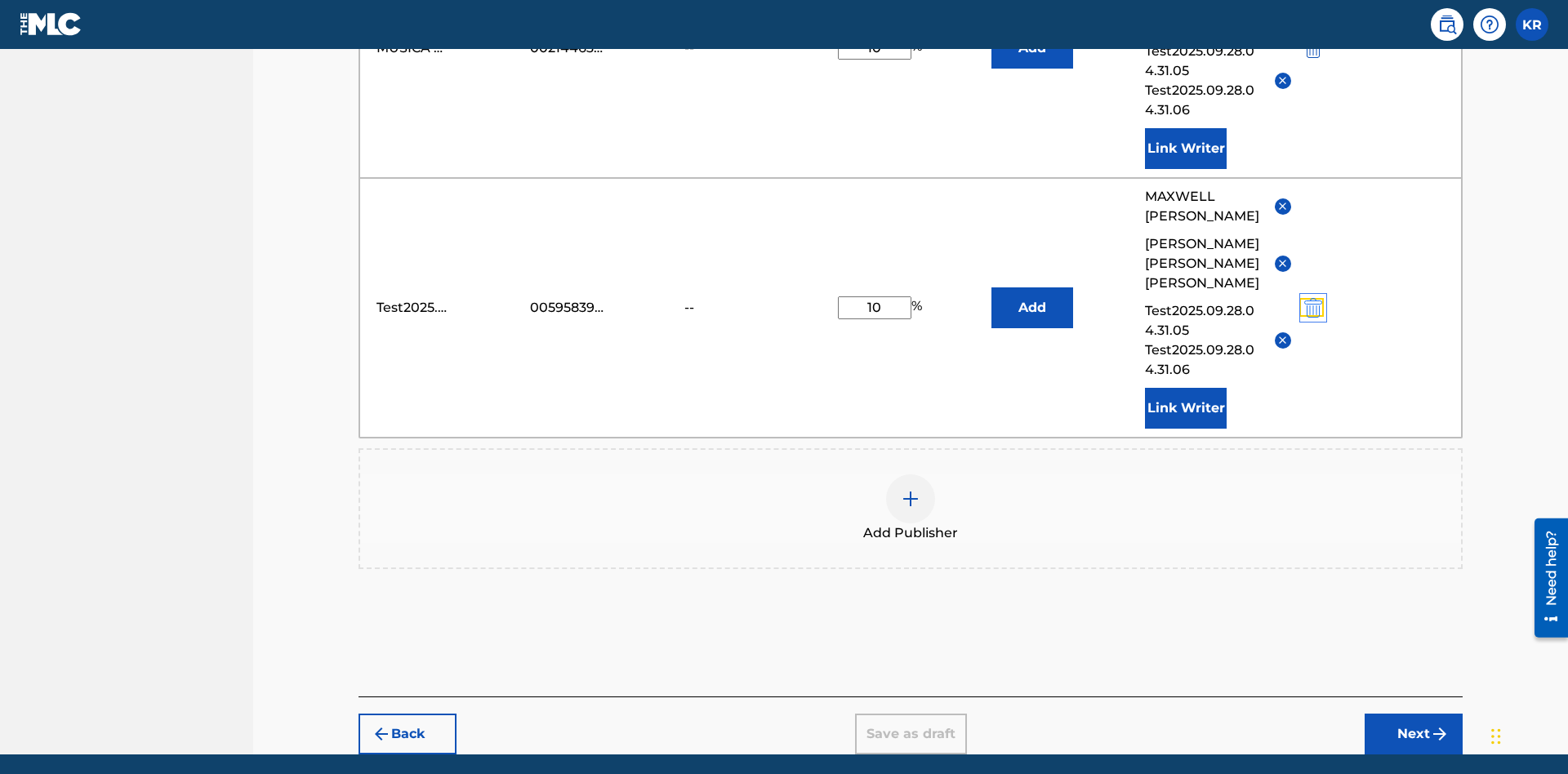
click at [1311, 298] on img "submit" at bounding box center [1313, 308] width 18 height 19
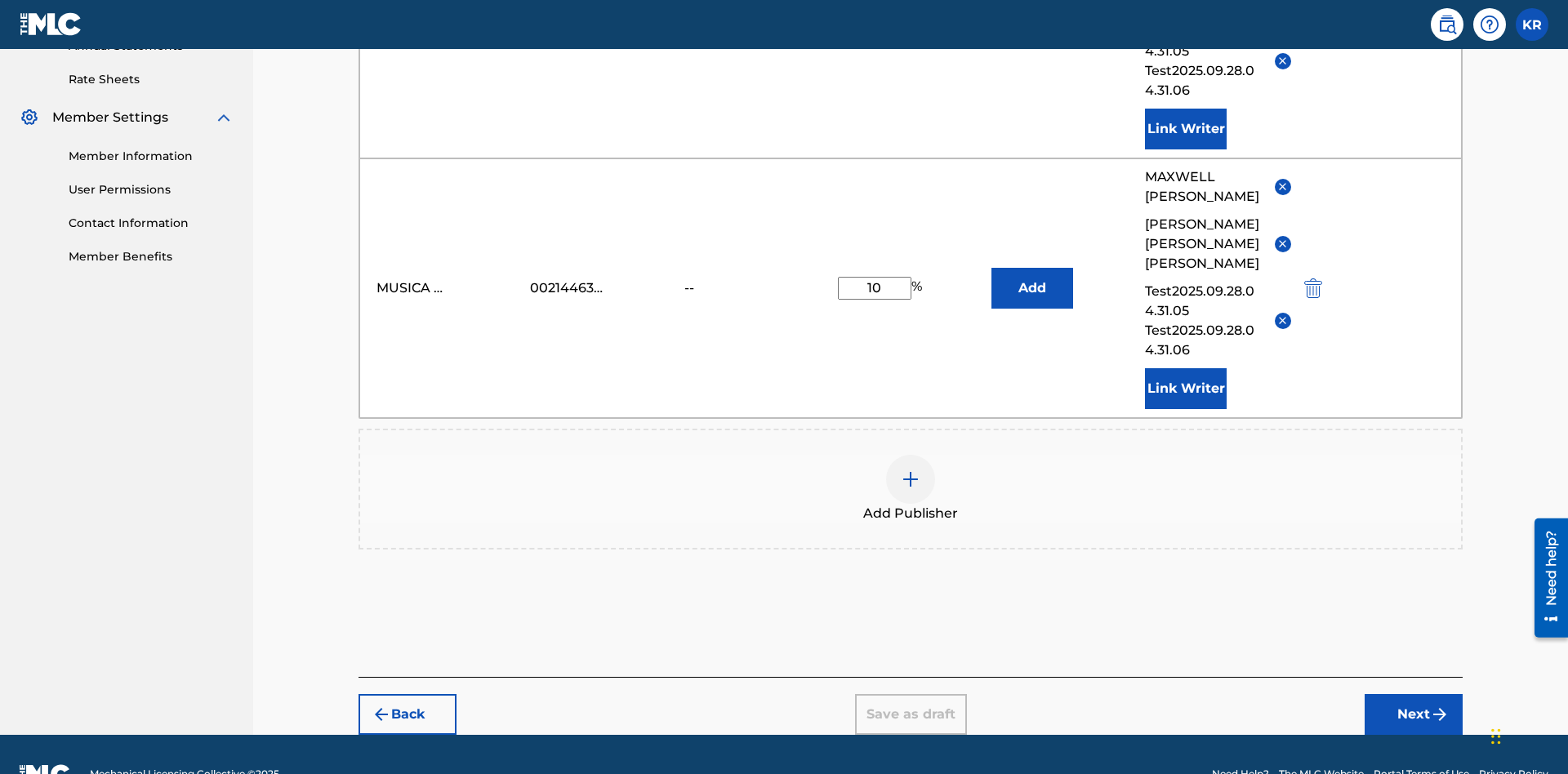
click at [911, 469] on img at bounding box center [911, 479] width 19 height 19
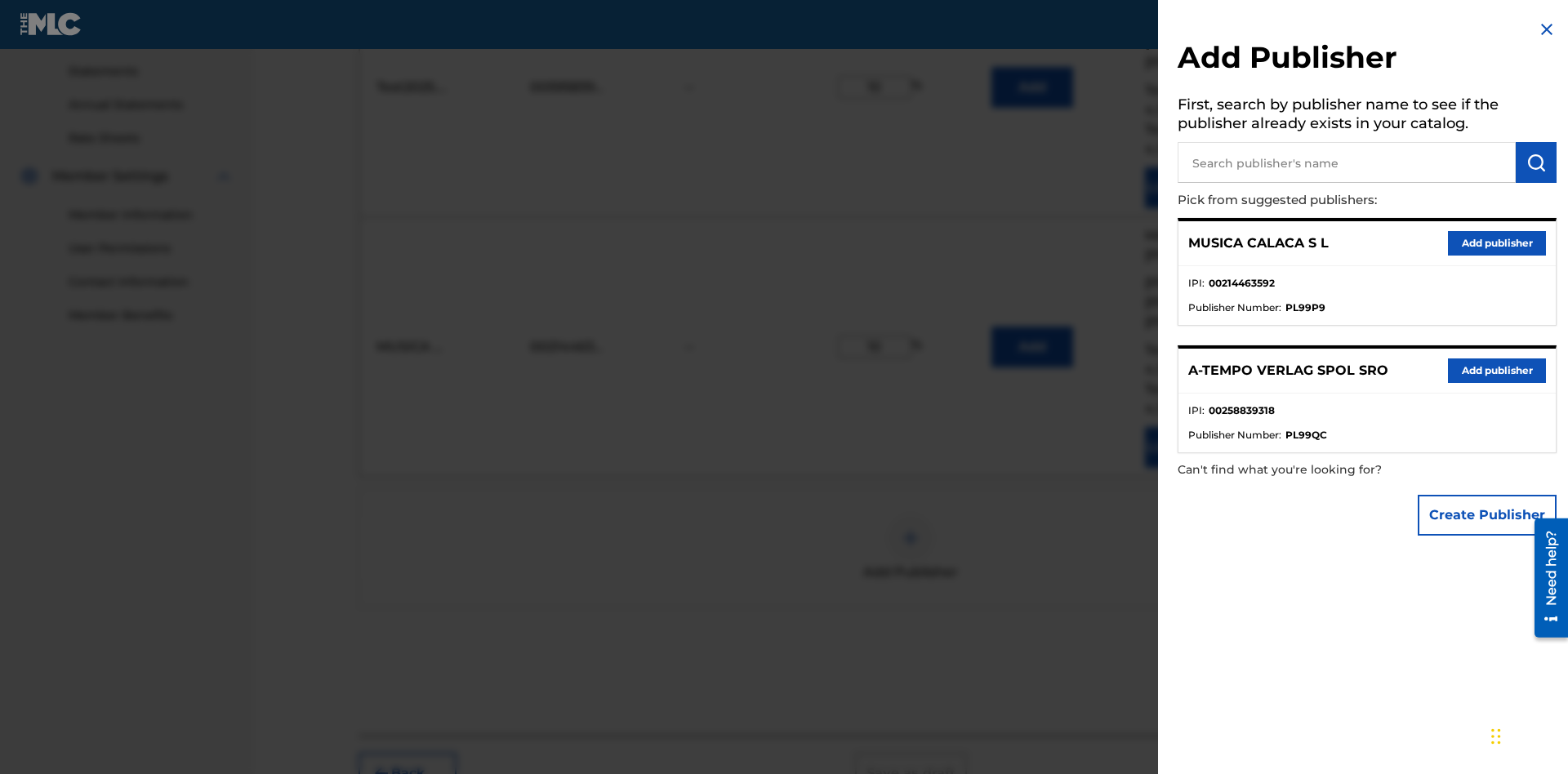
click at [1347, 163] on input "text" at bounding box center [1346, 163] width 338 height 41
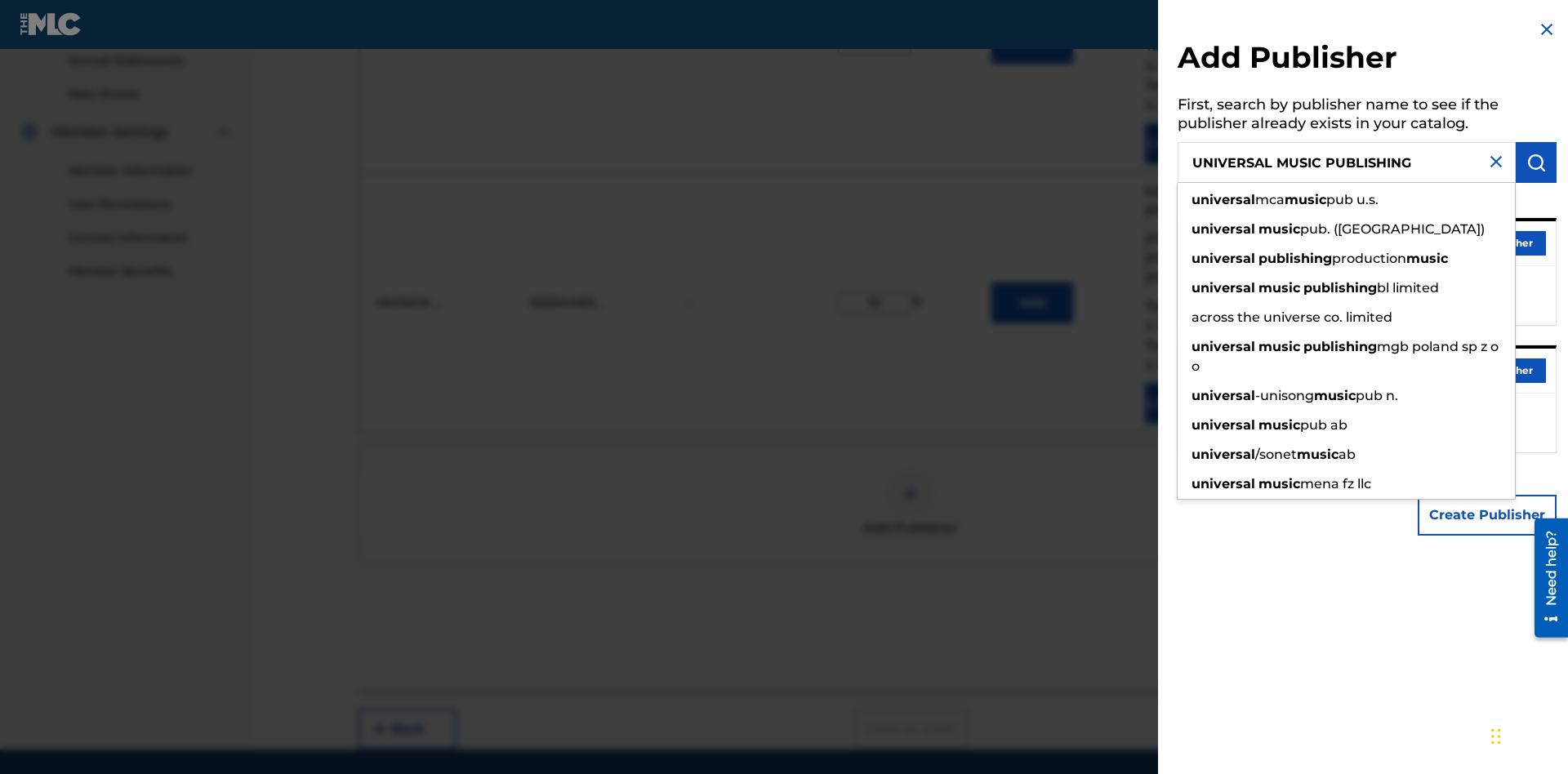
scroll to position [615, 0]
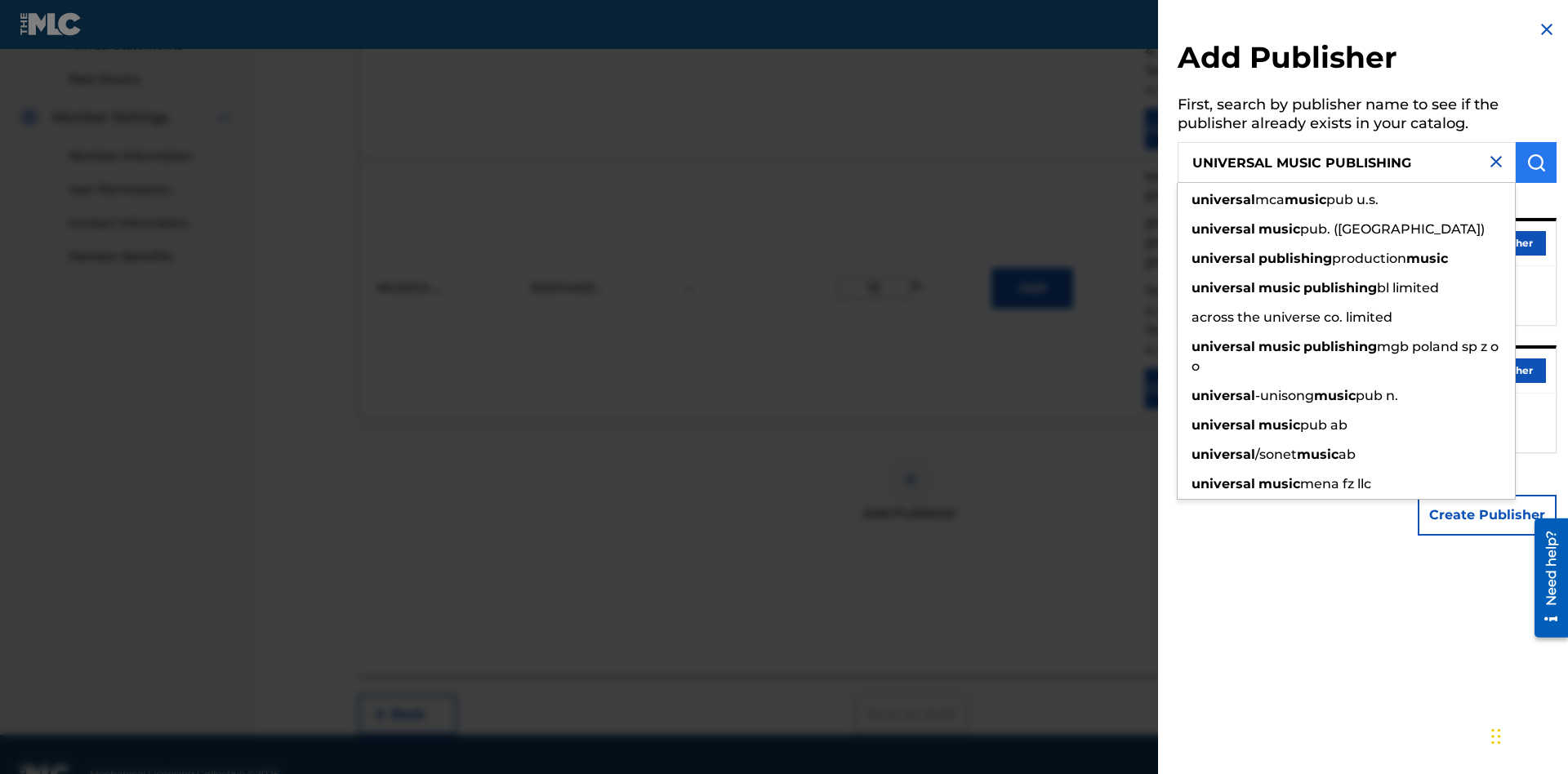
type input "UNIVERSAL MUSIC PUBLISHING"
click at [1536, 163] on img "submit" at bounding box center [1536, 163] width 19 height 19
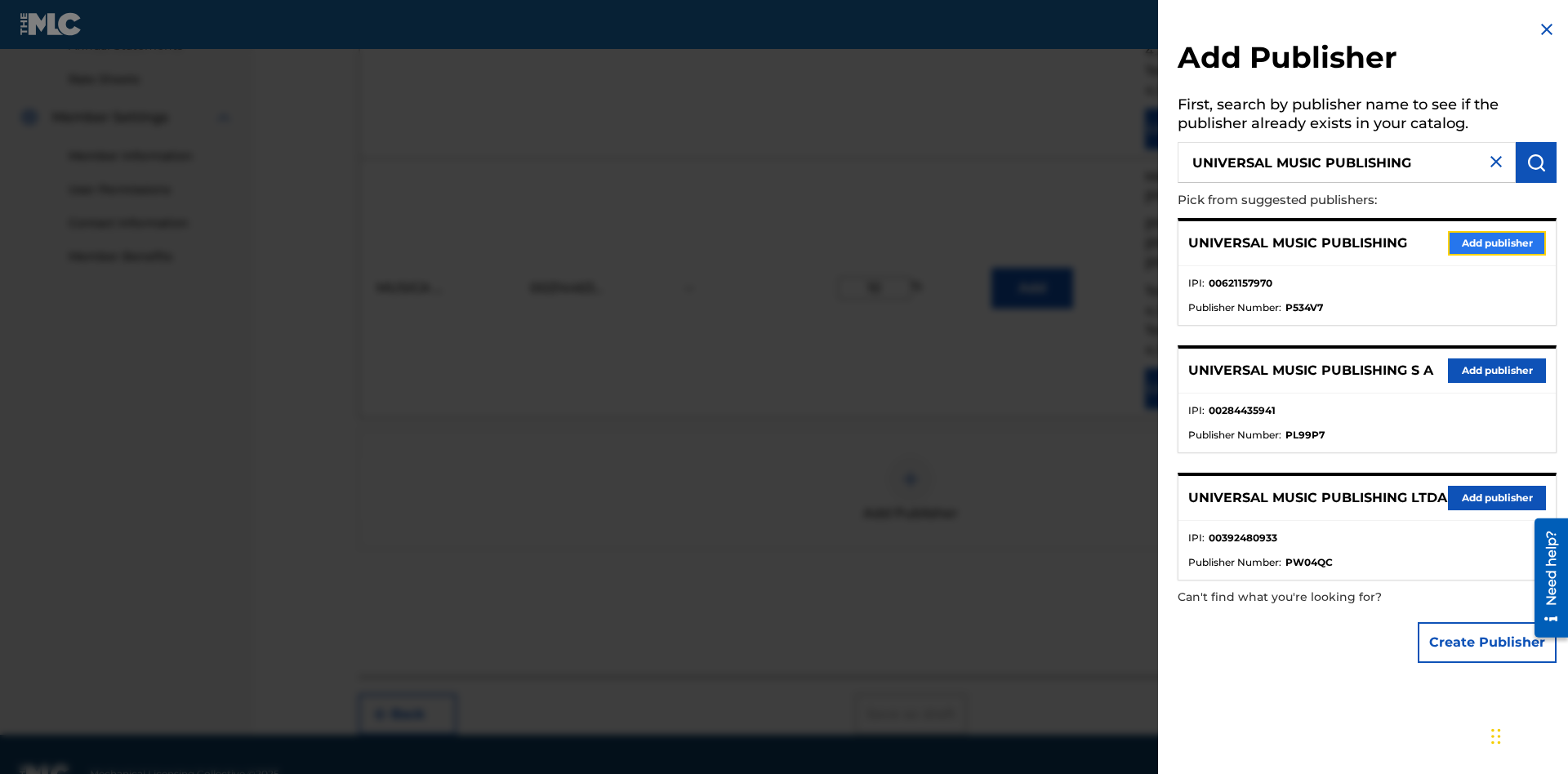
click at [1497, 242] on button "Add publisher" at bounding box center [1497, 242] width 98 height 24
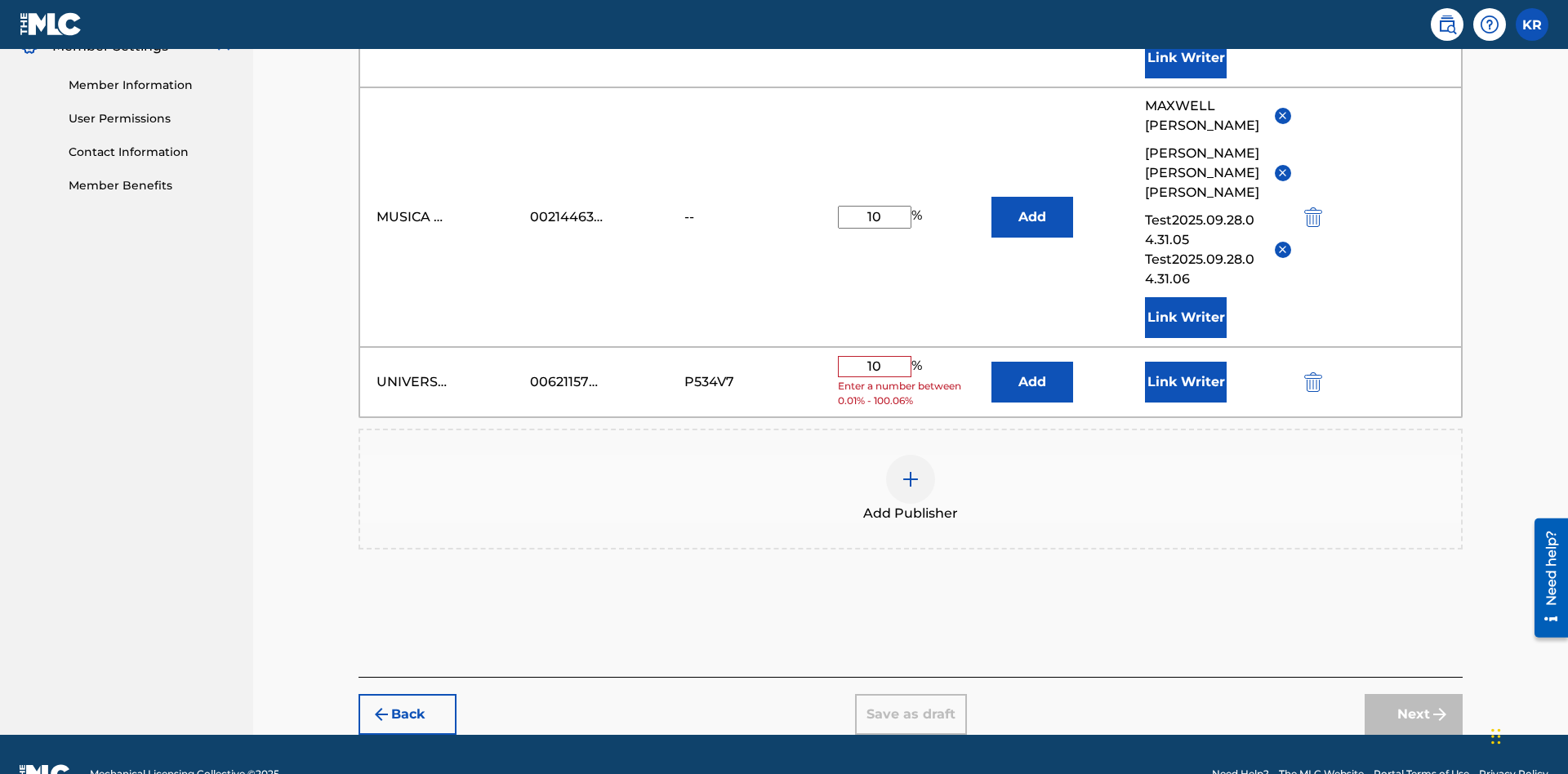
scroll to position [675, 0]
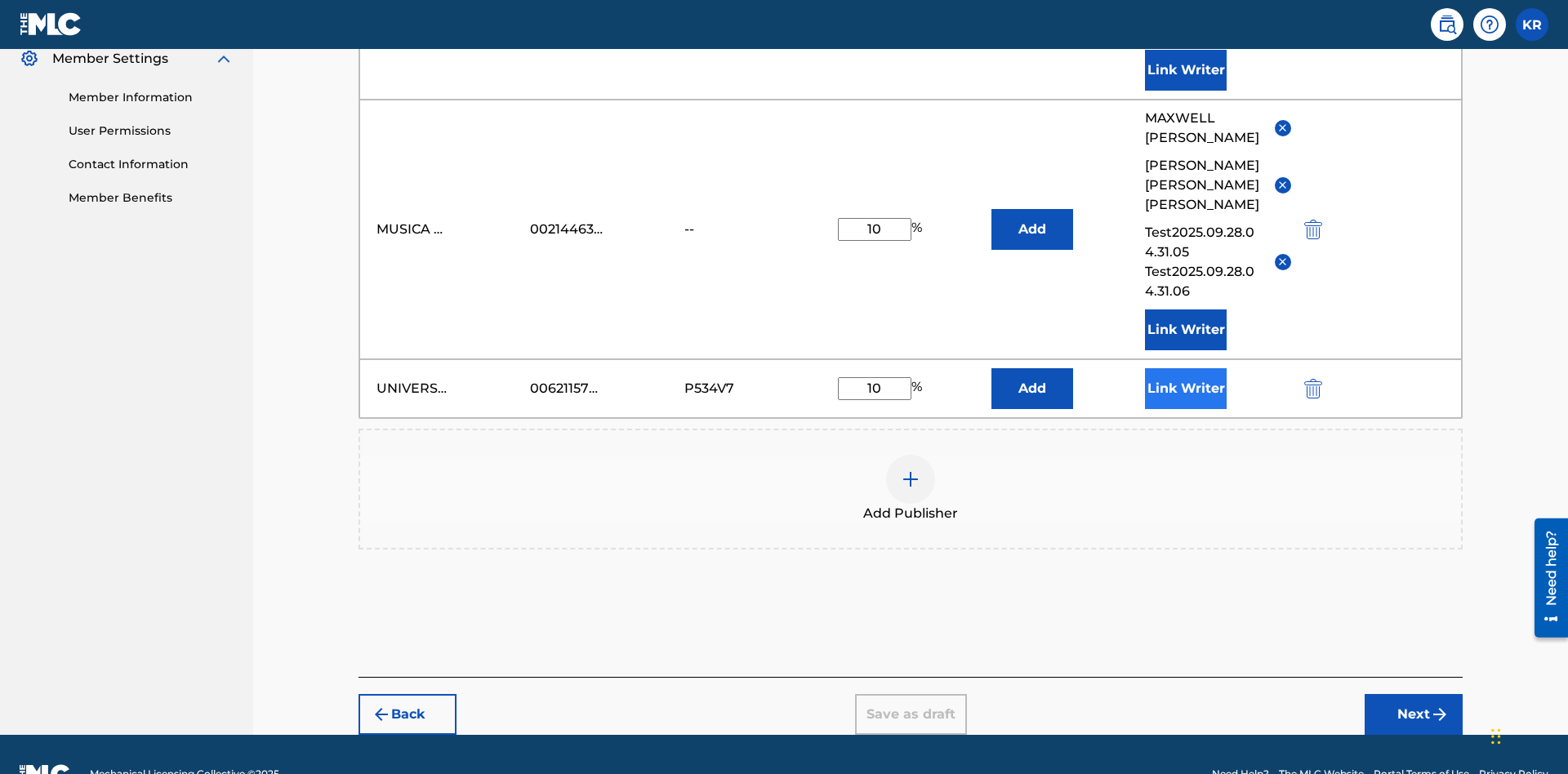
type input "10"
click at [1185, 368] on button "Link Writer" at bounding box center [1186, 388] width 82 height 41
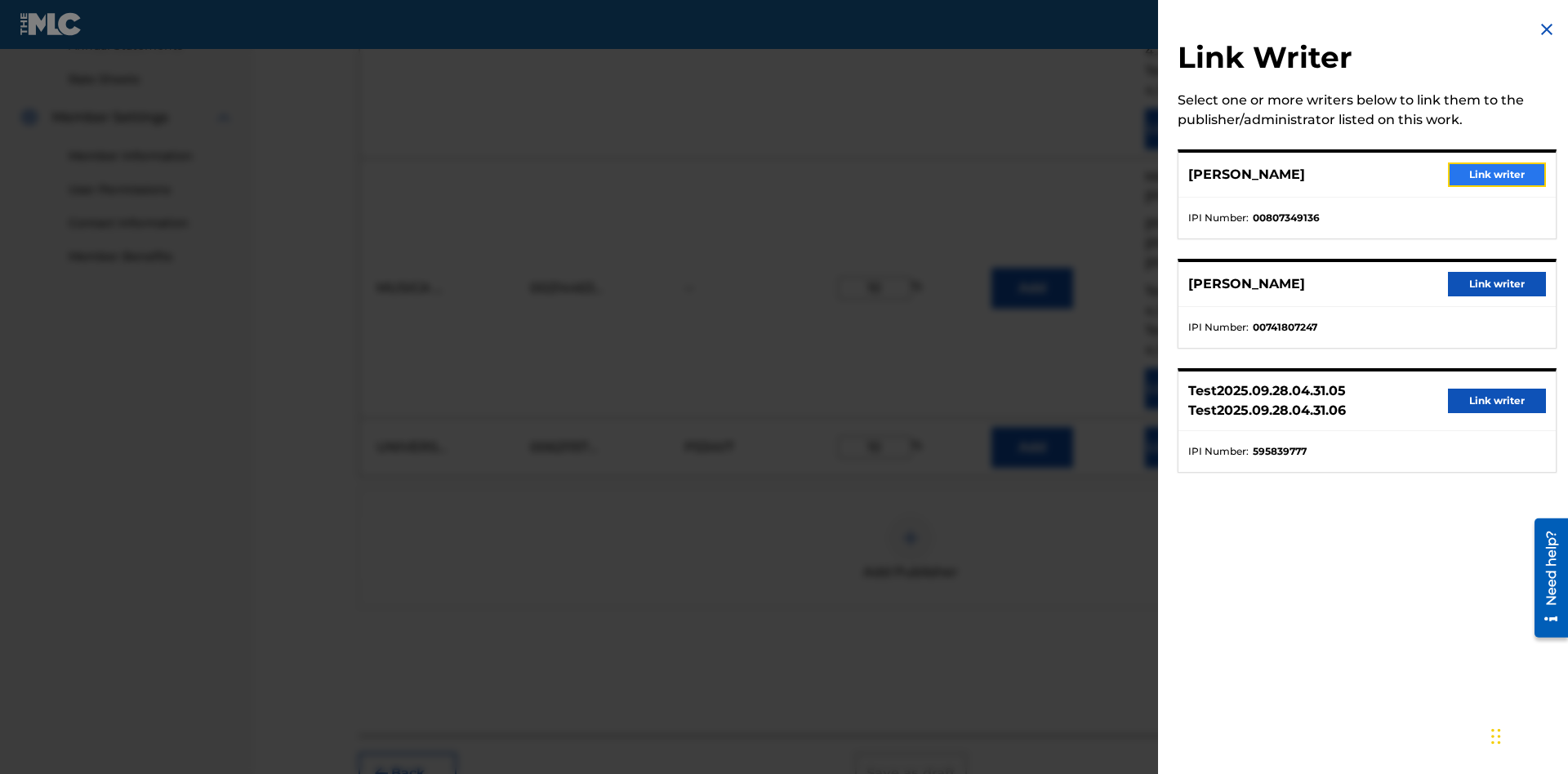
click at [1497, 174] on button "Link writer" at bounding box center [1497, 174] width 98 height 24
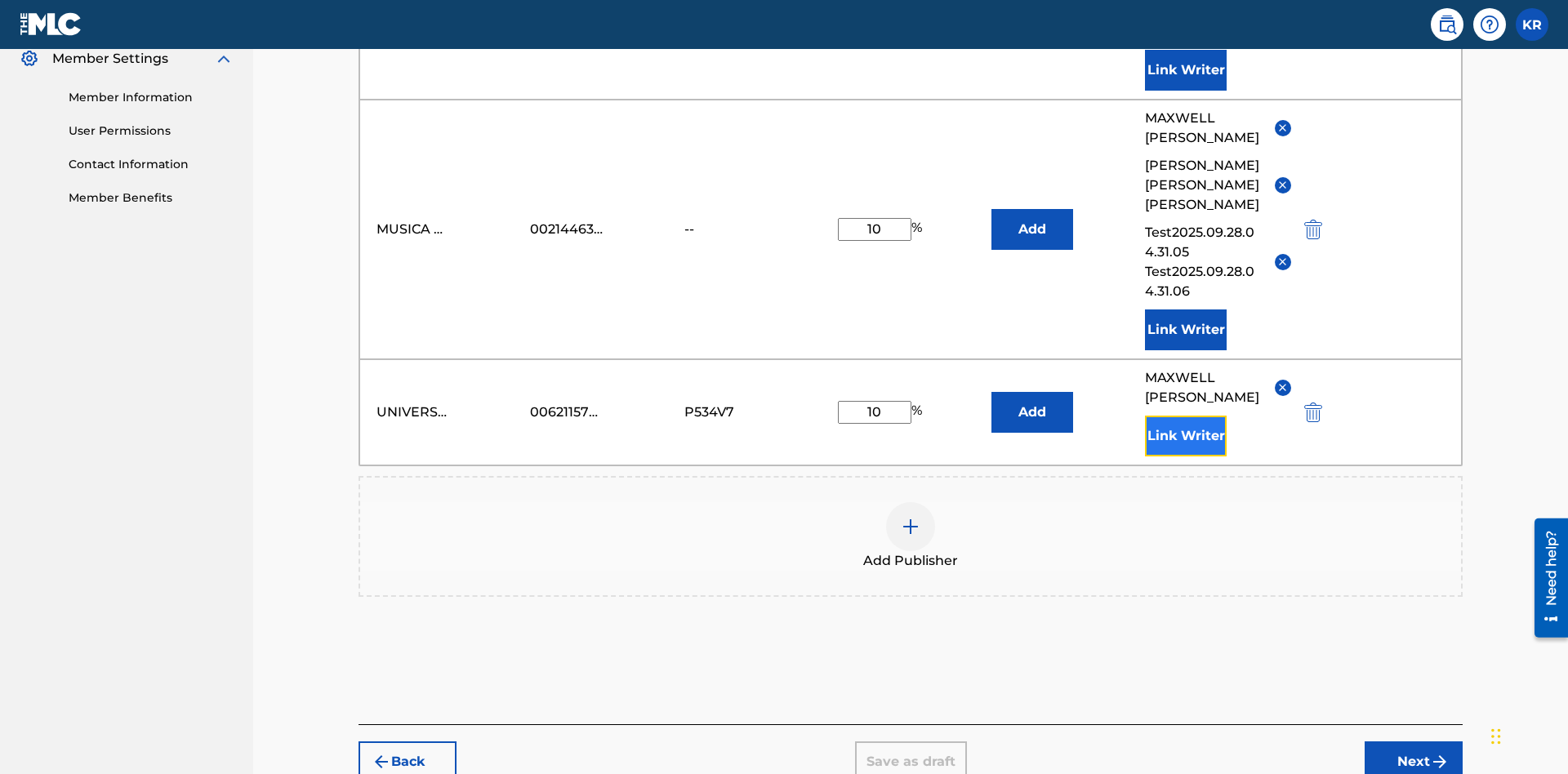
click at [1185, 416] on button "Link Writer" at bounding box center [1186, 436] width 82 height 41
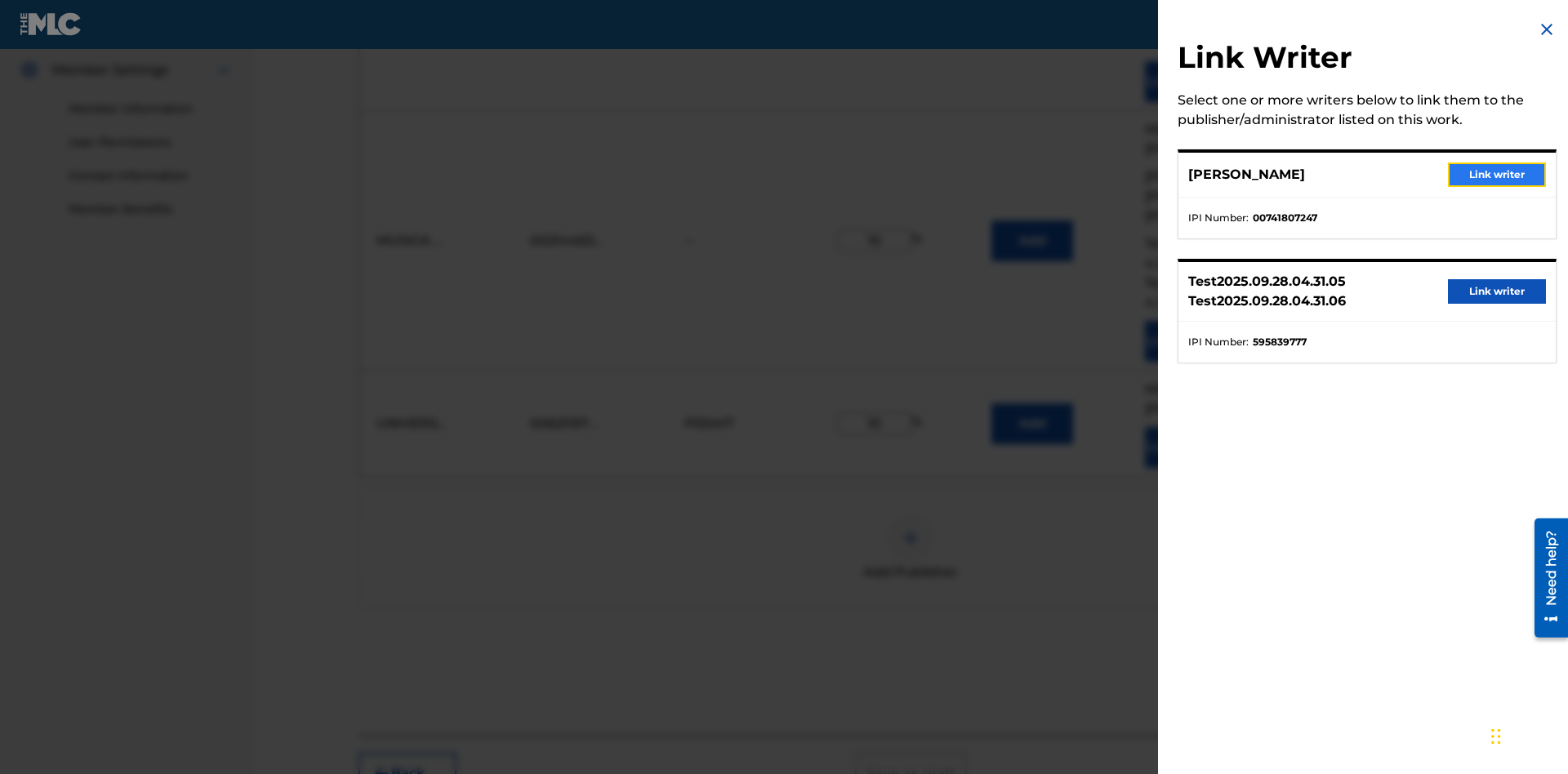
click at [1497, 174] on button "Link writer" at bounding box center [1497, 174] width 98 height 24
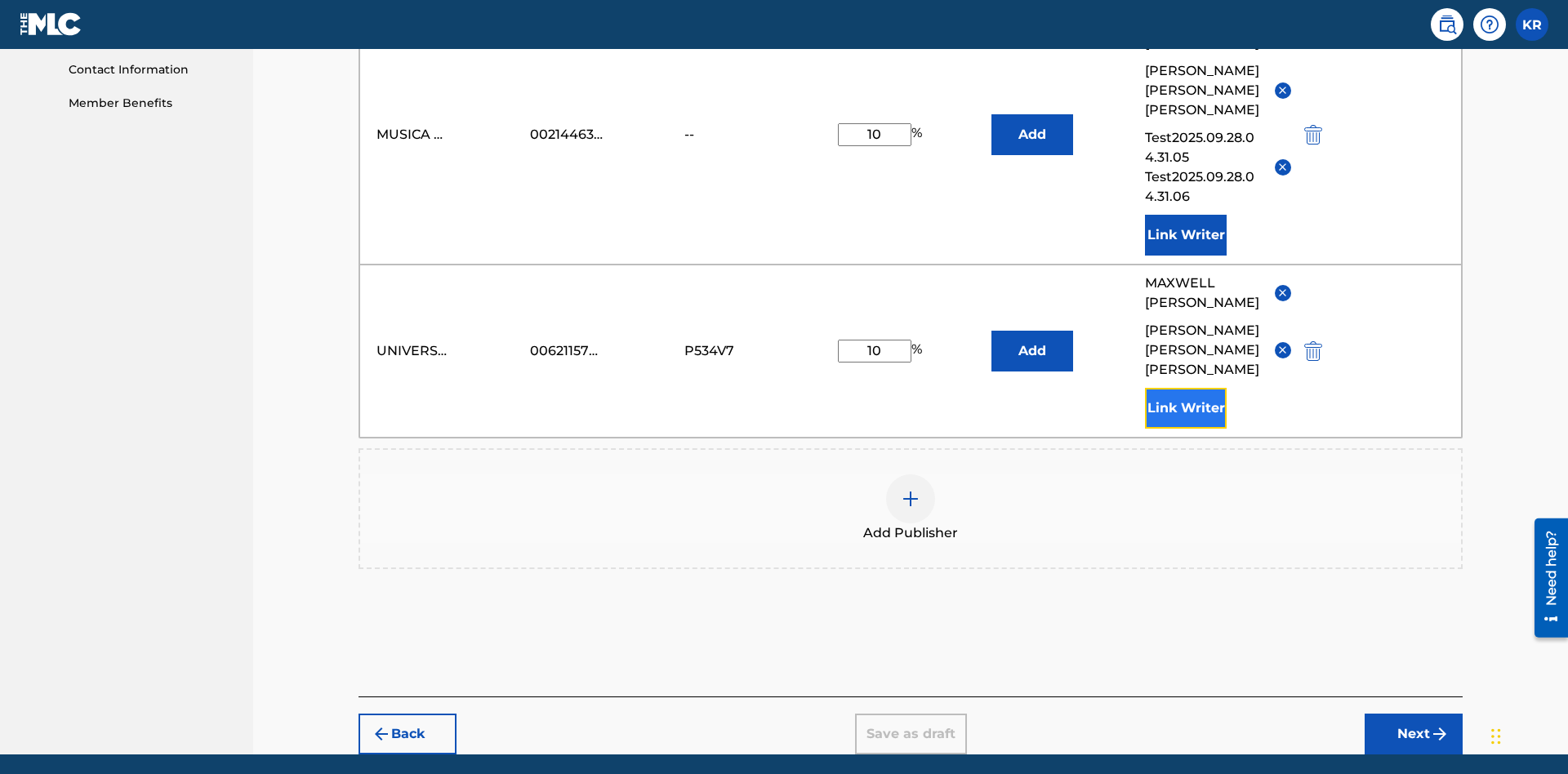
click at [1185, 387] on button "Link Writer" at bounding box center [1186, 408] width 82 height 41
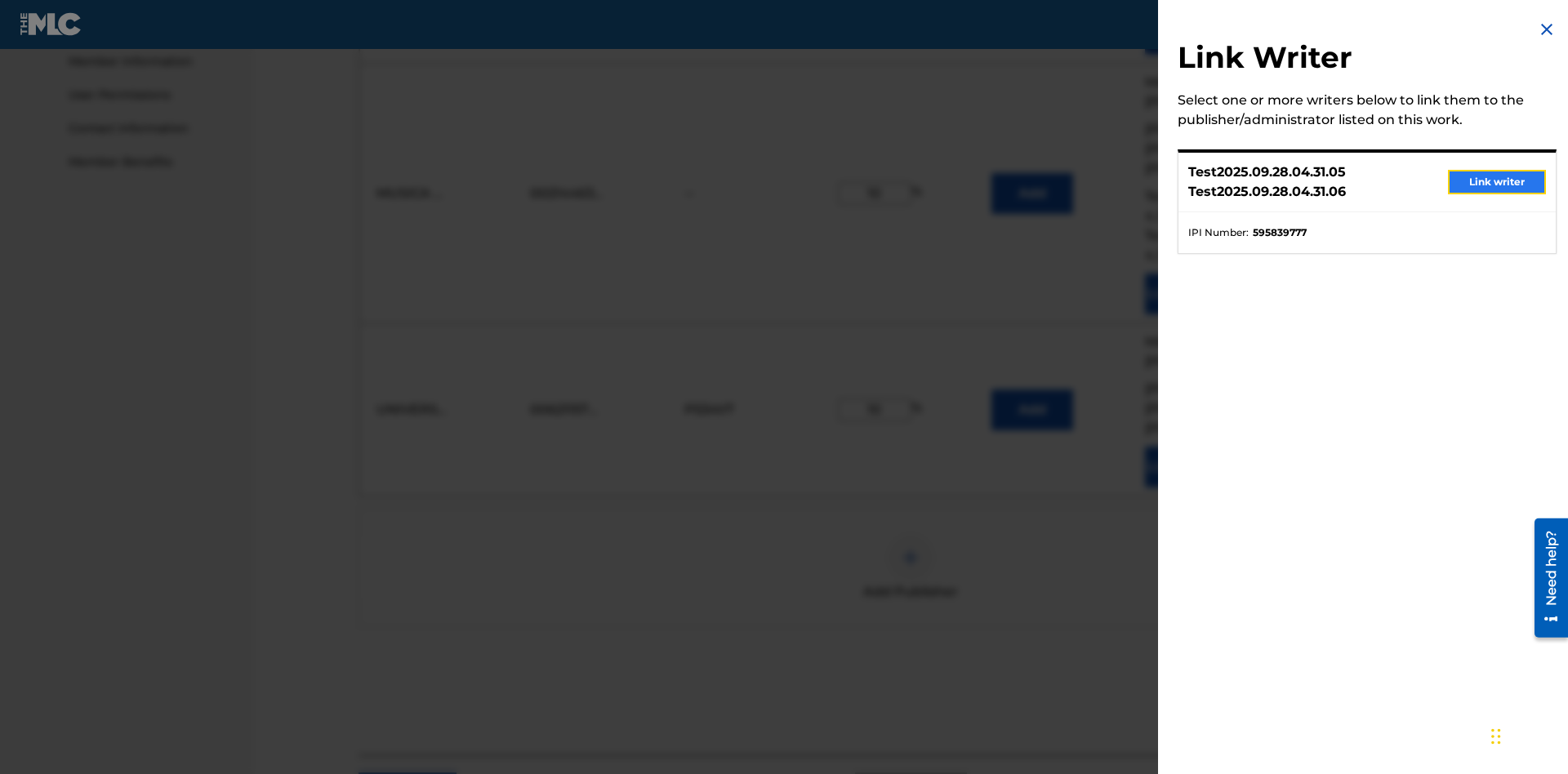
click at [1497, 182] on button "Link writer" at bounding box center [1497, 181] width 98 height 24
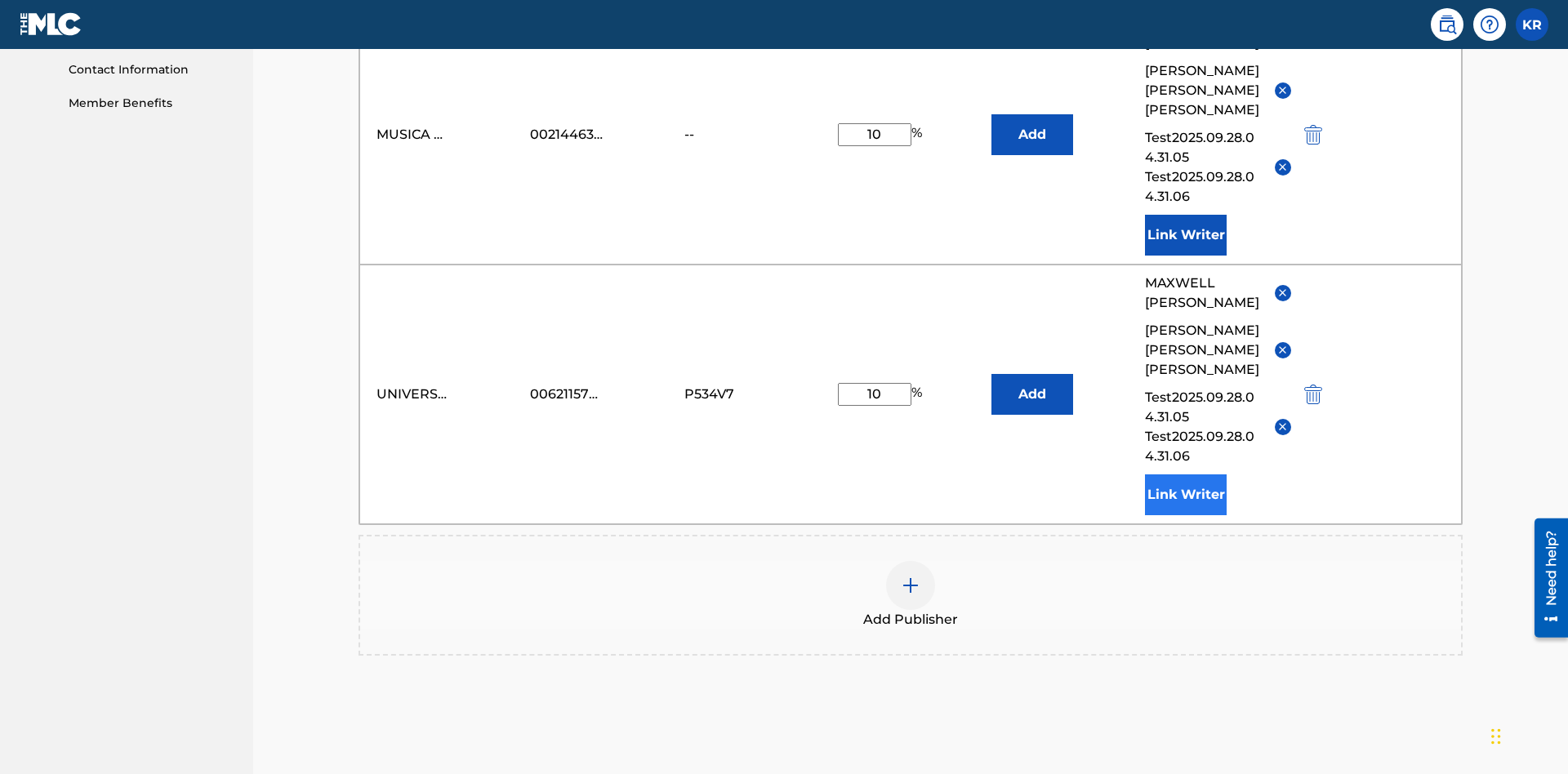
click at [1185, 474] on button "Link Writer" at bounding box center [1186, 495] width 82 height 41
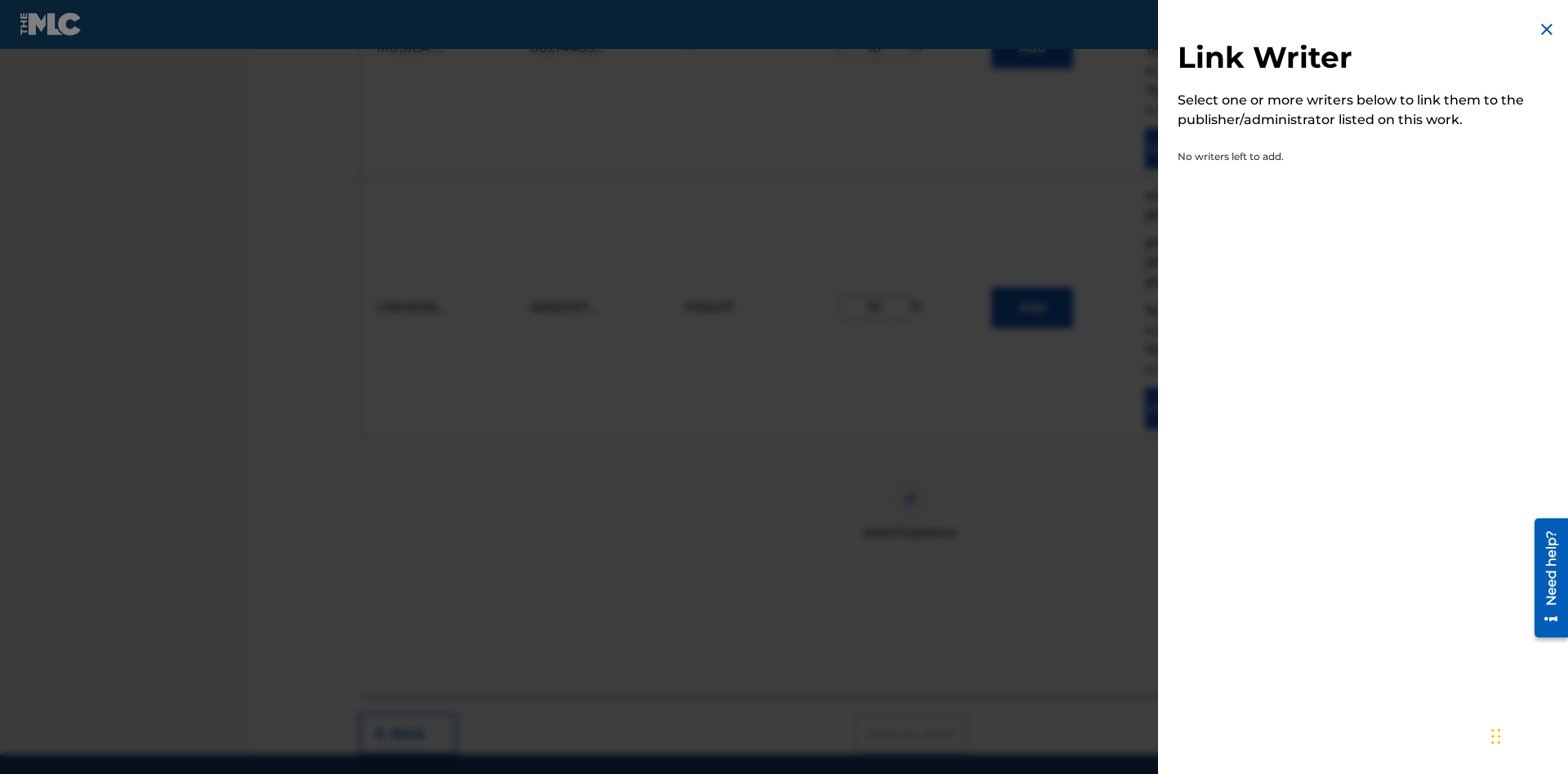
click at [1547, 29] on img at bounding box center [1547, 29] width 19 height 19
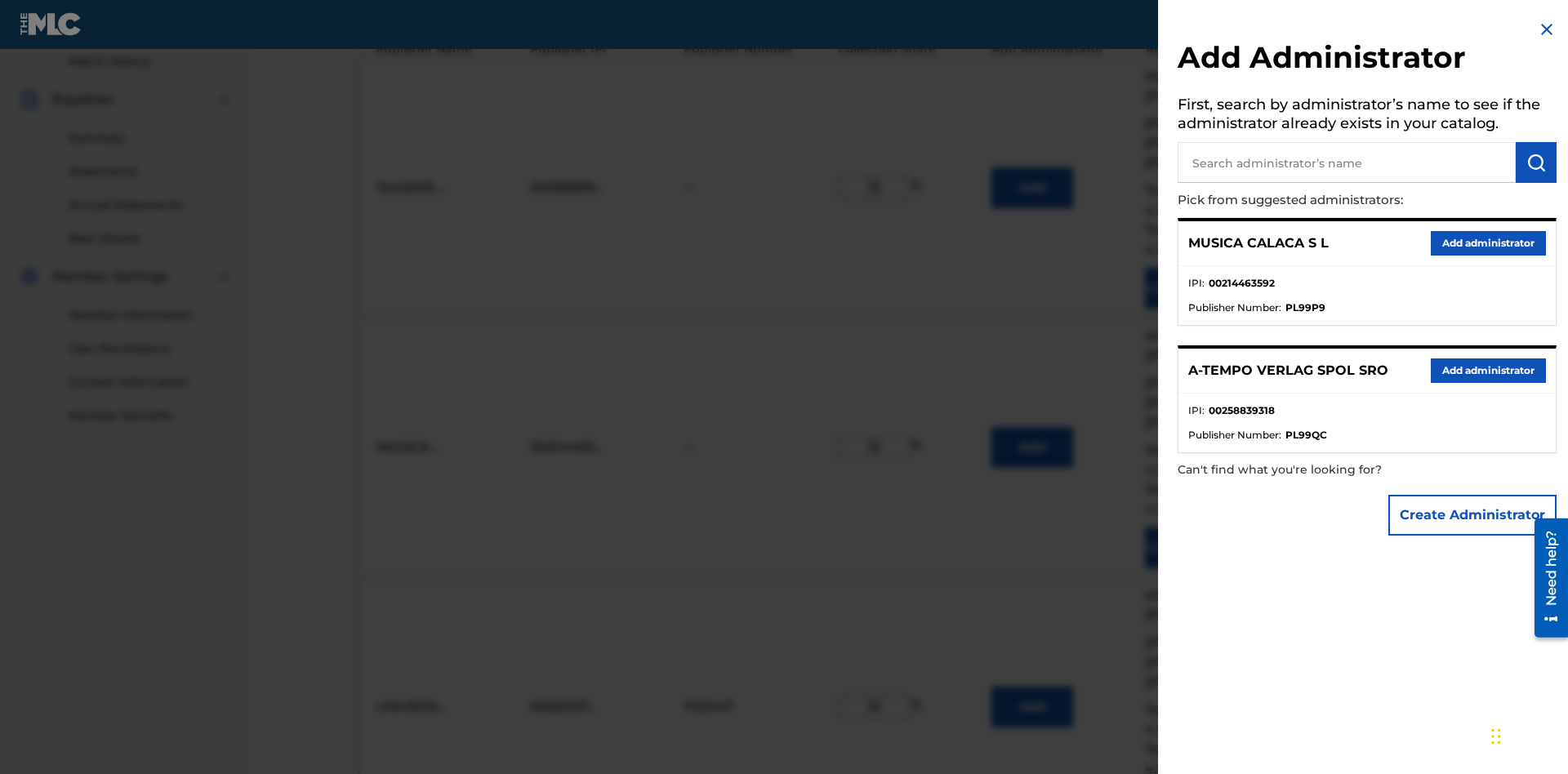
click at [1347, 163] on input "text" at bounding box center [1346, 163] width 338 height 41
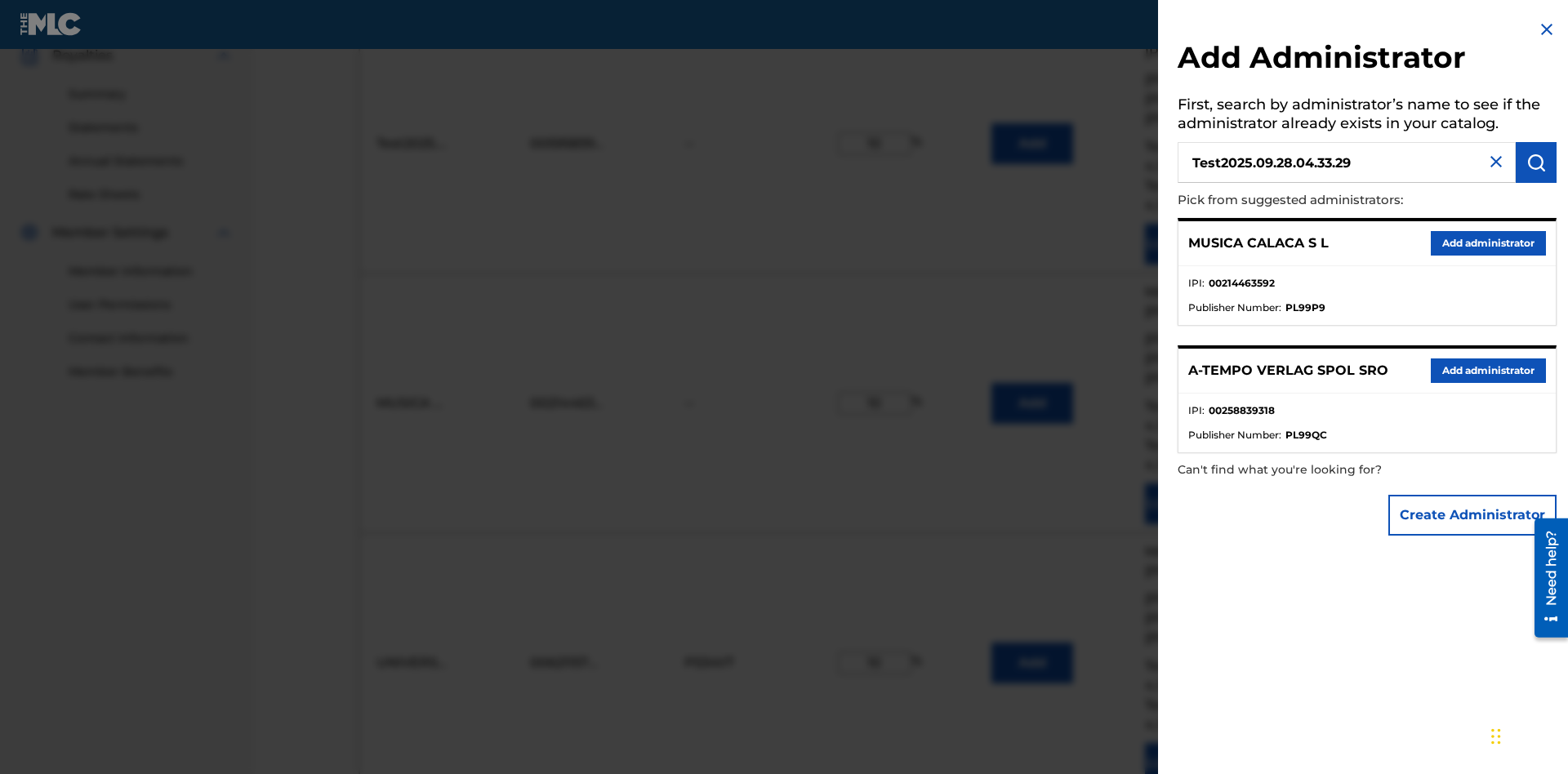
scroll to position [555, 0]
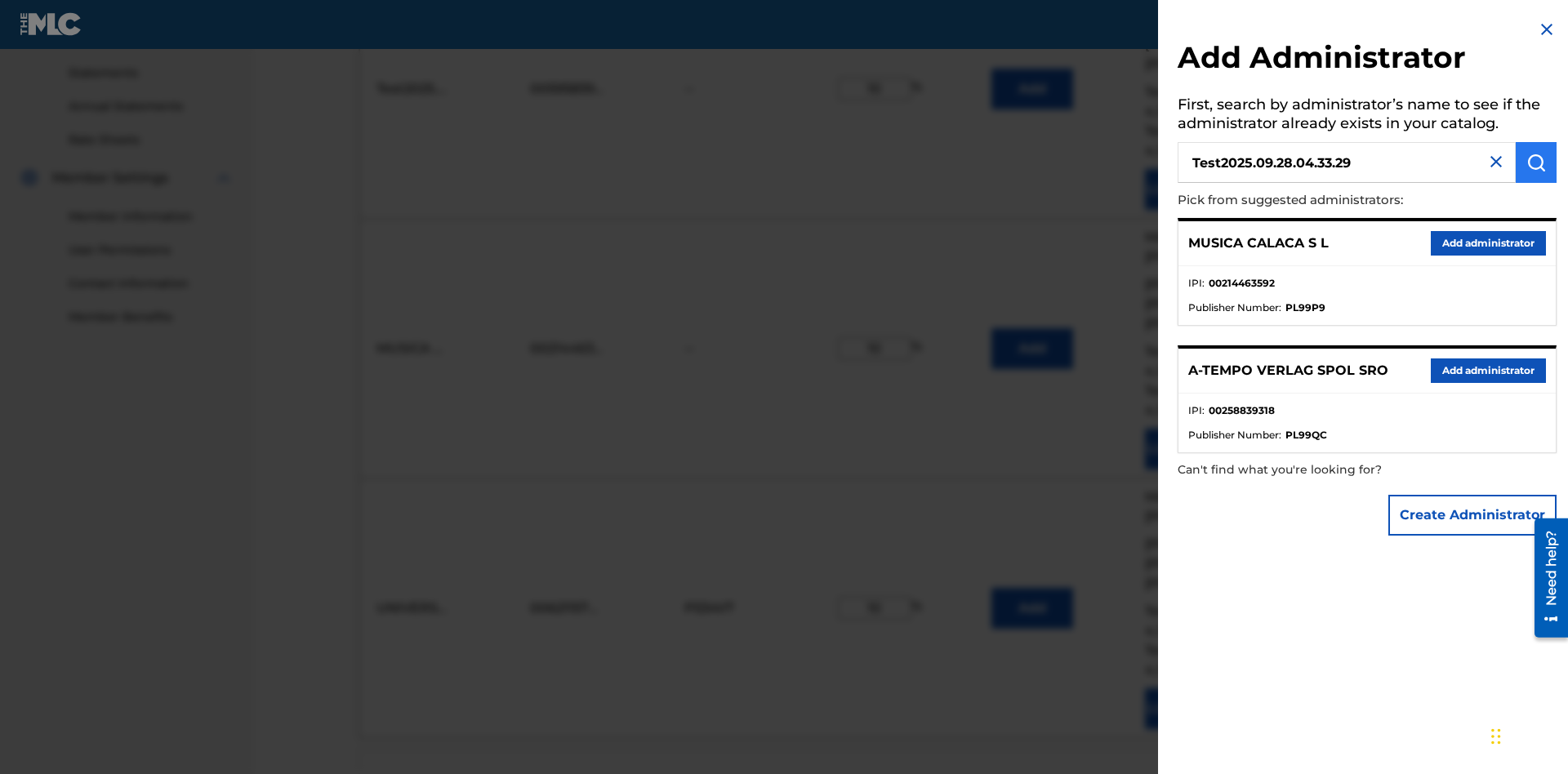
type input "Test2025.09.28.04.33.29"
click at [1536, 163] on img "submit" at bounding box center [1536, 163] width 19 height 19
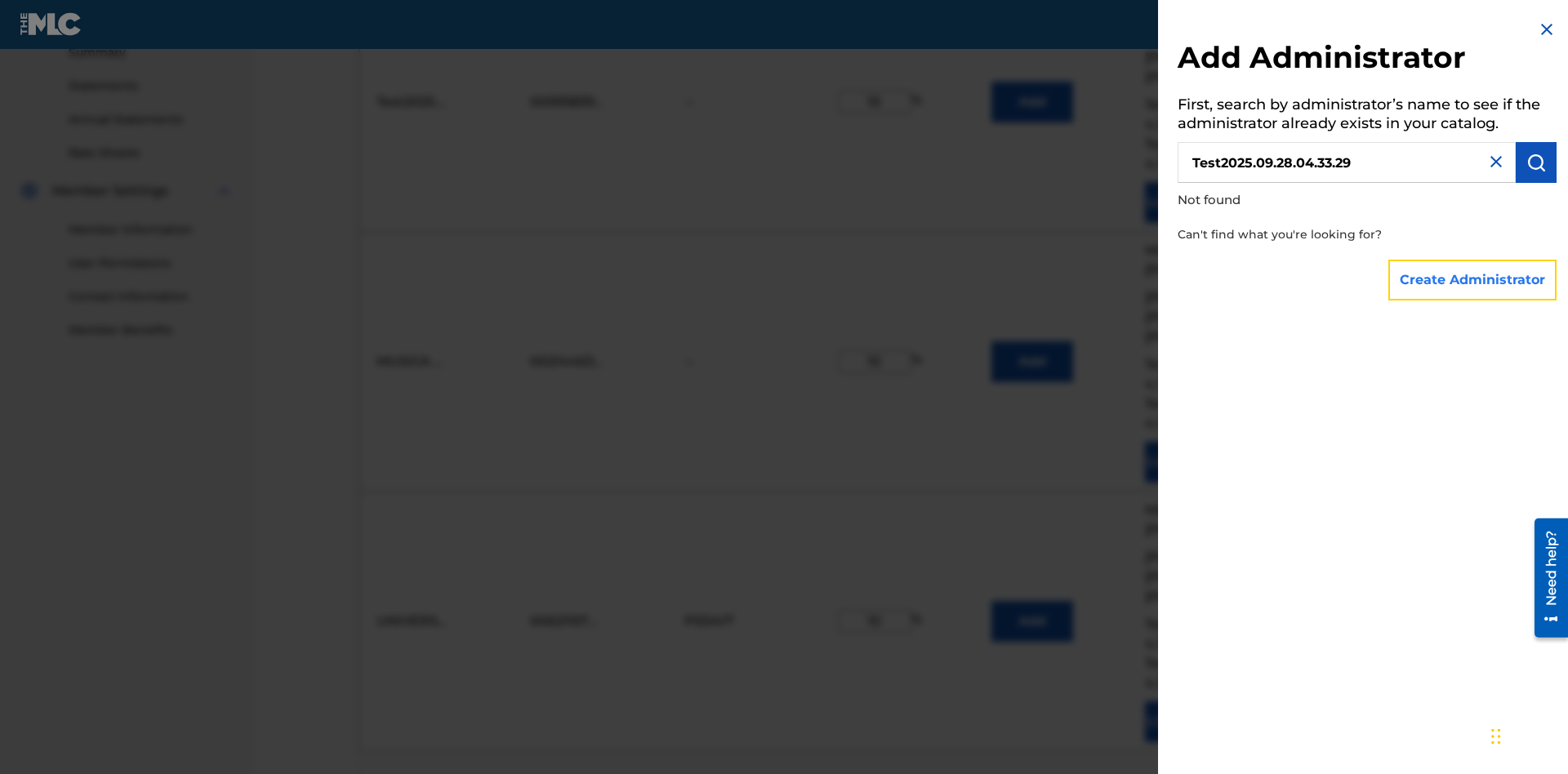
click at [1474, 279] on button "Create Administrator" at bounding box center [1472, 280] width 168 height 41
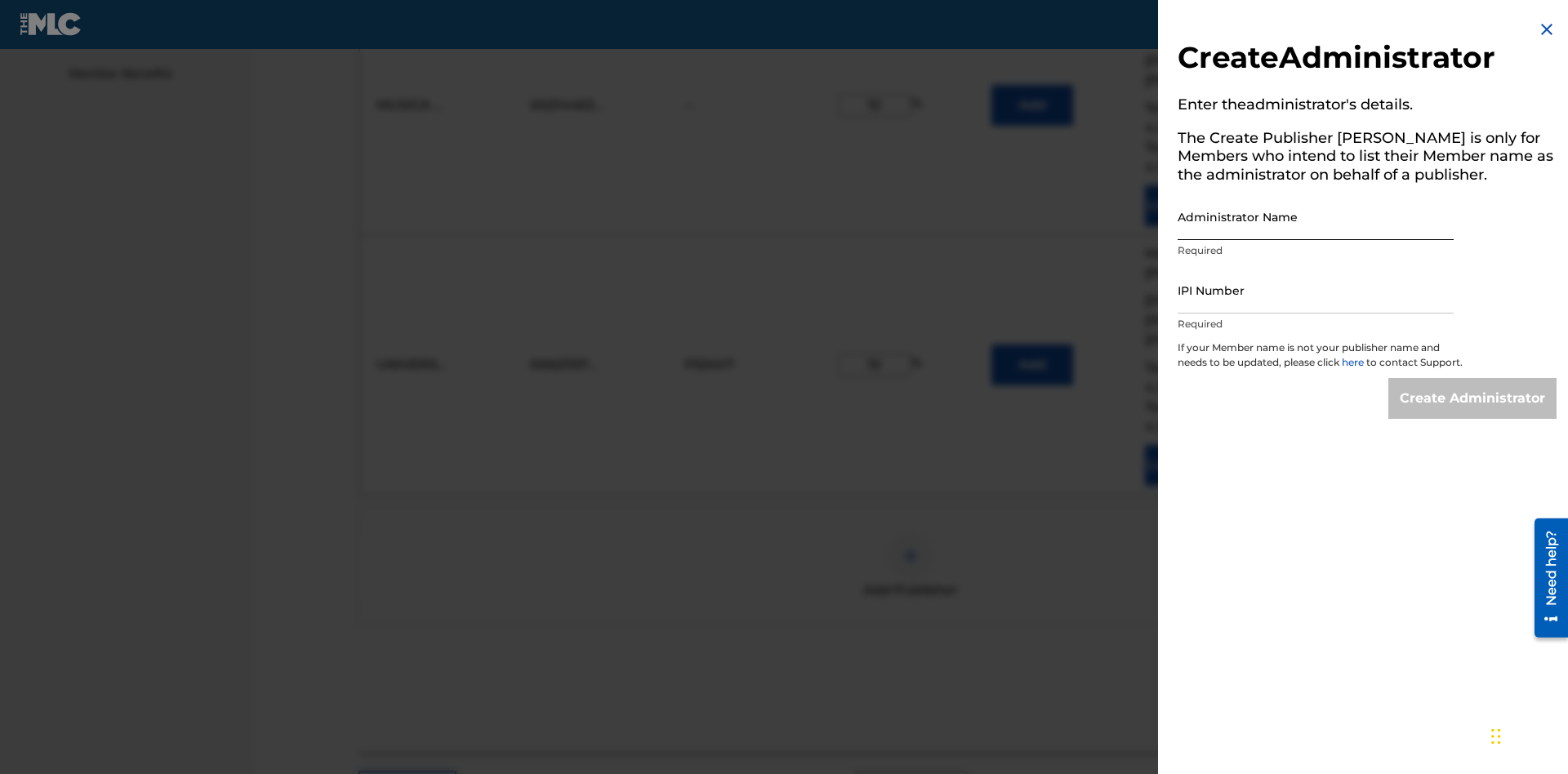
click at [1316, 216] on input "Administrator Name" at bounding box center [1315, 217] width 276 height 47
type input "Test2025.09.28.04.33.33"
click at [1316, 290] on input "IPI Number" at bounding box center [1315, 290] width 276 height 47
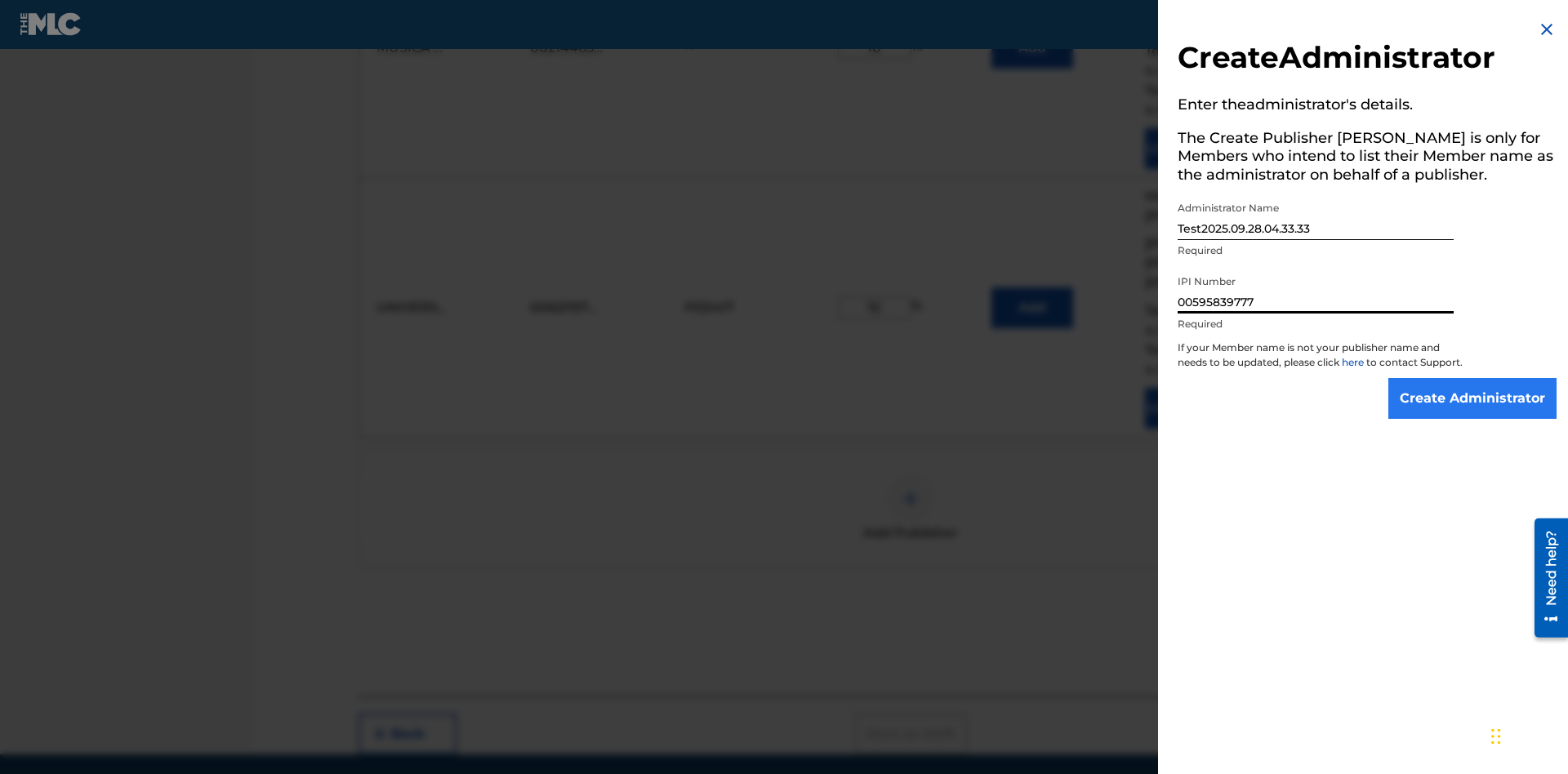
type input "00595839777"
click at [1474, 413] on input "Create Administrator" at bounding box center [1472, 398] width 168 height 41
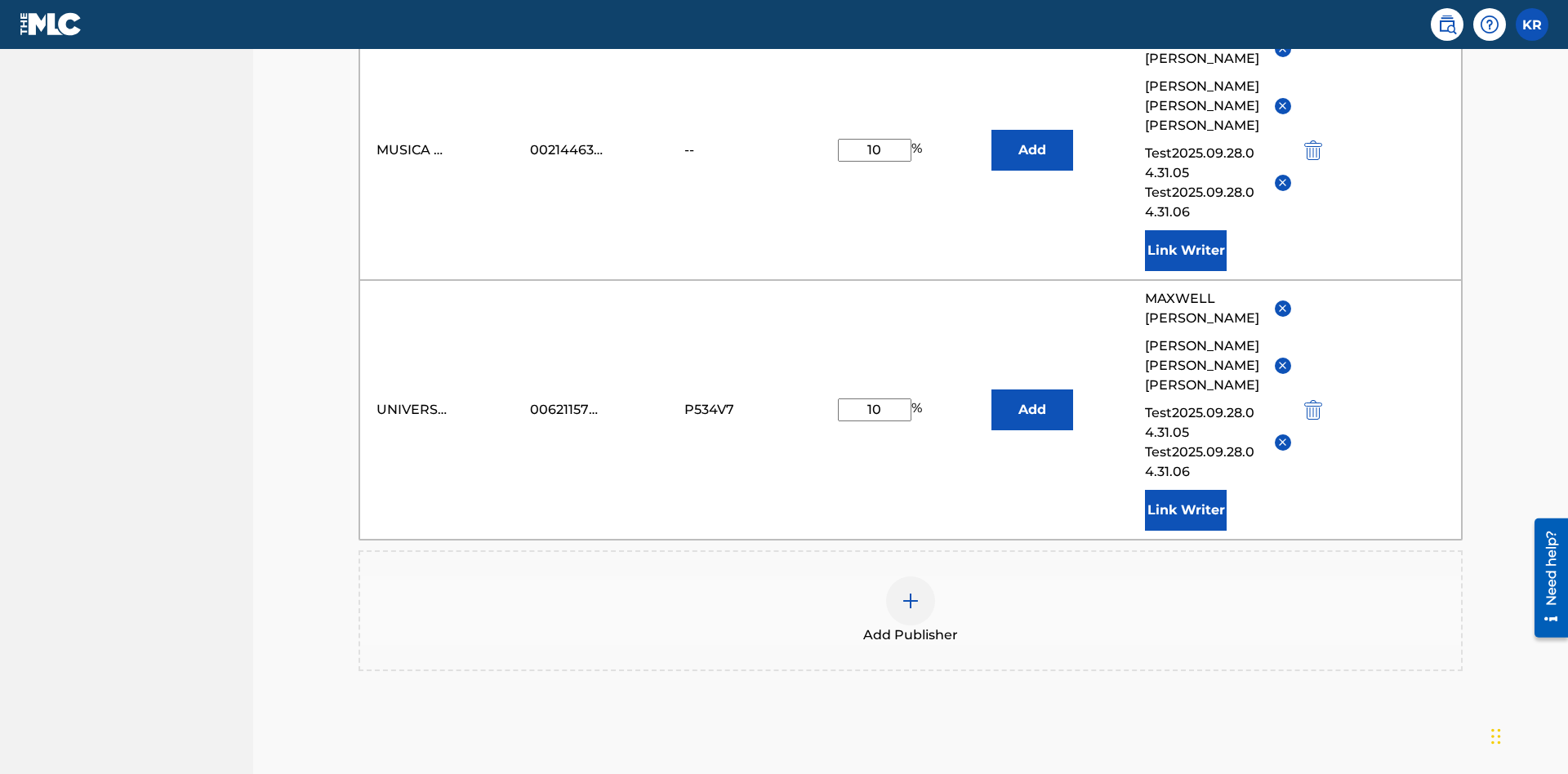
scroll to position [424, 0]
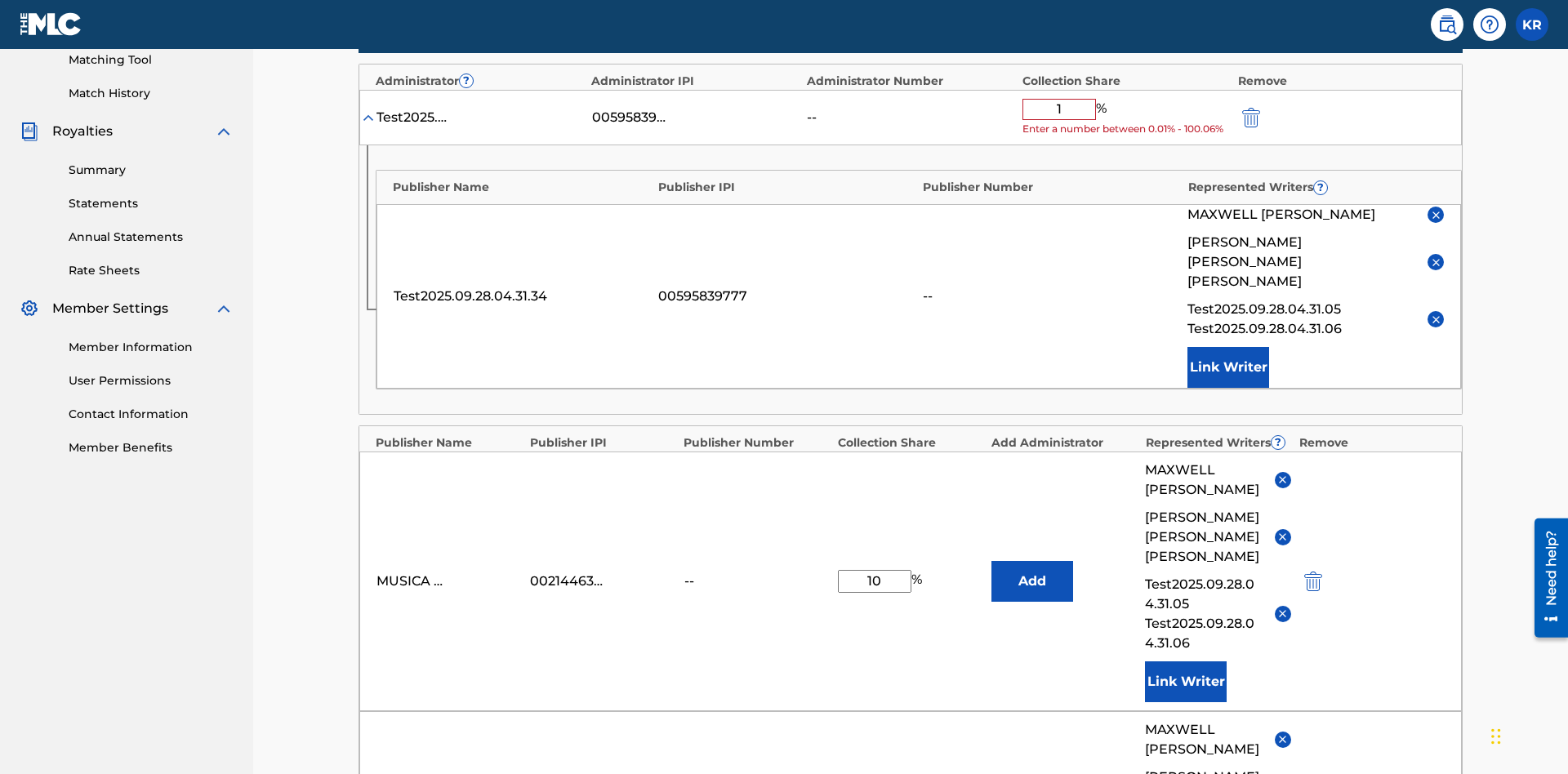
type input "10"
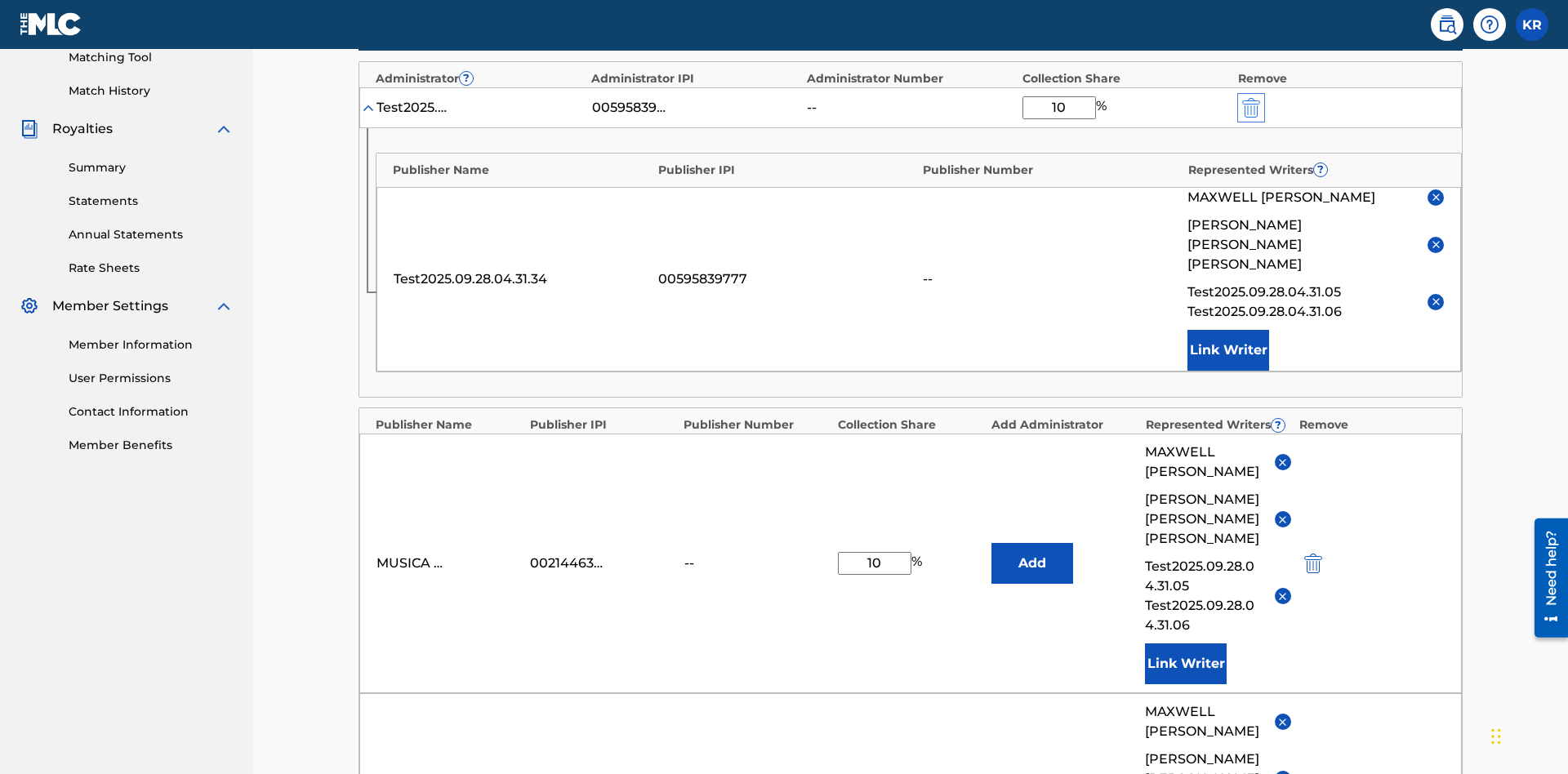
click at [1250, 107] on img "submit" at bounding box center [1251, 108] width 18 height 19
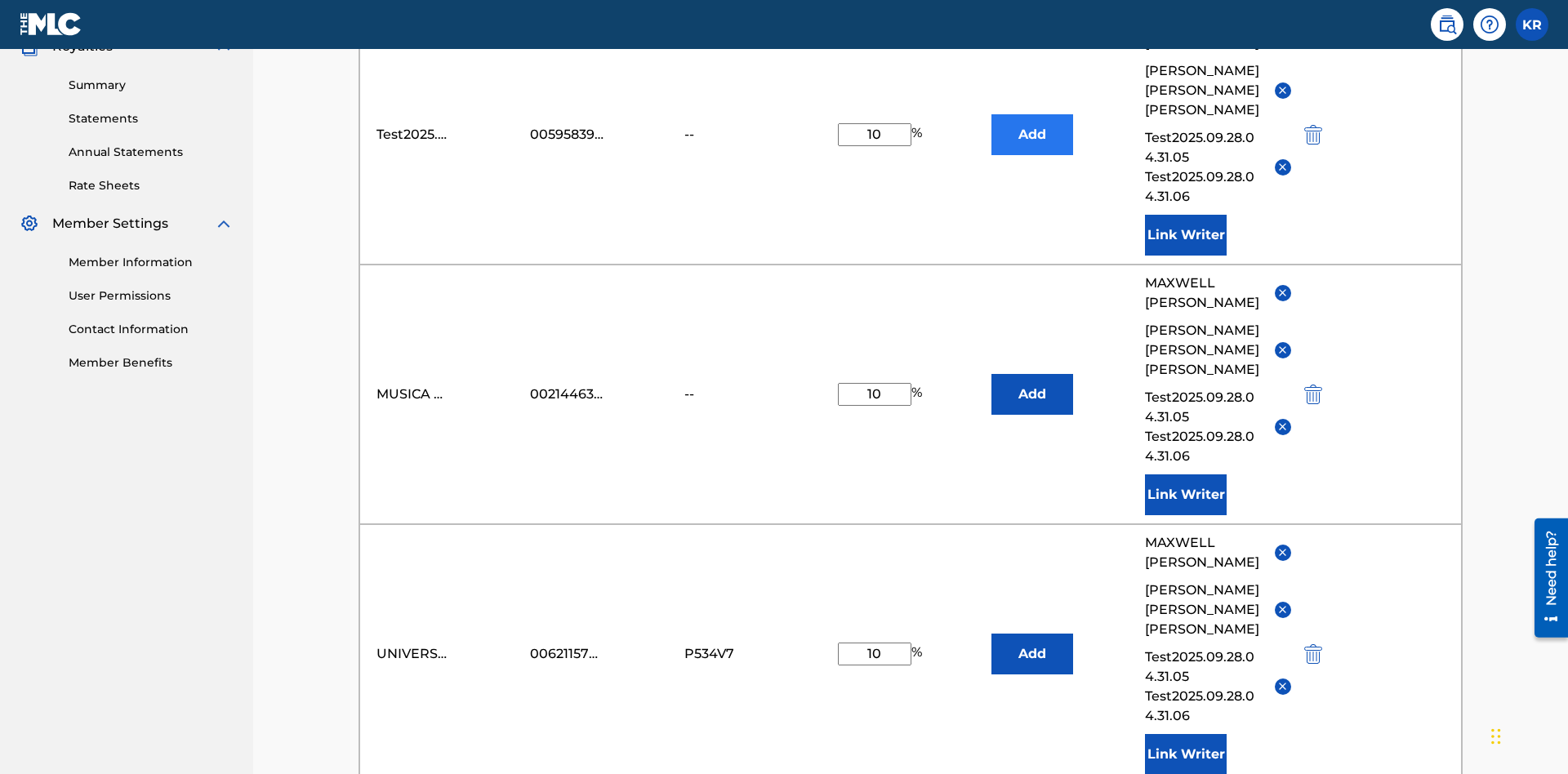
type input "10"
click at [1032, 119] on button "Add" at bounding box center [1032, 134] width 82 height 41
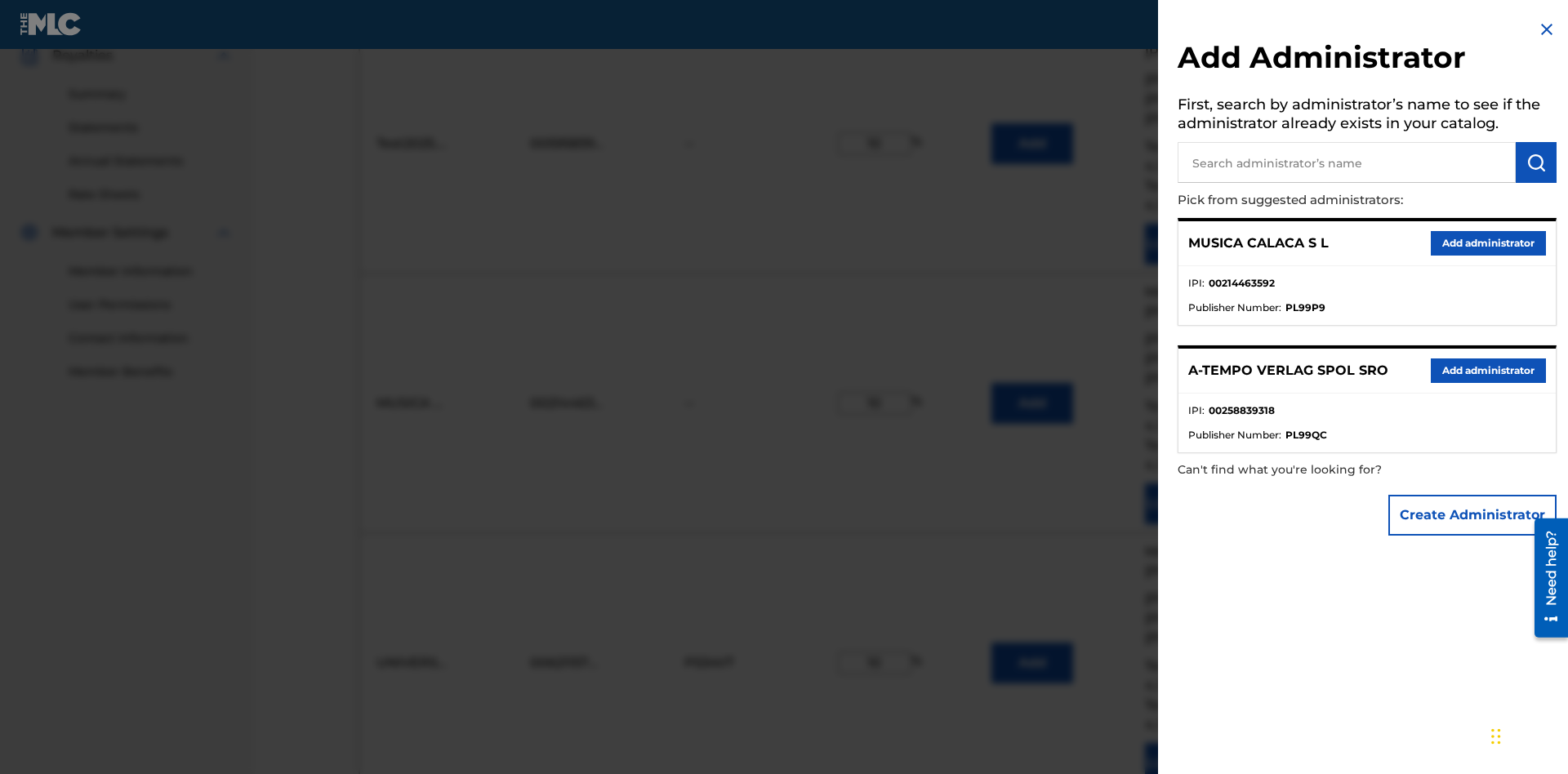
click at [1347, 163] on input "text" at bounding box center [1346, 163] width 338 height 41
type input "BMG MUSIC PUB. SOUTH EAST ASIA"
click at [1536, 163] on img "submit" at bounding box center [1536, 163] width 19 height 19
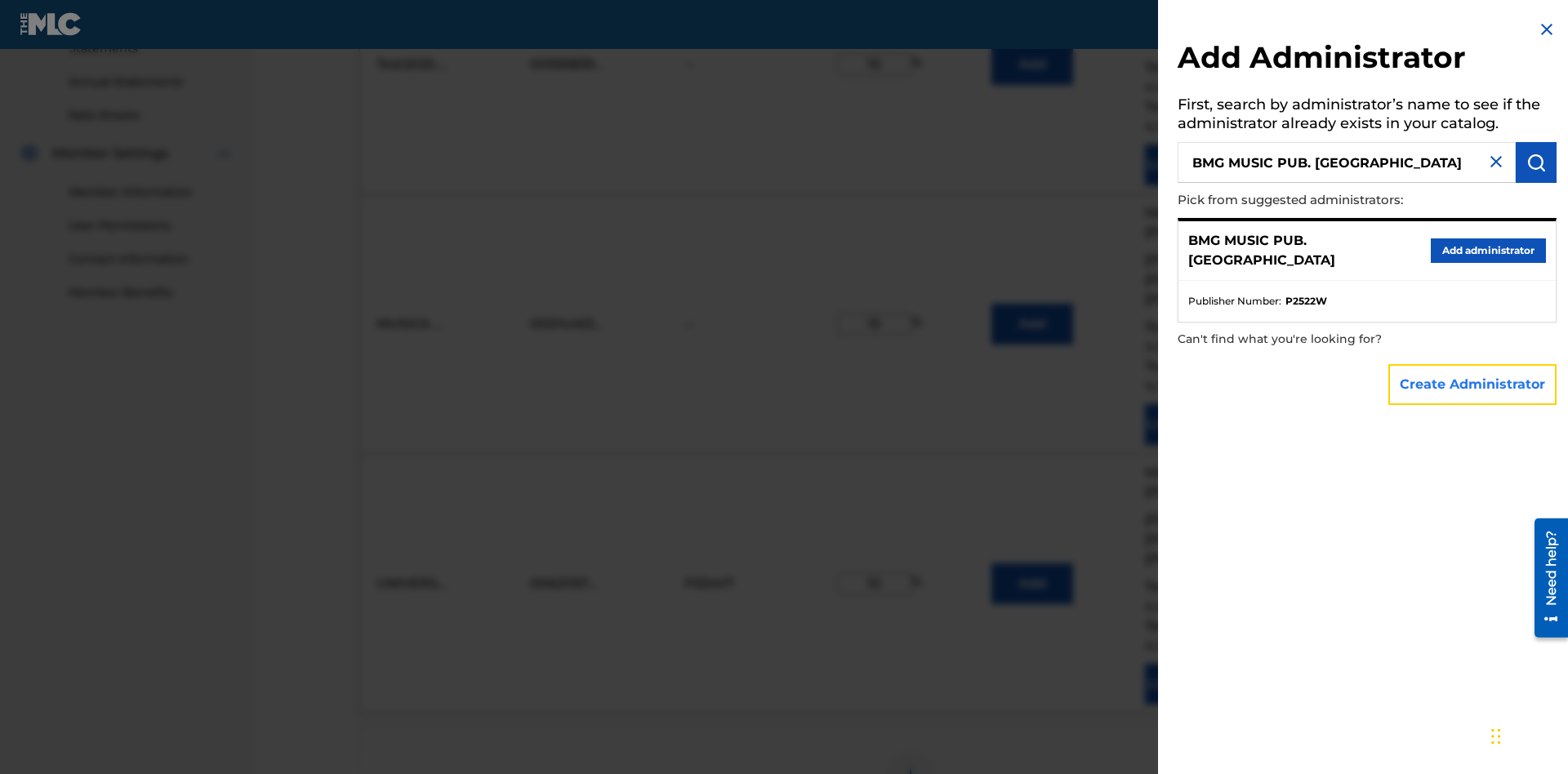
click at [1474, 384] on button "Create Administrator" at bounding box center [1472, 385] width 168 height 41
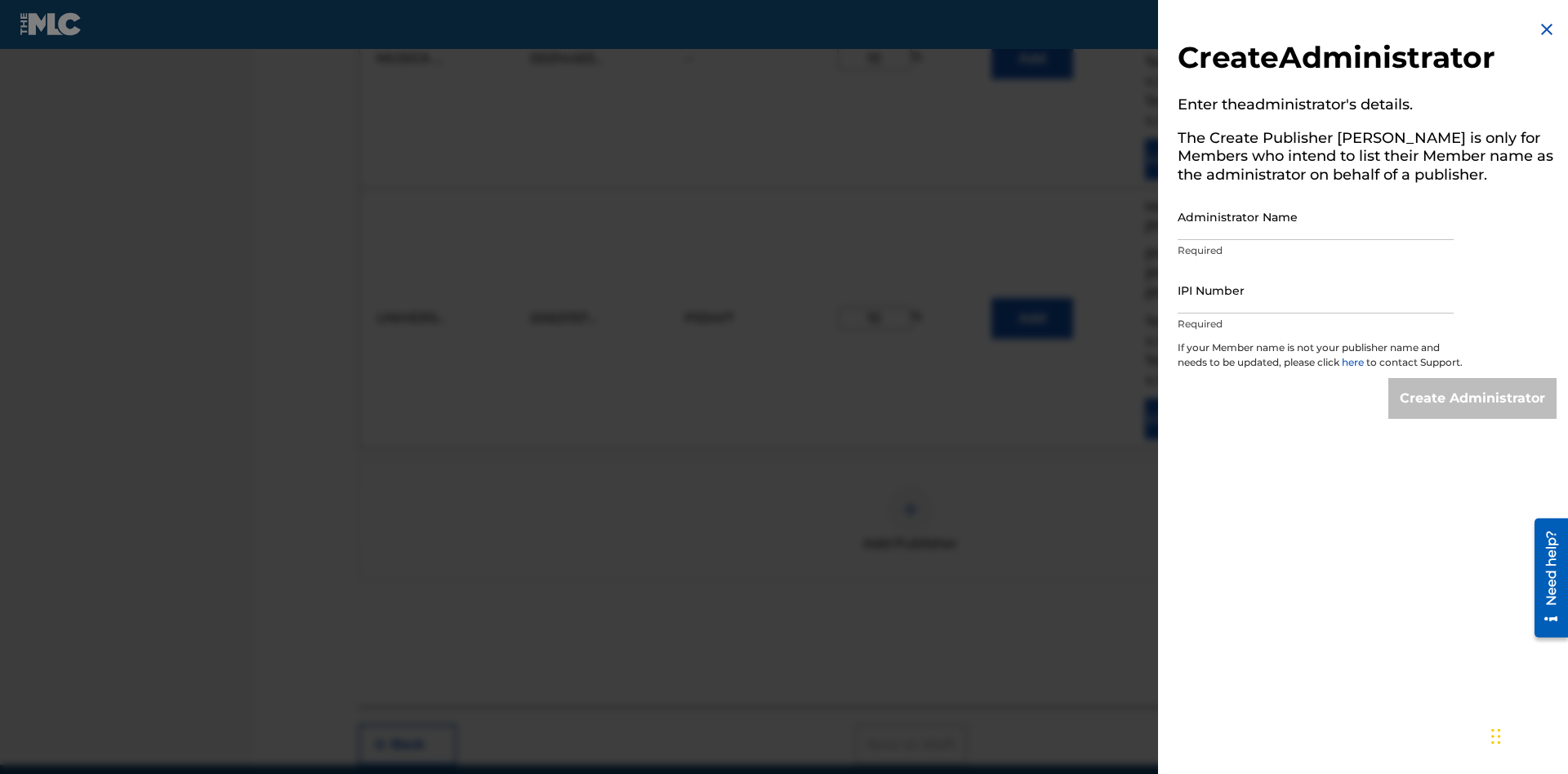
scroll to position [856, 0]
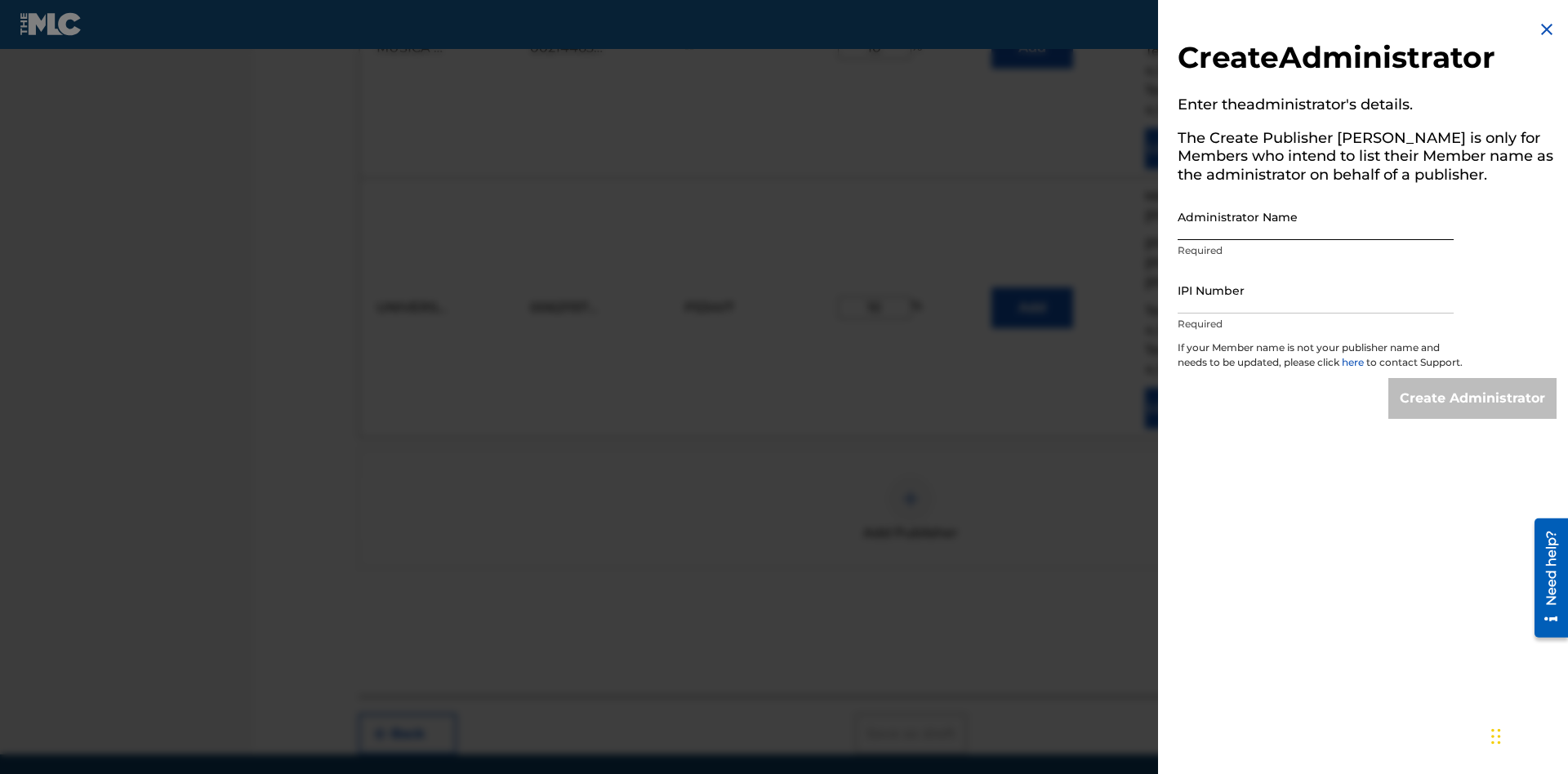
click at [1316, 216] on input "Administrator Name" at bounding box center [1315, 217] width 276 height 47
type input "BMG MUSIC PUB. SOUTH EAST ASIA"
click at [1316, 290] on input "IPI Number" at bounding box center [1315, 290] width 276 height 47
type input "00595839777"
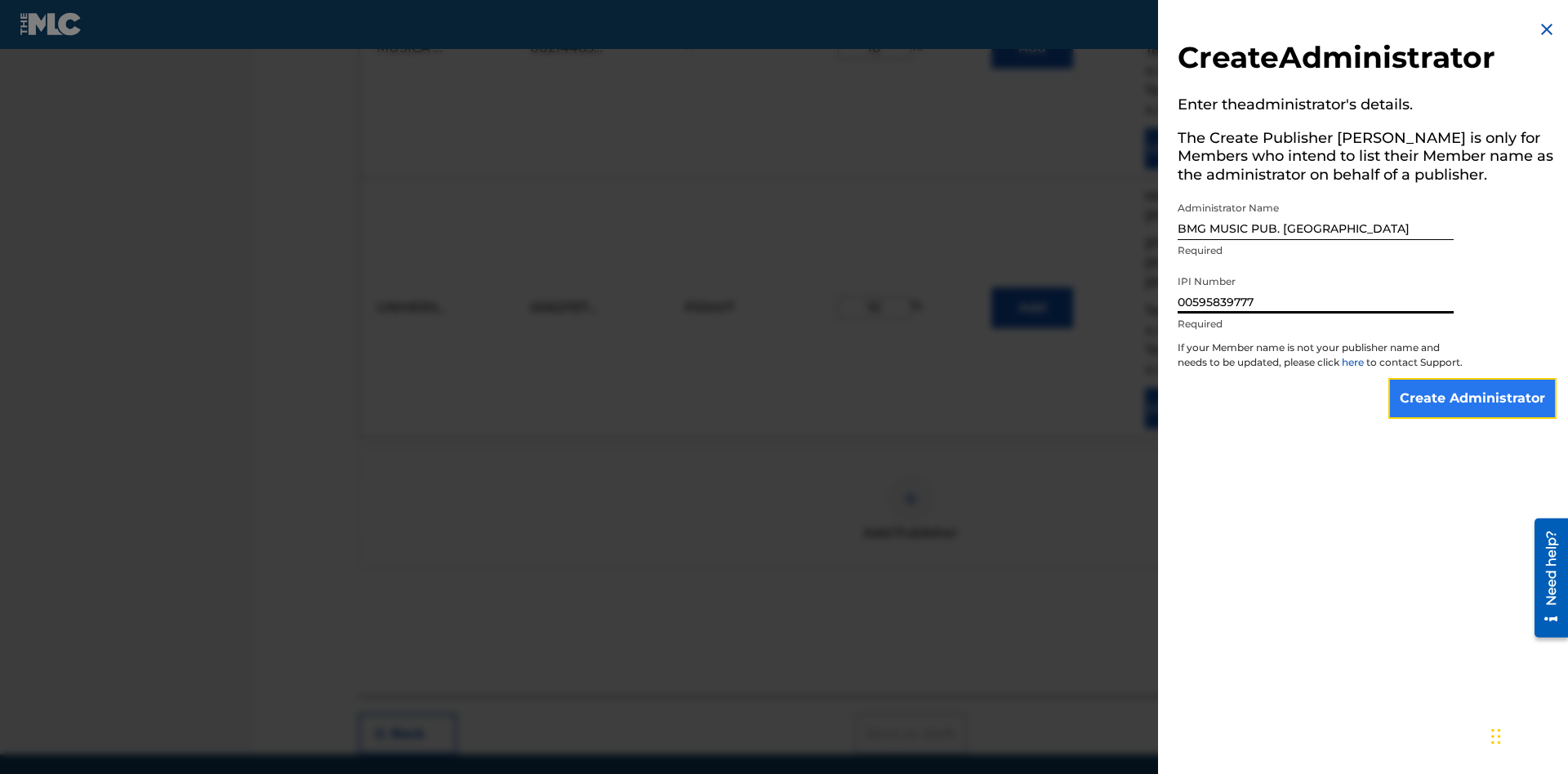
click at [1474, 413] on input "Create Administrator" at bounding box center [1472, 398] width 168 height 41
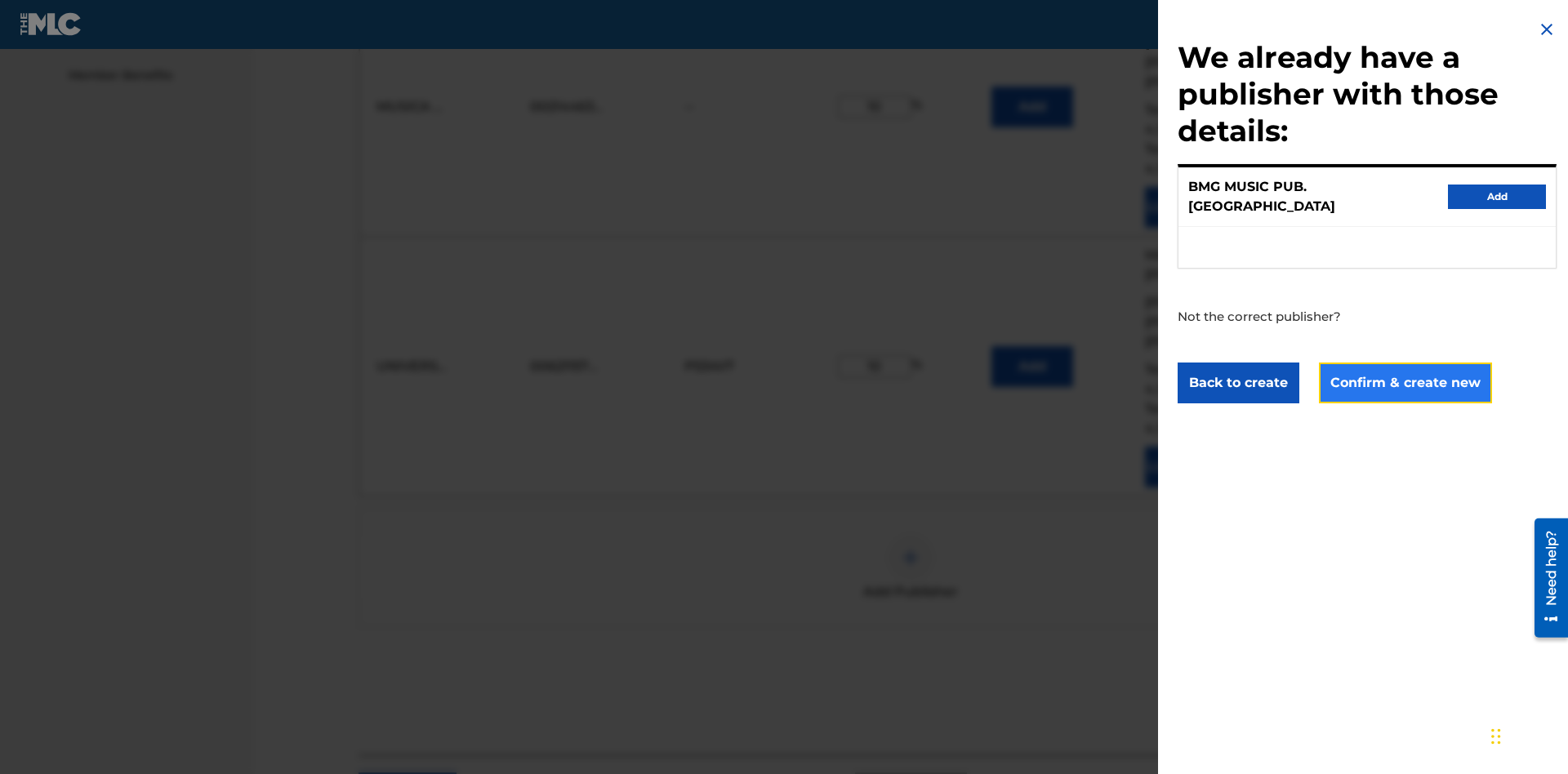
click at [1403, 367] on button "Confirm & create new" at bounding box center [1405, 383] width 173 height 41
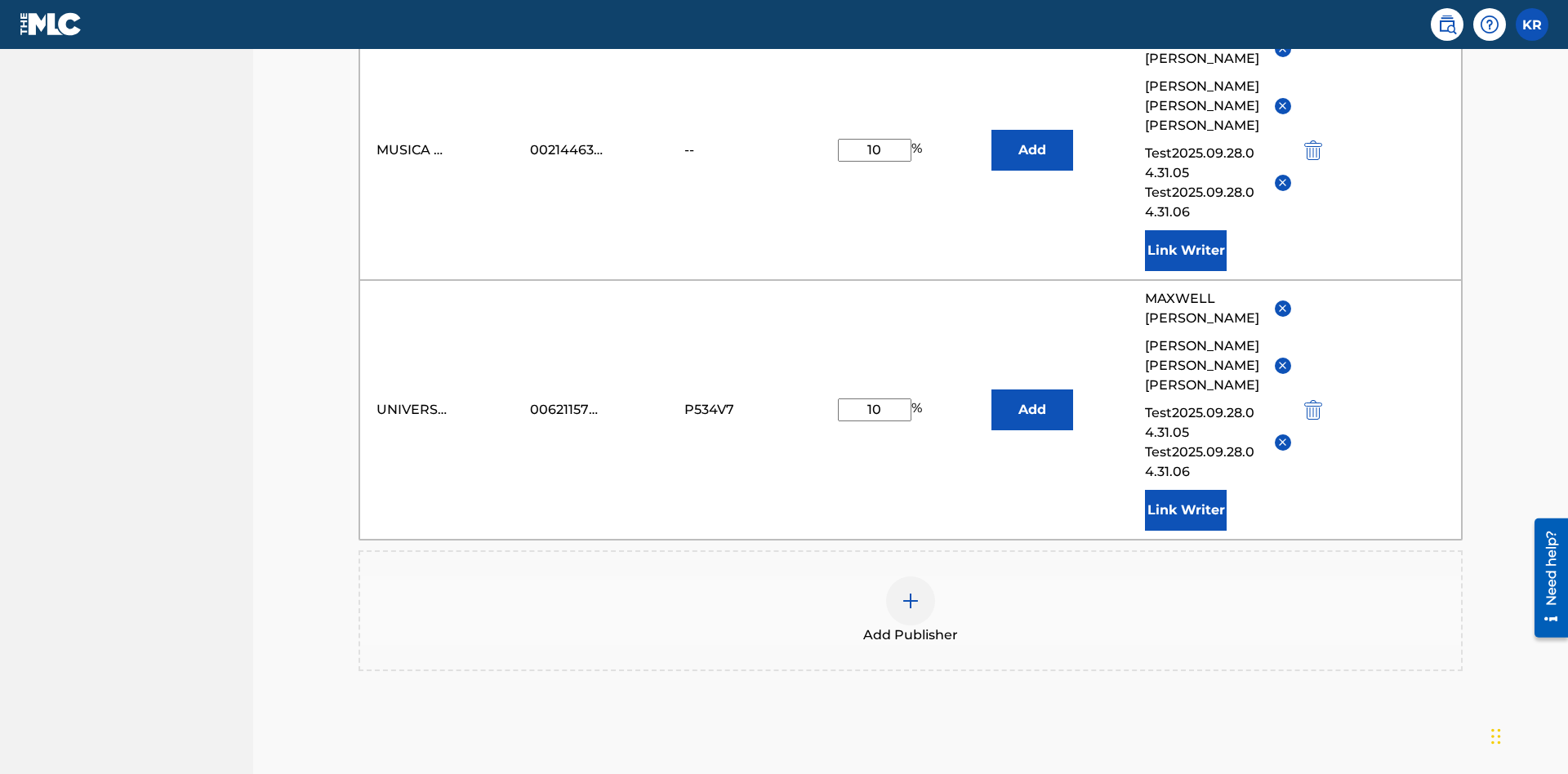
scroll to position [424, 0]
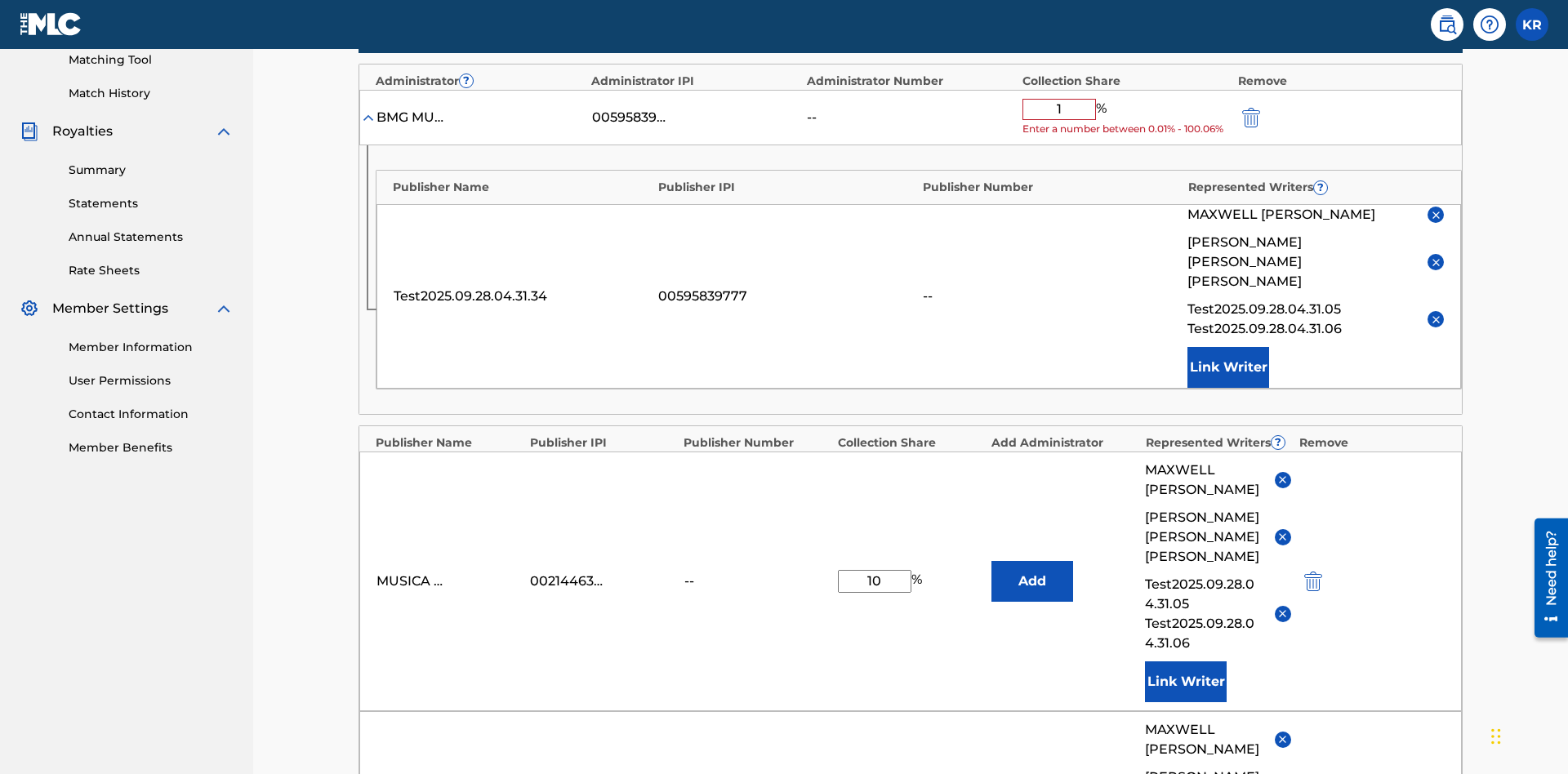
type input "10"
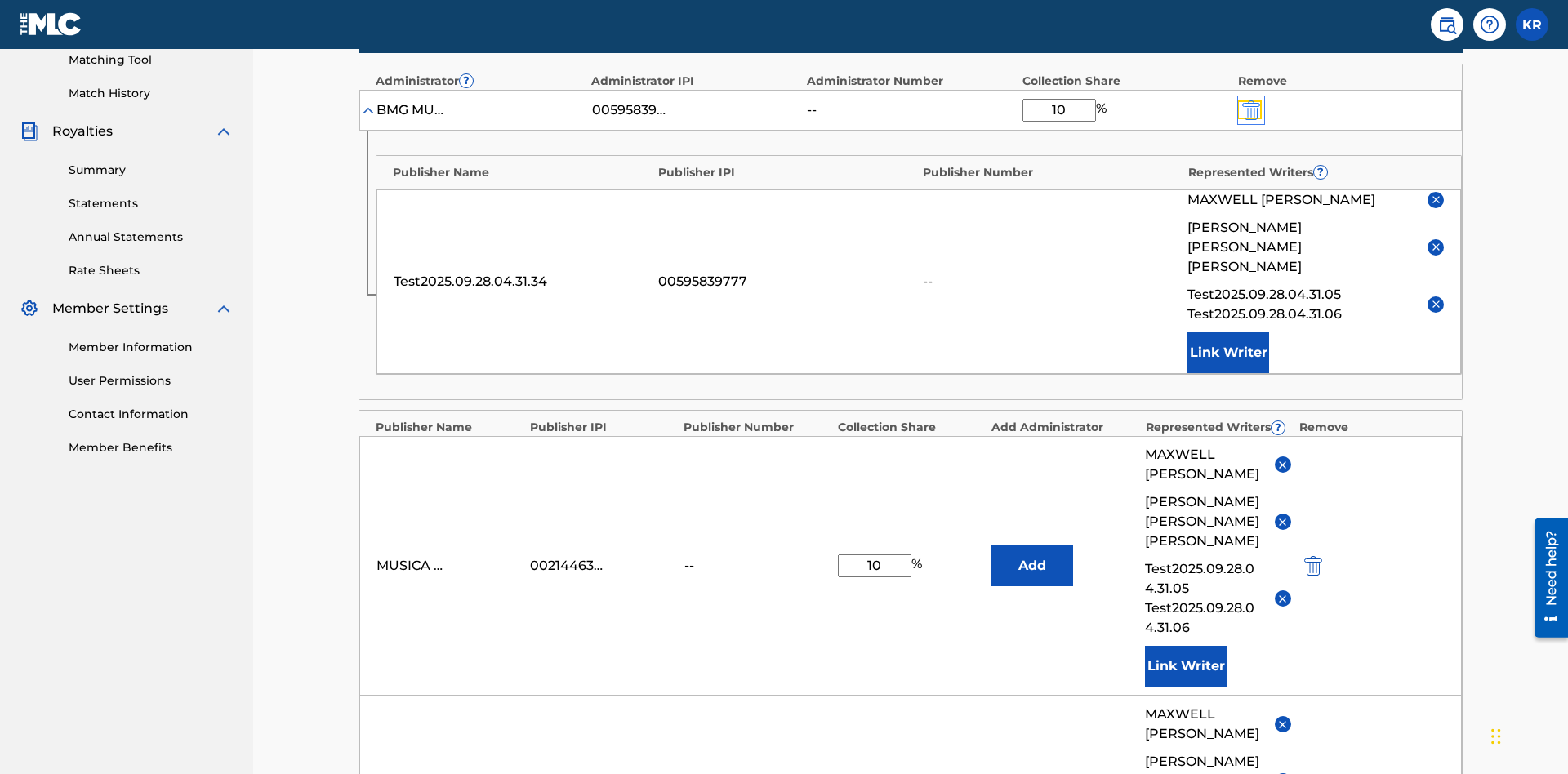
click at [1250, 107] on img "submit" at bounding box center [1251, 110] width 18 height 19
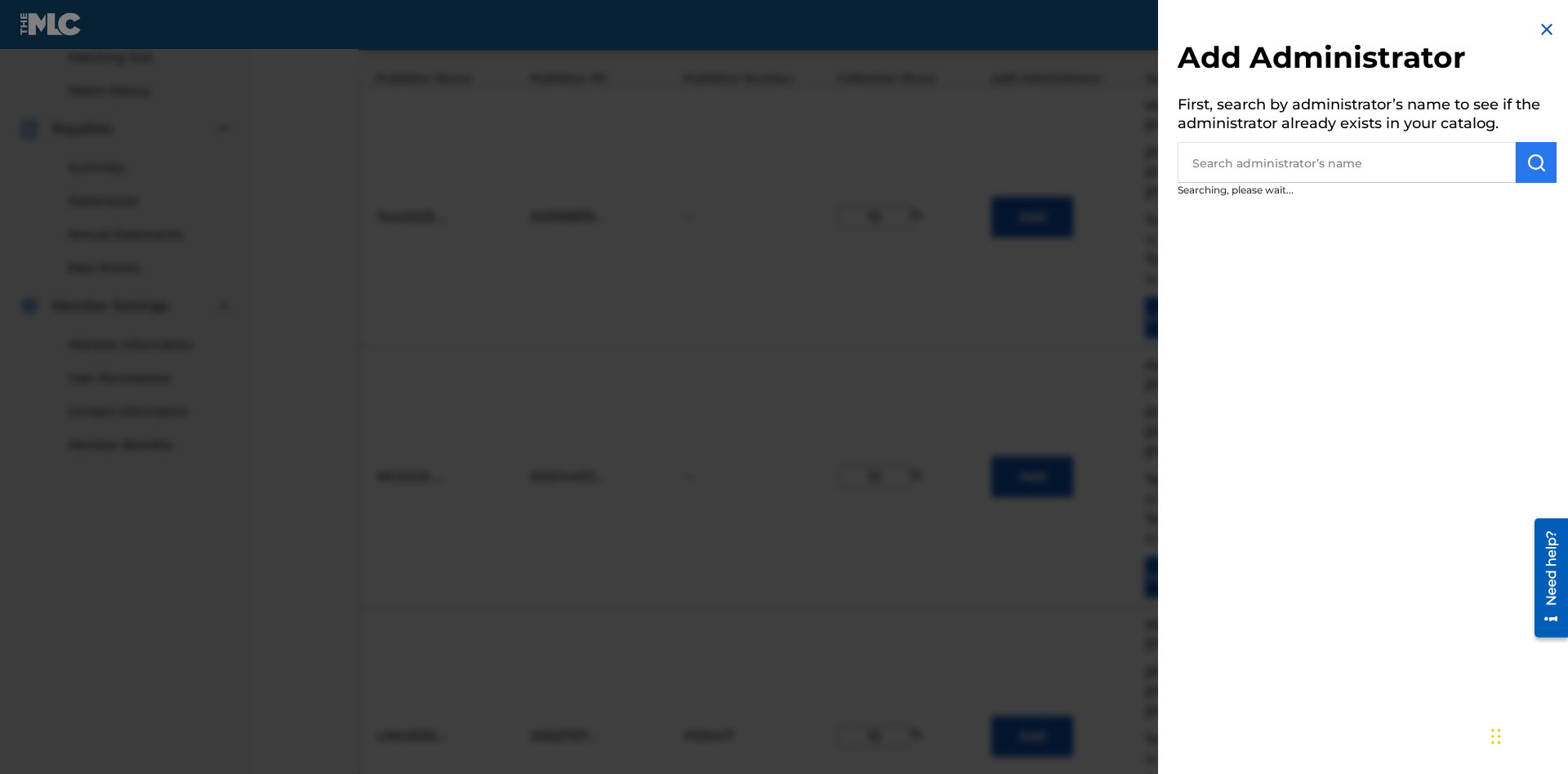
click at [1347, 163] on input "text" at bounding box center [1346, 163] width 338 height 41
type input "Test2025.09.28.04.34.17"
click at [1536, 163] on img "submit" at bounding box center [1536, 163] width 19 height 19
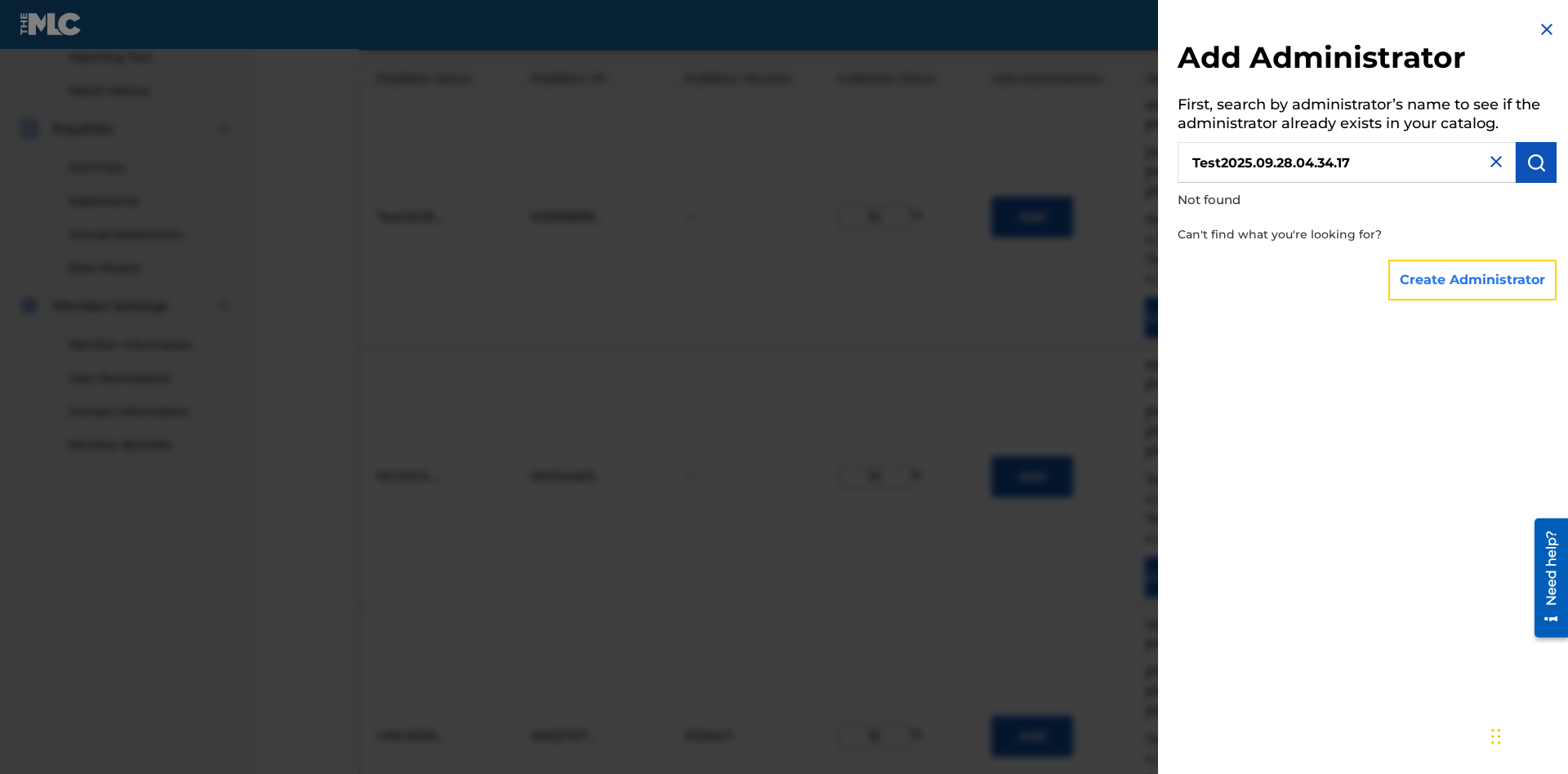
click at [1474, 279] on button "Create Administrator" at bounding box center [1472, 280] width 168 height 41
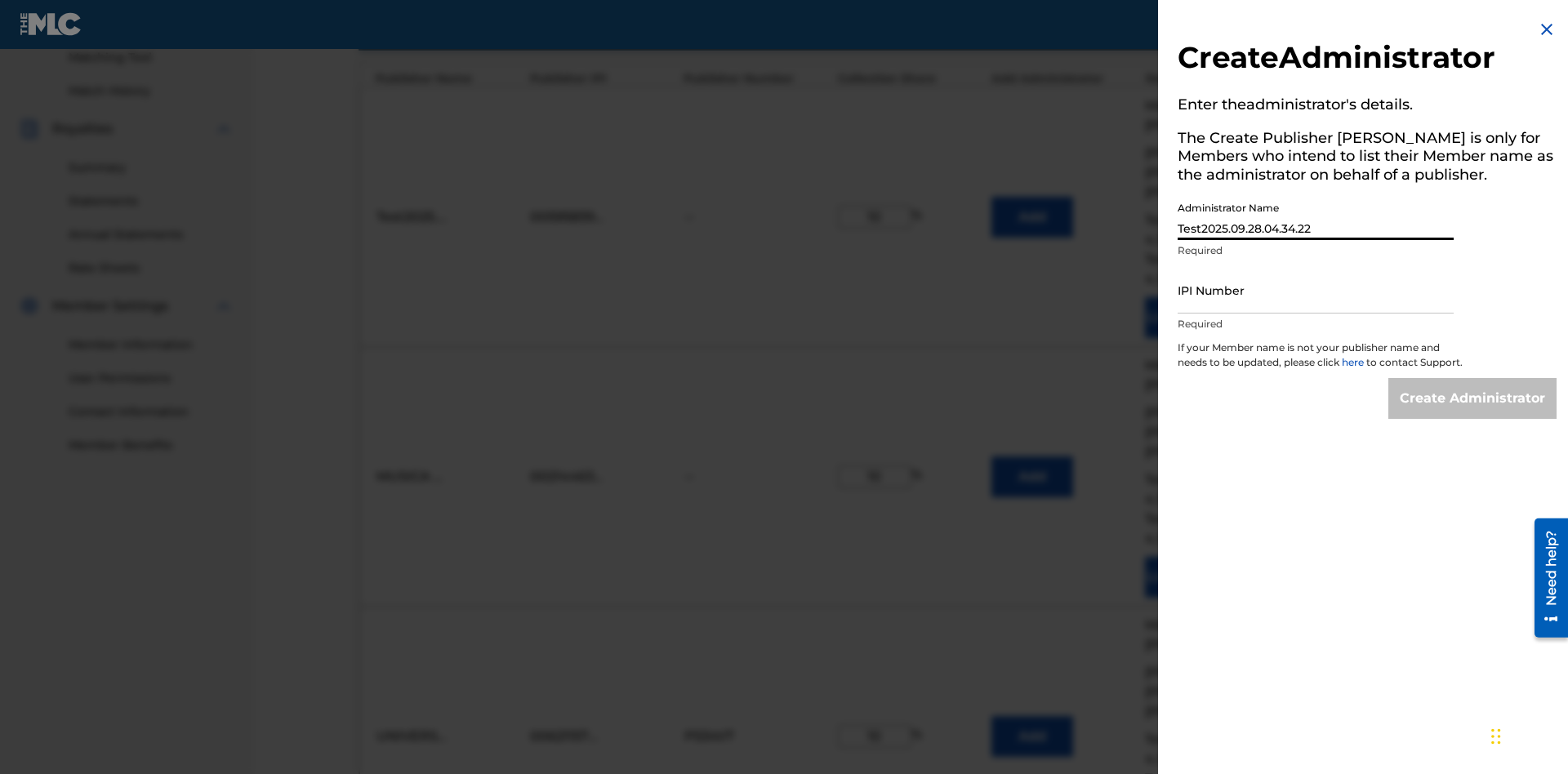
type input "Test2025.09.28.04.34.22"
click at [1316, 290] on input "IPI Number" at bounding box center [1315, 290] width 276 height 47
type input "595839777"
click at [1474, 413] on input "Create Administrator" at bounding box center [1472, 398] width 168 height 41
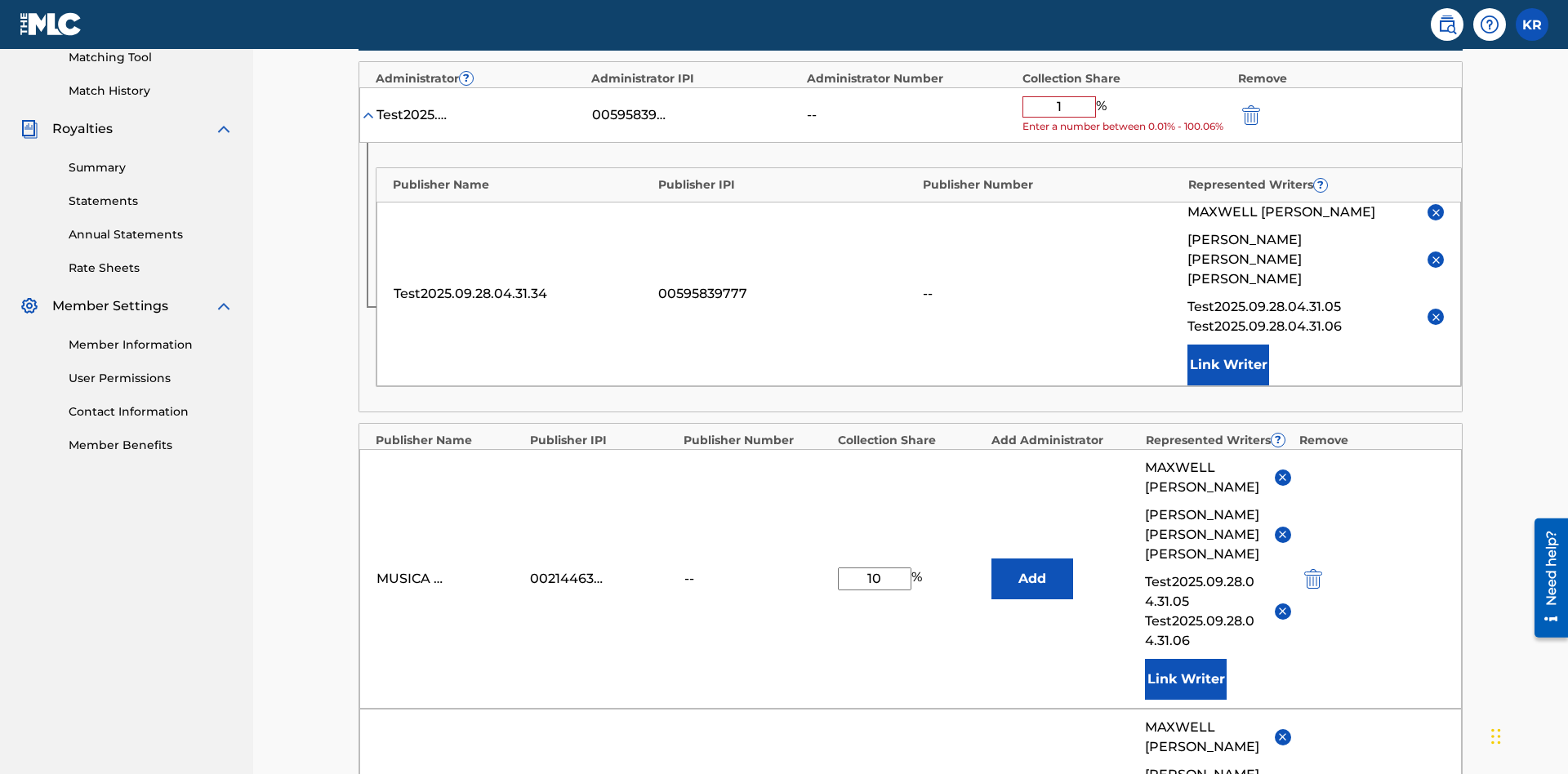
type input "10"
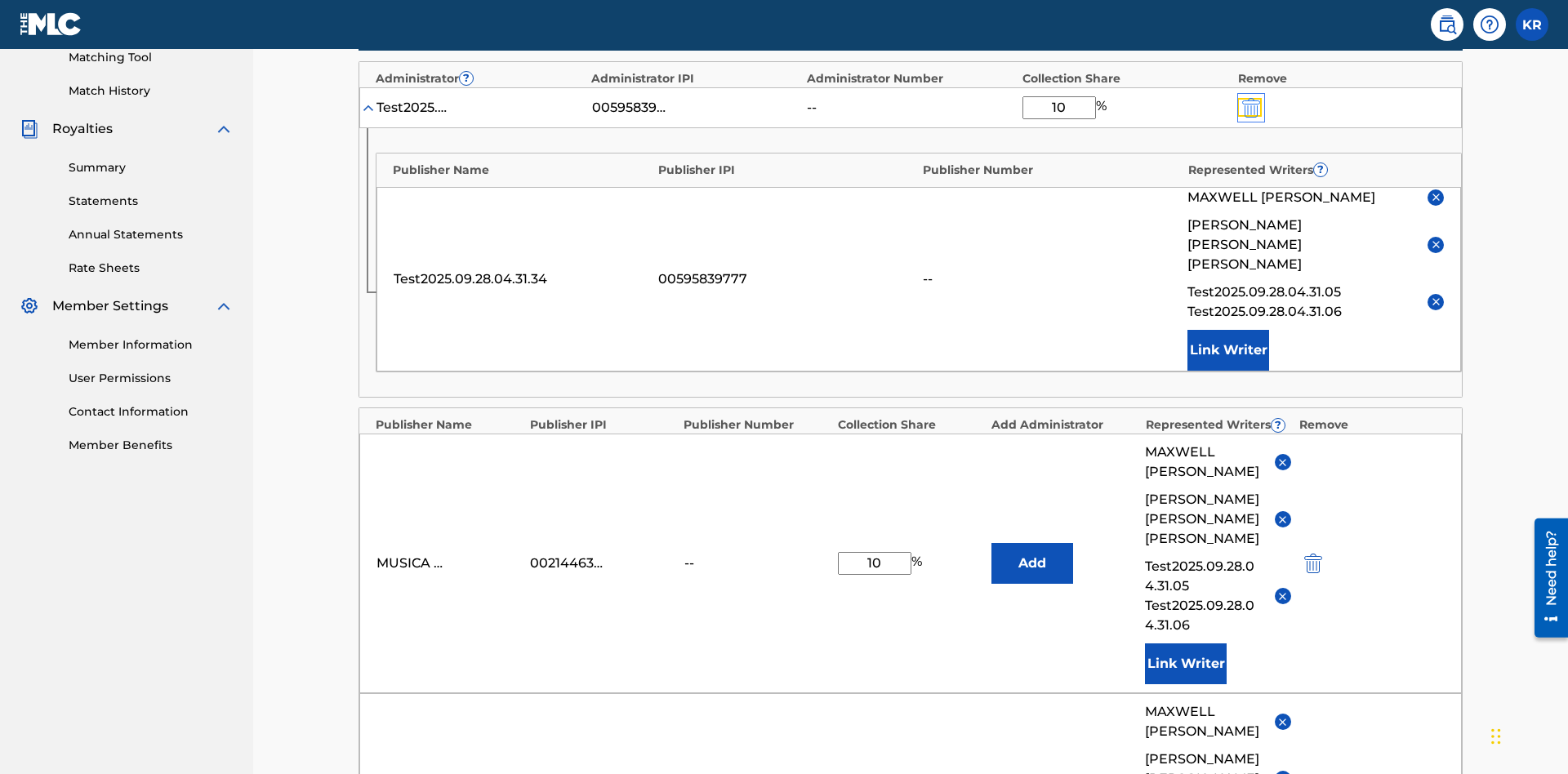
click at [1250, 107] on img "submit" at bounding box center [1251, 108] width 18 height 19
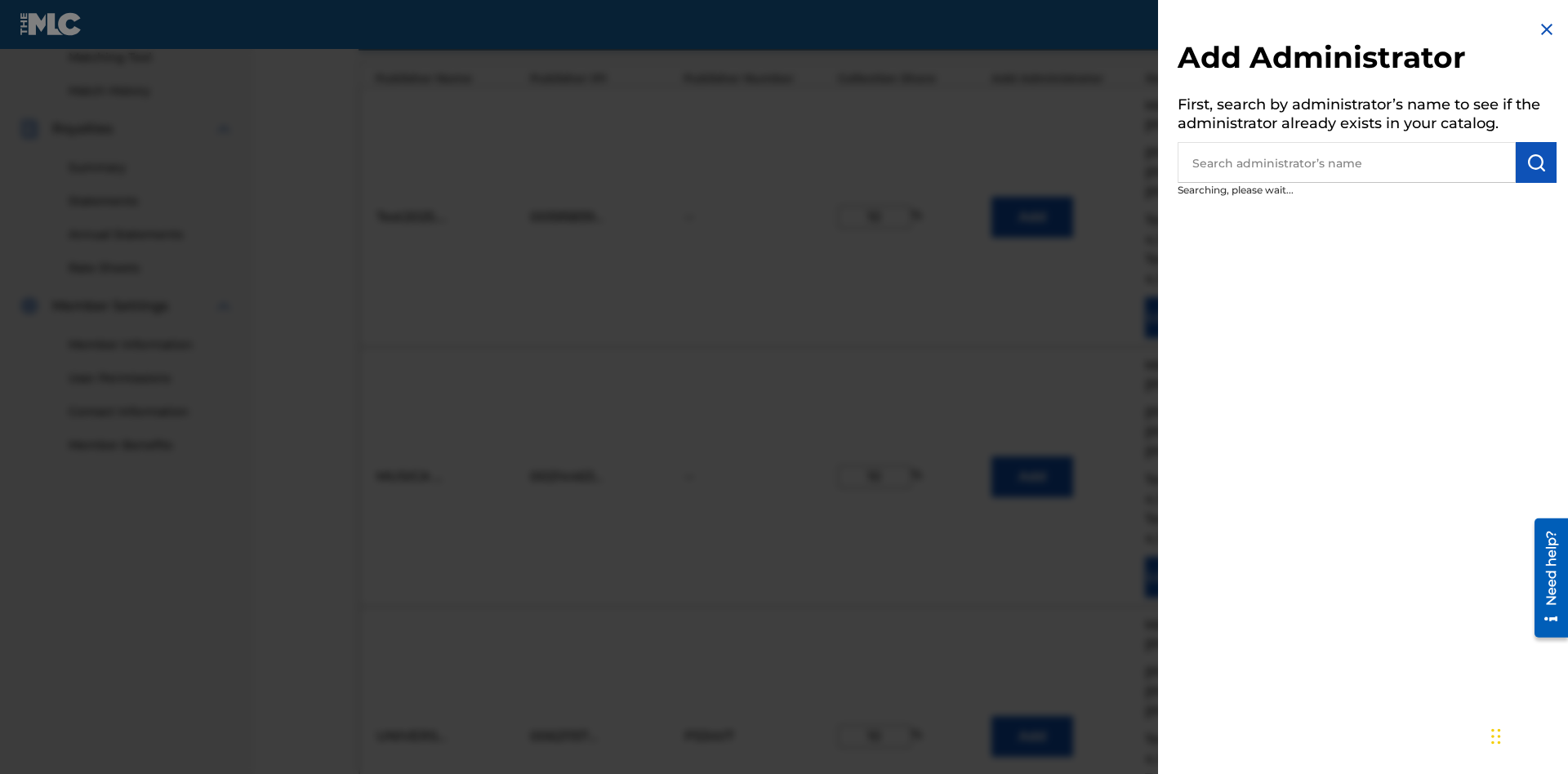
click at [1347, 163] on input "text" at bounding box center [1346, 163] width 338 height 41
type input "SOUTH FIFTH AVENUE PUB"
click at [1536, 163] on img "submit" at bounding box center [1536, 163] width 19 height 19
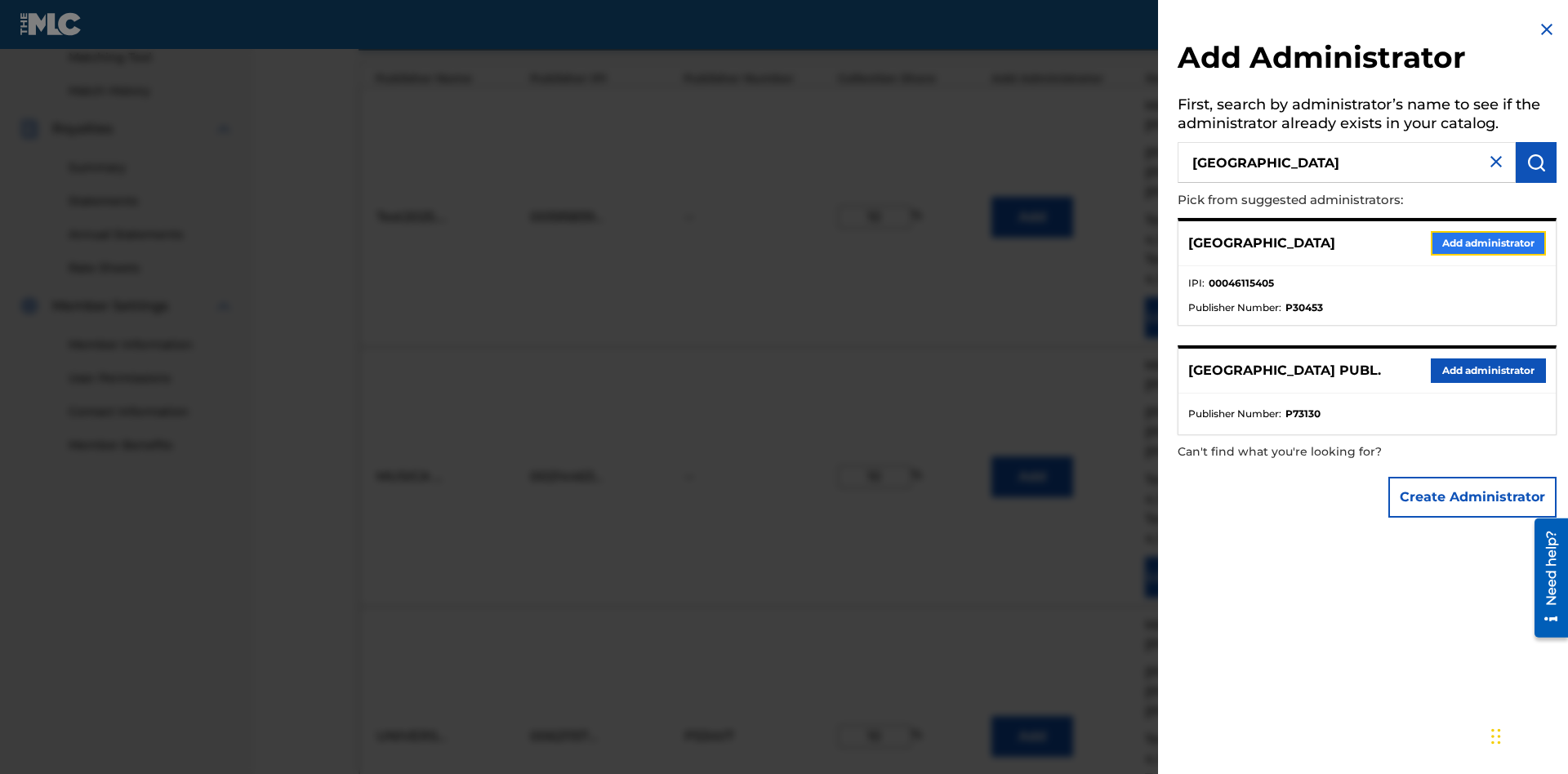
click at [1487, 242] on button "Add administrator" at bounding box center [1488, 242] width 115 height 24
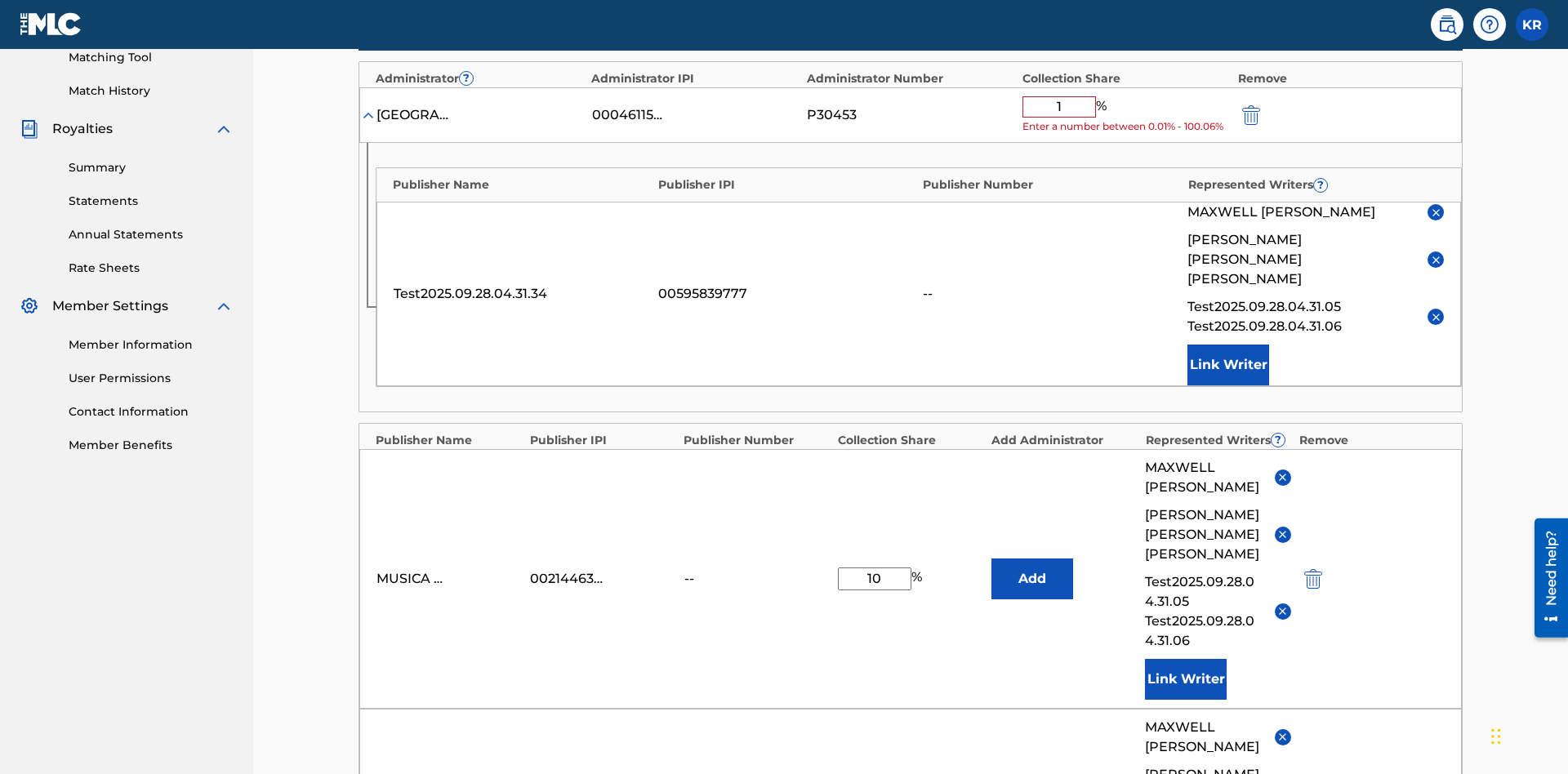
type input "10"
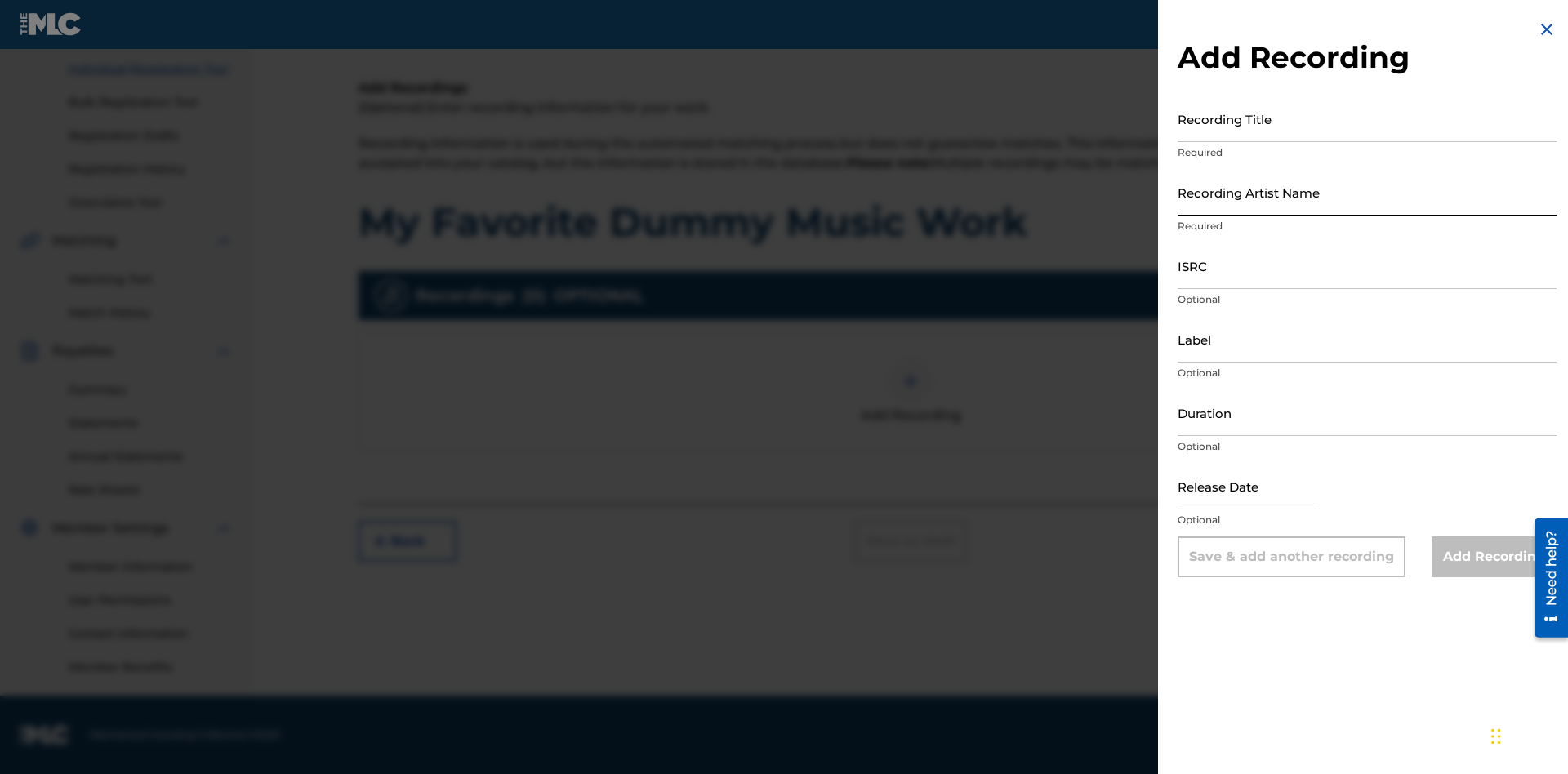
click at [1367, 119] on input "Recording Title" at bounding box center [1366, 119] width 379 height 47
click at [1367, 192] on input "Recording Artist Name" at bounding box center [1366, 193] width 379 height 47
click at [1367, 266] on input "ISRC" at bounding box center [1366, 266] width 379 height 47
click at [1367, 339] on input "Label" at bounding box center [1366, 339] width 379 height 47
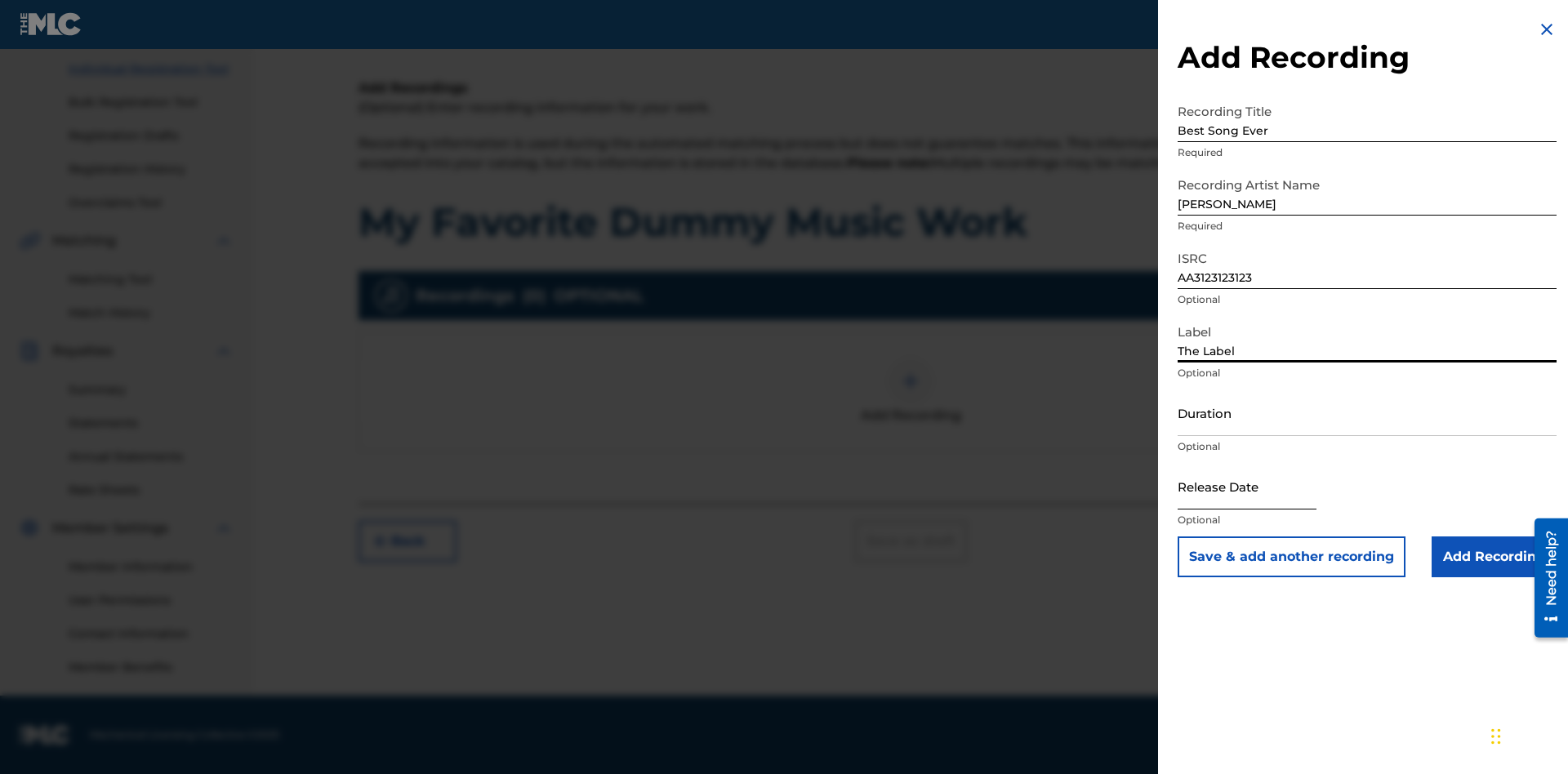
click at [1367, 412] on input "Duration" at bounding box center [1366, 413] width 379 height 47
click at [1367, 412] on input "1" at bounding box center [1366, 413] width 379 height 47
click at [1260, 488] on input "text" at bounding box center [1247, 486] width 139 height 47
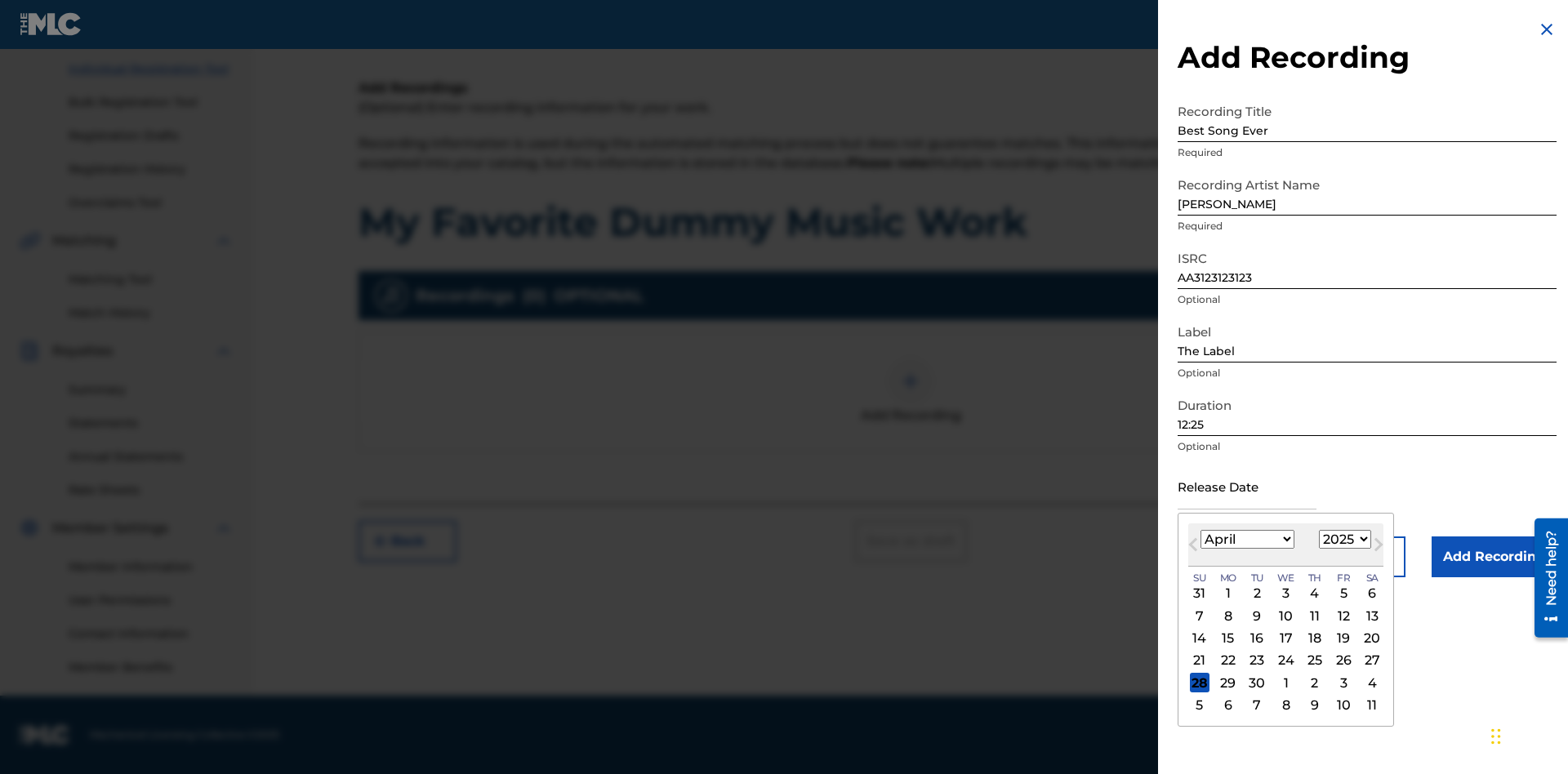
click at [1342, 539] on select "1900 1901 1902 1903 1904 1905 1906 1907 1908 1909 1910 1911 1912 1913 1914 1915…" at bounding box center [1345, 538] width 53 height 18
click at [1494, 557] on input "Add Recording" at bounding box center [1494, 557] width 125 height 41
click at [911, 406] on div at bounding box center [911, 381] width 49 height 49
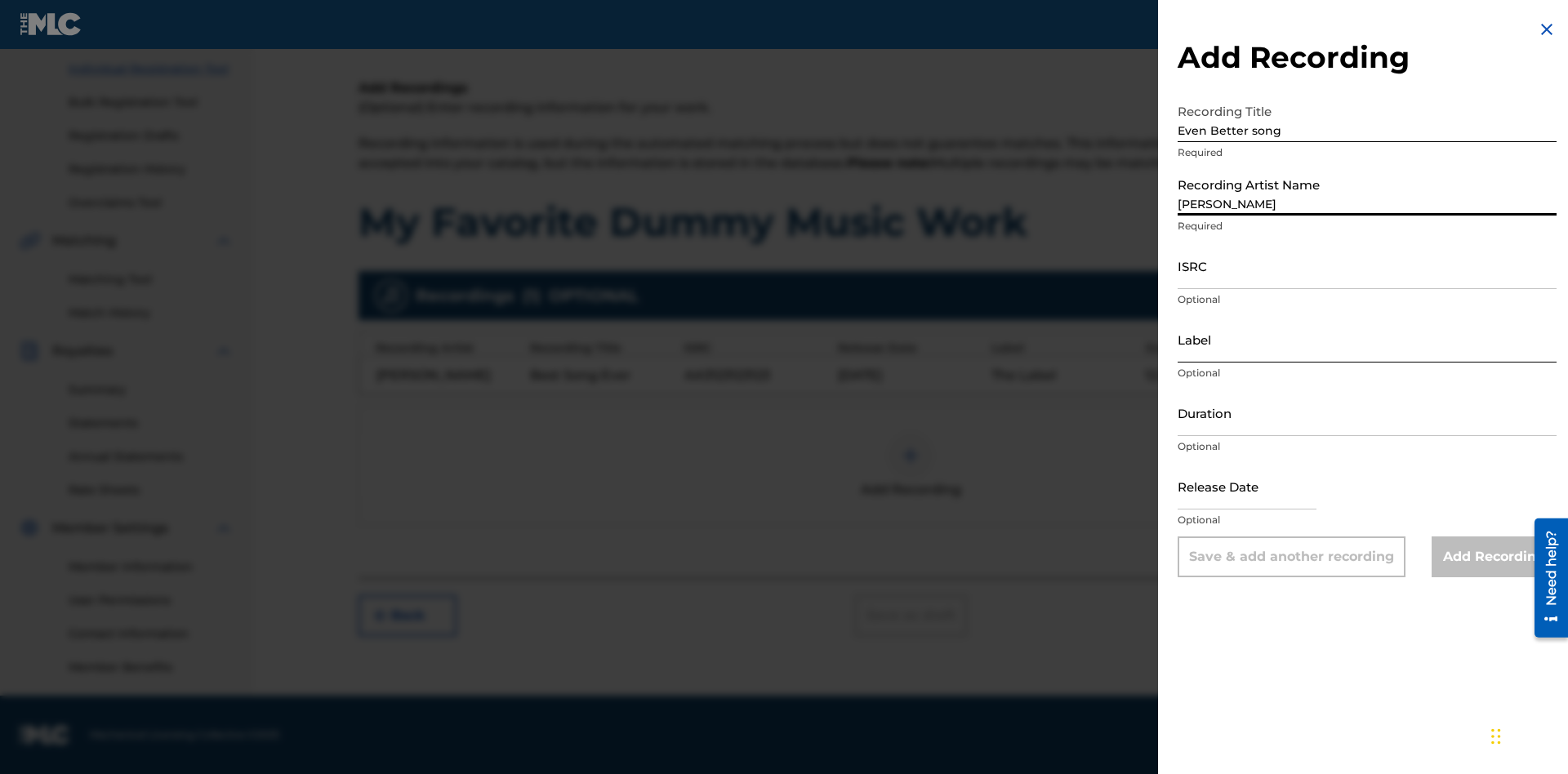
click at [1367, 266] on input "ISRC" at bounding box center [1366, 266] width 379 height 47
click at [1367, 339] on input "Label" at bounding box center [1366, 339] width 379 height 47
click at [1367, 412] on input "Duration" at bounding box center [1366, 413] width 379 height 47
click at [1367, 412] on input "1" at bounding box center [1366, 413] width 379 height 47
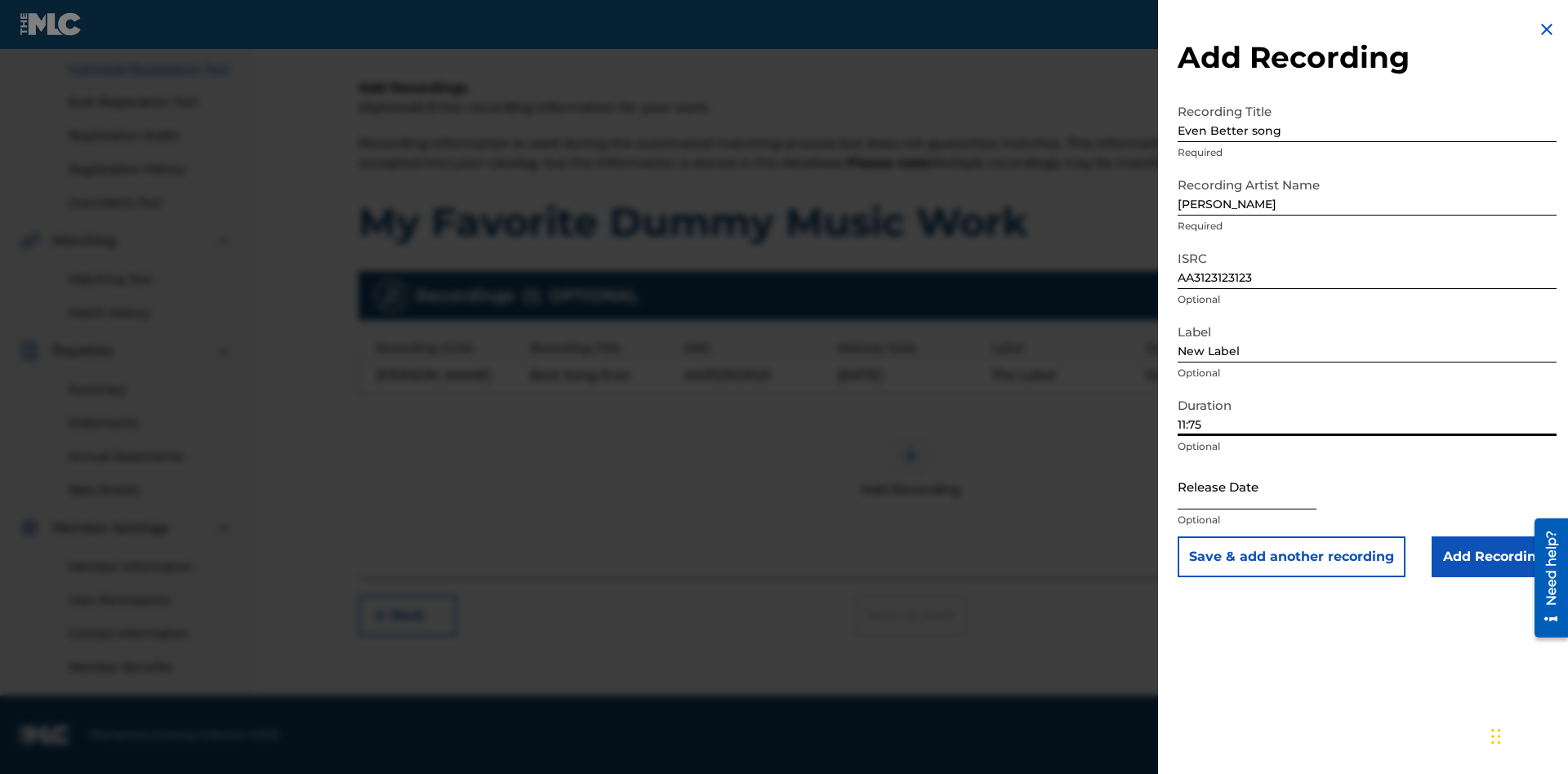
click at [1260, 488] on input "text" at bounding box center [1247, 486] width 139 height 47
click at [1494, 557] on input "Add Recording" at bounding box center [1494, 557] width 125 height 41
click at [911, 465] on div at bounding box center [911, 456] width 49 height 49
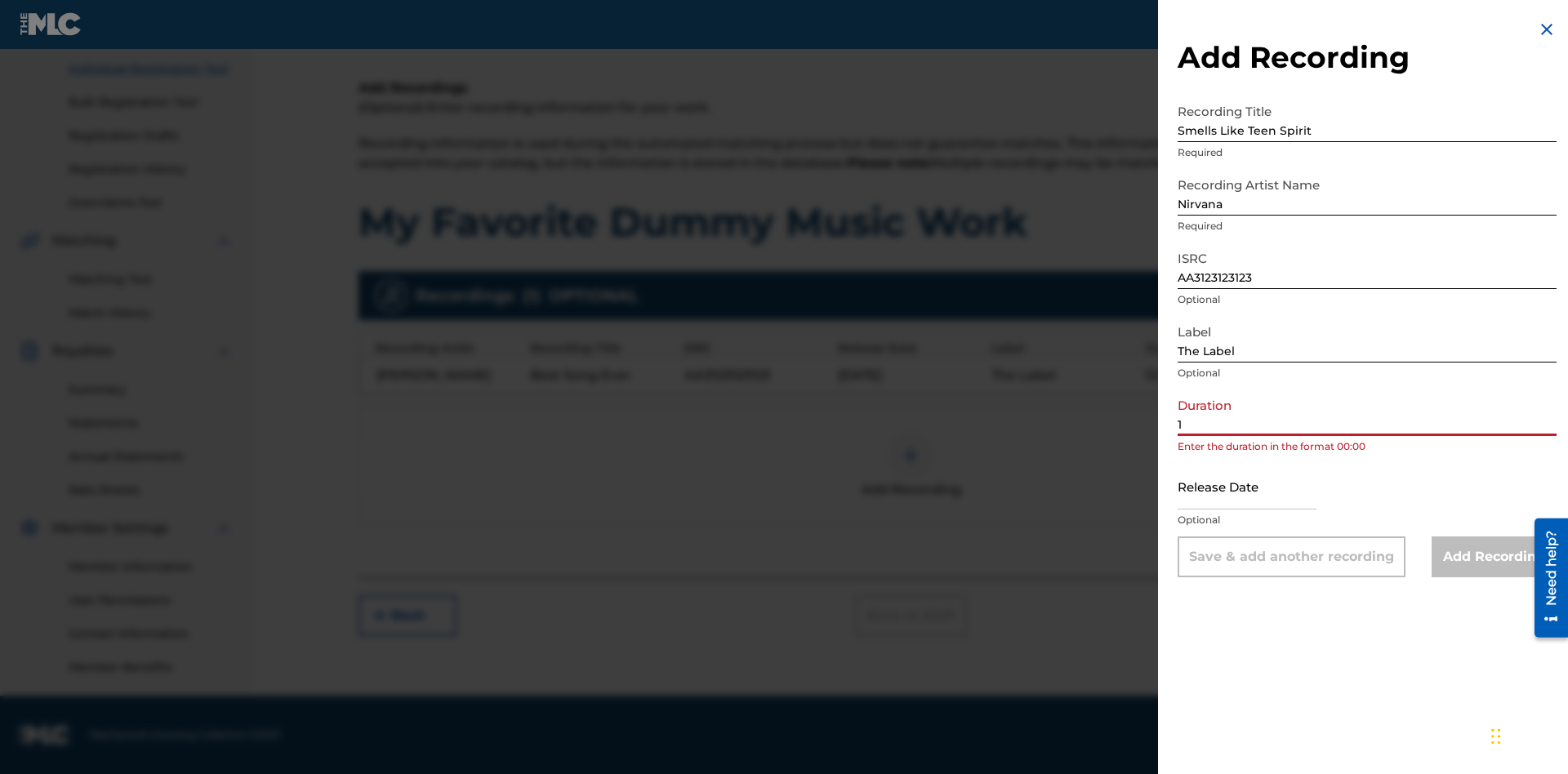
click at [1367, 412] on input "1" at bounding box center [1366, 413] width 379 height 47
click at [1260, 488] on input "text" at bounding box center [1247, 486] width 139 height 47
click at [1494, 557] on input "Add Recording" at bounding box center [1494, 557] width 125 height 41
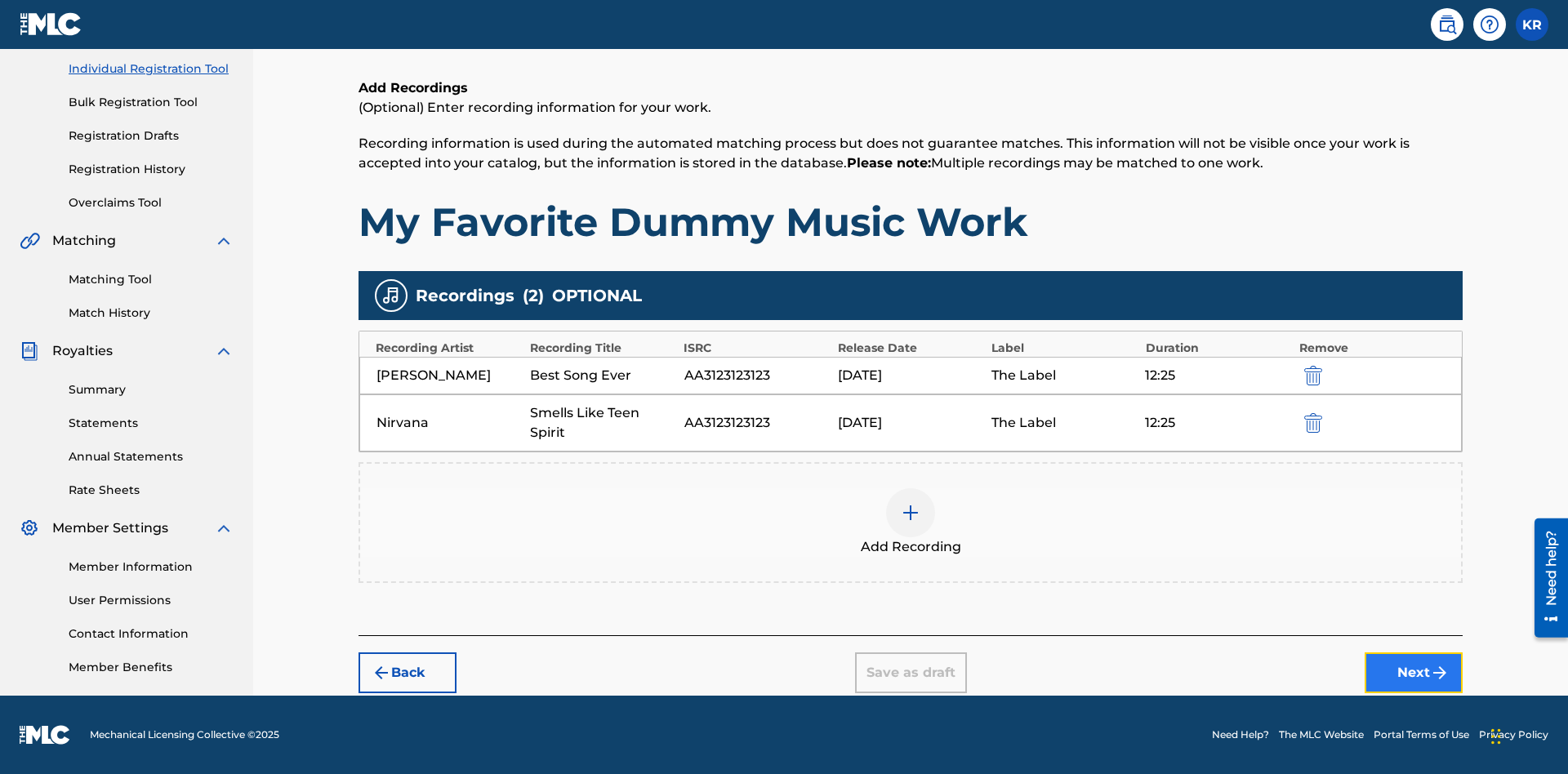
click at [1413, 673] on button "Next" at bounding box center [1413, 673] width 98 height 41
